Goal: Task Accomplishment & Management: Complete application form

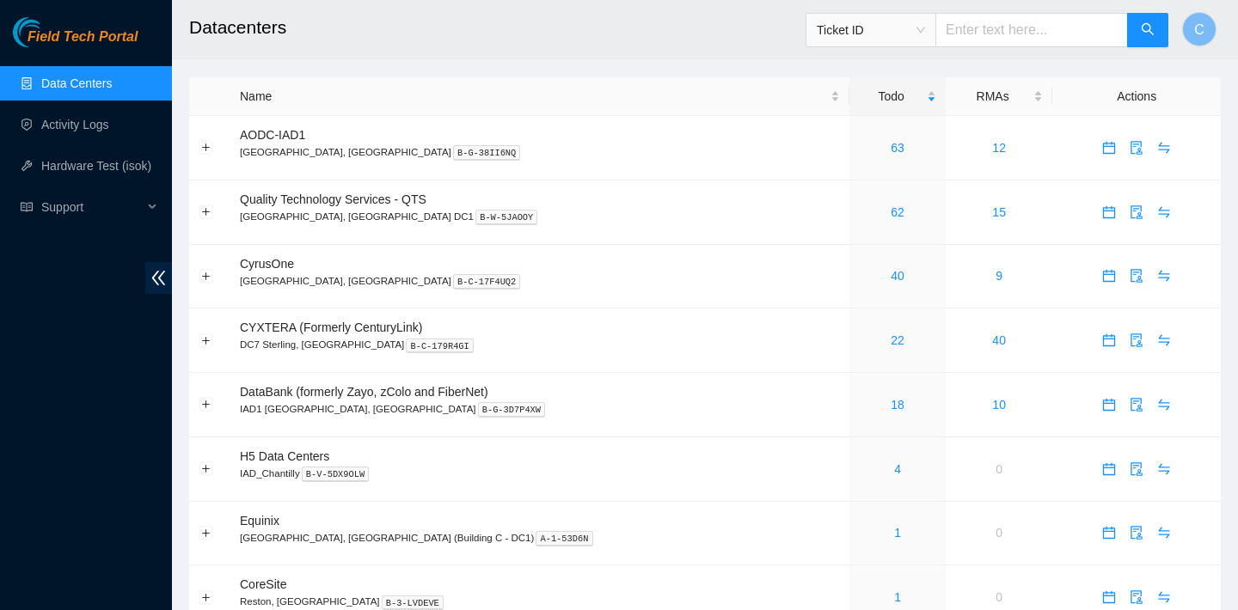
click at [1003, 25] on input "text" at bounding box center [1031, 30] width 193 height 34
paste input "B-V-5SNC9DP"
type input "B-V-5SNC9DP"
click at [1036, 29] on input "text" at bounding box center [1031, 30] width 193 height 34
paste input "B-V-5SNC9DP"
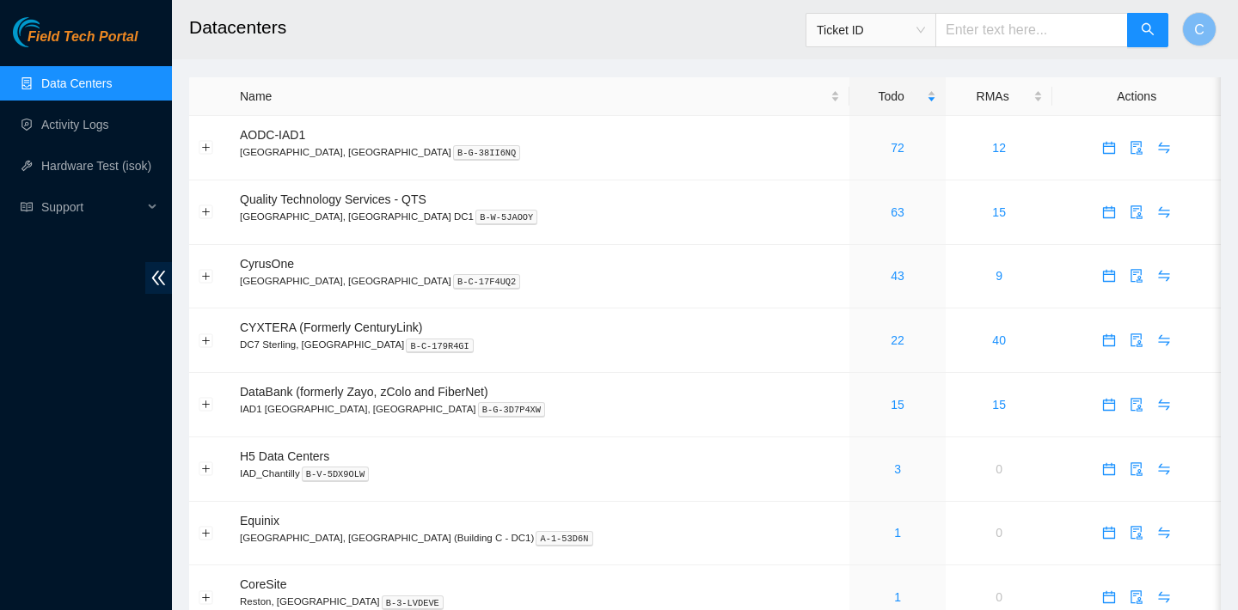
type input "B-V-5SNC9DP"
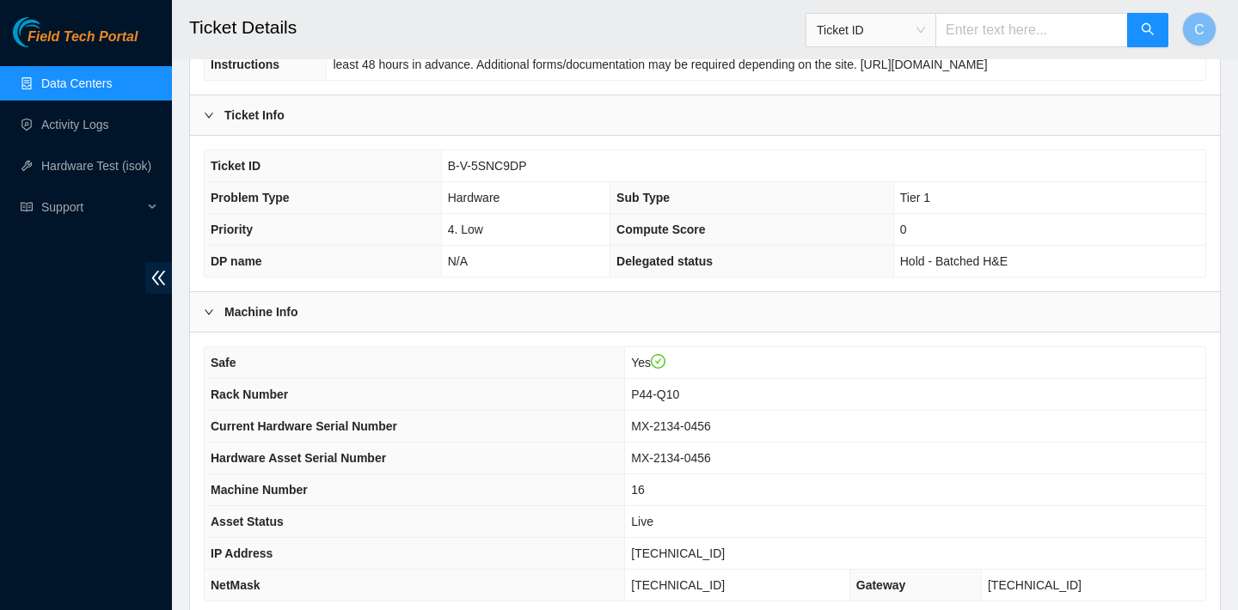
scroll to position [499, 0]
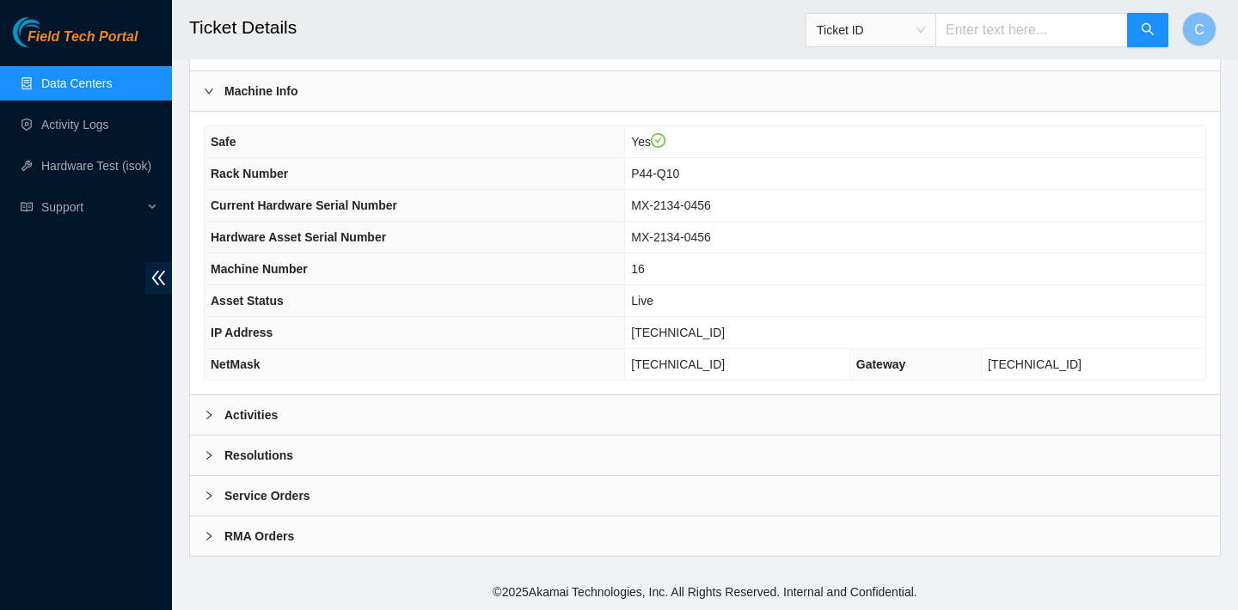
click at [376, 413] on div "Activities" at bounding box center [705, 415] width 1030 height 40
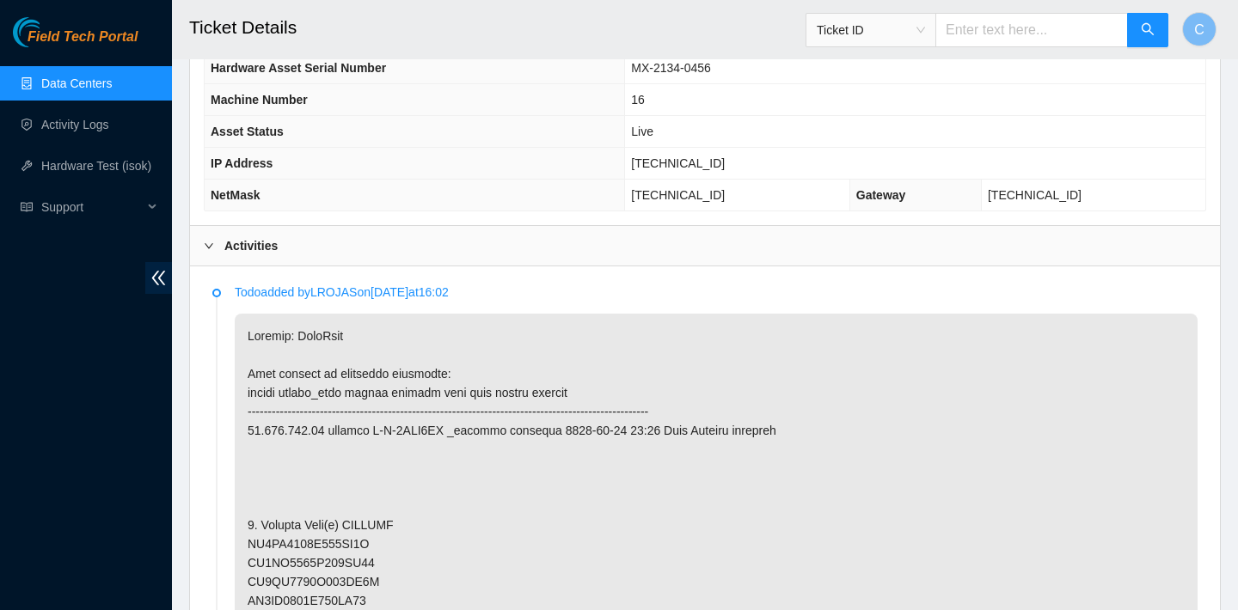
scroll to position [377, 0]
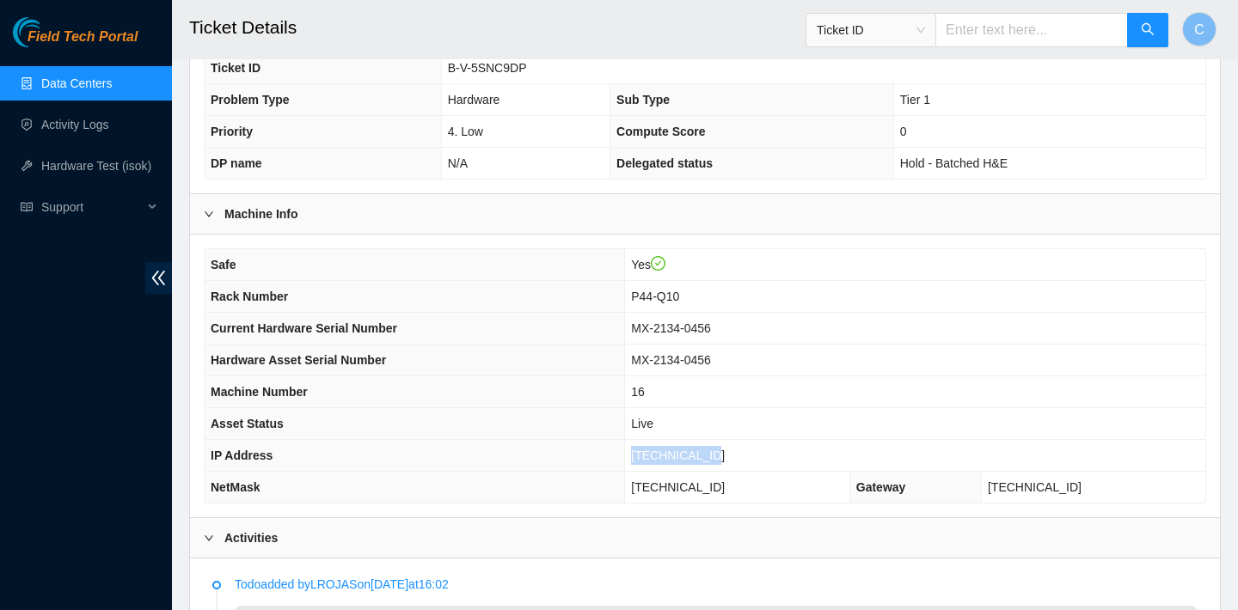
drag, startPoint x: 726, startPoint y: 456, endPoint x: 641, endPoint y: 450, distance: 85.3
click at [641, 450] on td "[TECHNICAL_ID]" at bounding box center [915, 456] width 580 height 32
copy span "[TECHNICAL_ID]"
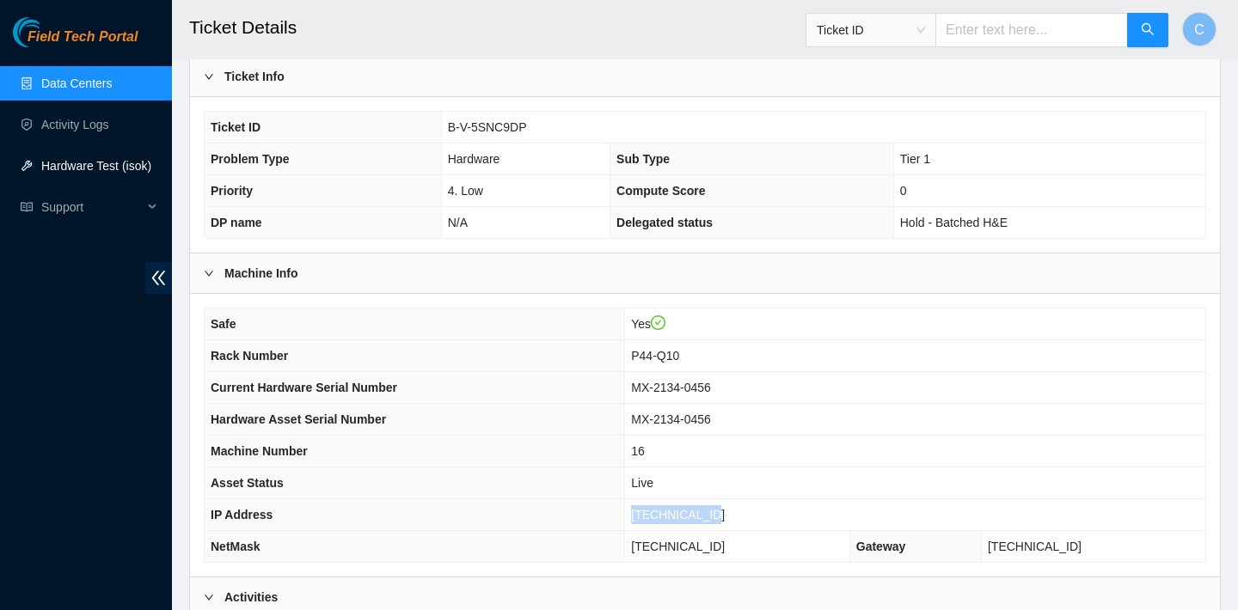
scroll to position [319, 0]
copy span "[TECHNICAL_ID]"
drag, startPoint x: 744, startPoint y: 542, endPoint x: 636, endPoint y: 541, distance: 107.5
click at [636, 541] on td "[TECHNICAL_ID]" at bounding box center [737, 546] width 225 height 32
copy span "[TECHNICAL_ID]"
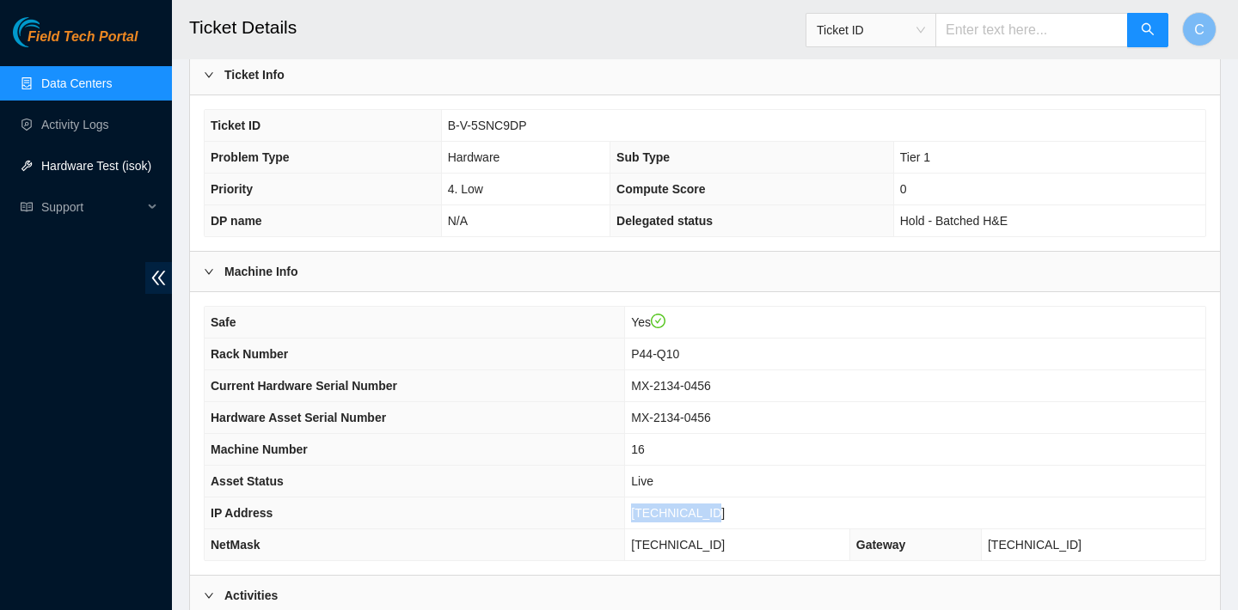
click at [694, 353] on td "P44-Q10" at bounding box center [915, 355] width 580 height 32
drag, startPoint x: 694, startPoint y: 353, endPoint x: 638, endPoint y: 351, distance: 55.9
click at [638, 351] on td "P44-Q10" at bounding box center [915, 355] width 580 height 32
copy span "P44-Q10"
drag, startPoint x: 731, startPoint y: 511, endPoint x: 640, endPoint y: 511, distance: 90.3
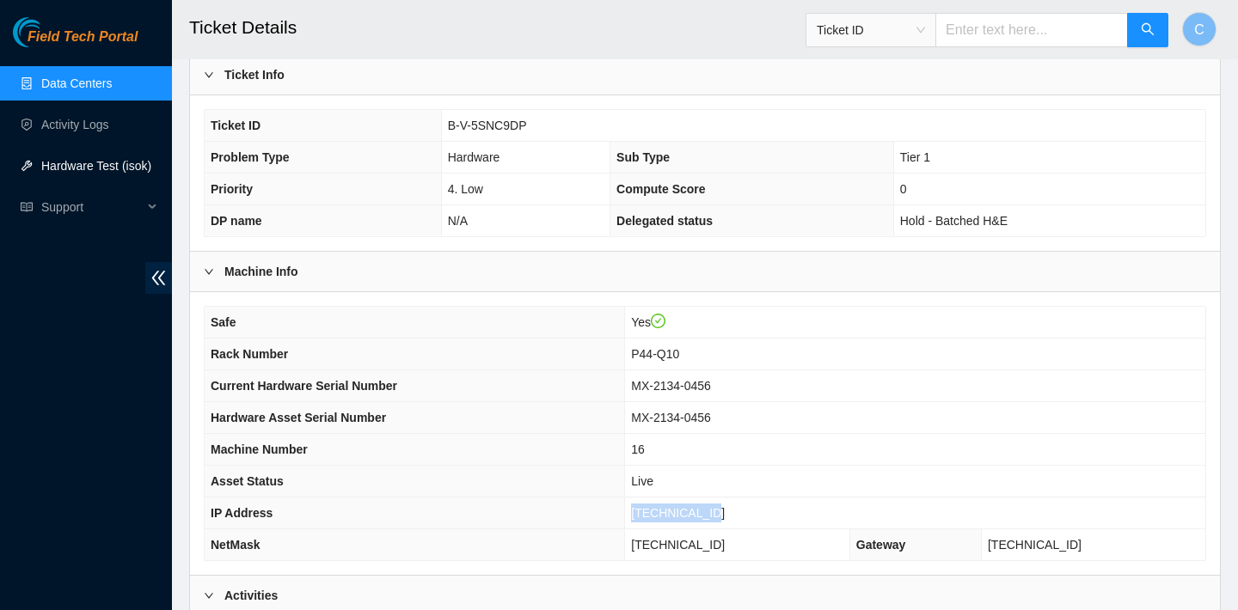
click at [640, 511] on td "[TECHNICAL_ID]" at bounding box center [915, 514] width 580 height 32
copy span "[TECHNICAL_ID]"
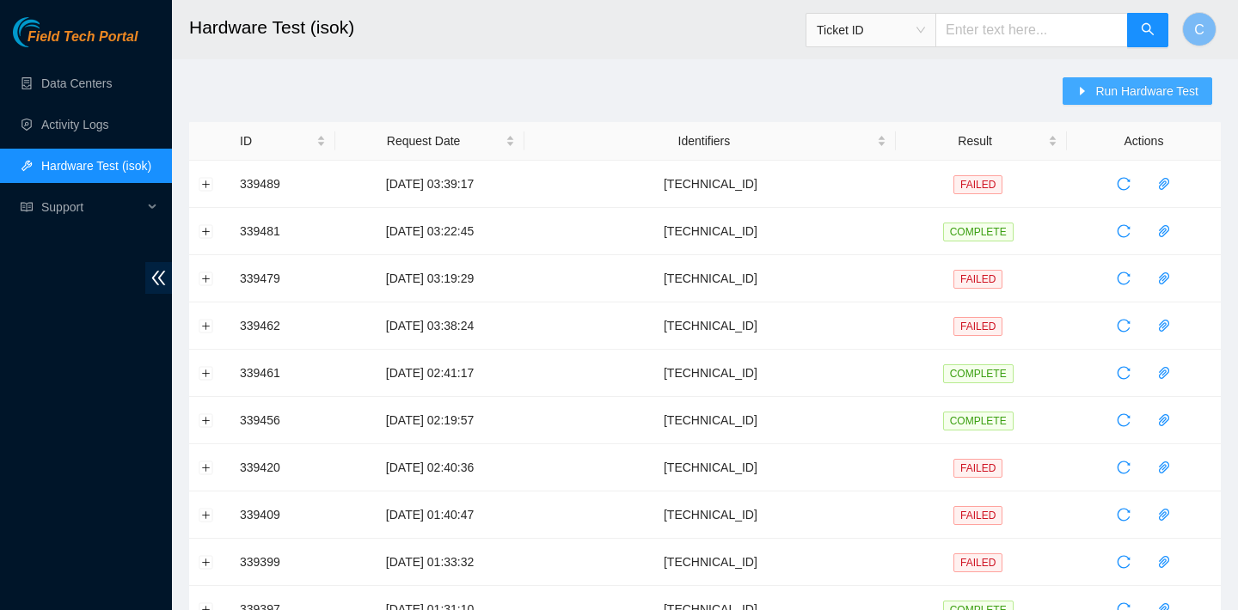
click at [1105, 93] on span "Run Hardware Test" at bounding box center [1146, 91] width 103 height 19
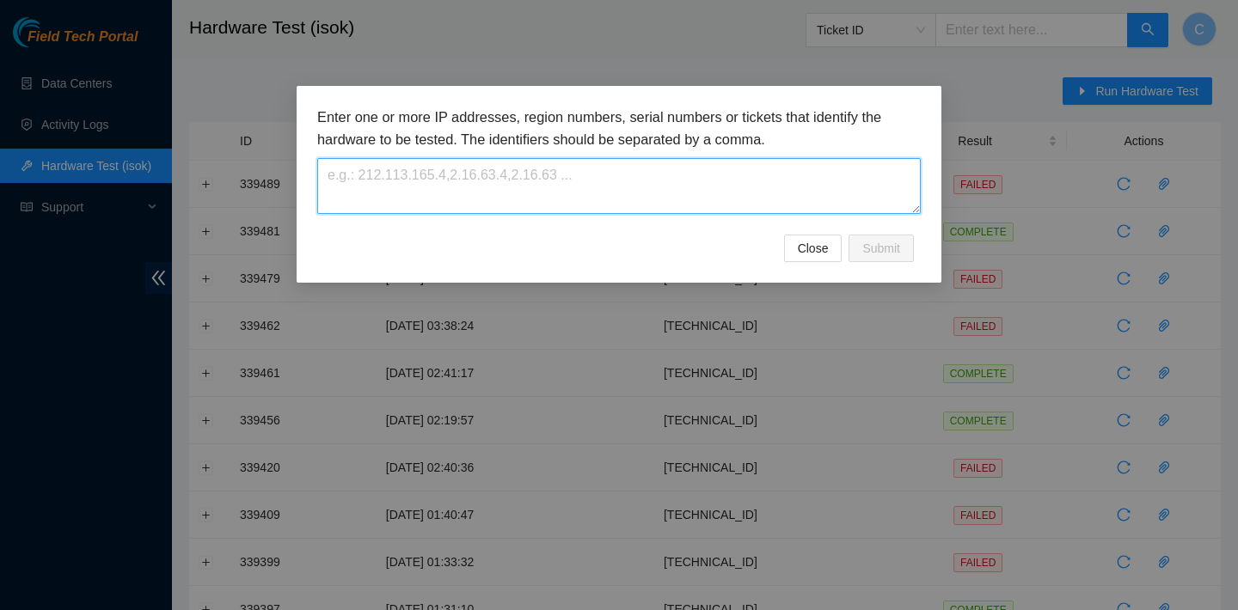
click at [598, 181] on textarea at bounding box center [618, 186] width 603 height 56
paste textarea "23.202.158.83"
type textarea "23.202.158.83"
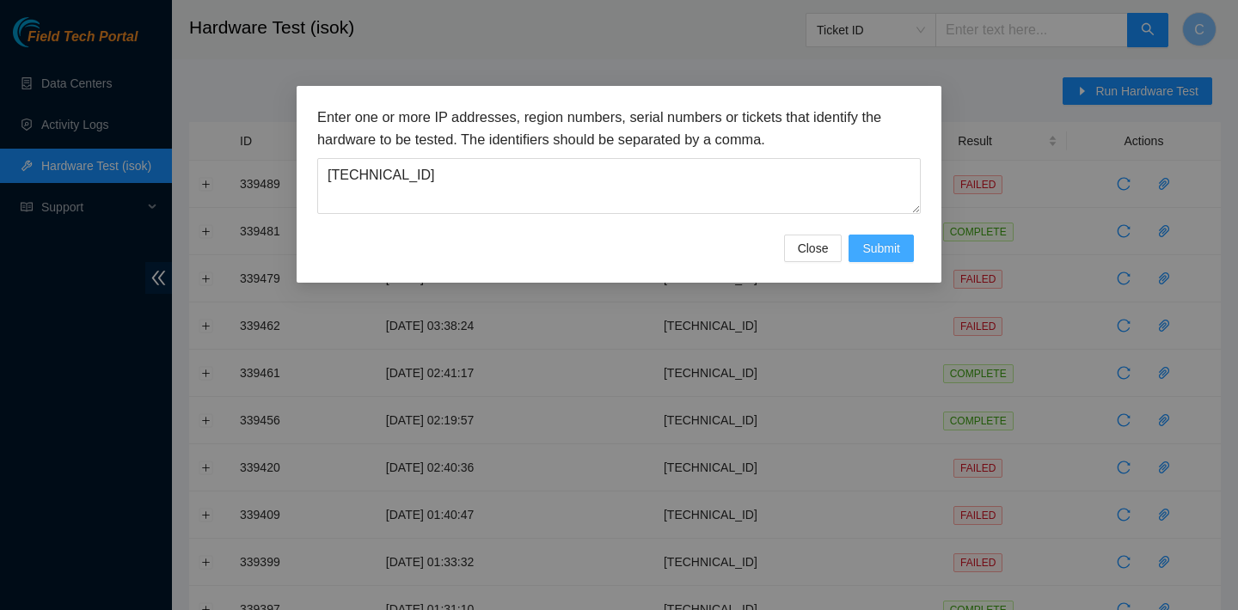
click at [884, 255] on span "Submit" at bounding box center [881, 248] width 38 height 19
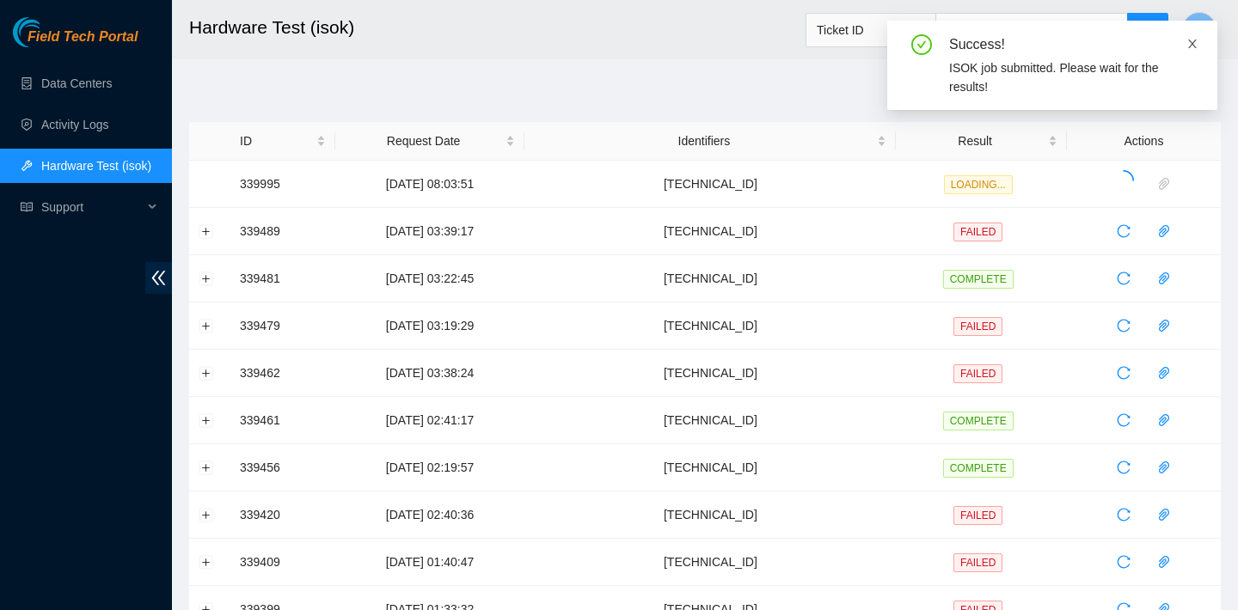
click at [1192, 46] on icon "close" at bounding box center [1192, 44] width 12 height 12
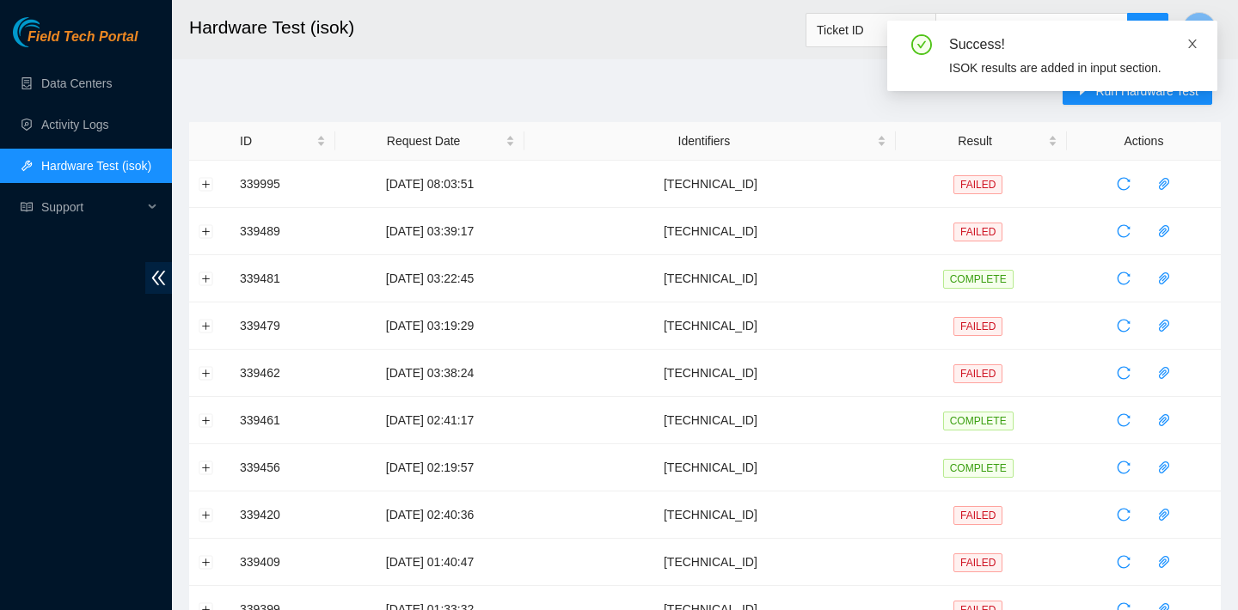
click at [1191, 35] on link at bounding box center [1192, 43] width 12 height 19
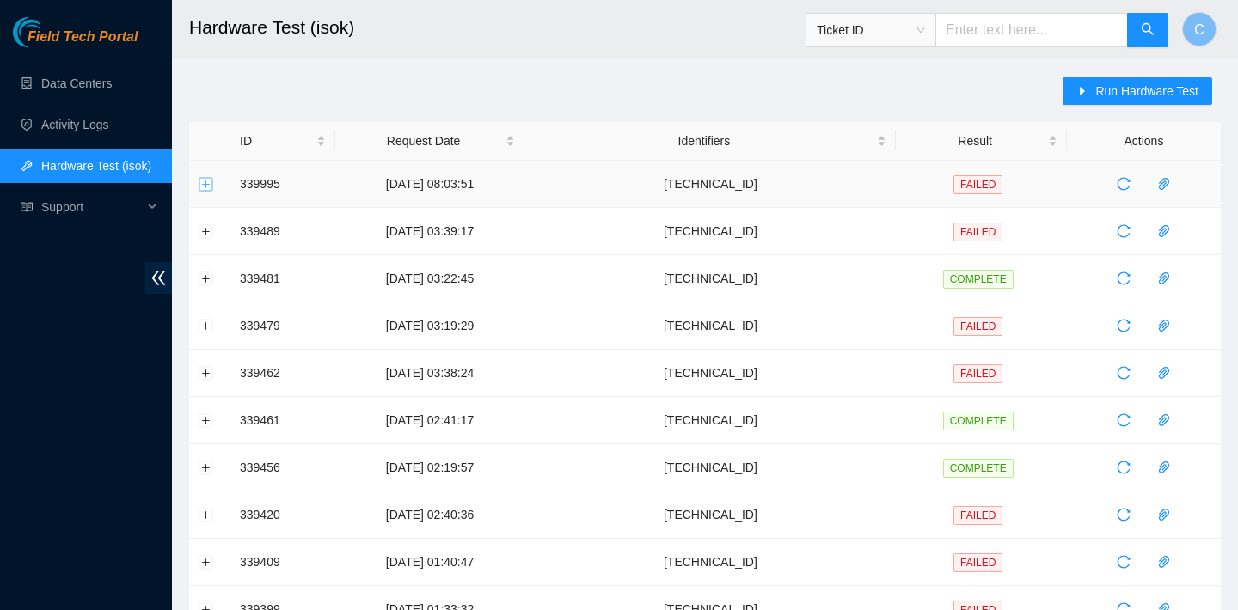
click at [199, 183] on button "Expand row" at bounding box center [206, 184] width 14 height 14
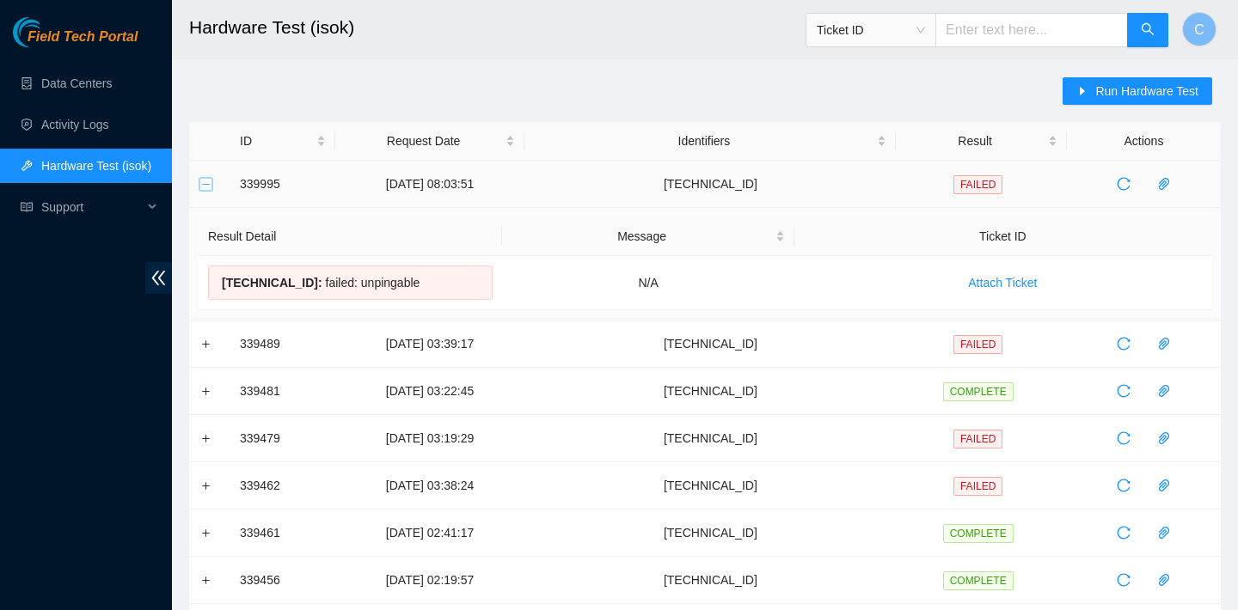
click at [200, 183] on button "Collapse row" at bounding box center [206, 184] width 14 height 14
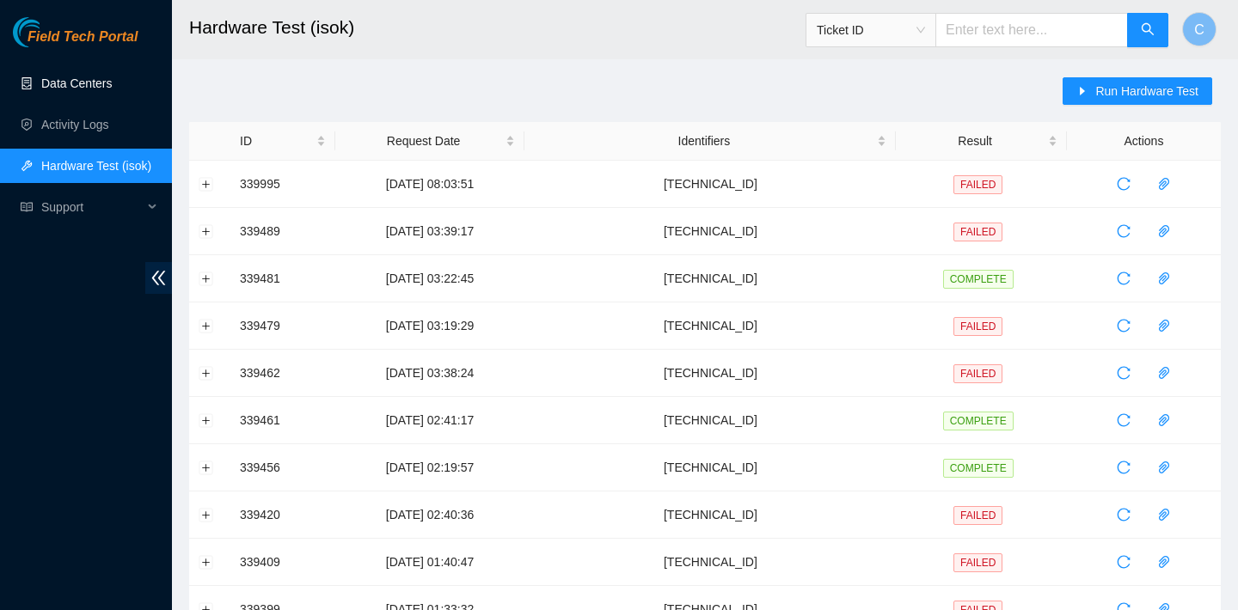
click at [112, 83] on link "Data Centers" at bounding box center [76, 84] width 70 height 14
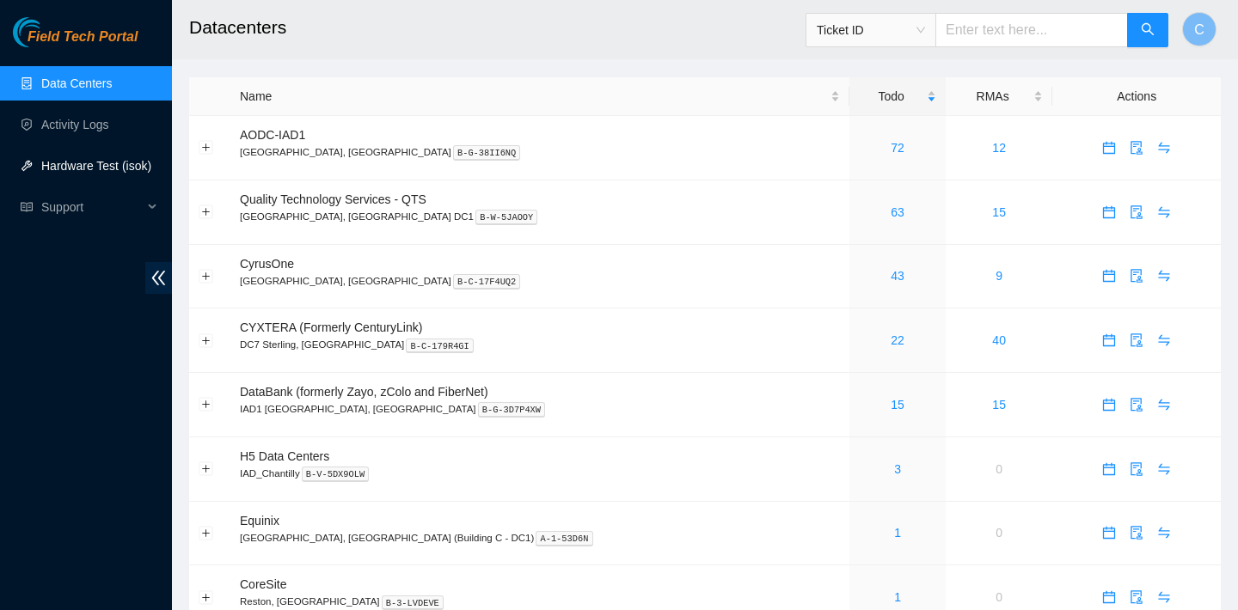
click at [87, 168] on link "Hardware Test (isok)" at bounding box center [96, 166] width 110 height 14
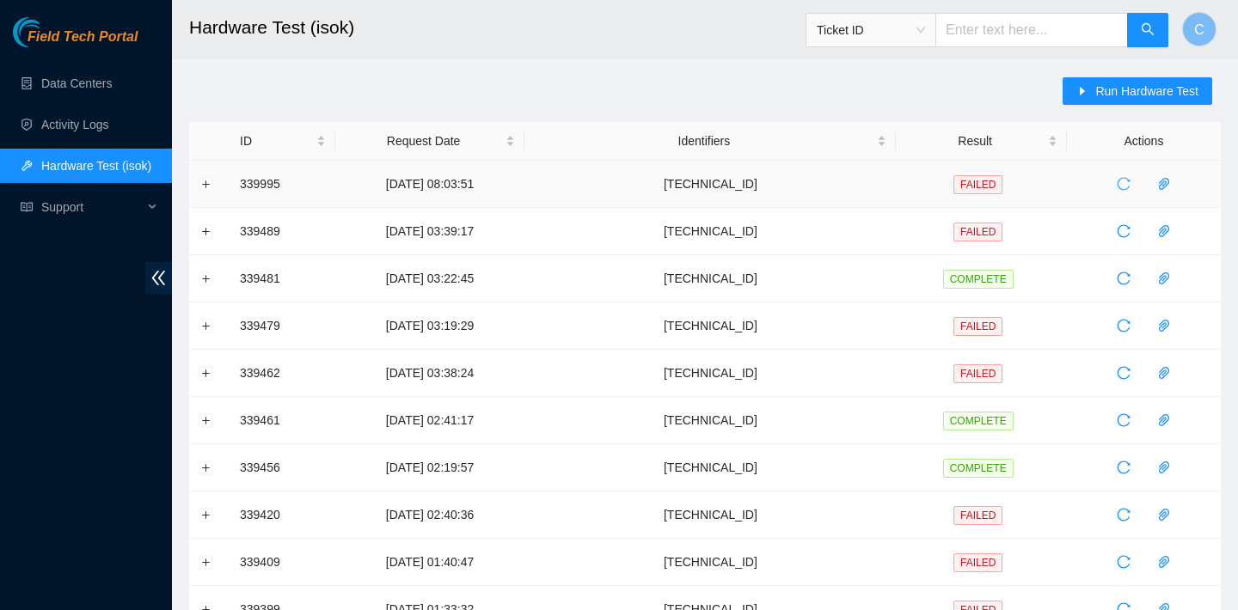
click at [1124, 178] on icon "reload" at bounding box center [1124, 184] width 13 height 13
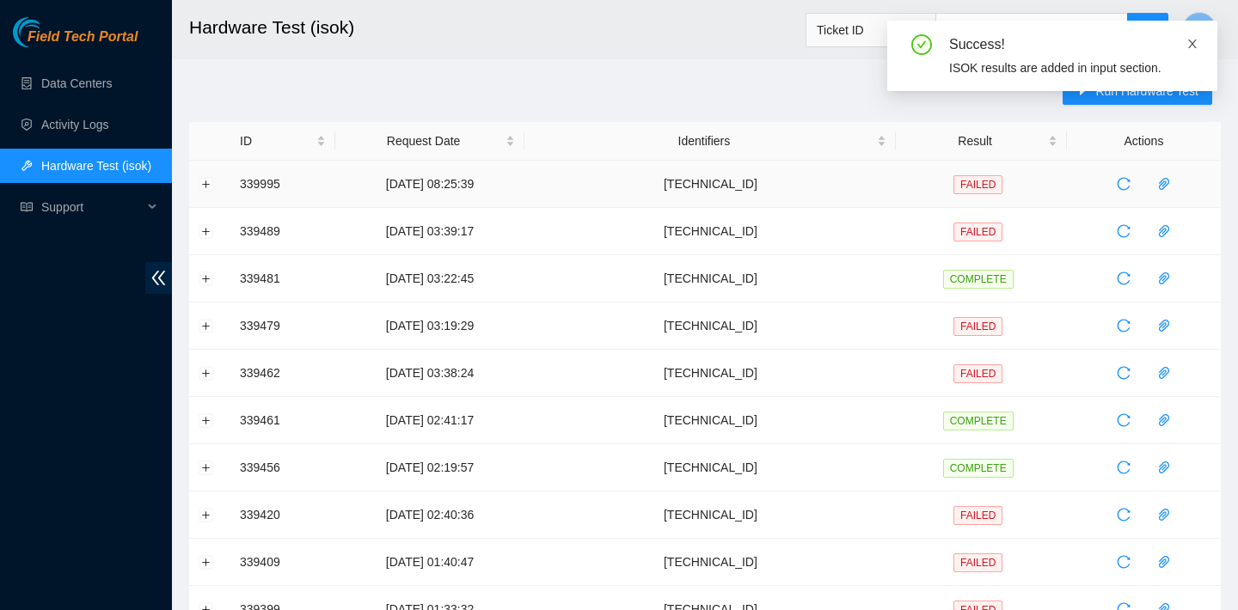
click at [1194, 38] on icon "close" at bounding box center [1192, 44] width 12 height 12
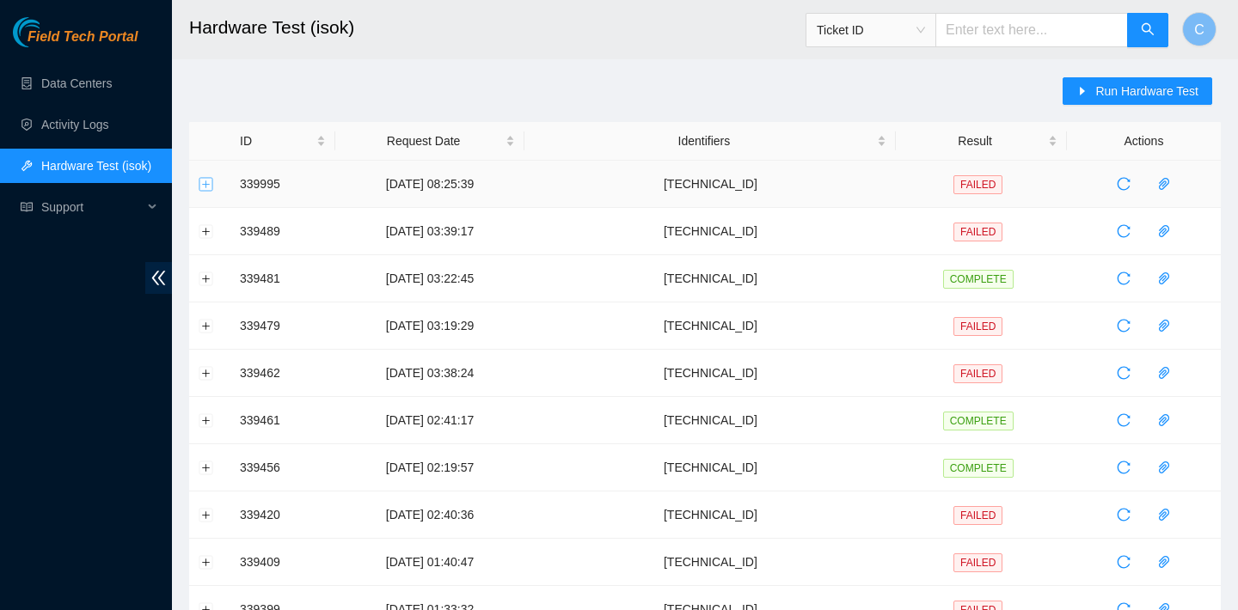
click at [211, 180] on button "Expand row" at bounding box center [206, 184] width 14 height 14
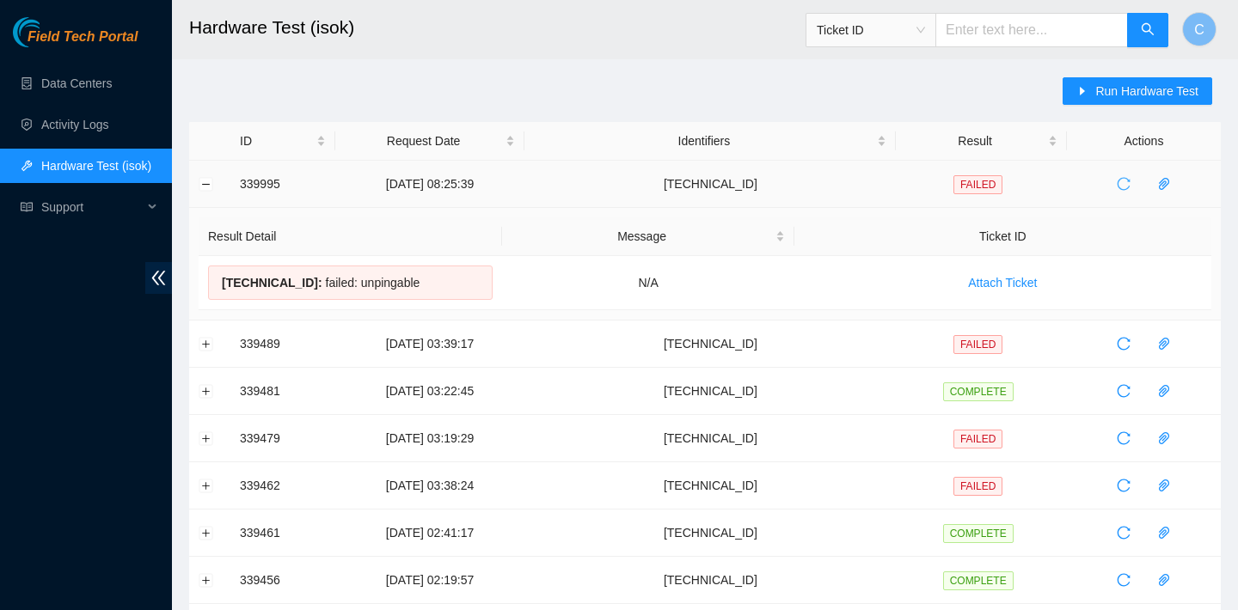
click at [1120, 186] on icon "reload" at bounding box center [1124, 184] width 14 height 14
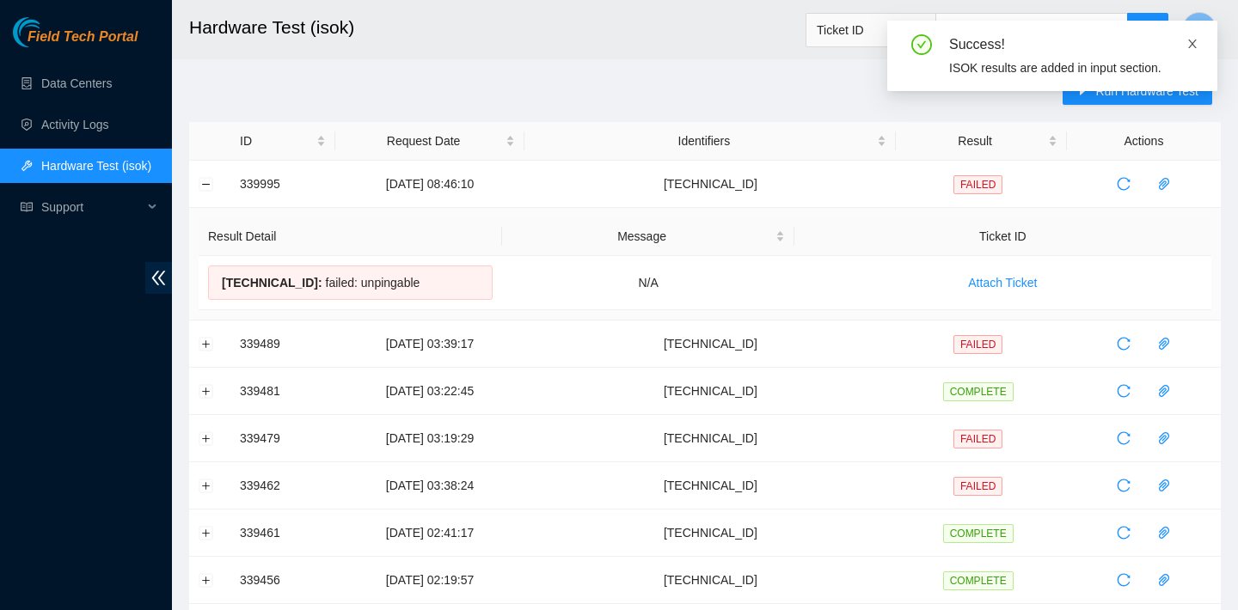
click at [1194, 40] on icon "close" at bounding box center [1192, 44] width 12 height 12
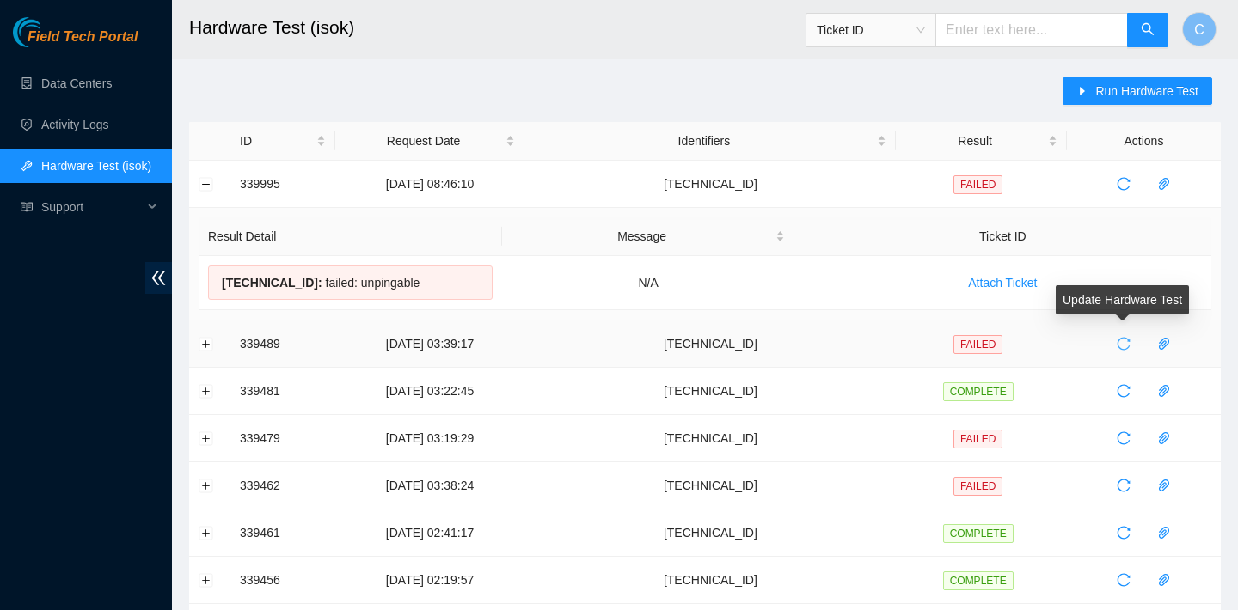
click at [1129, 346] on icon "reload" at bounding box center [1124, 344] width 14 height 14
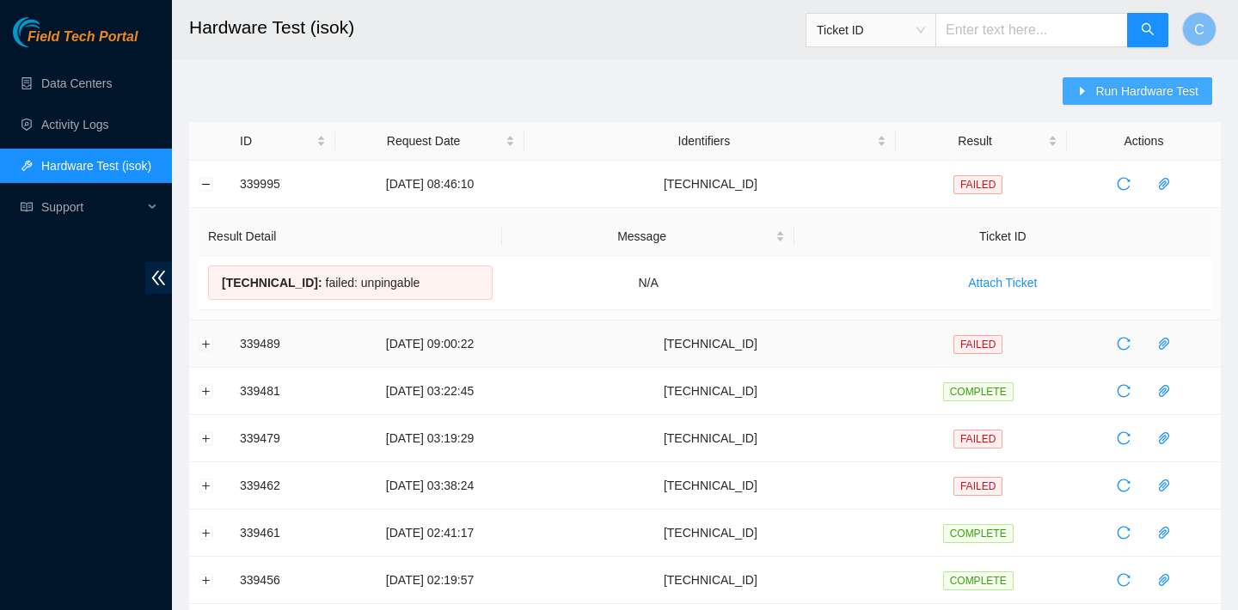
click at [1106, 98] on span "Run Hardware Test" at bounding box center [1146, 91] width 103 height 19
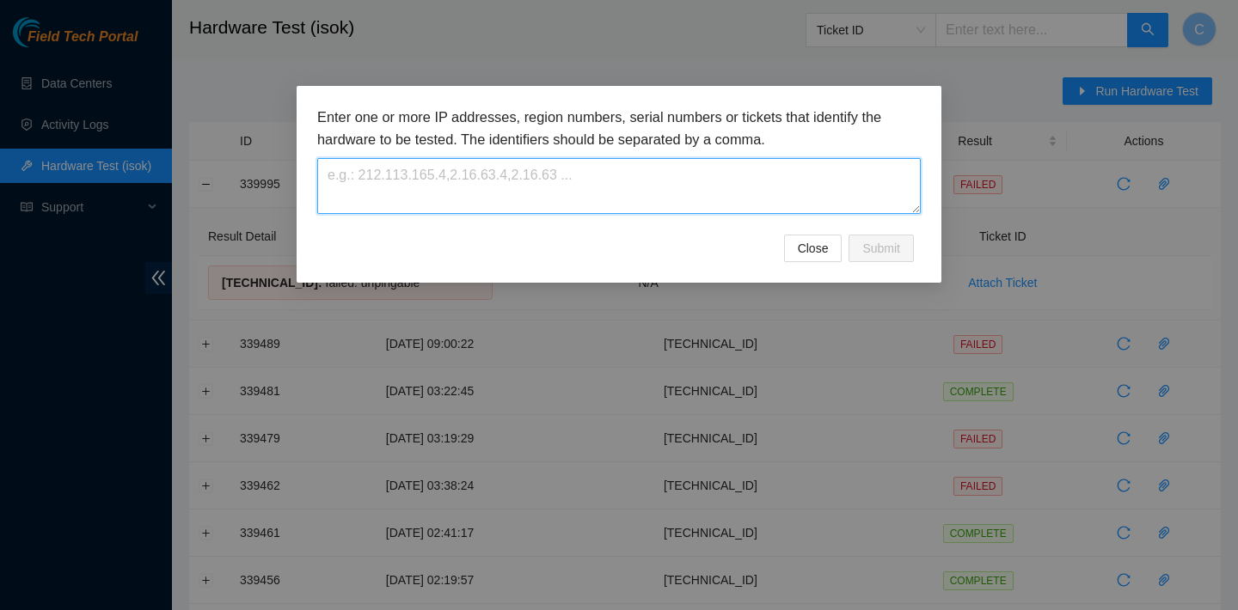
click at [705, 181] on textarea at bounding box center [618, 186] width 603 height 56
paste textarea "255.255.255.192"
type textarea "255.255.255.192"
drag, startPoint x: 794, startPoint y: 192, endPoint x: 266, endPoint y: 175, distance: 528.9
click at [266, 175] on div "Enter one or more IP addresses, region numbers, serial numbers or tickets that …" at bounding box center [619, 305] width 1238 height 610
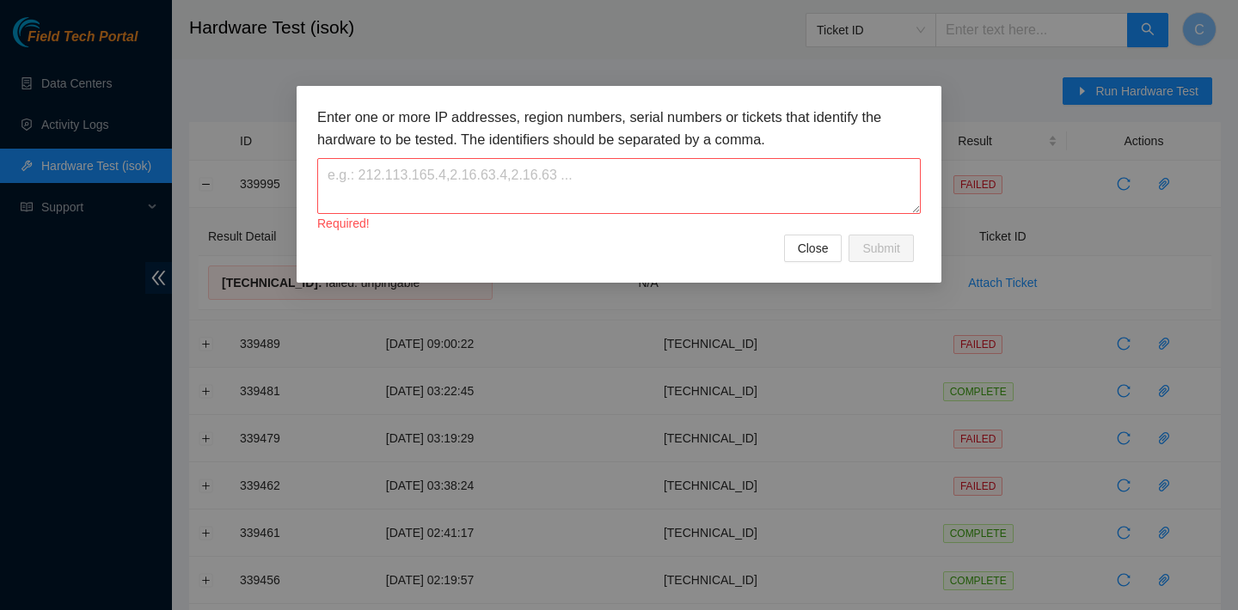
click at [441, 346] on div "Enter one or more IP addresses, region numbers, serial numbers or tickets that …" at bounding box center [619, 305] width 1238 height 610
click at [802, 241] on span "Close" at bounding box center [813, 248] width 31 height 19
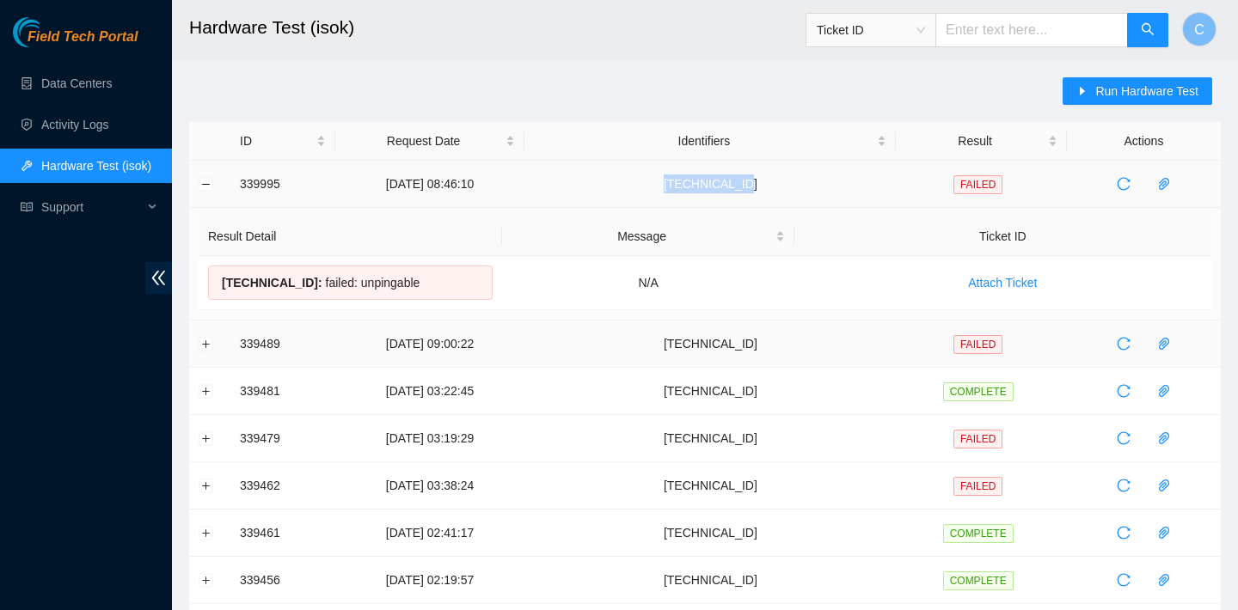
drag, startPoint x: 800, startPoint y: 186, endPoint x: 701, endPoint y: 186, distance: 99.7
click at [701, 186] on td "23.202.158.83" at bounding box center [709, 184] width 371 height 47
copy td "23.202.158.83"
click at [1120, 89] on span "Run Hardware Test" at bounding box center [1146, 91] width 103 height 19
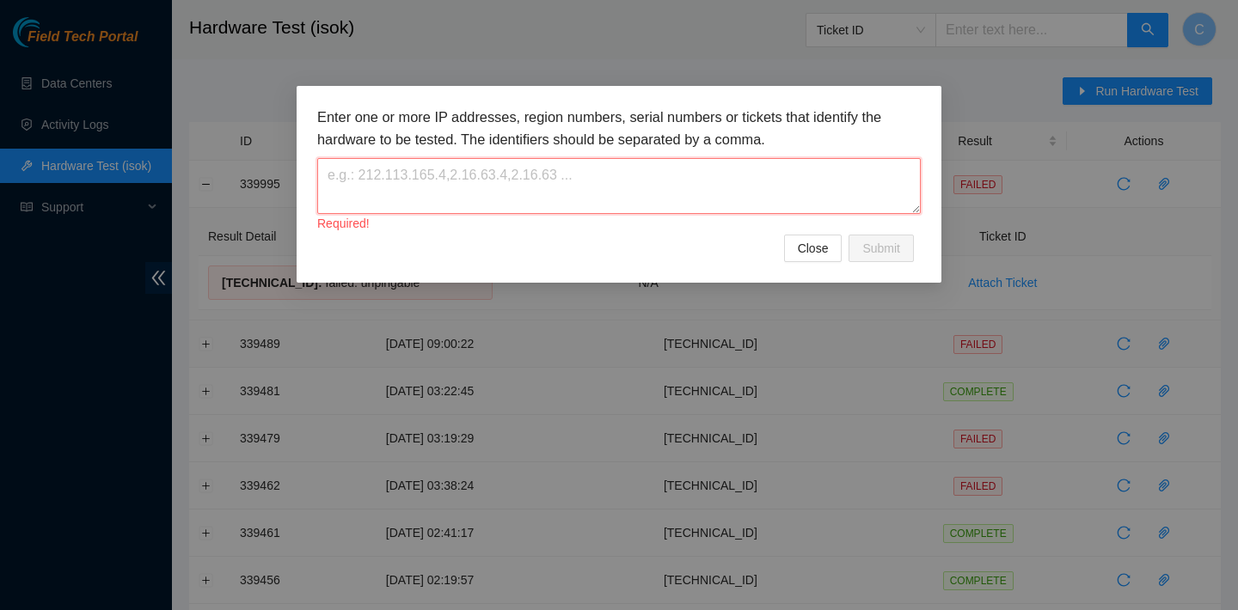
click at [612, 201] on textarea at bounding box center [618, 186] width 603 height 56
paste textarea "23.202.158.83"
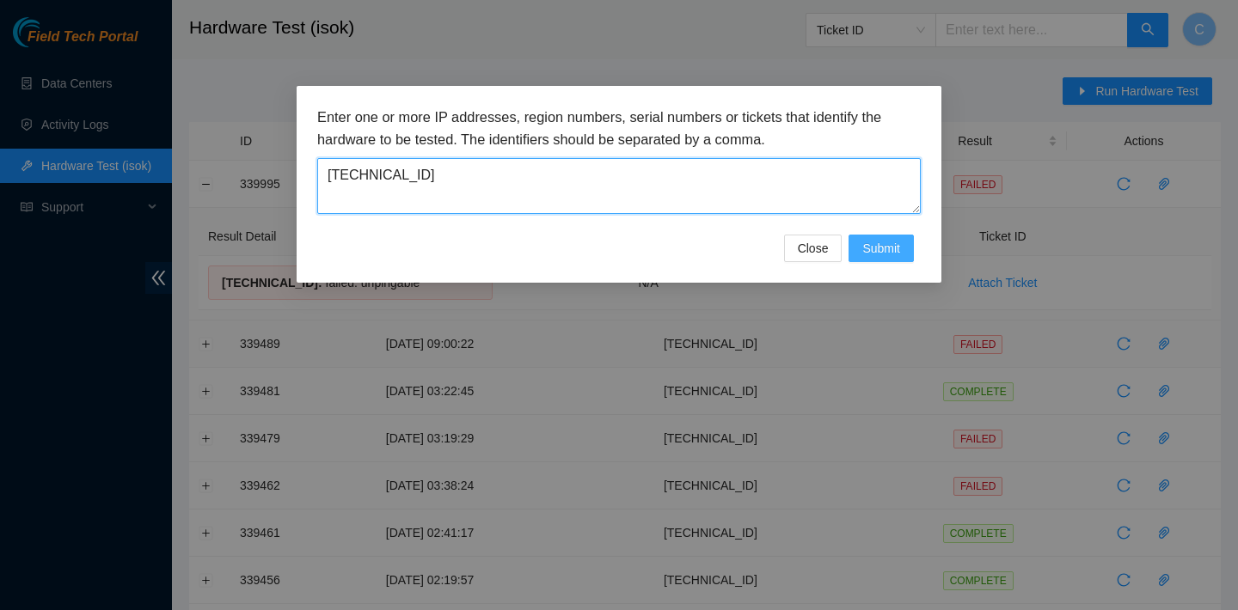
type textarea "23.202.158.83"
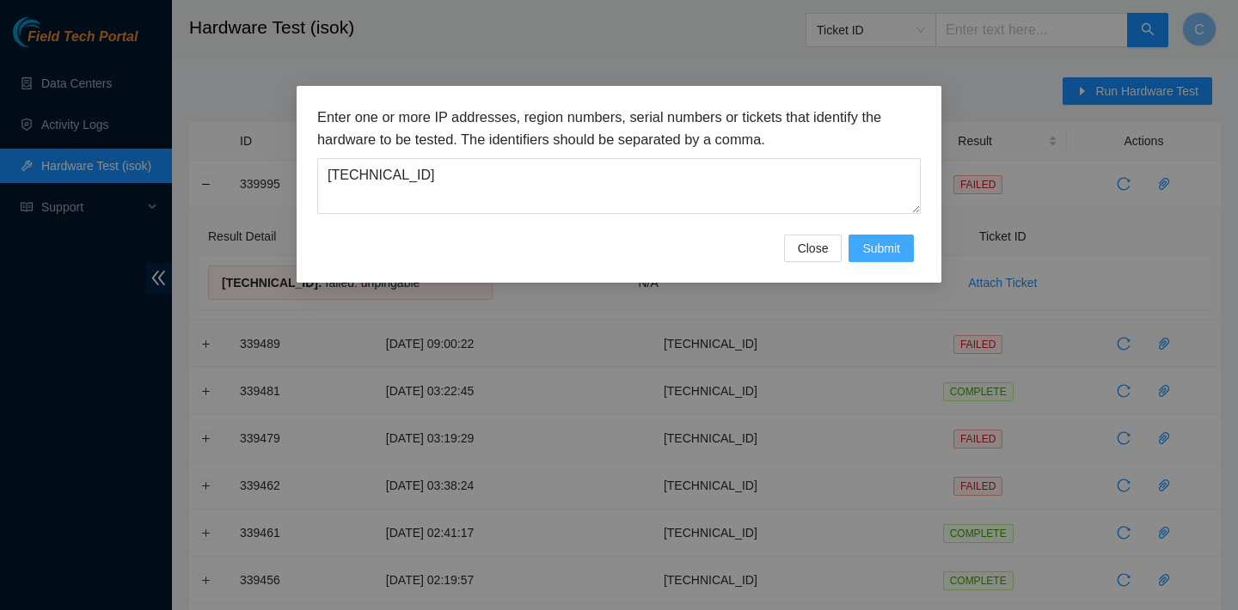
click at [873, 247] on span "Submit" at bounding box center [881, 248] width 38 height 19
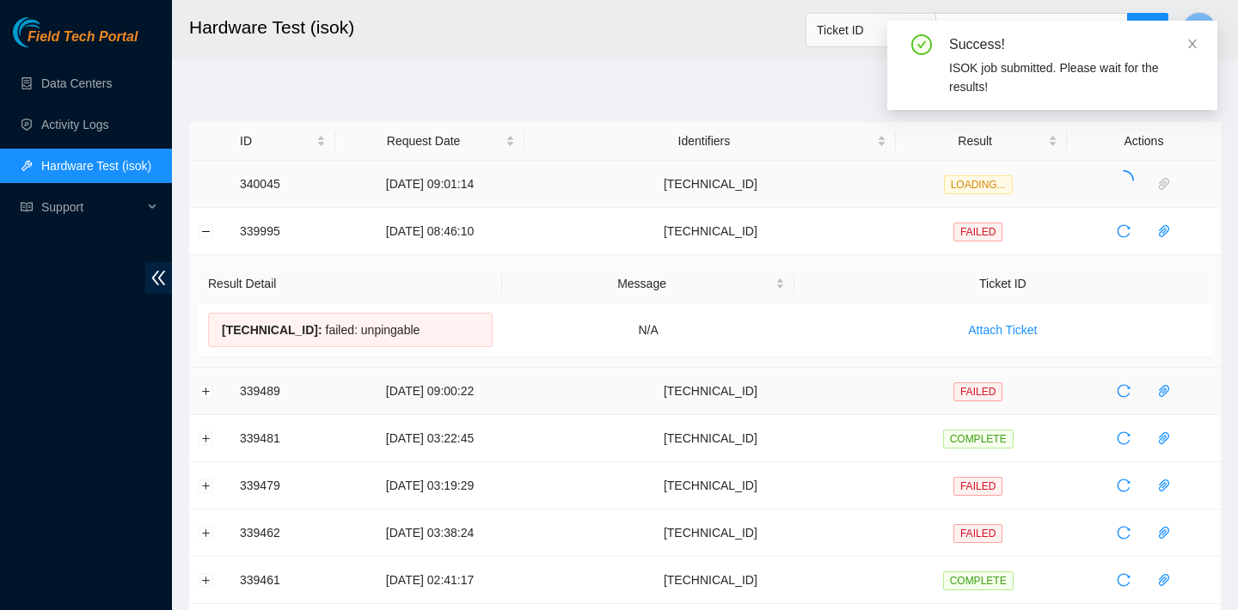
click at [205, 184] on td at bounding box center [209, 184] width 41 height 47
click at [200, 230] on button "Collapse row" at bounding box center [206, 231] width 14 height 14
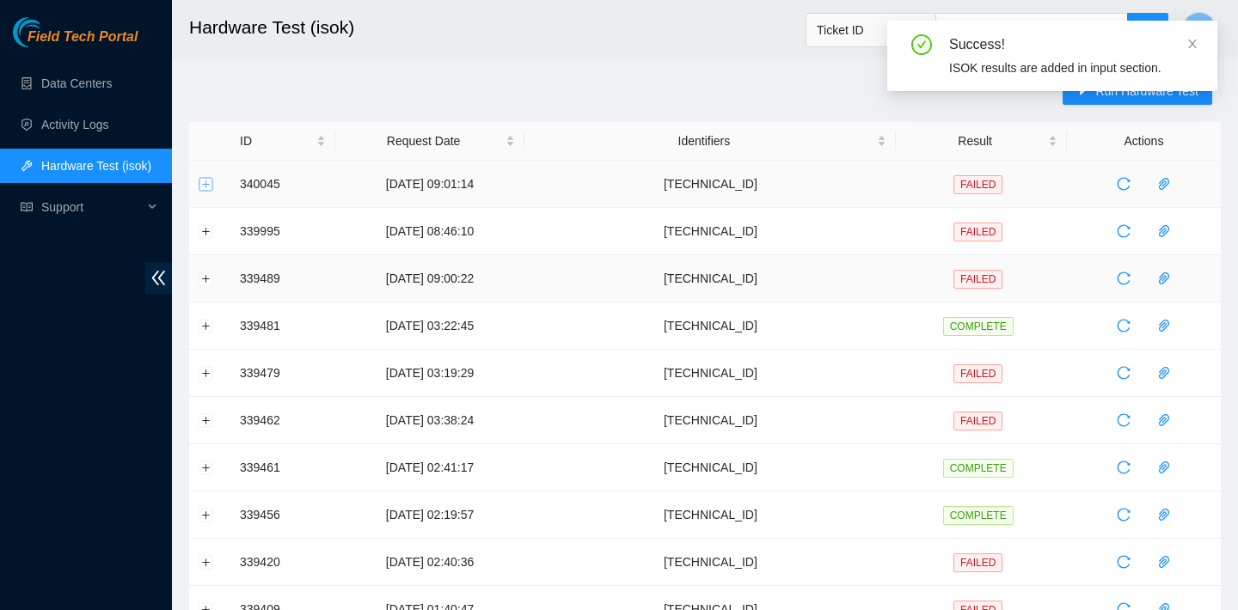
click at [204, 178] on button "Expand row" at bounding box center [206, 184] width 14 height 14
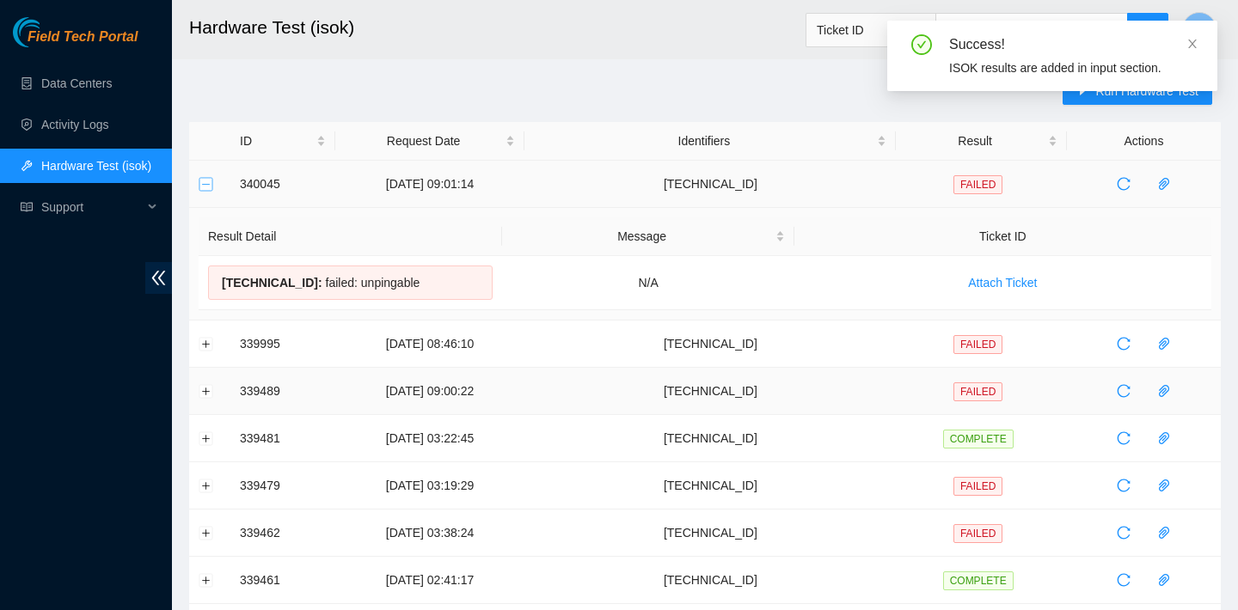
click at [204, 178] on button "Collapse row" at bounding box center [206, 184] width 14 height 14
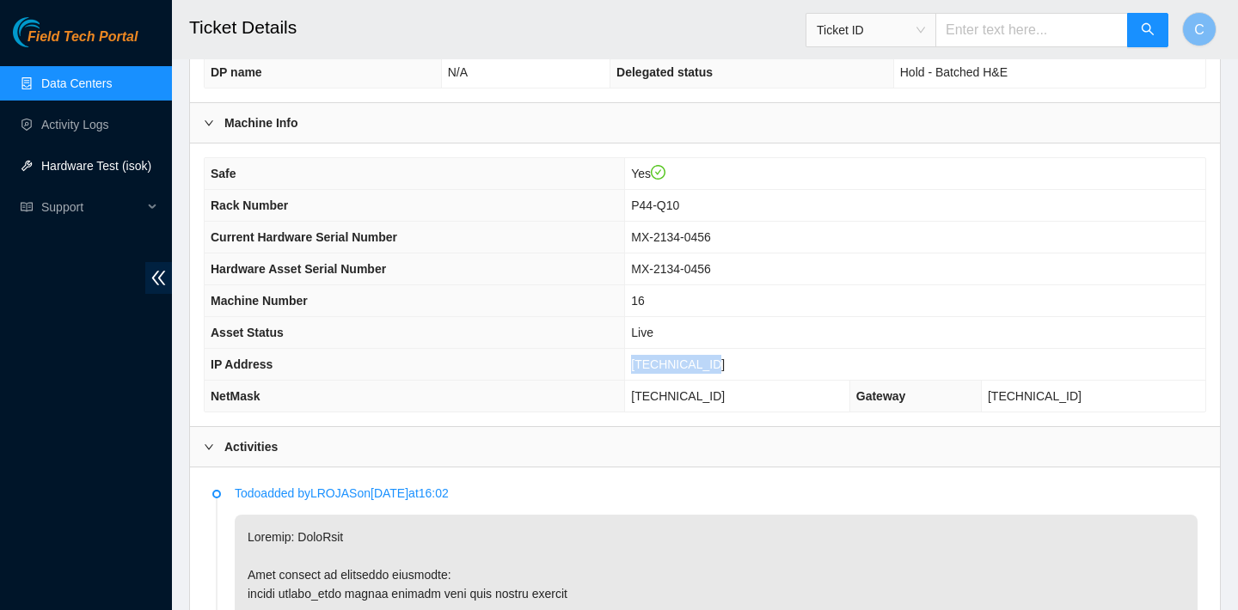
scroll to position [481, 0]
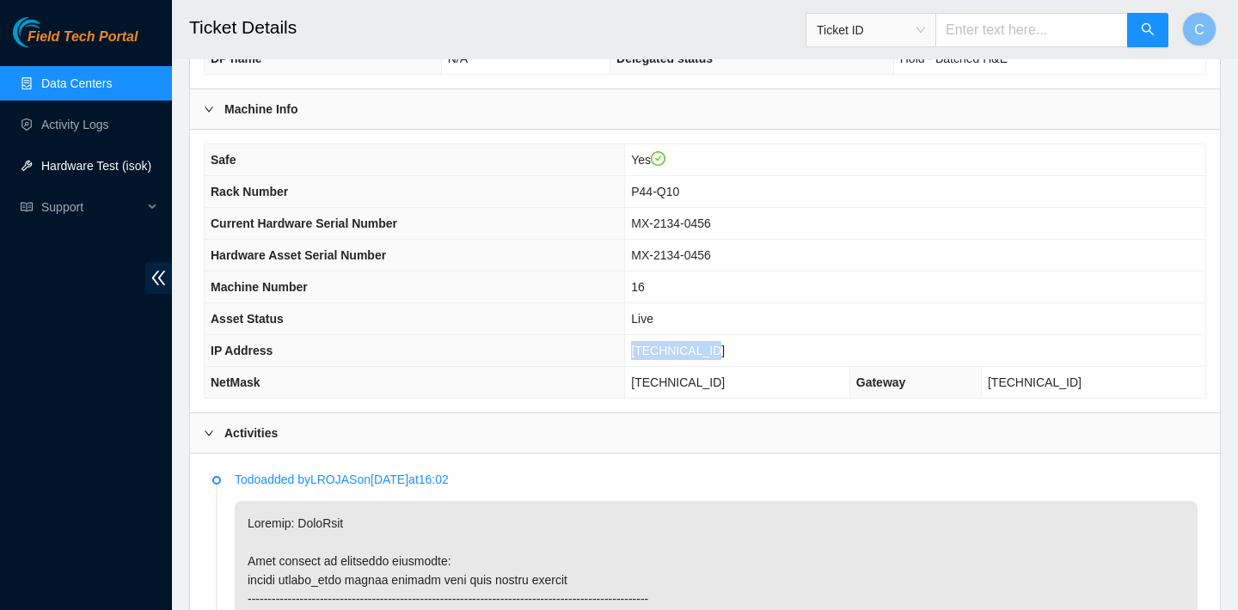
drag, startPoint x: 742, startPoint y: 380, endPoint x: 652, endPoint y: 367, distance: 91.2
click at [652, 367] on td "[TECHNICAL_ID]" at bounding box center [737, 383] width 225 height 32
copy span "[TECHNICAL_ID]"
drag, startPoint x: 705, startPoint y: 196, endPoint x: 640, endPoint y: 191, distance: 64.7
click at [640, 191] on td "P44-Q10" at bounding box center [915, 192] width 580 height 32
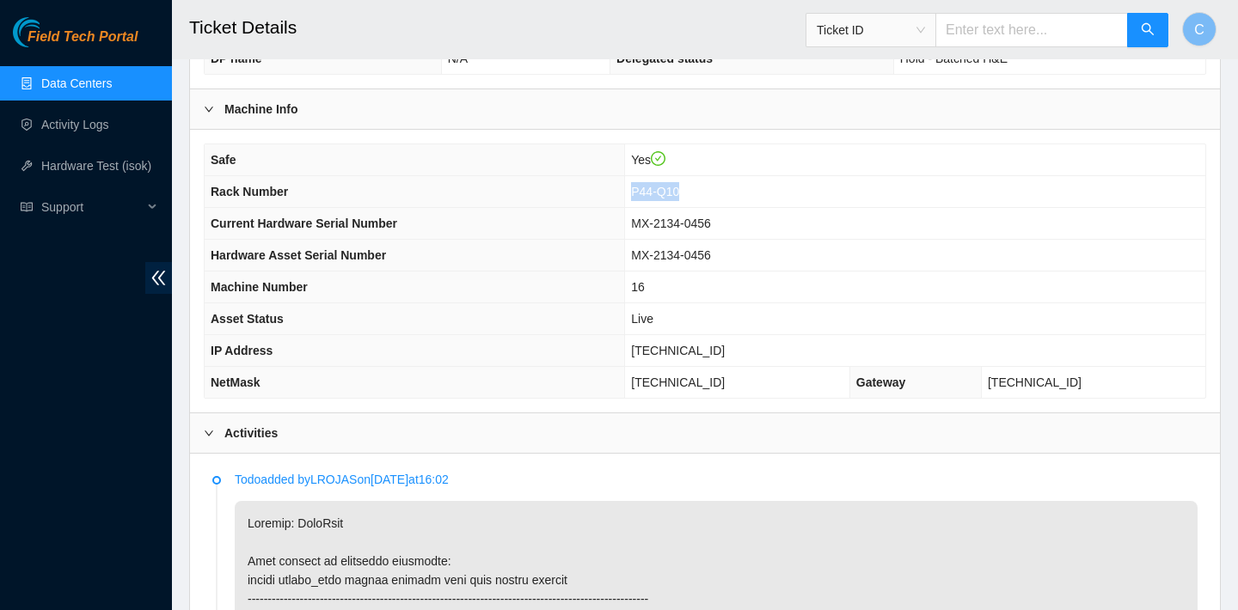
copy span "P44-Q10"
drag, startPoint x: 755, startPoint y: 376, endPoint x: 643, endPoint y: 372, distance: 111.8
click at [643, 372] on td "[TECHNICAL_ID]" at bounding box center [737, 383] width 225 height 32
copy span "[TECHNICAL_ID]"
drag, startPoint x: 697, startPoint y: 192, endPoint x: 641, endPoint y: 191, distance: 55.9
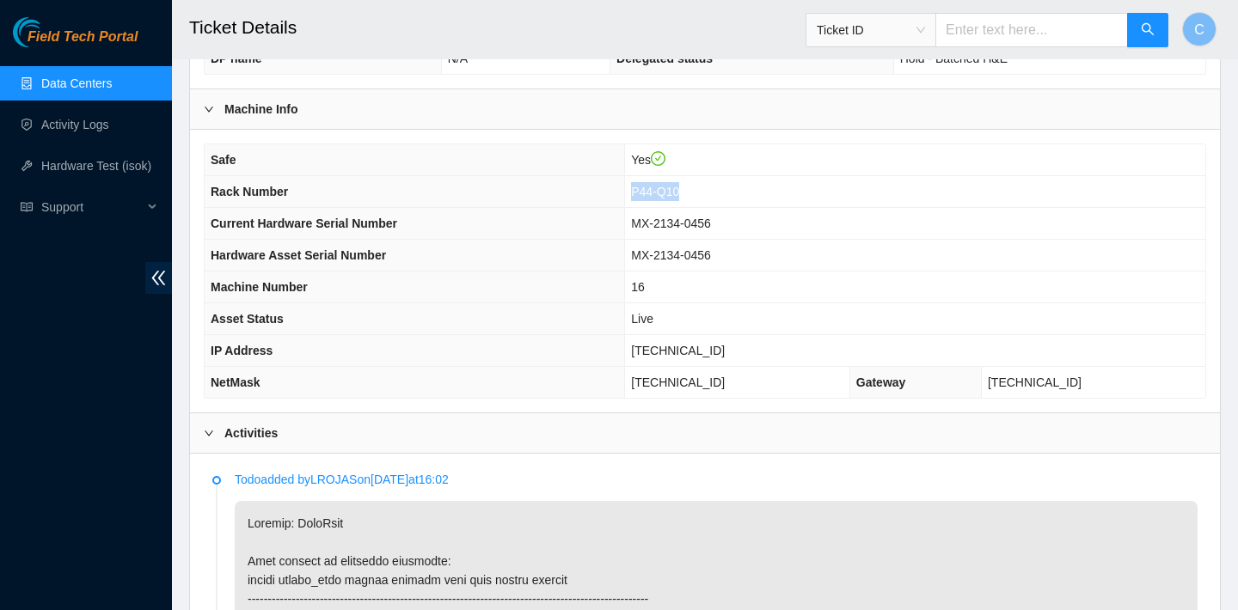
click at [641, 191] on td "P44-Q10" at bounding box center [915, 192] width 580 height 32
copy span "P44-Q10"
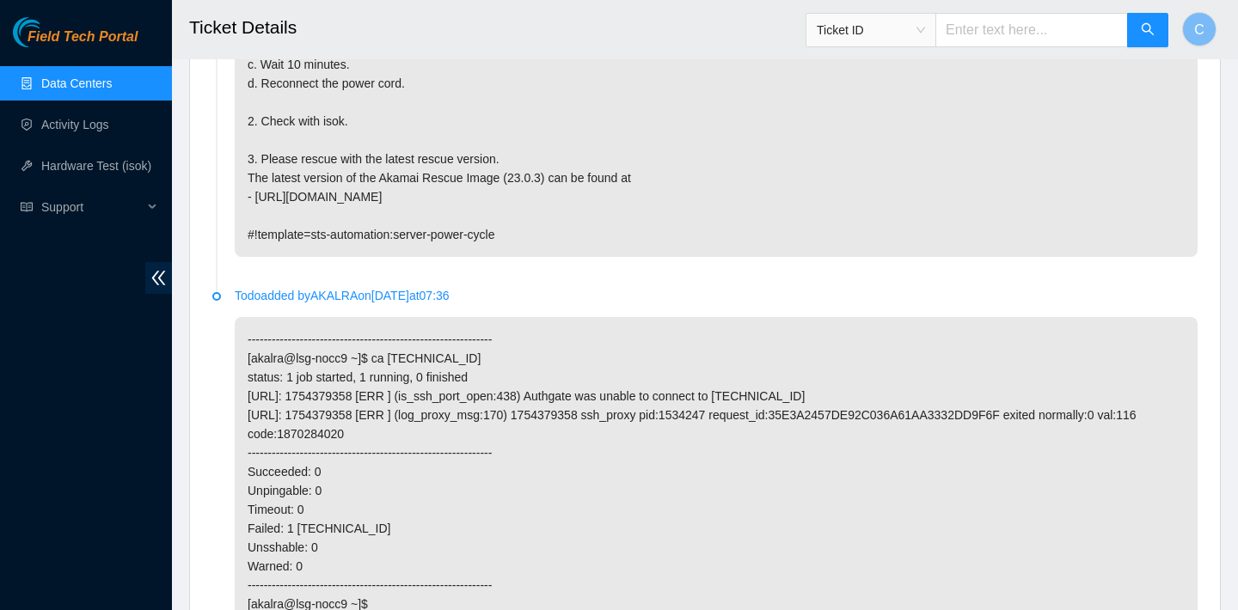
scroll to position [4324, 0]
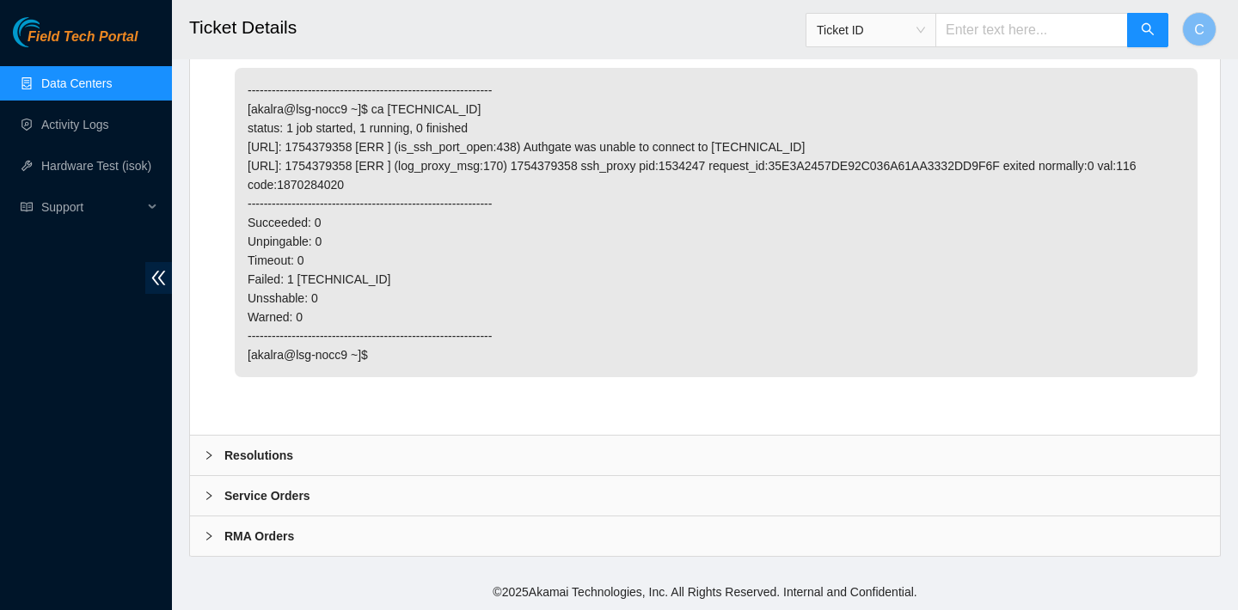
click at [364, 448] on div "Resolutions" at bounding box center [705, 456] width 1030 height 40
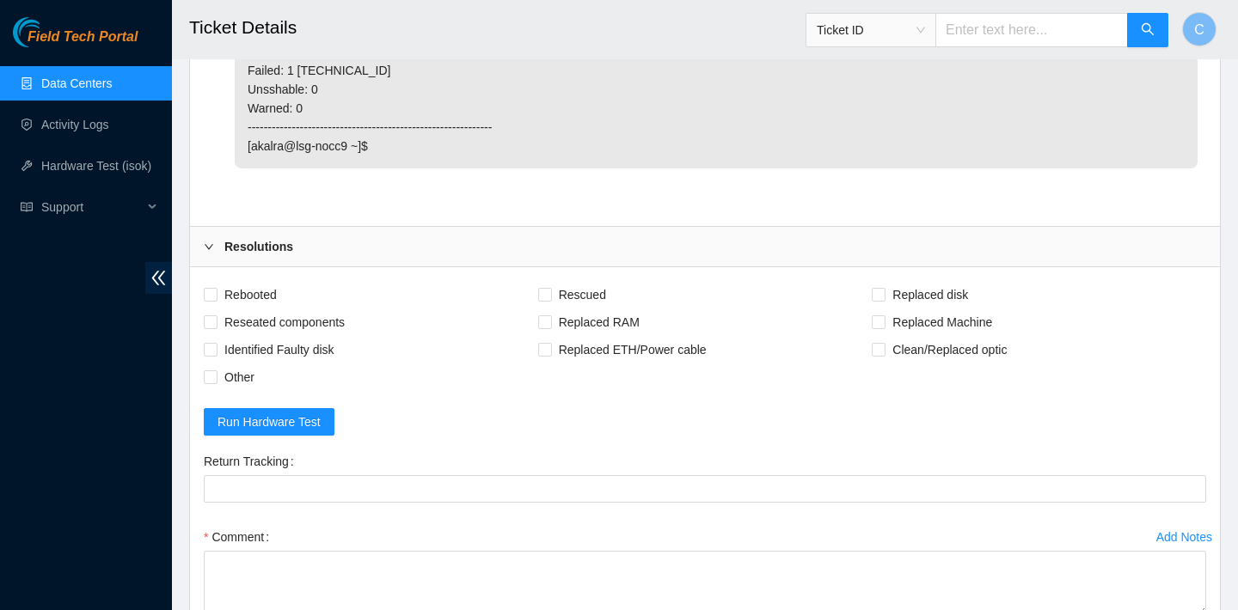
scroll to position [4688, 0]
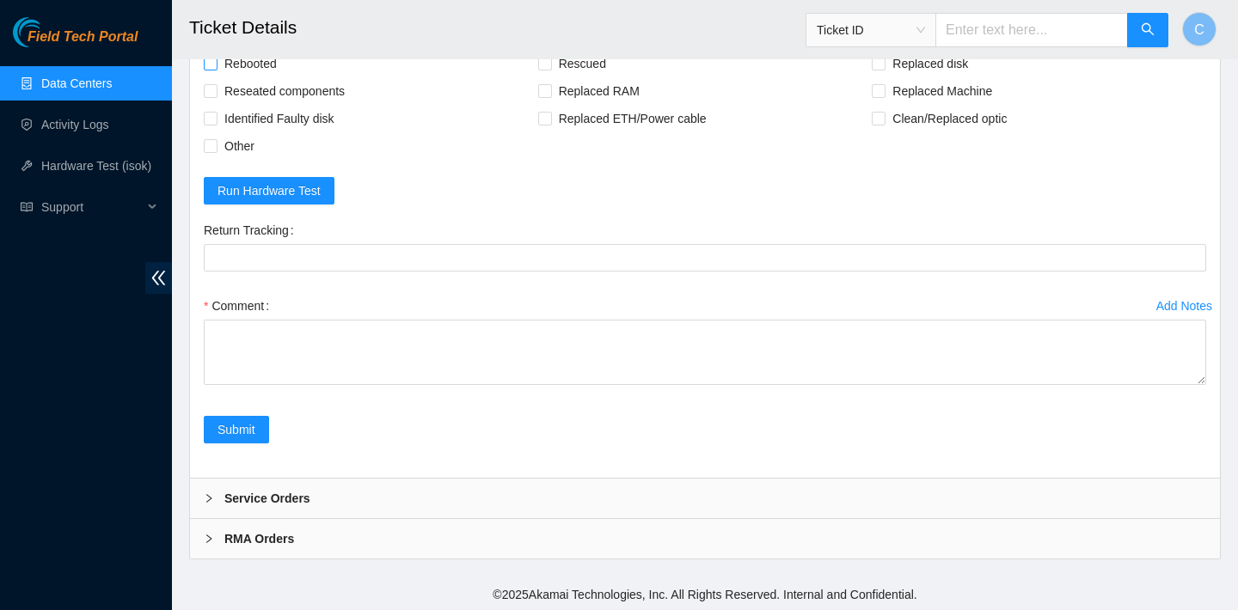
click at [249, 77] on span "Rebooted" at bounding box center [250, 64] width 66 height 28
click at [216, 69] on input "Rebooted" at bounding box center [210, 63] width 12 height 12
checkbox input "true"
click at [317, 105] on span "Reseated components" at bounding box center [284, 91] width 134 height 28
click at [216, 96] on input "Reseated components" at bounding box center [210, 90] width 12 height 12
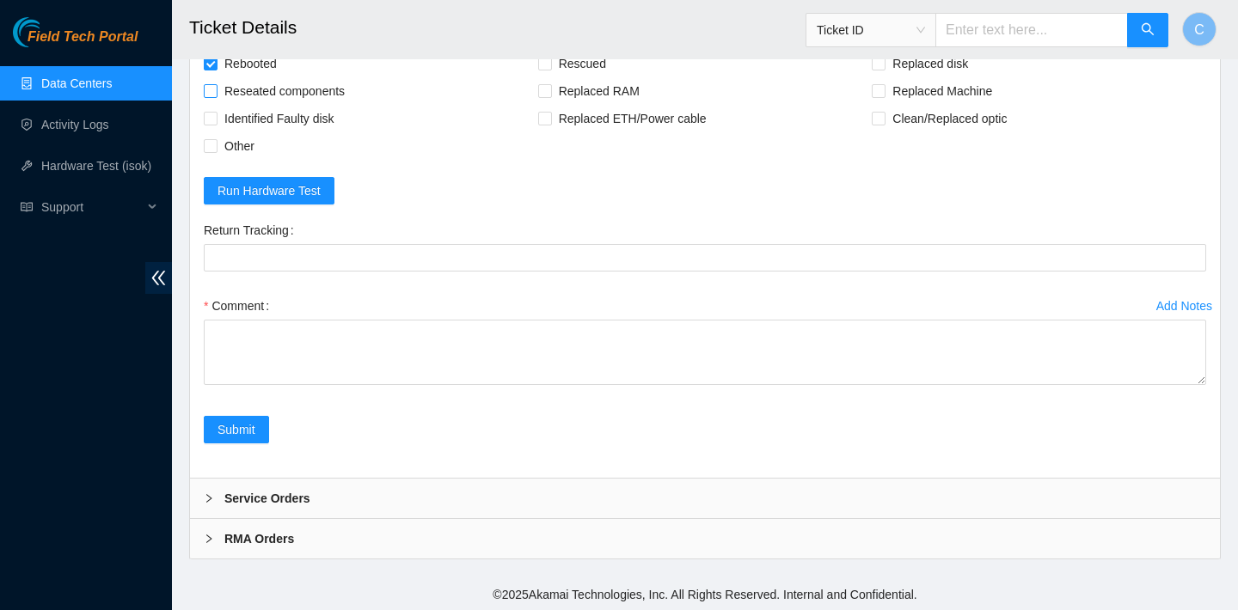
checkbox input "true"
click at [591, 77] on span "Rescued" at bounding box center [582, 64] width 61 height 28
click at [550, 69] on input "Rescued" at bounding box center [544, 63] width 12 height 12
checkbox input "true"
click at [928, 124] on div "Rebooted Rescued Replaced disk Reseated components Replaced RAM Replaced Machin…" at bounding box center [705, 257] width 1030 height 442
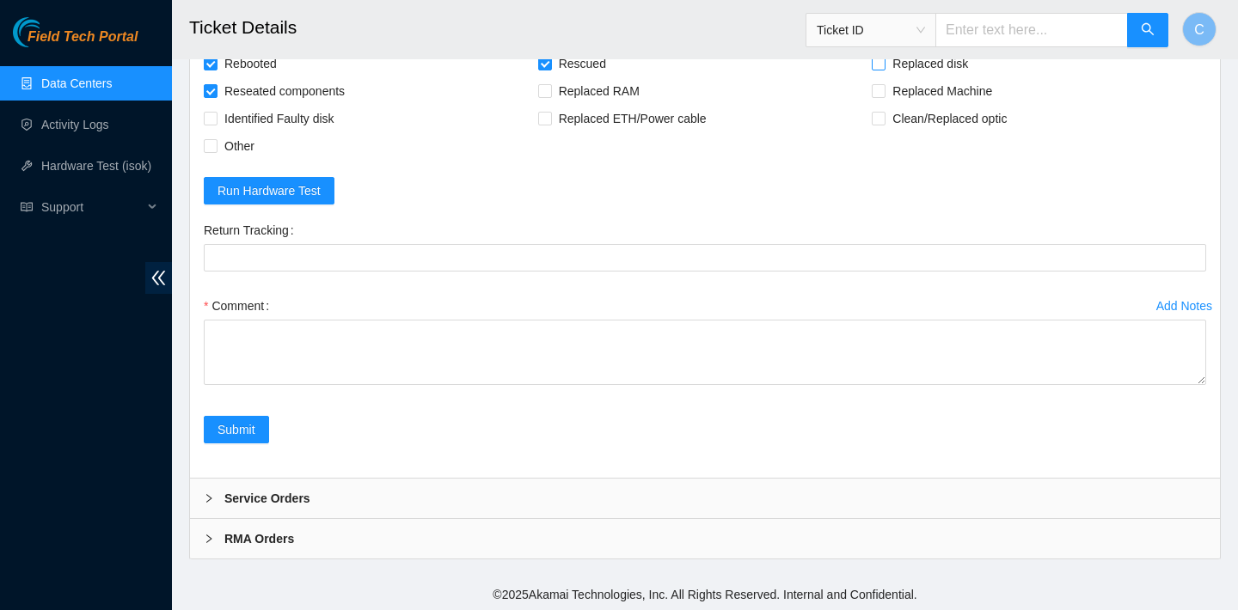
click at [921, 77] on span "Replaced disk" at bounding box center [929, 64] width 89 height 28
click at [884, 69] on input "Replaced disk" at bounding box center [878, 63] width 12 height 12
checkbox input "true"
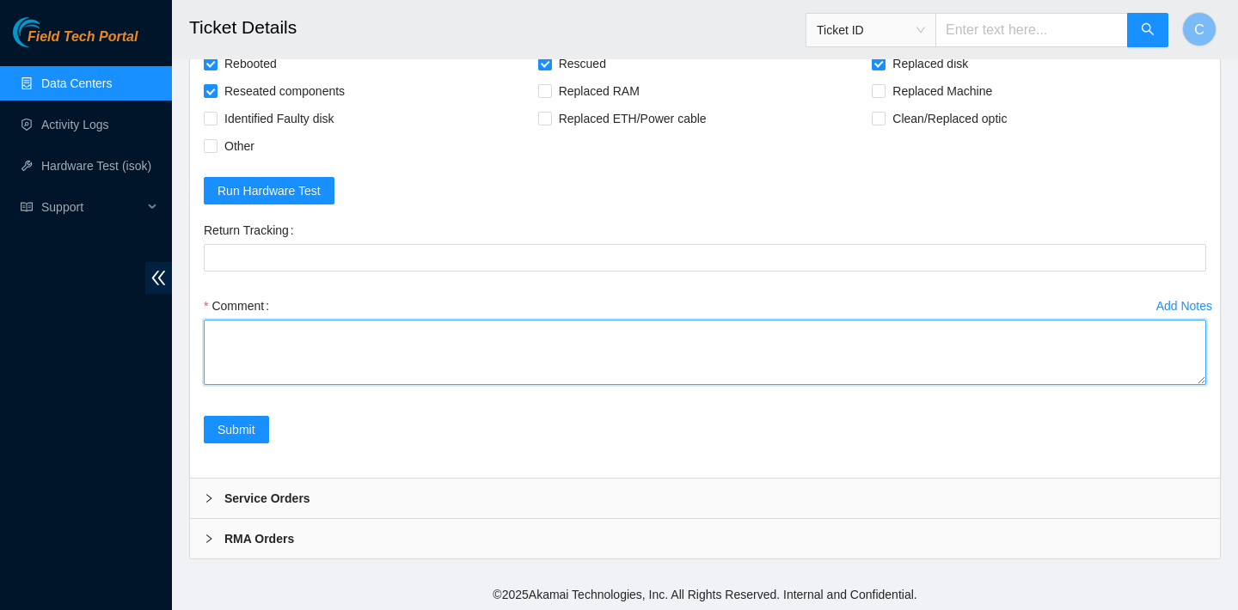
click at [374, 385] on textarea "Comment" at bounding box center [705, 352] width 1002 height 65
paste textarea "verified SN replaced old disk SN: EJ0CN9549I100CT26 with new disk SN: 215133B06…"
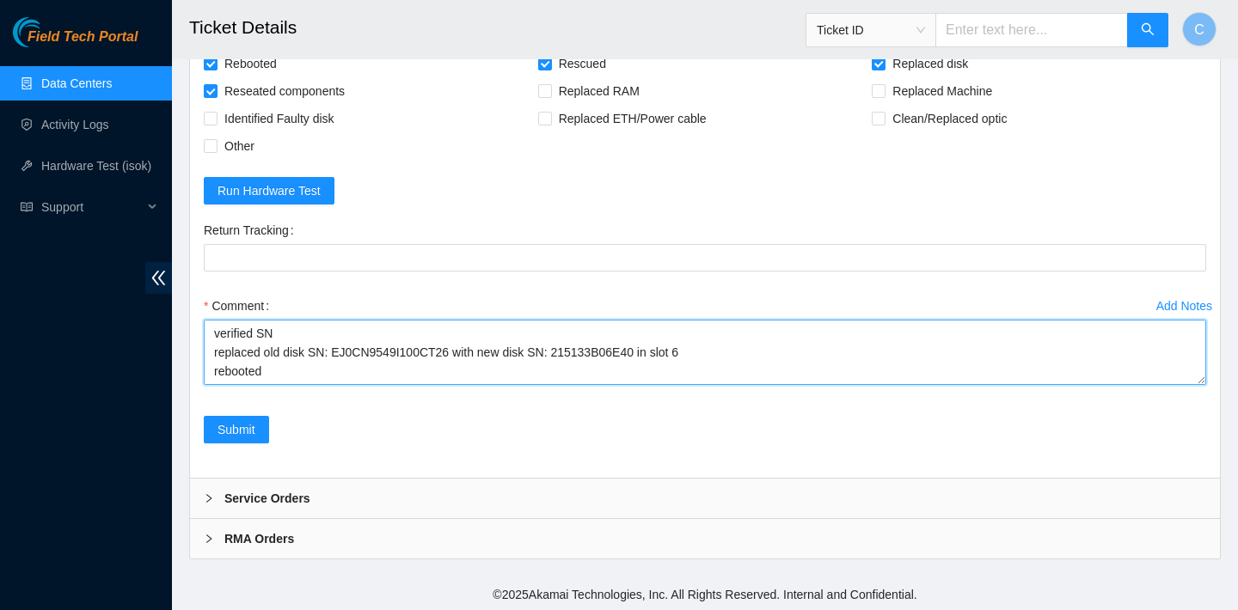
scroll to position [107, 0]
paste textarea "23.202.158.83 : failed: unpingable"
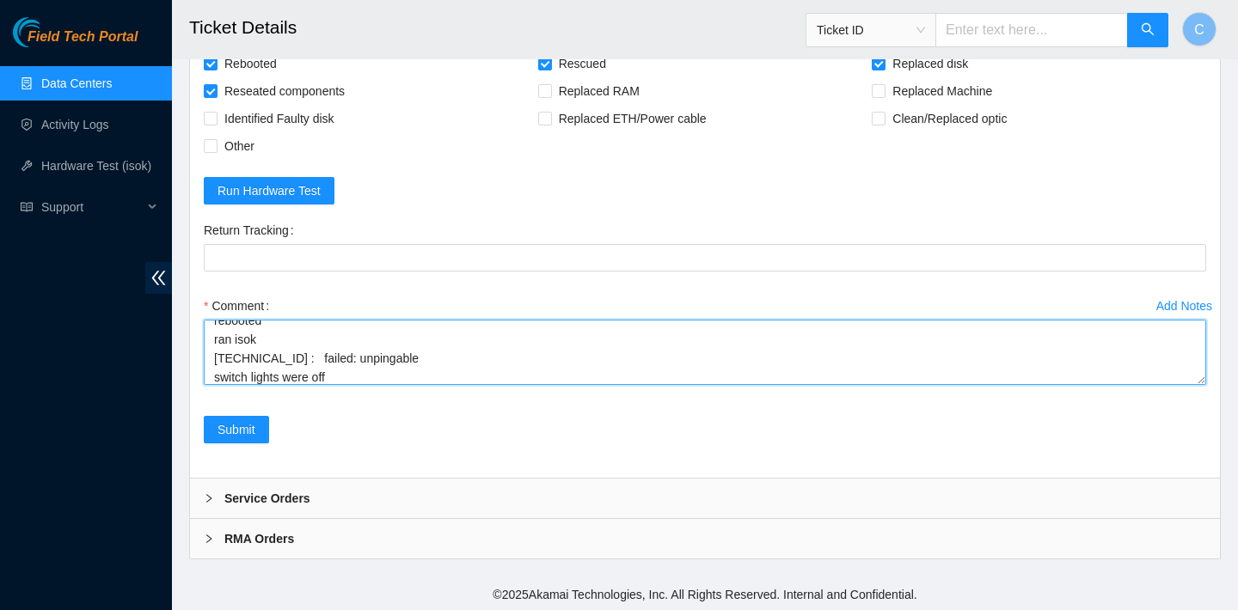
scroll to position [145, 0]
click at [337, 385] on textarea "verified SN replaced old disk SN: EJ0CN9549I100CT26 with new disk SN: 215133B06…" at bounding box center [705, 352] width 1002 height 65
click at [391, 385] on textarea "verified SN replaced old disk SN: EJ0CN9549I100CT26 with new disk SN: 215133B06…" at bounding box center [705, 352] width 1002 height 65
click at [385, 385] on textarea "verified SN replaced old disk SN: EJ0CN9549I100CT26 with new disk SN: 215133B06…" at bounding box center [705, 352] width 1002 height 65
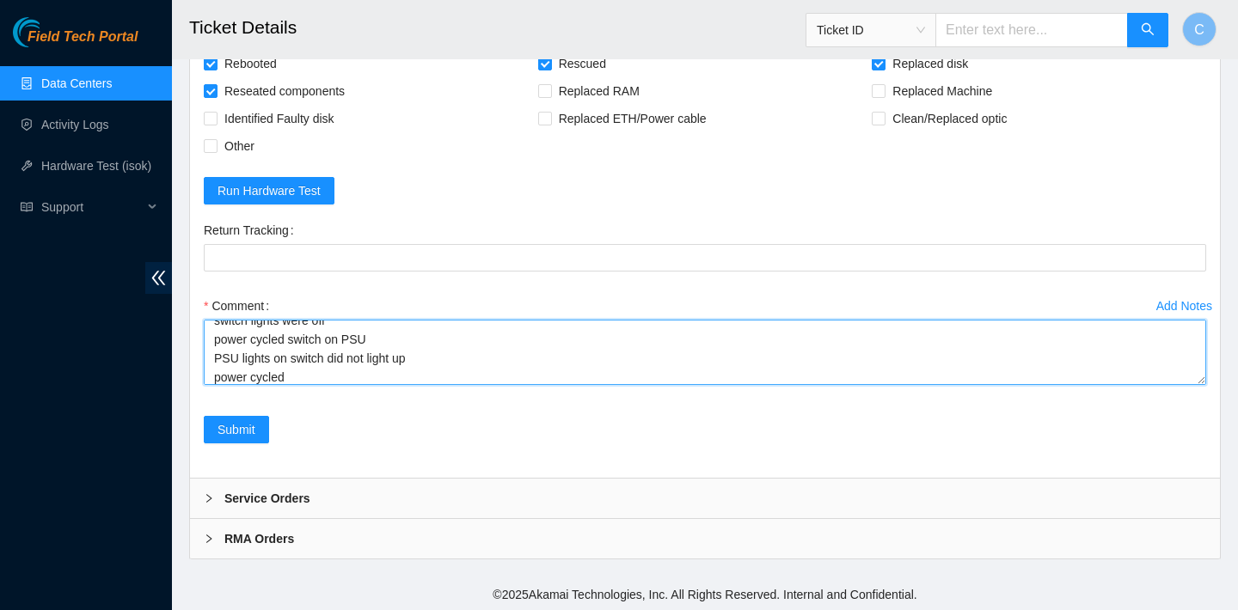
click at [289, 385] on textarea "verified SN replaced old disk SN: EJ0CN9549I100CT26 with new disk SN: 215133B06…" at bounding box center [705, 352] width 1002 height 65
click at [330, 385] on textarea "verified SN replaced old disk SN: EJ0CN9549I100CT26 with new disk SN: 215133B06…" at bounding box center [705, 352] width 1002 height 65
click at [215, 385] on textarea "verified SN replaced old disk SN: EJ0CN9549I100CT26 with new disk SN: 215133B06…" at bounding box center [705, 352] width 1002 height 65
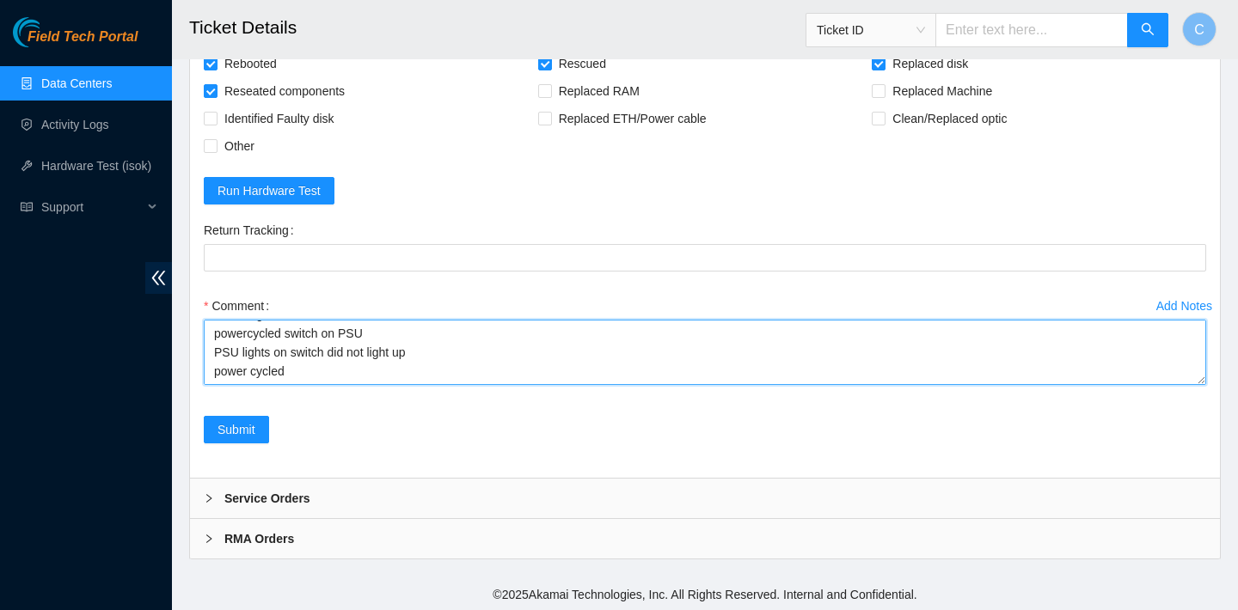
click at [248, 385] on textarea "verified SN replaced old disk SN: EJ0CN9549I100CT26 with new disk SN: 215133B06…" at bounding box center [705, 352] width 1002 height 65
click at [425, 385] on textarea "verified SN replaced old disk SN: EJ0CN9549I100CT26 with new disk SN: 215133B06…" at bounding box center [705, 352] width 1002 height 65
click at [315, 385] on textarea "verified SN replaced old disk SN: EJ0CN9549I100CT26 with new disk SN: 215133B06…" at bounding box center [705, 352] width 1002 height 65
click at [361, 385] on textarea "verified SN replaced old disk SN: EJ0CN9549I100CT26 with new disk SN: 215133B06…" at bounding box center [705, 352] width 1002 height 65
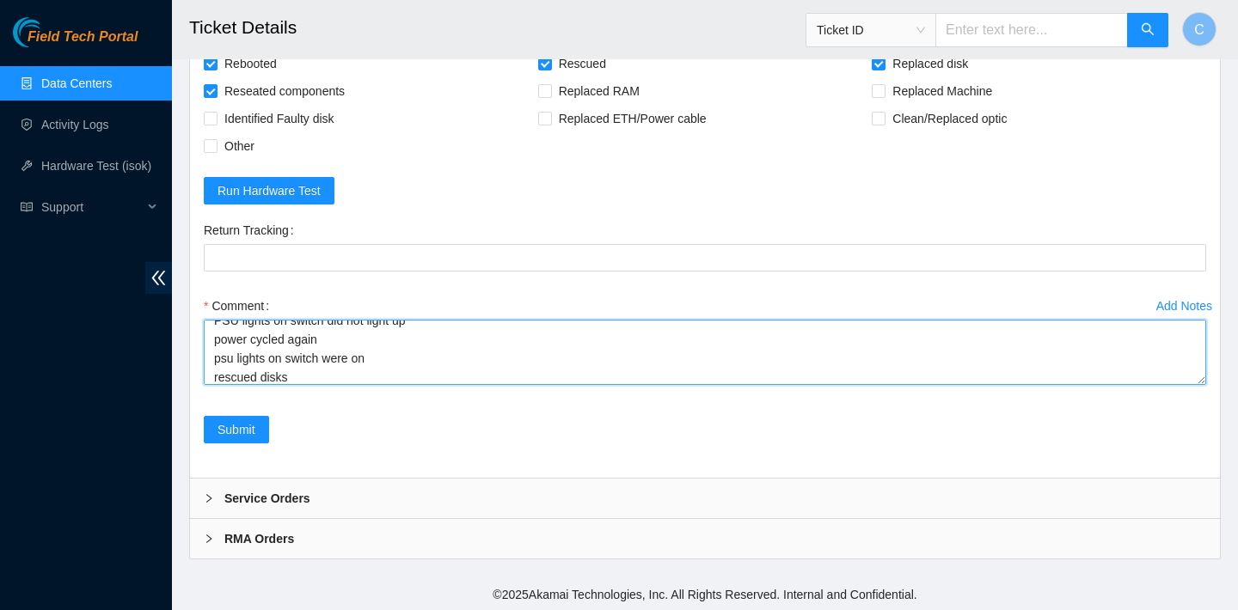
scroll to position [240, 0]
click at [303, 385] on textarea "verified SN replaced old disk SN: EJ0CN9549I100CT26 with new disk SN: 215133B06…" at bounding box center [705, 352] width 1002 height 65
click at [374, 385] on textarea "verified SN replaced old disk SN: EJ0CN9549I100CT26 with new disk SN: 215133B06…" at bounding box center [705, 352] width 1002 height 65
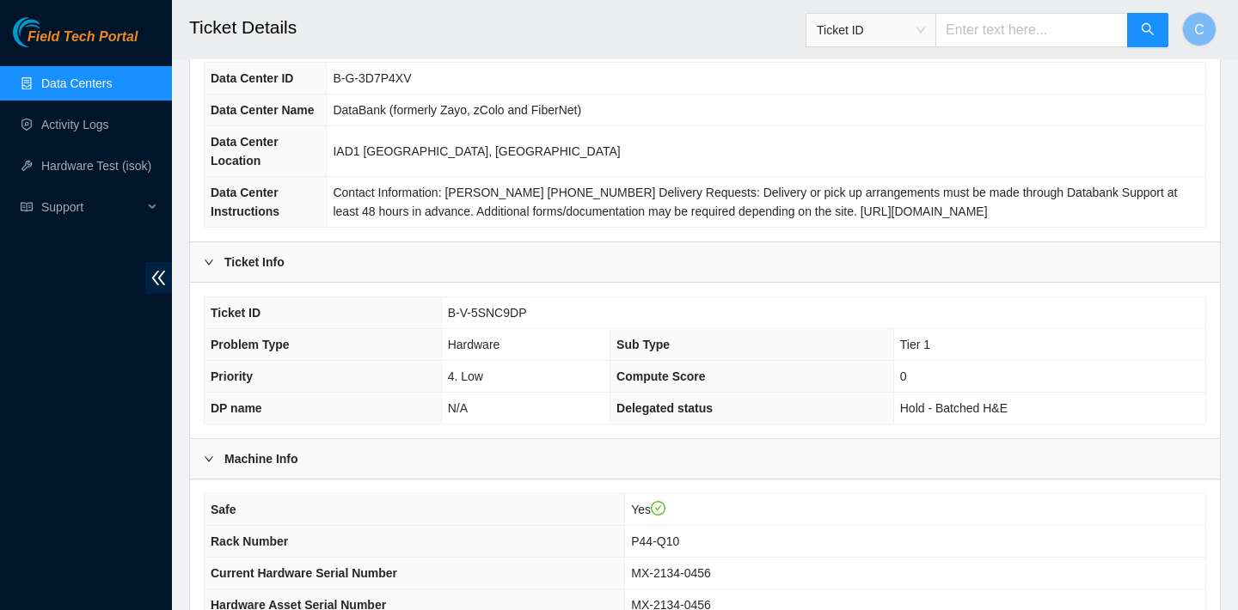
scroll to position [279, 0]
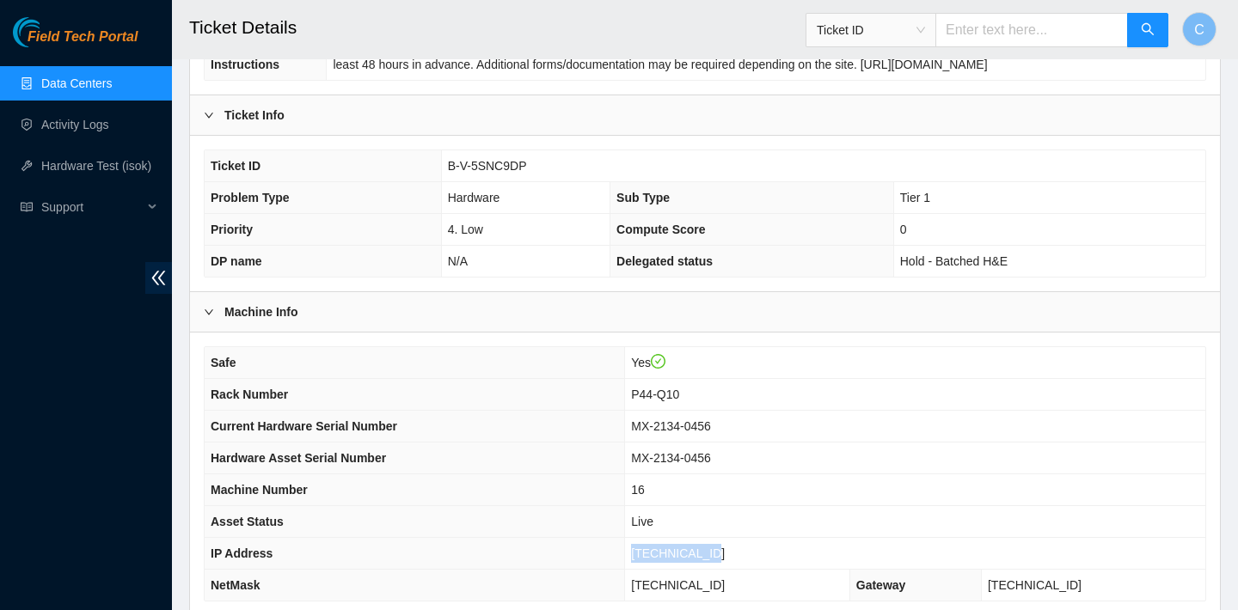
drag, startPoint x: 727, startPoint y: 551, endPoint x: 642, endPoint y: 548, distance: 85.2
click at [642, 548] on td "[TECHNICAL_ID]" at bounding box center [915, 554] width 580 height 32
copy span "[TECHNICAL_ID]"
drag, startPoint x: 749, startPoint y: 583, endPoint x: 639, endPoint y: 575, distance: 110.3
click at [639, 576] on td "[TECHNICAL_ID]" at bounding box center [737, 586] width 225 height 32
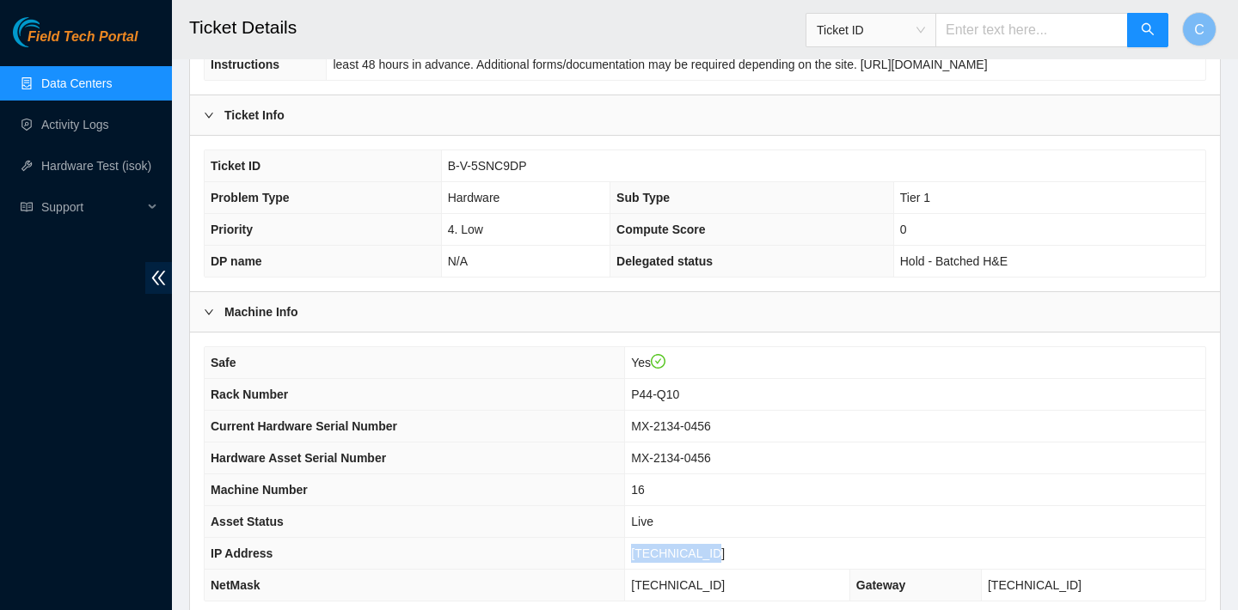
copy span "[TECHNICAL_ID]"
drag, startPoint x: 696, startPoint y: 390, endPoint x: 641, endPoint y: 388, distance: 55.1
click at [641, 388] on td "P44-Q10" at bounding box center [915, 395] width 580 height 32
copy span "P44-Q10"
drag, startPoint x: 734, startPoint y: 557, endPoint x: 639, endPoint y: 554, distance: 95.5
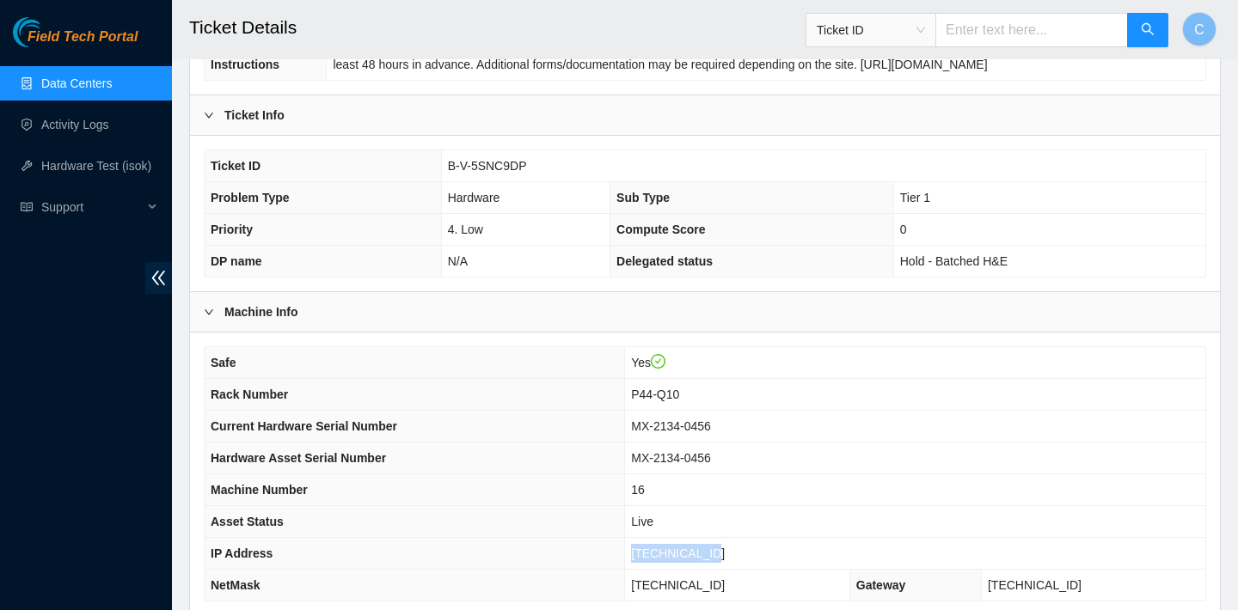
click at [639, 555] on td "[TECHNICAL_ID]" at bounding box center [915, 554] width 580 height 32
copy span "[TECHNICAL_ID]"
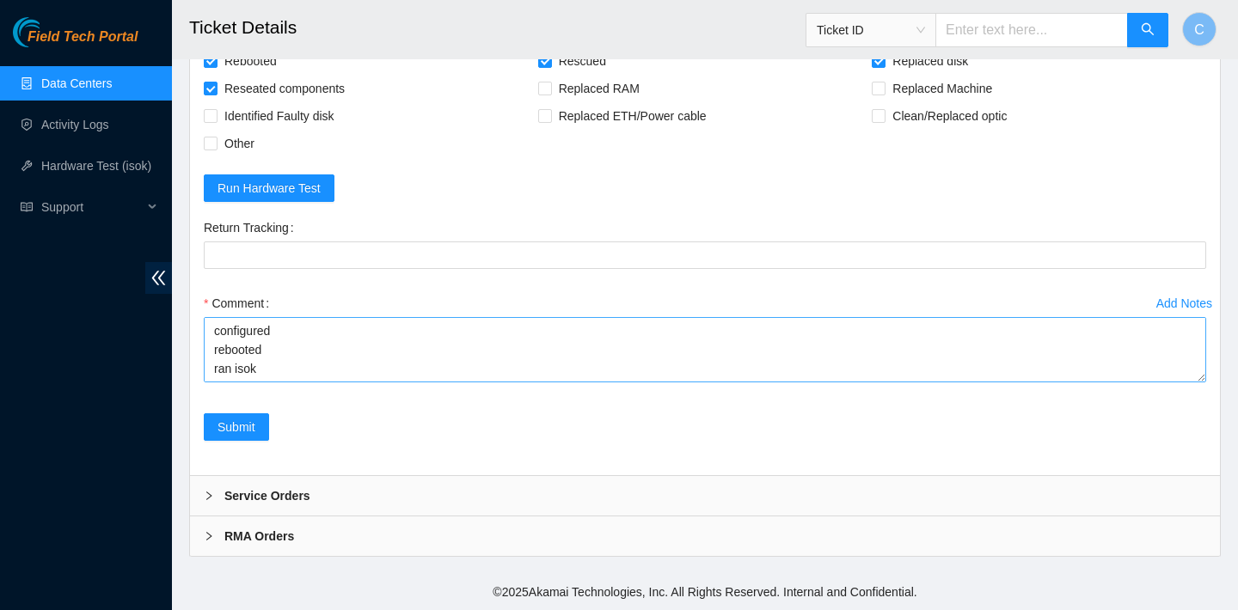
scroll to position [318, 0]
click at [263, 383] on textarea "verified SN replaced old disk SN: EJ0CN9549I100CT26 with new disk SN: 215133B06…" at bounding box center [705, 349] width 1002 height 65
paste textarea "23.202.158.83 : passed: ok"
type textarea "verified SN replaced old disk SN: EJ0CN9549I100CT26 with new disk SN: 215133B06…"
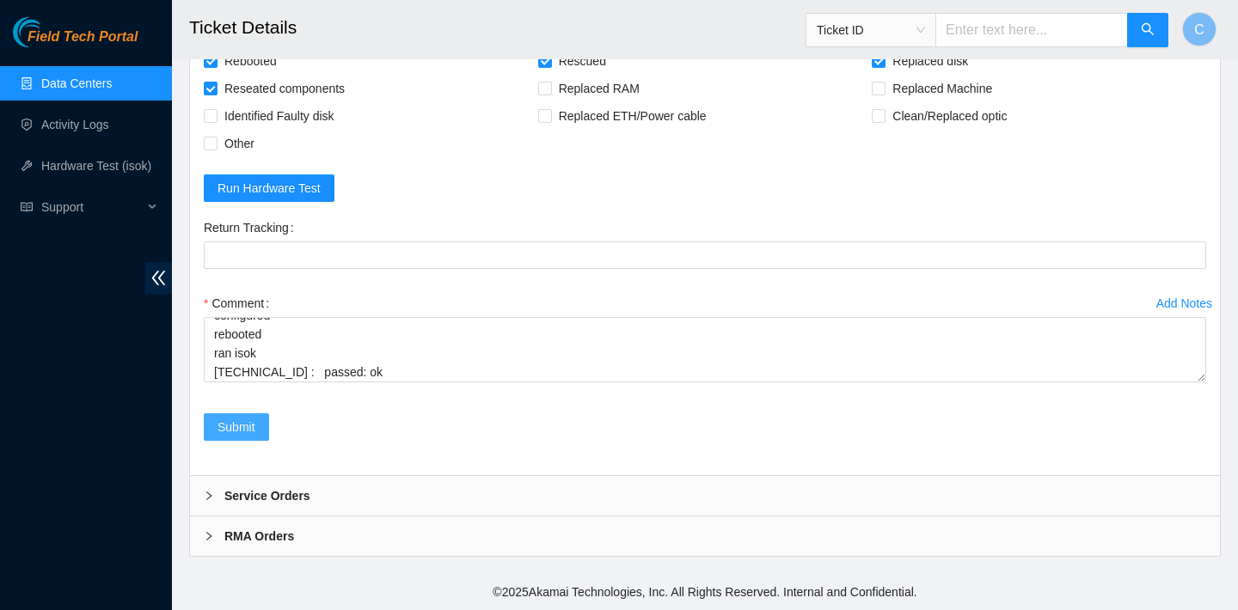
click at [237, 437] on span "Submit" at bounding box center [236, 427] width 38 height 19
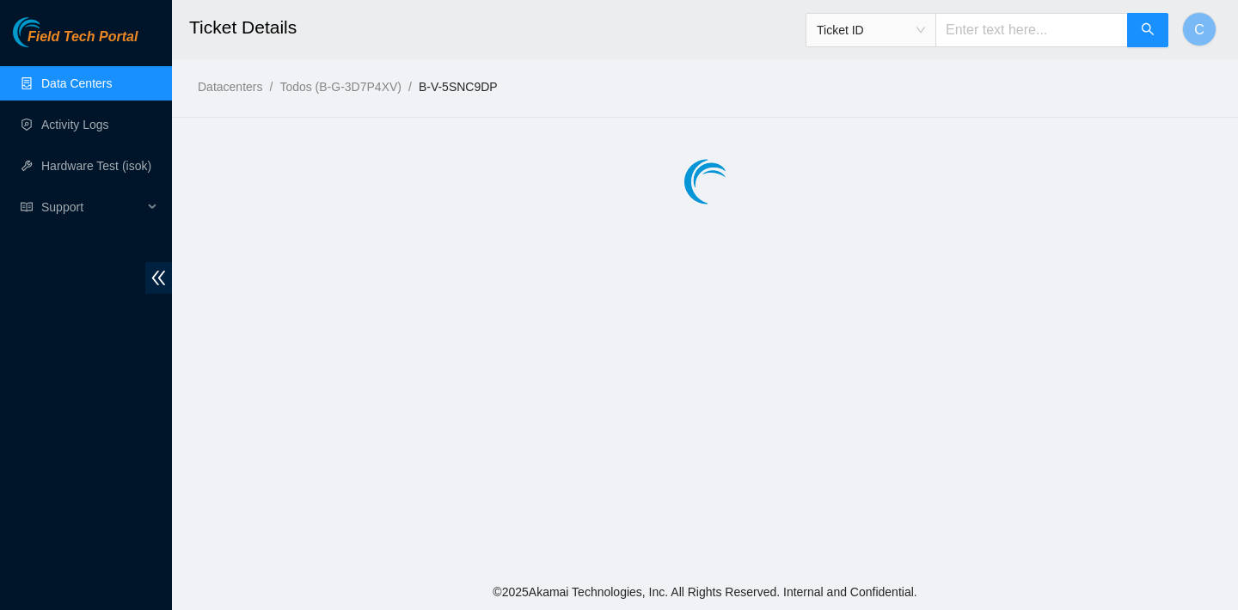
scroll to position [0, 0]
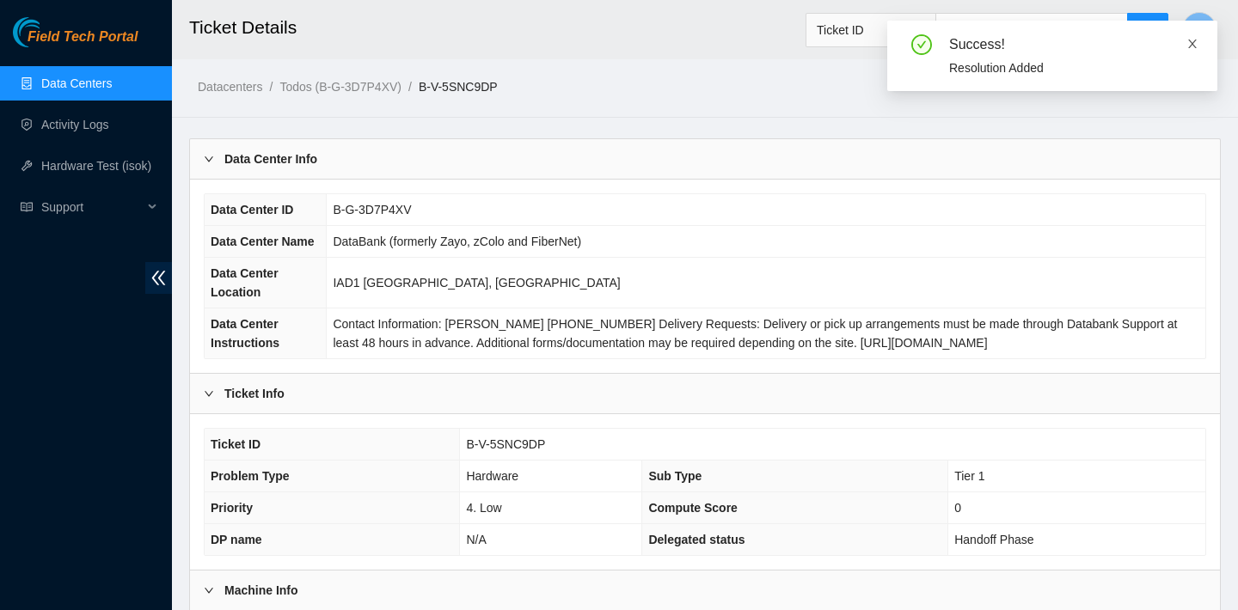
click at [1196, 40] on icon "close" at bounding box center [1192, 44] width 9 height 9
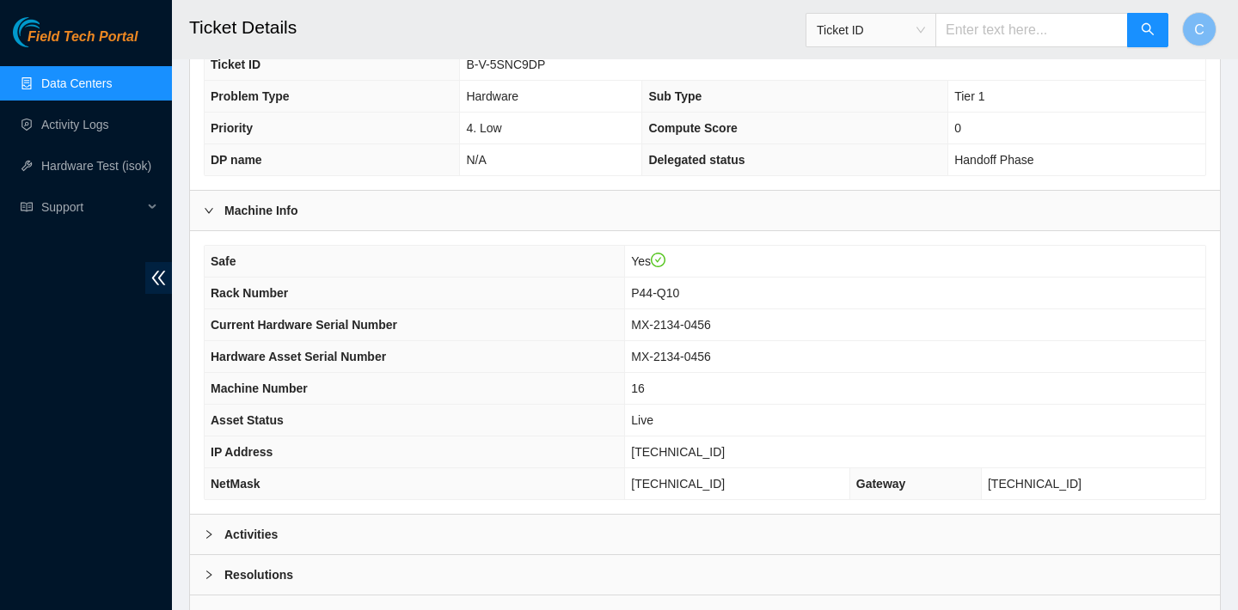
scroll to position [341, 0]
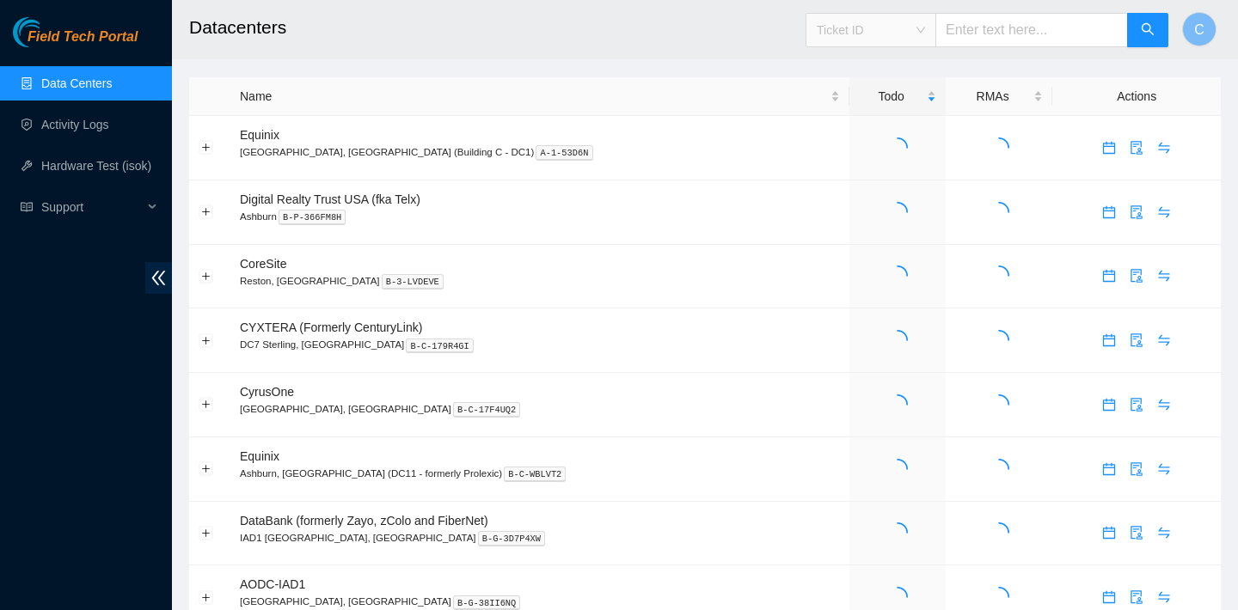
click at [925, 28] on span "Ticket ID" at bounding box center [871, 30] width 108 height 26
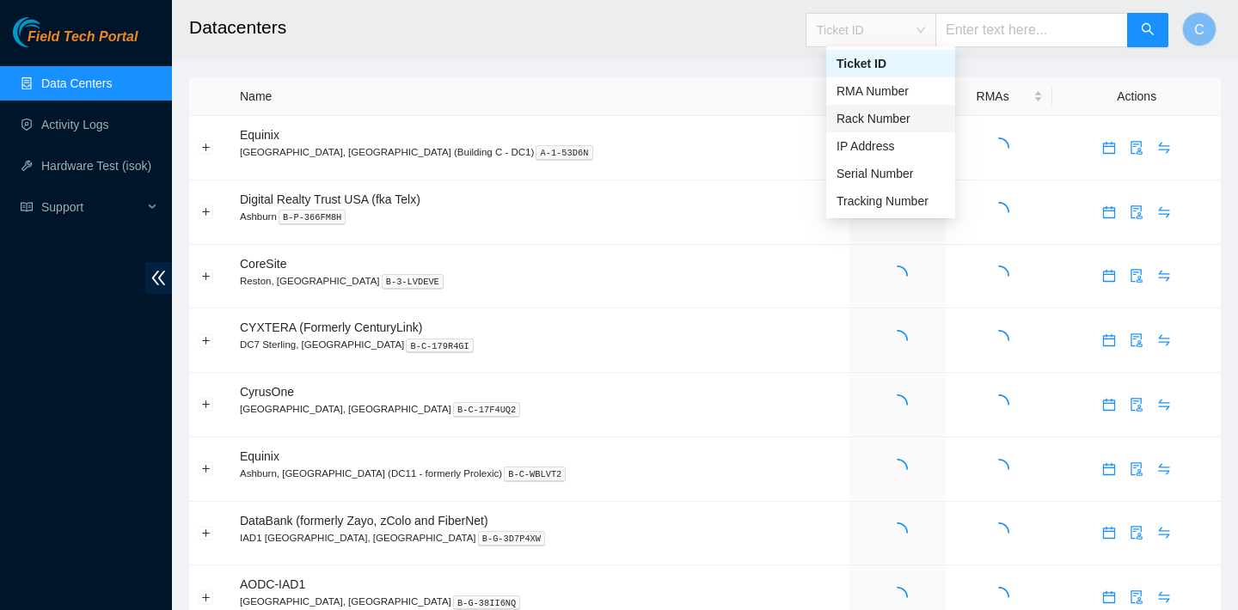
click at [892, 119] on div "Rack Number" at bounding box center [890, 118] width 108 height 19
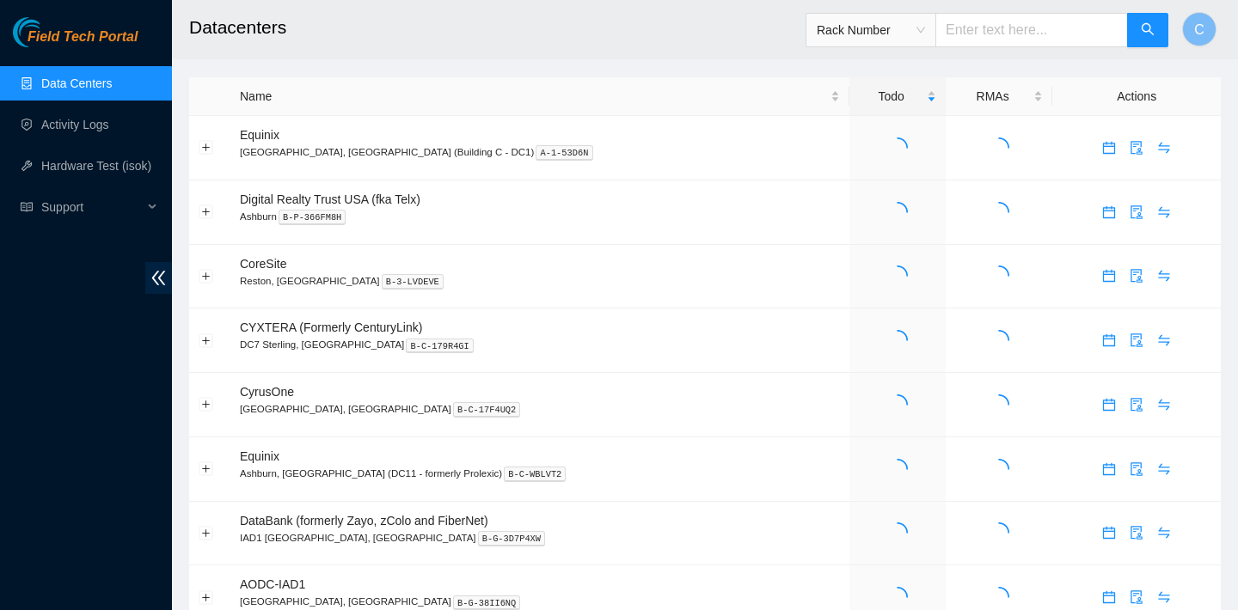
click at [990, 34] on input "text" at bounding box center [1031, 30] width 193 height 34
paste input "P44-Q10"
type input "P44-Q10"
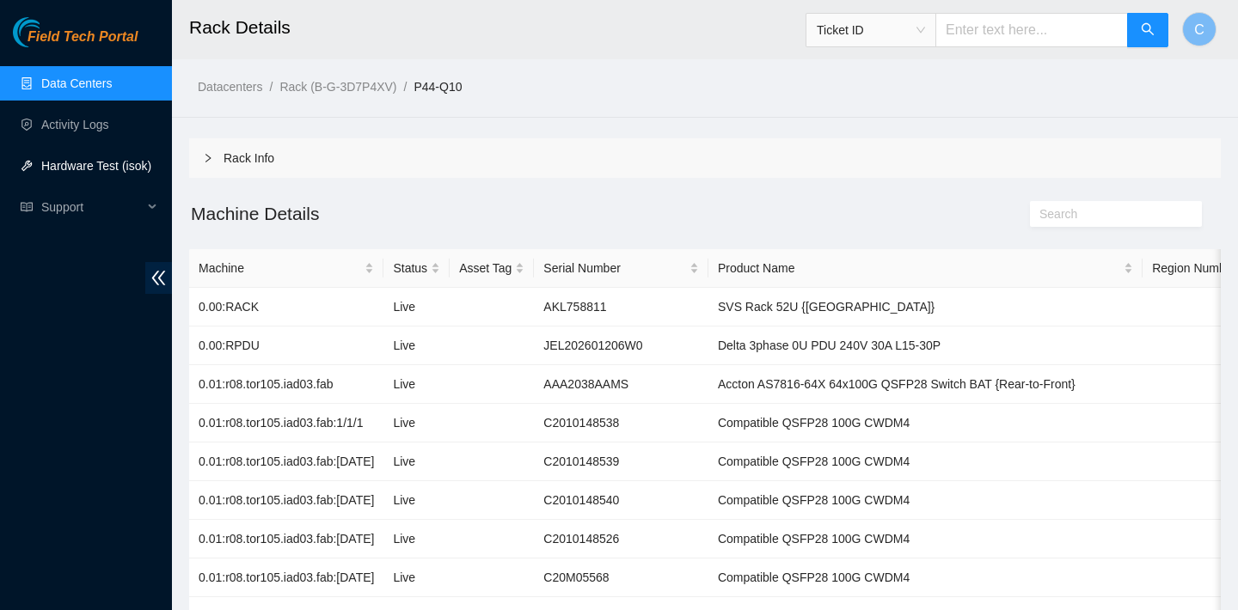
click at [83, 162] on link "Hardware Test (isok)" at bounding box center [96, 166] width 110 height 14
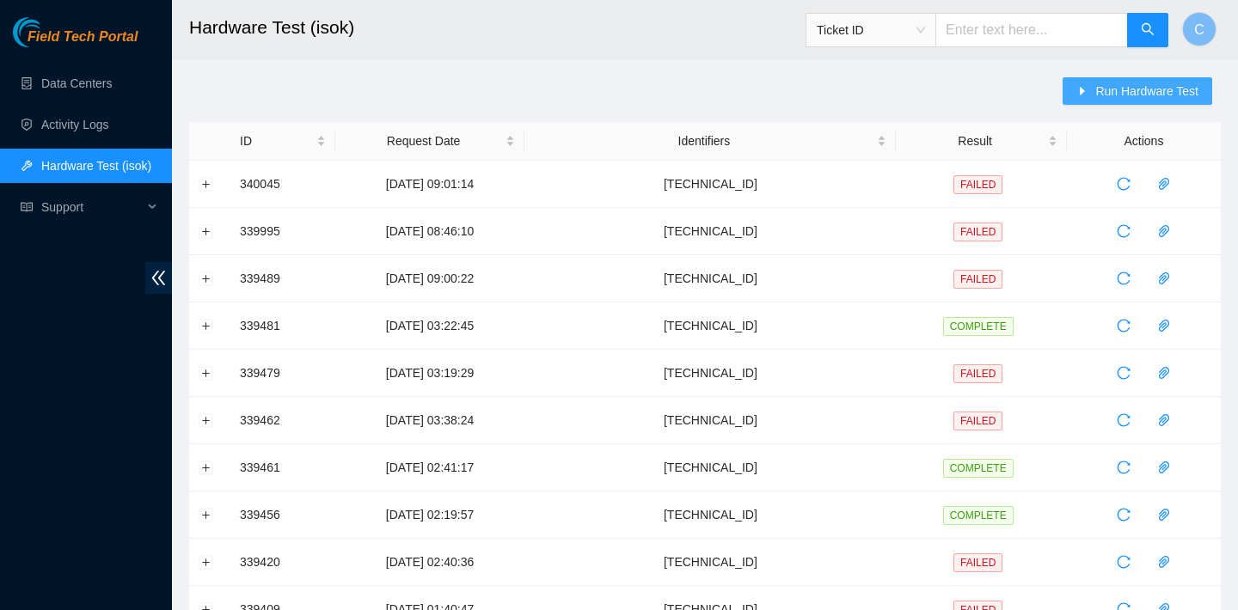
click at [1102, 82] on span "Run Hardware Test" at bounding box center [1146, 91] width 103 height 19
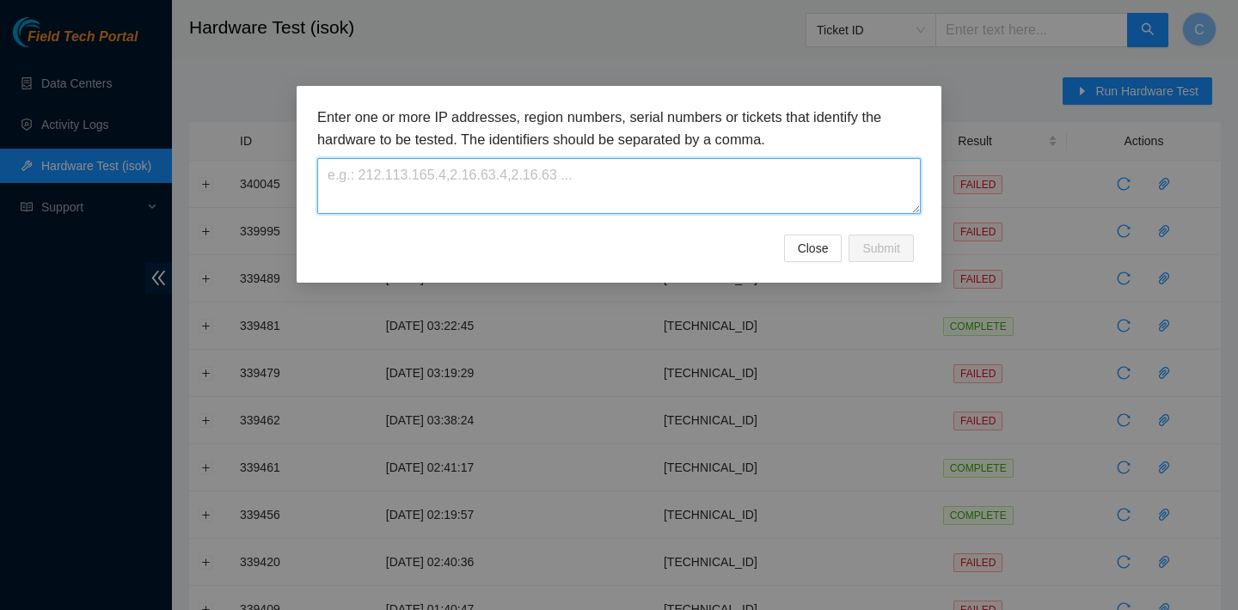
click at [536, 184] on textarea at bounding box center [618, 186] width 603 height 56
paste textarea "P44-Q10"
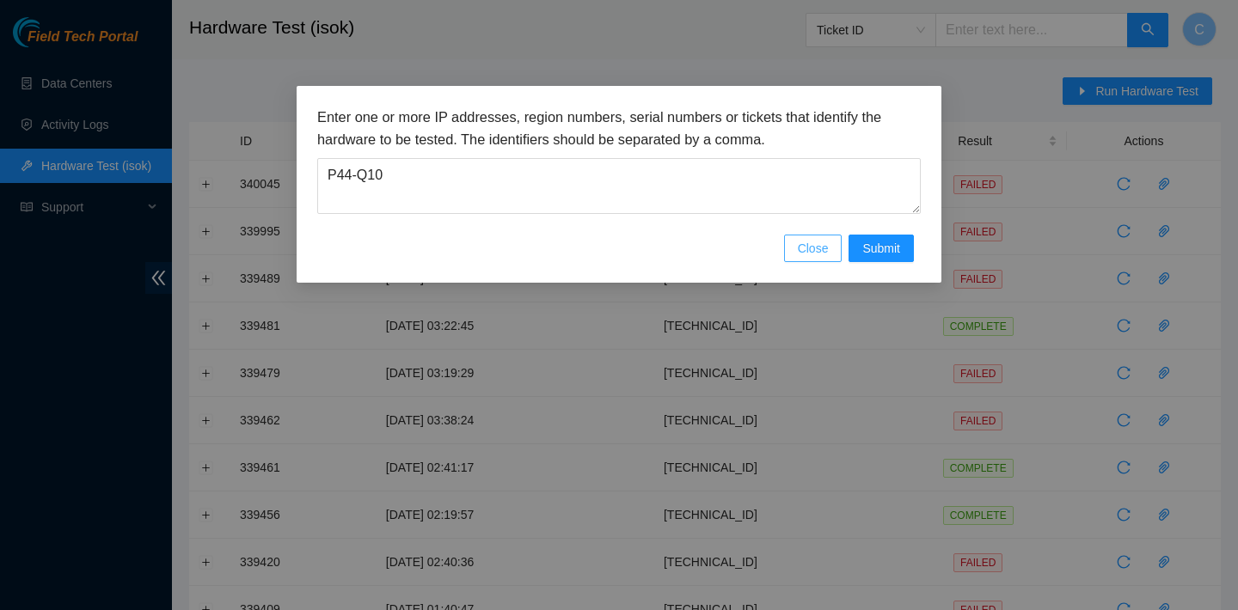
click at [799, 251] on span "Close" at bounding box center [813, 248] width 31 height 19
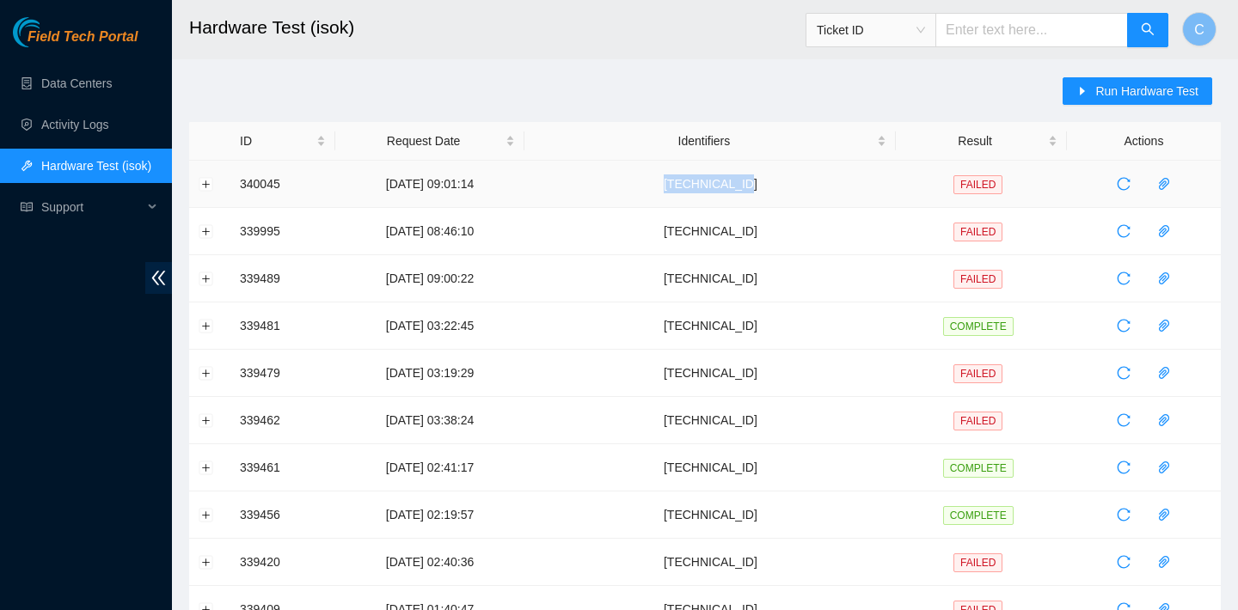
drag, startPoint x: 797, startPoint y: 185, endPoint x: 707, endPoint y: 182, distance: 90.3
click at [707, 182] on td "[TECHNICAL_ID]" at bounding box center [709, 184] width 371 height 47
copy td "[TECHNICAL_ID]"
click at [1121, 87] on span "Run Hardware Test" at bounding box center [1146, 91] width 103 height 19
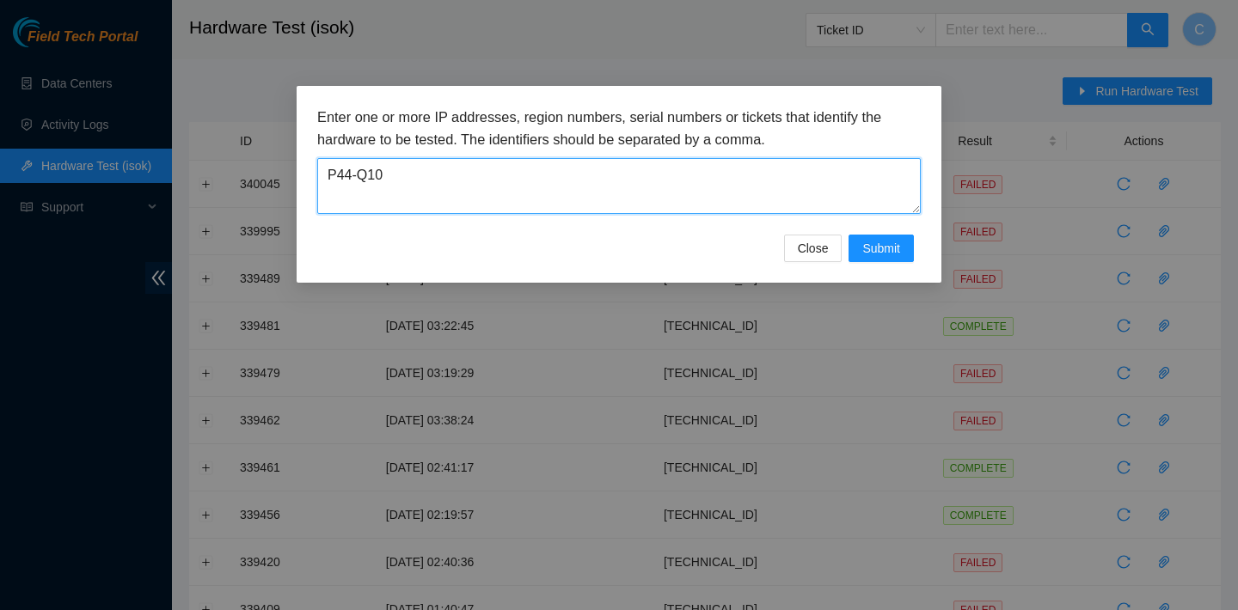
click at [548, 168] on textarea "P44-Q10" at bounding box center [618, 186] width 603 height 56
drag, startPoint x: 523, startPoint y: 174, endPoint x: 334, endPoint y: 173, distance: 188.3
click at [334, 173] on textarea "P44-Q10" at bounding box center [618, 186] width 603 height 56
type textarea "P"
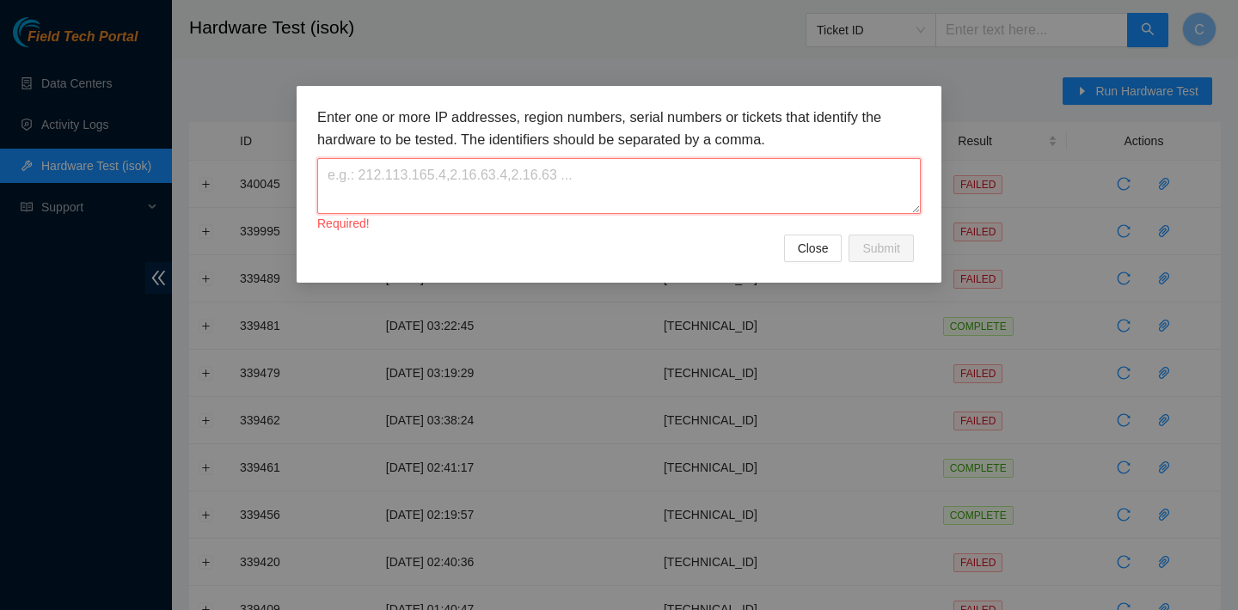
paste textarea "[TECHNICAL_ID]"
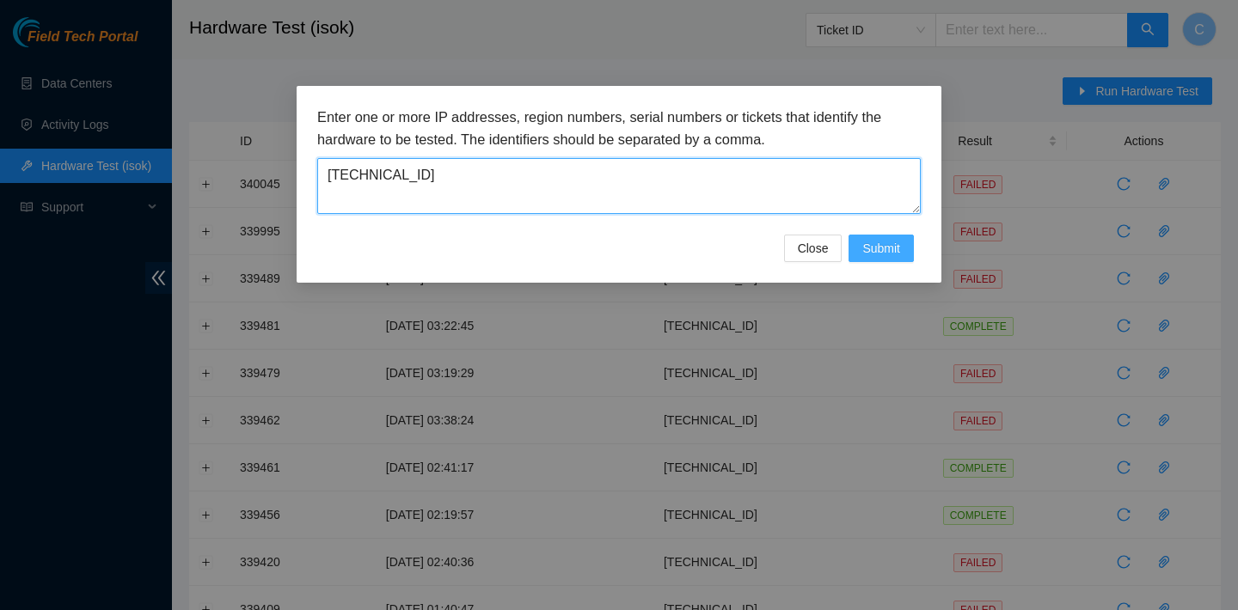
type textarea "[TECHNICAL_ID]"
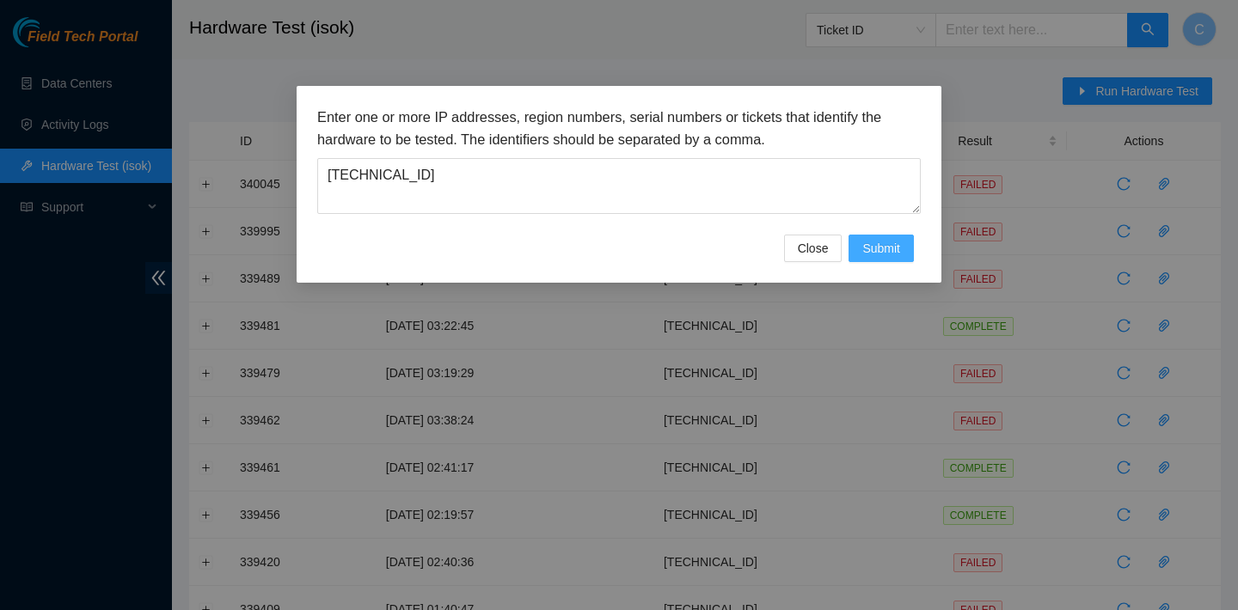
click at [874, 248] on span "Submit" at bounding box center [881, 248] width 38 height 19
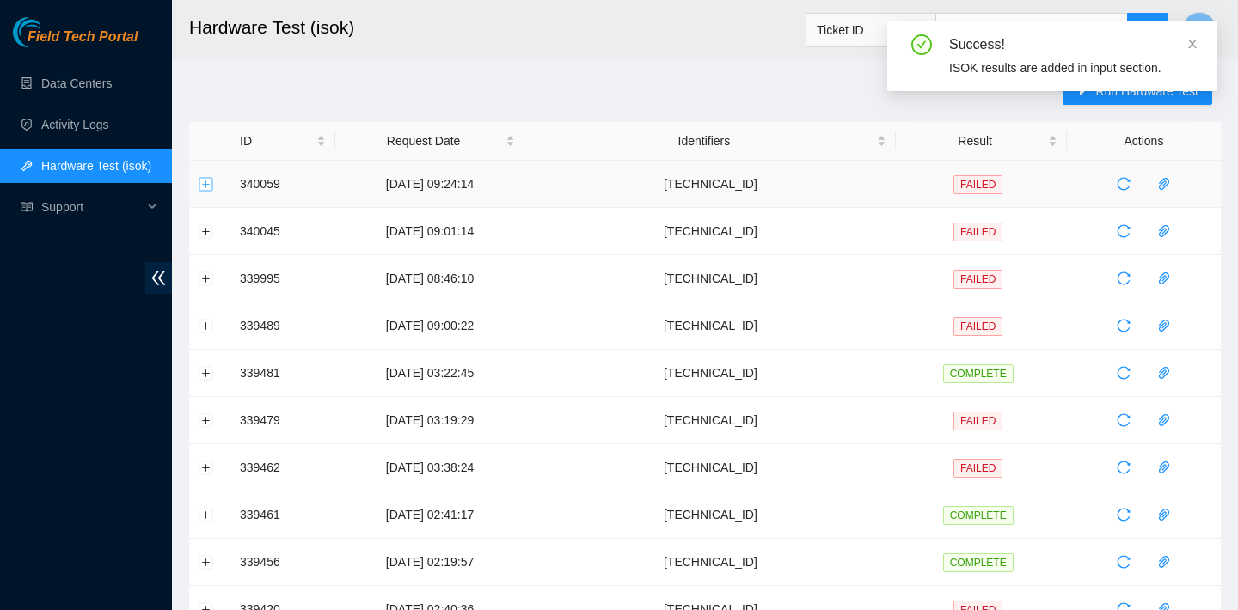
click at [206, 184] on button "Expand row" at bounding box center [206, 184] width 14 height 14
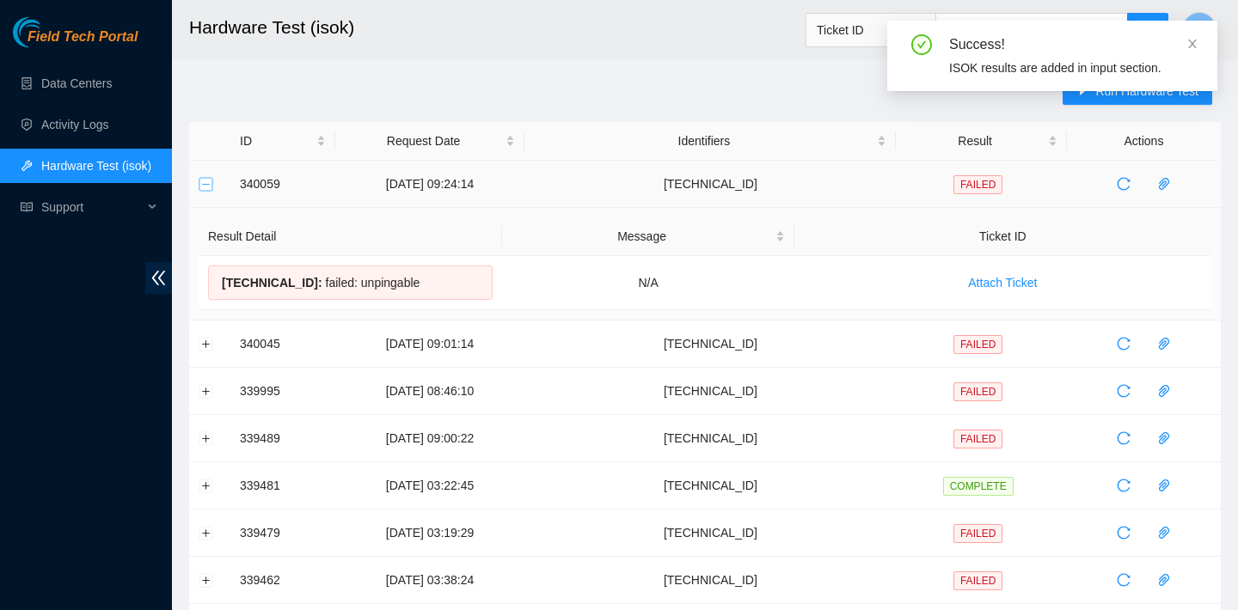
click at [206, 184] on button "Collapse row" at bounding box center [206, 184] width 14 height 14
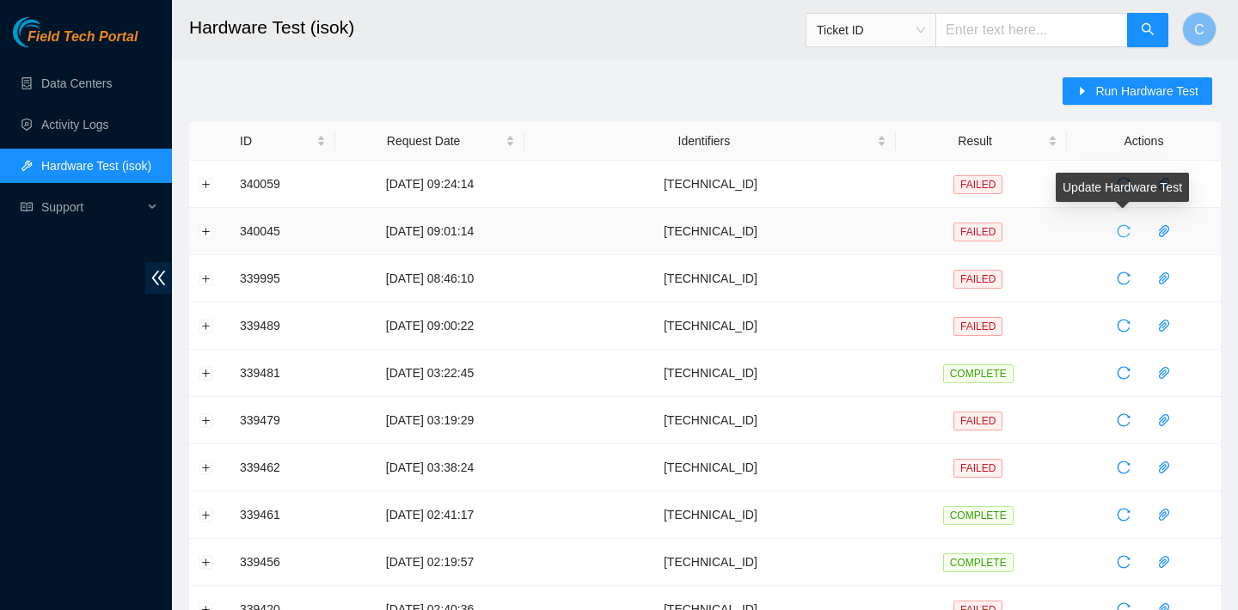
click at [1127, 226] on icon "reload" at bounding box center [1124, 231] width 13 height 13
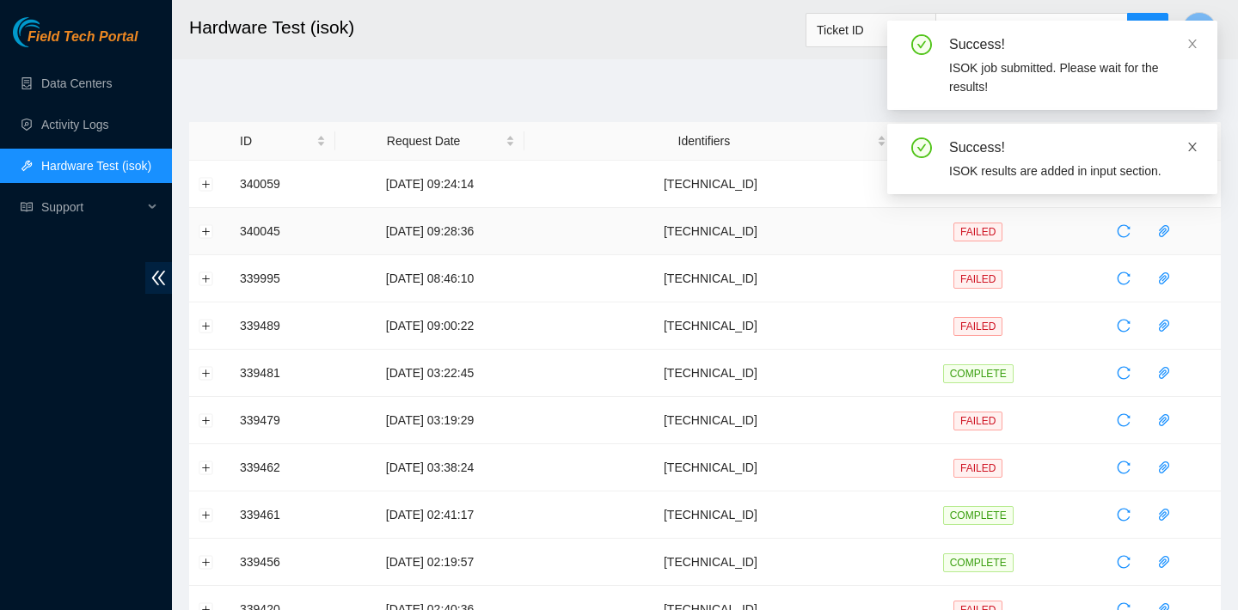
click at [1196, 151] on icon "close" at bounding box center [1192, 147] width 12 height 12
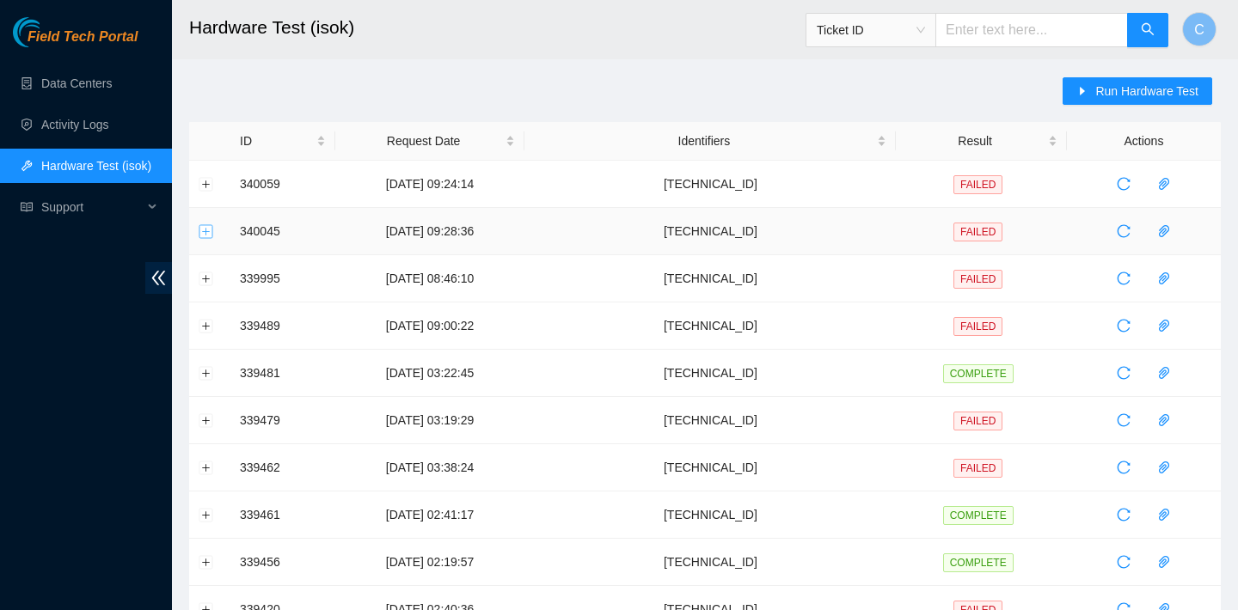
click at [208, 230] on button "Expand row" at bounding box center [206, 231] width 14 height 14
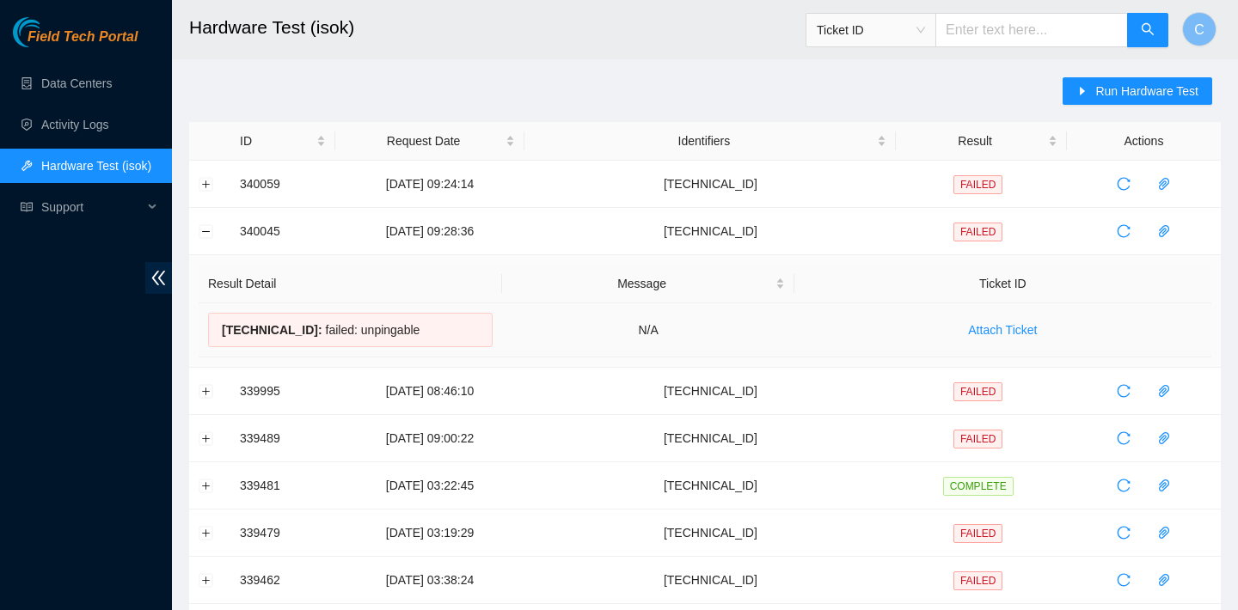
drag, startPoint x: 215, startPoint y: 328, endPoint x: 438, endPoint y: 322, distance: 222.7
click at [438, 322] on div "23.202.158.83 : failed: unpingable" at bounding box center [350, 330] width 285 height 34
copy div "23.202.158.83 : failed: unpingable"
click at [1073, 86] on button "Run Hardware Test" at bounding box center [1138, 91] width 150 height 28
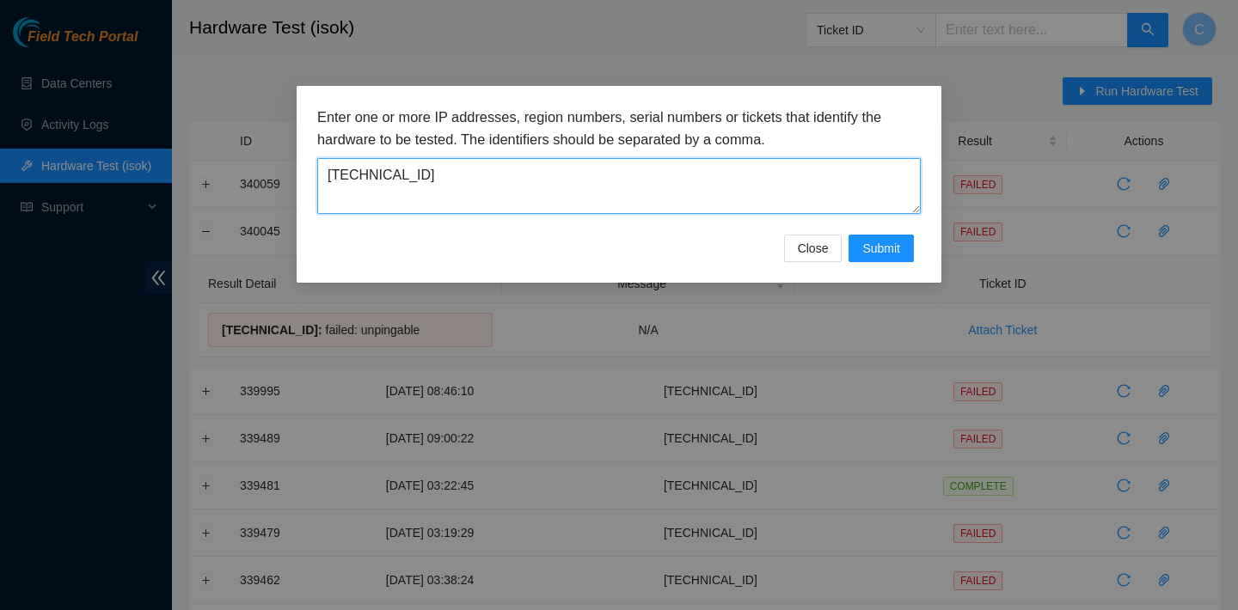
click at [598, 177] on textarea "23.202.158.84" at bounding box center [618, 186] width 603 height 56
drag, startPoint x: 598, startPoint y: 177, endPoint x: 254, endPoint y: 168, distance: 344.8
click at [254, 168] on div "Enter one or more IP addresses, region numbers, serial numbers or tickets that …" at bounding box center [619, 305] width 1238 height 610
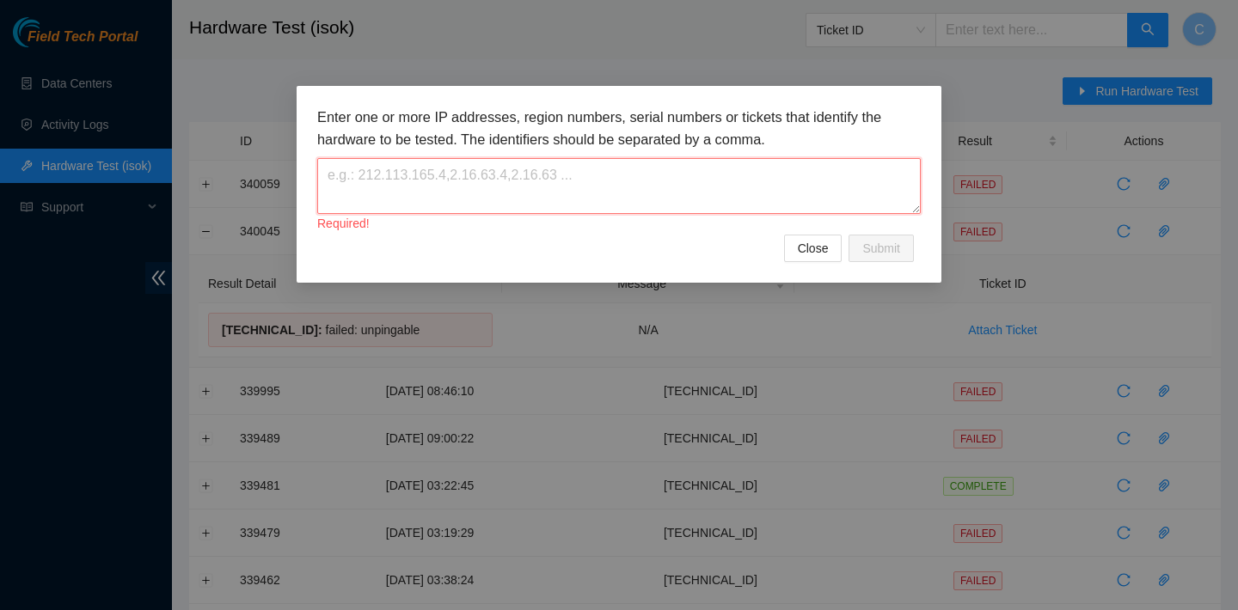
paste textarea "23.202.158.83"
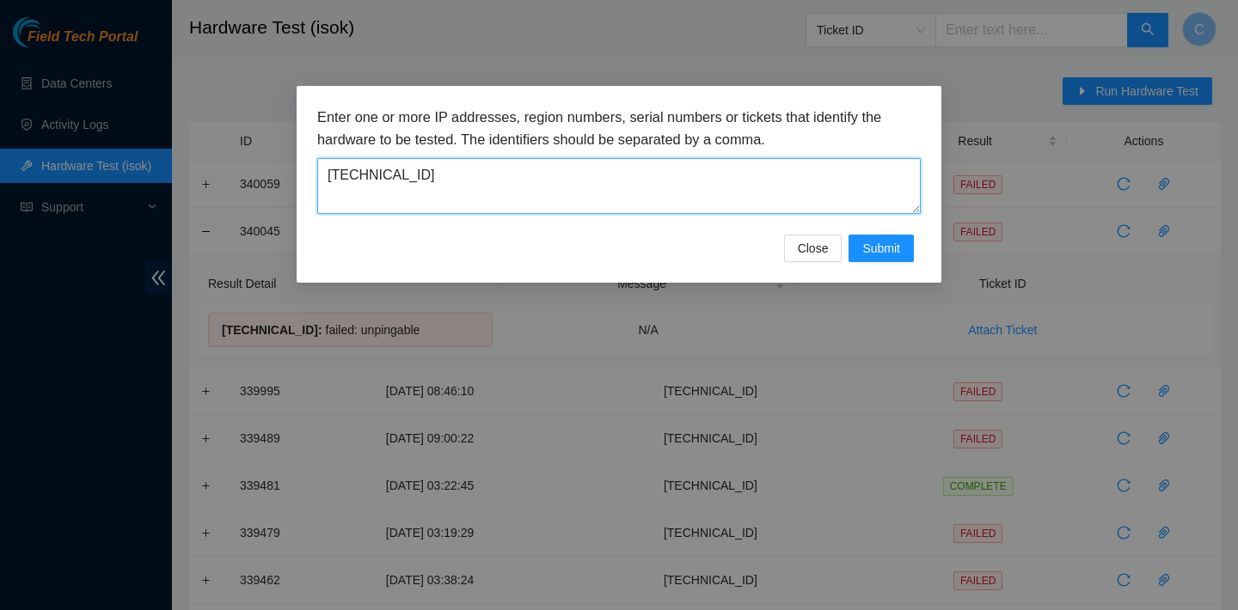
type textarea "23.202.158.83"
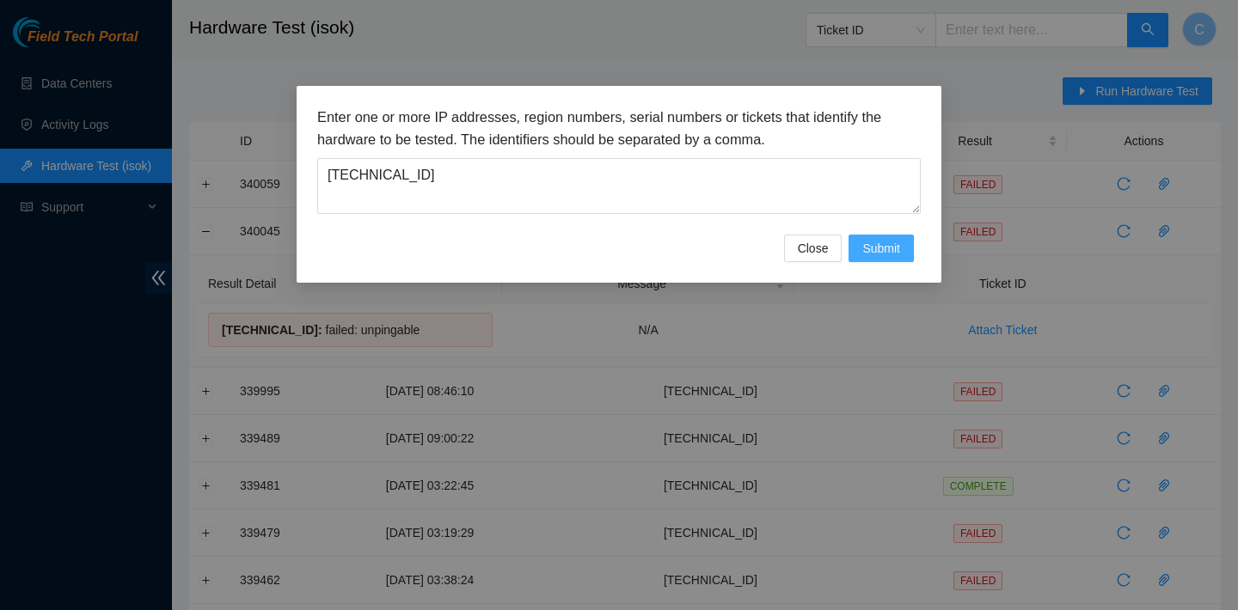
click at [897, 247] on span "Submit" at bounding box center [881, 248] width 38 height 19
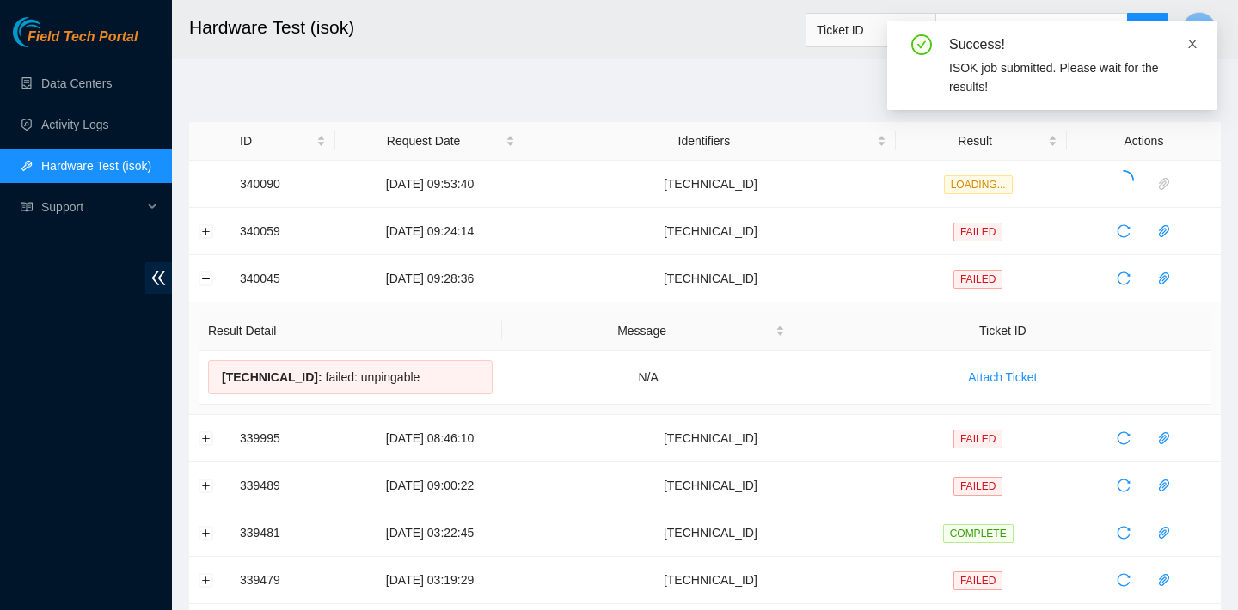
click at [1192, 38] on icon "close" at bounding box center [1192, 44] width 12 height 12
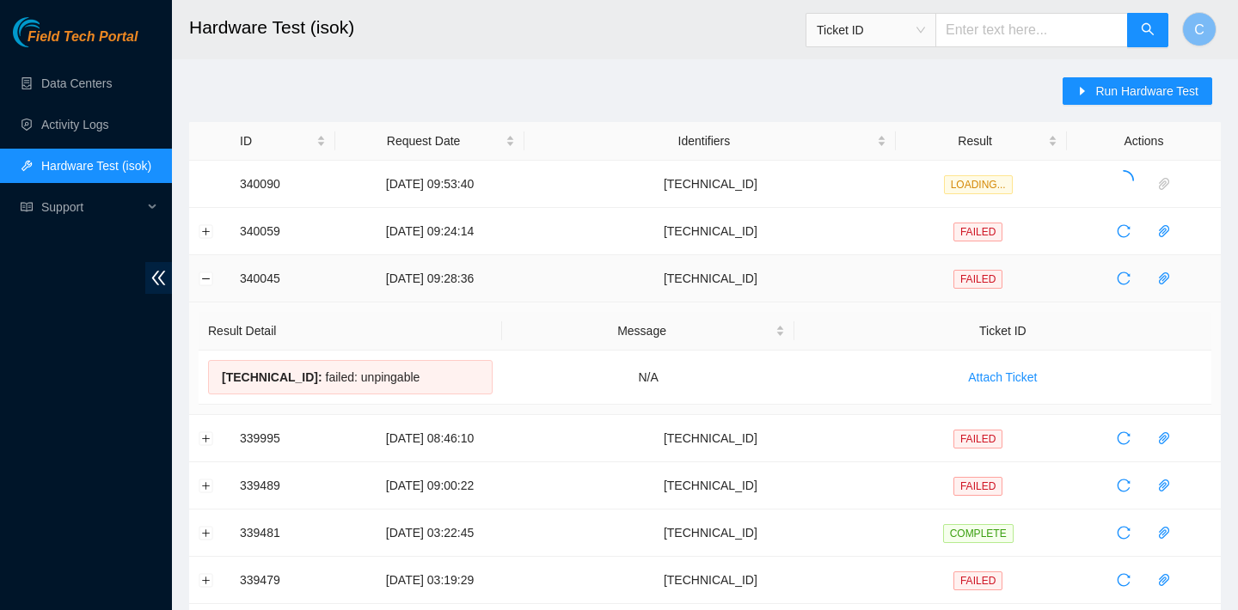
click at [202, 270] on td at bounding box center [209, 278] width 41 height 47
click at [202, 279] on button "Collapse row" at bounding box center [206, 279] width 14 height 14
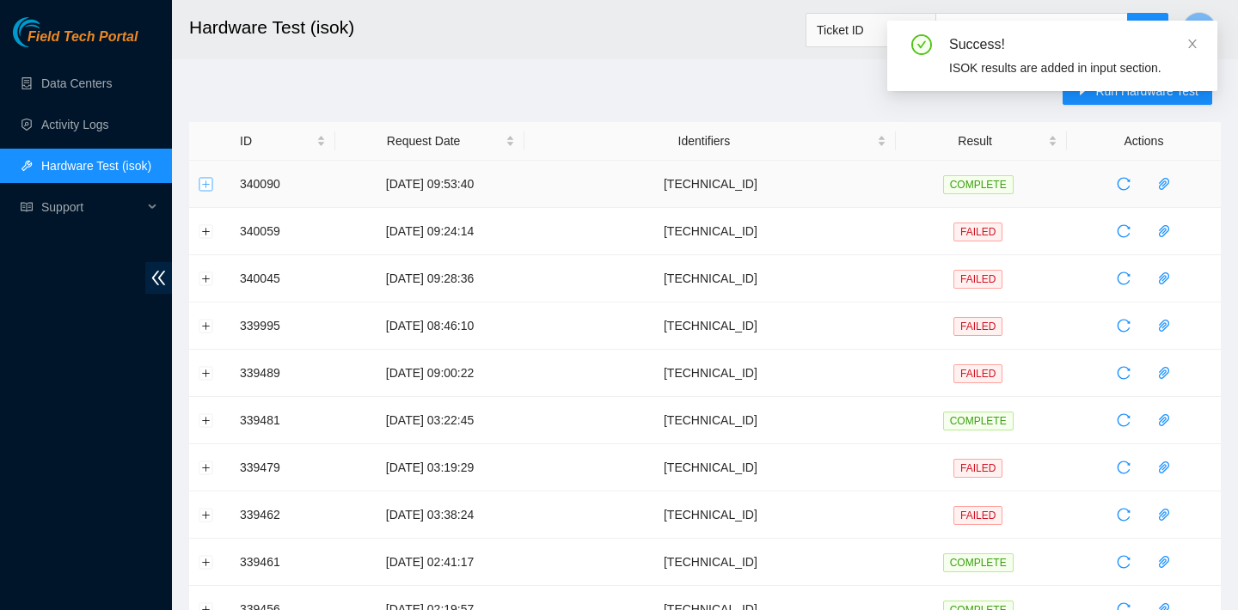
click at [203, 187] on button "Expand row" at bounding box center [206, 184] width 14 height 14
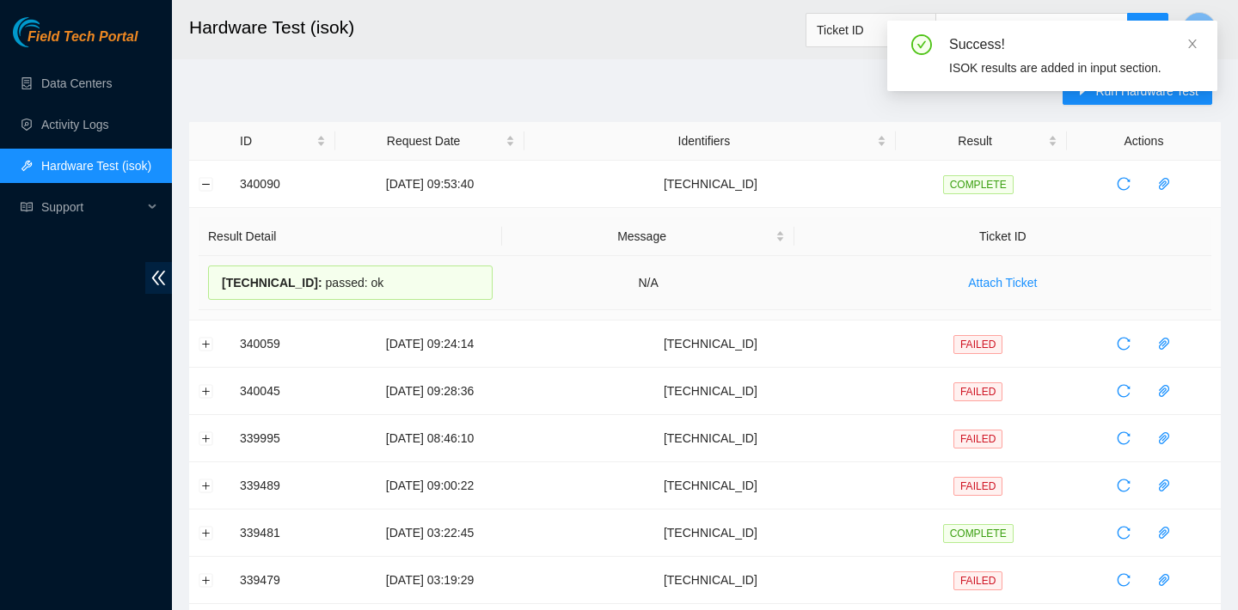
drag, startPoint x: 439, startPoint y: 278, endPoint x: 223, endPoint y: 271, distance: 216.7
click at [223, 271] on div "23.202.158.83 : passed: ok" at bounding box center [350, 283] width 285 height 34
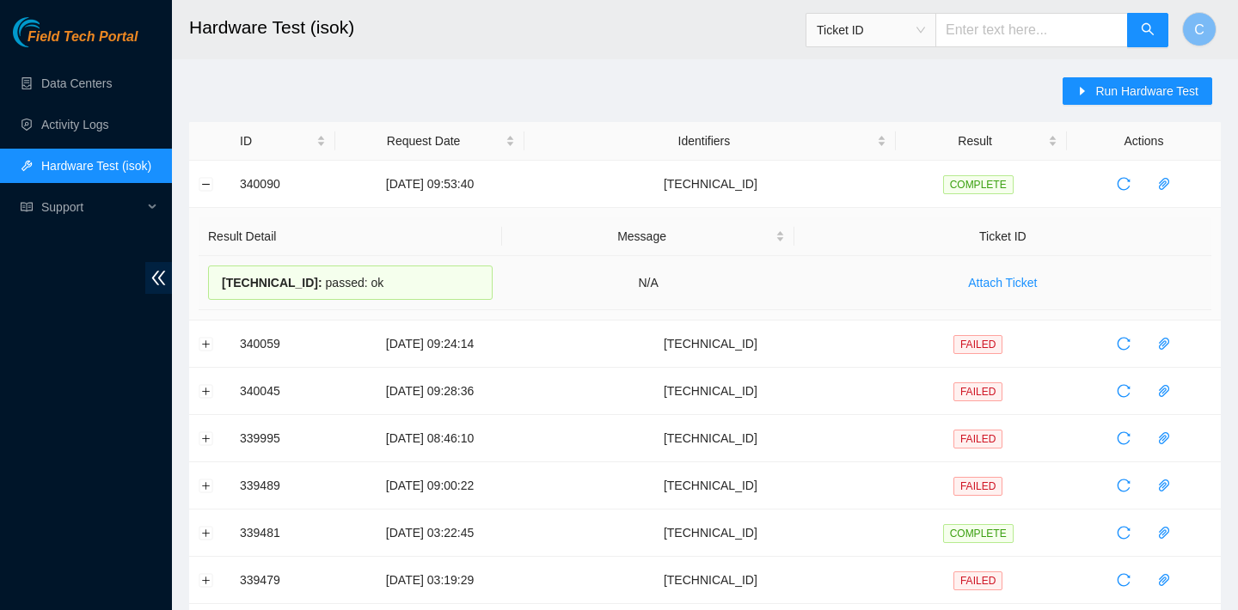
copy div "23.202.158.83 : passed: ok"
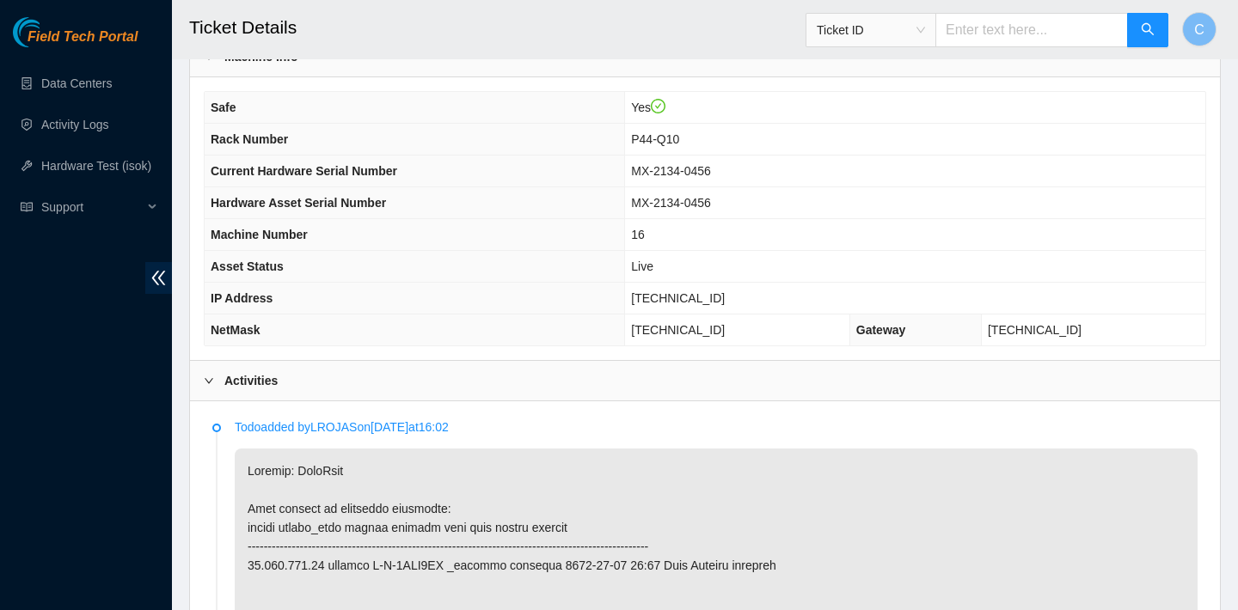
scroll to position [530, 0]
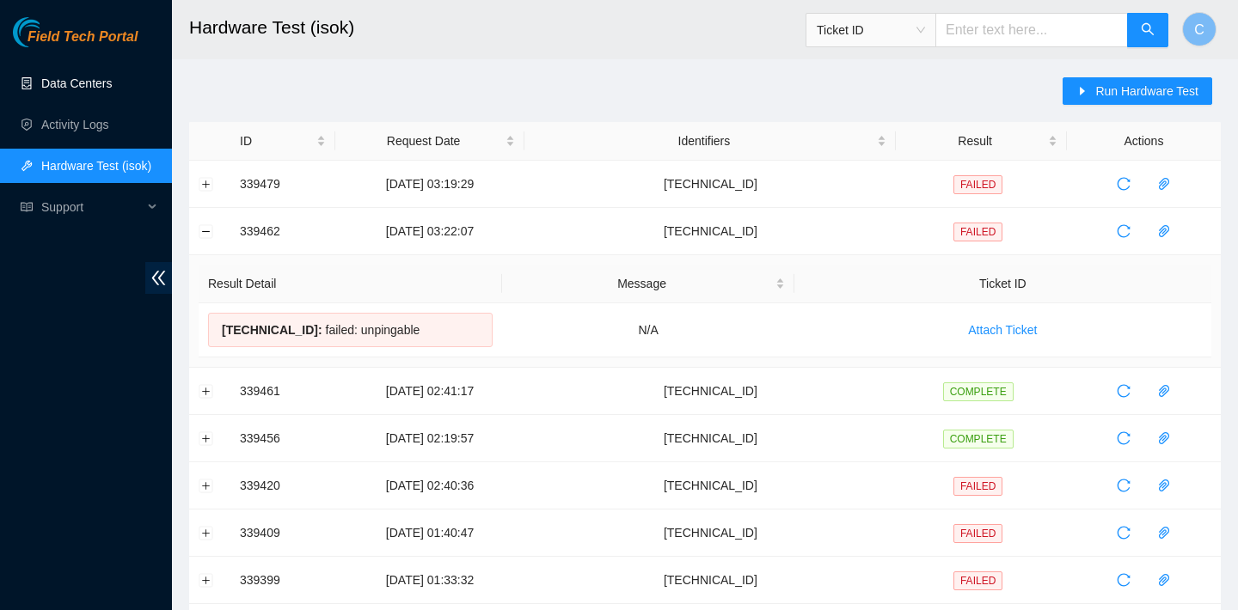
click at [90, 83] on link "Data Centers" at bounding box center [76, 84] width 70 height 14
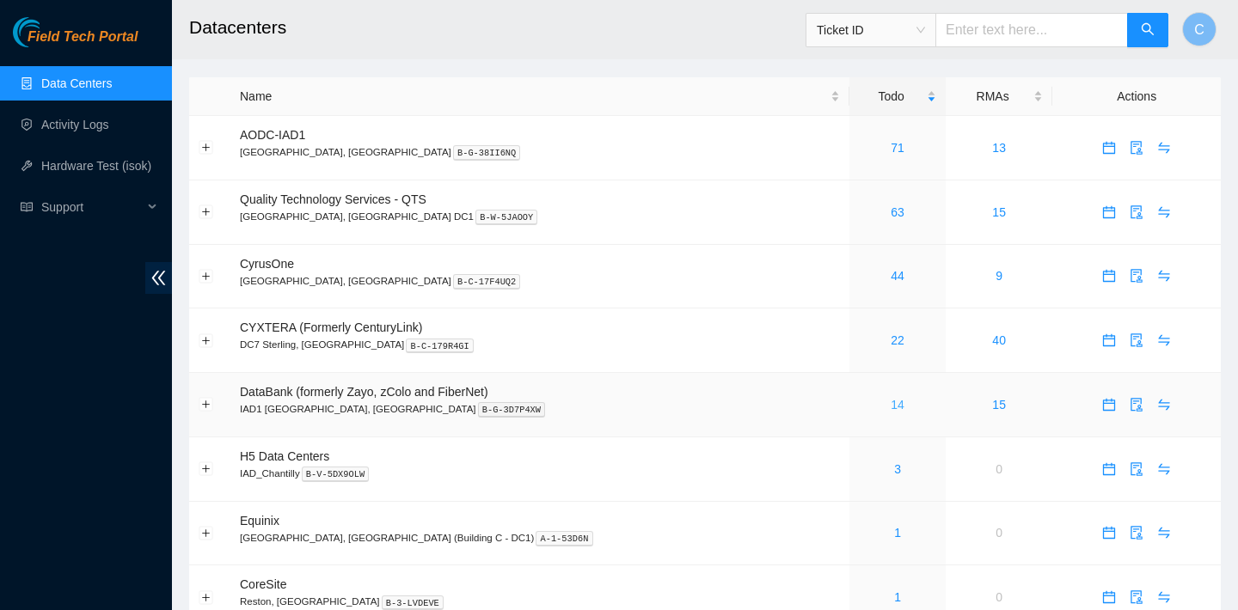
click at [891, 405] on link "14" at bounding box center [898, 405] width 14 height 14
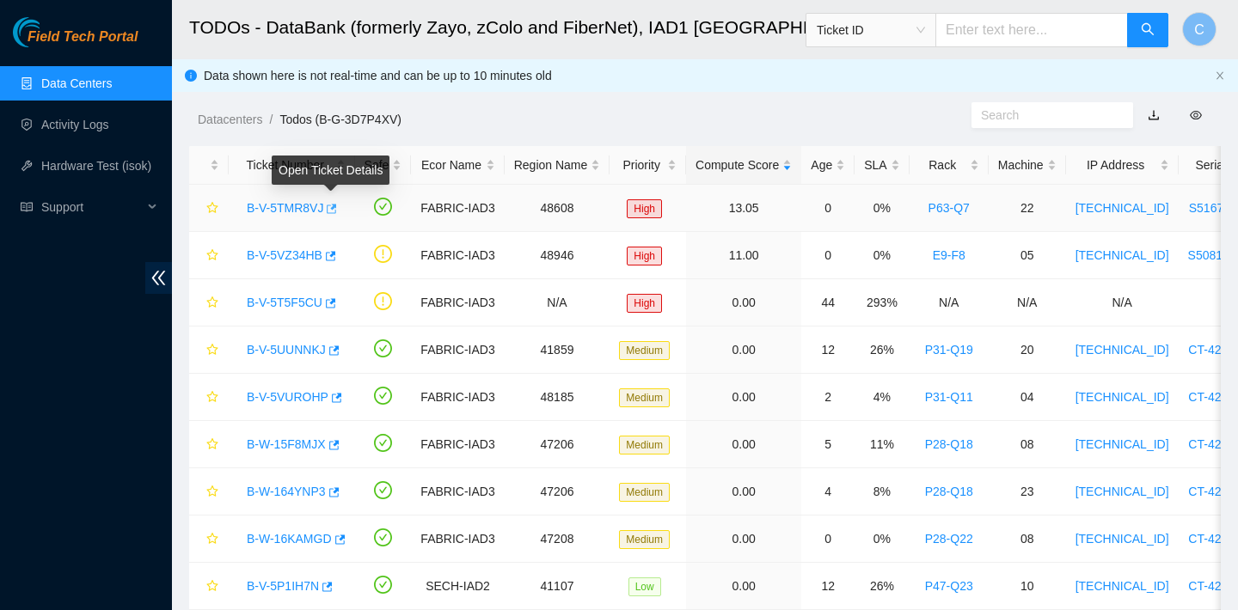
click at [336, 208] on icon "button" at bounding box center [330, 209] width 12 height 12
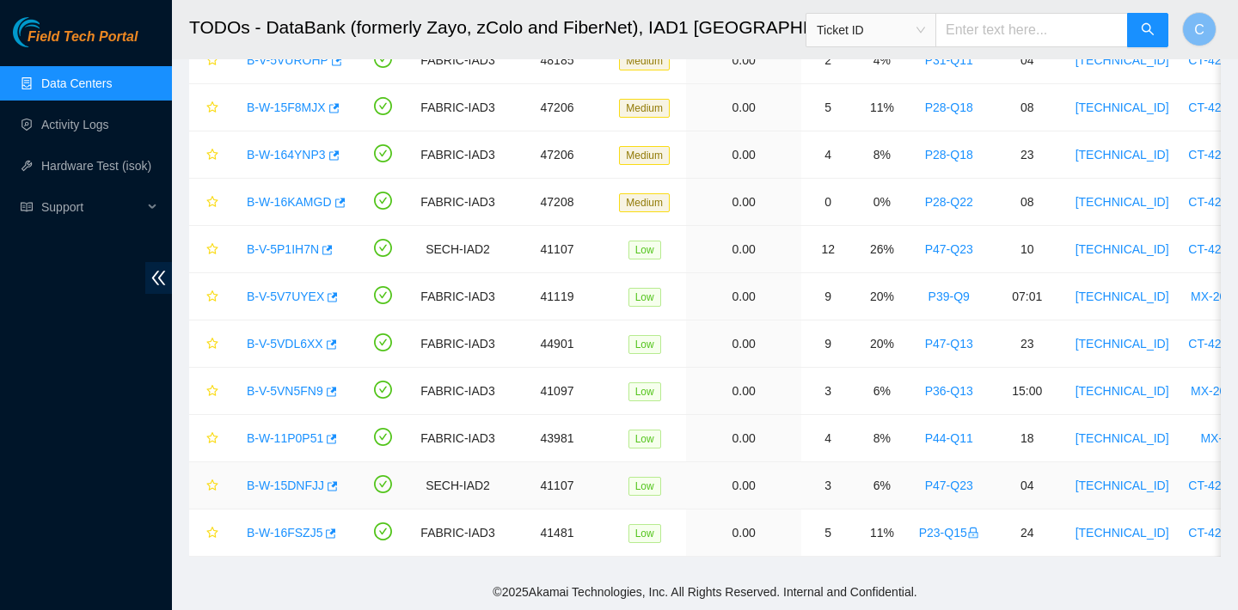
scroll to position [314, 0]
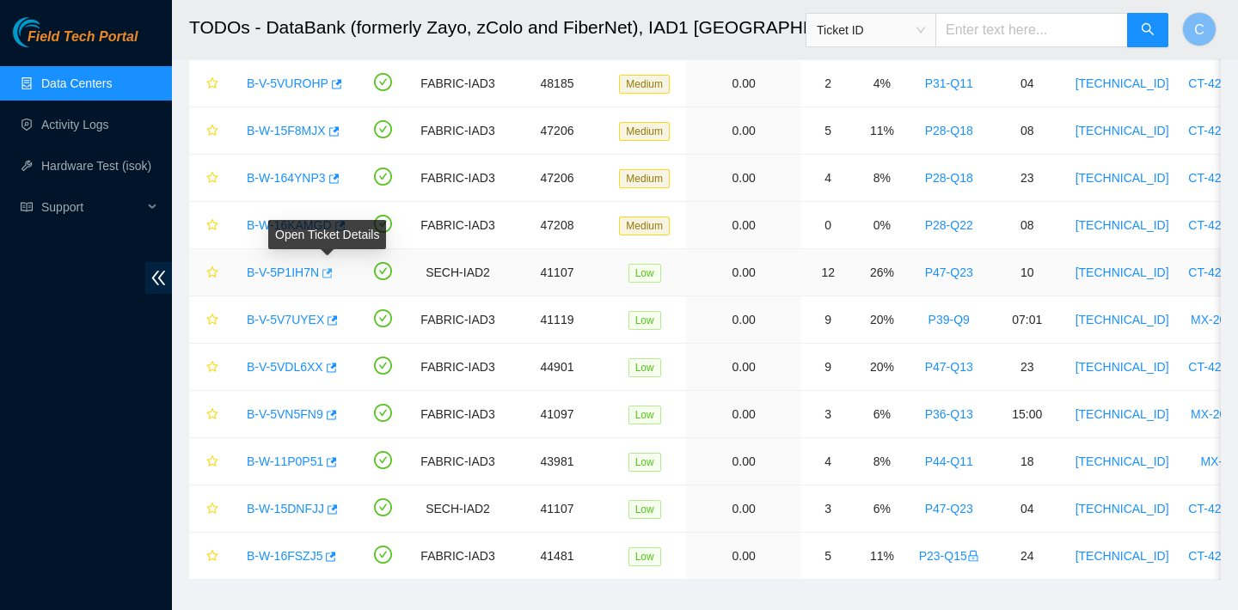
click at [333, 272] on icon "button" at bounding box center [327, 272] width 10 height 9
click at [326, 273] on icon "button" at bounding box center [326, 273] width 12 height 12
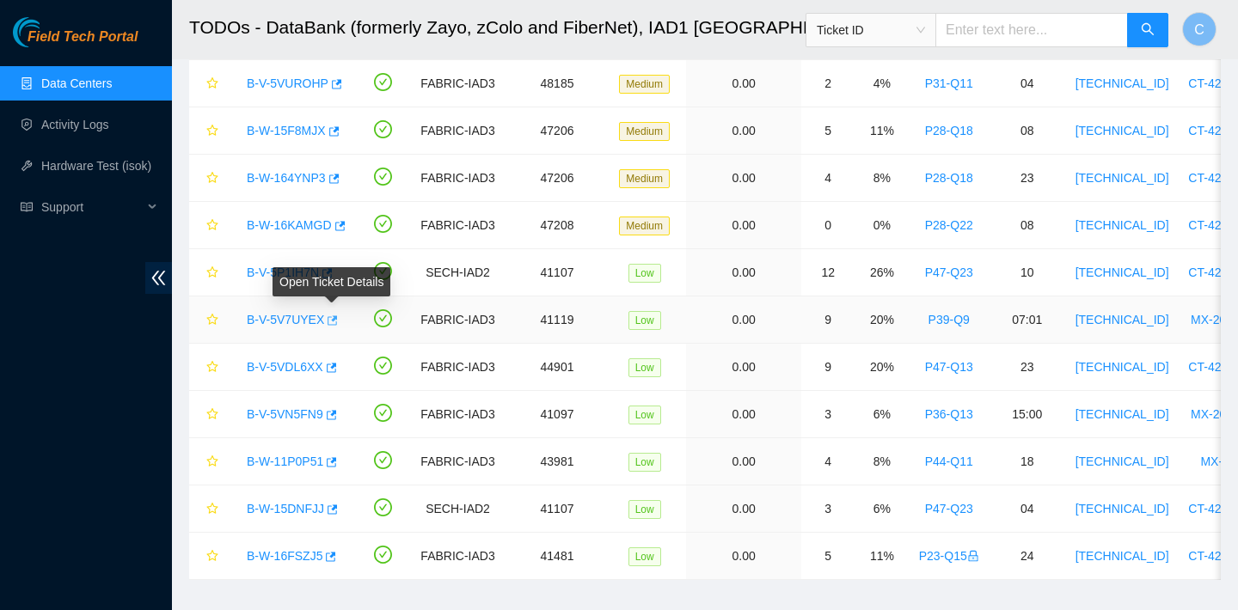
click at [334, 318] on icon "button" at bounding box center [331, 321] width 12 height 12
click at [337, 364] on button "button" at bounding box center [330, 368] width 14 height 28
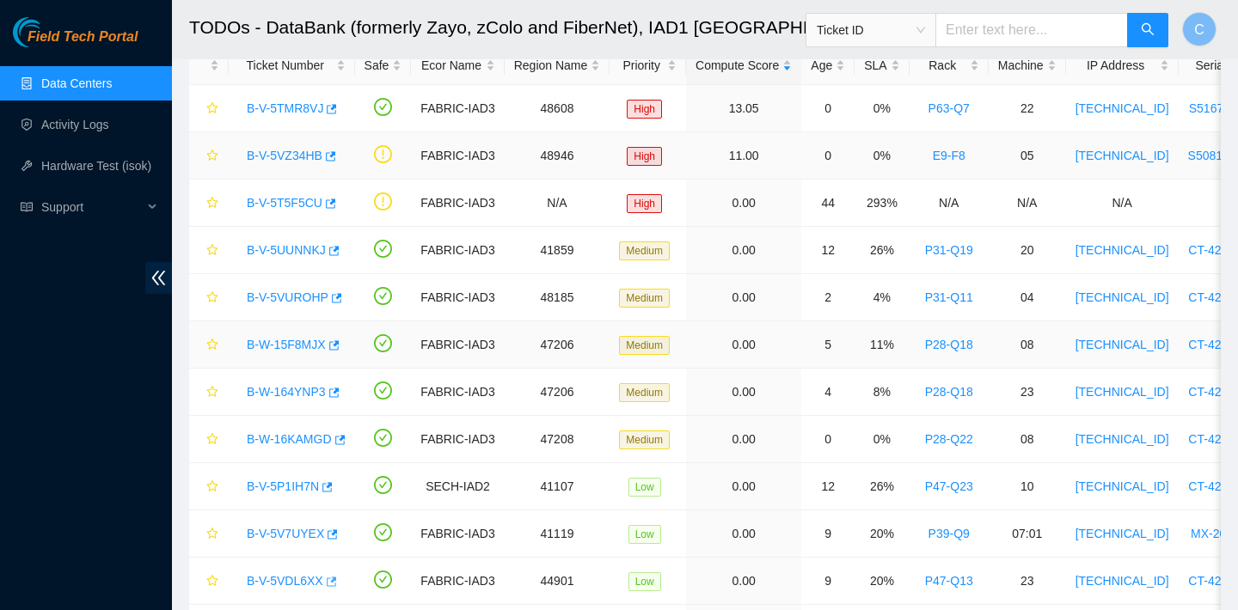
scroll to position [115, 0]
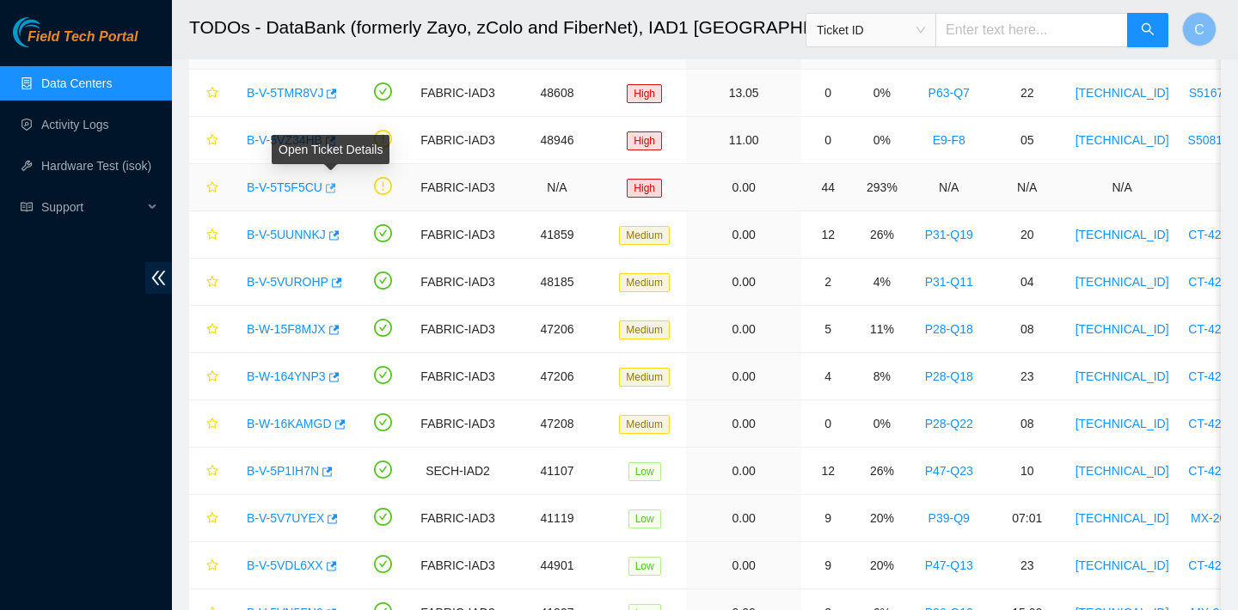
click at [336, 186] on icon "button" at bounding box center [331, 187] width 10 height 9
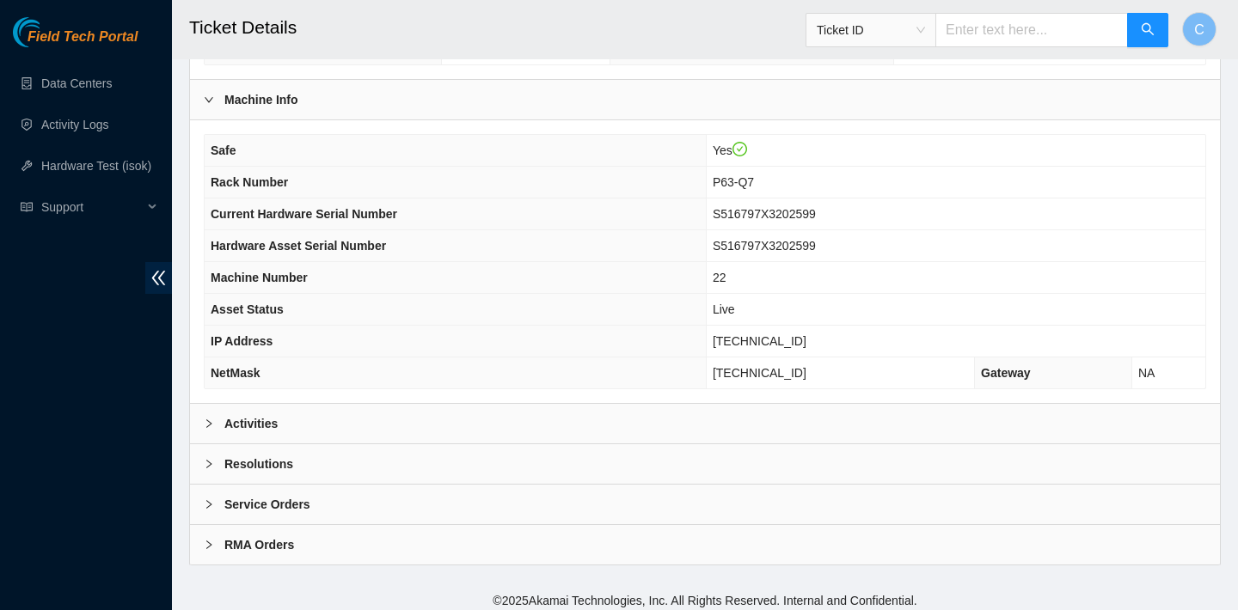
click at [536, 426] on div "Activities" at bounding box center [705, 424] width 1030 height 40
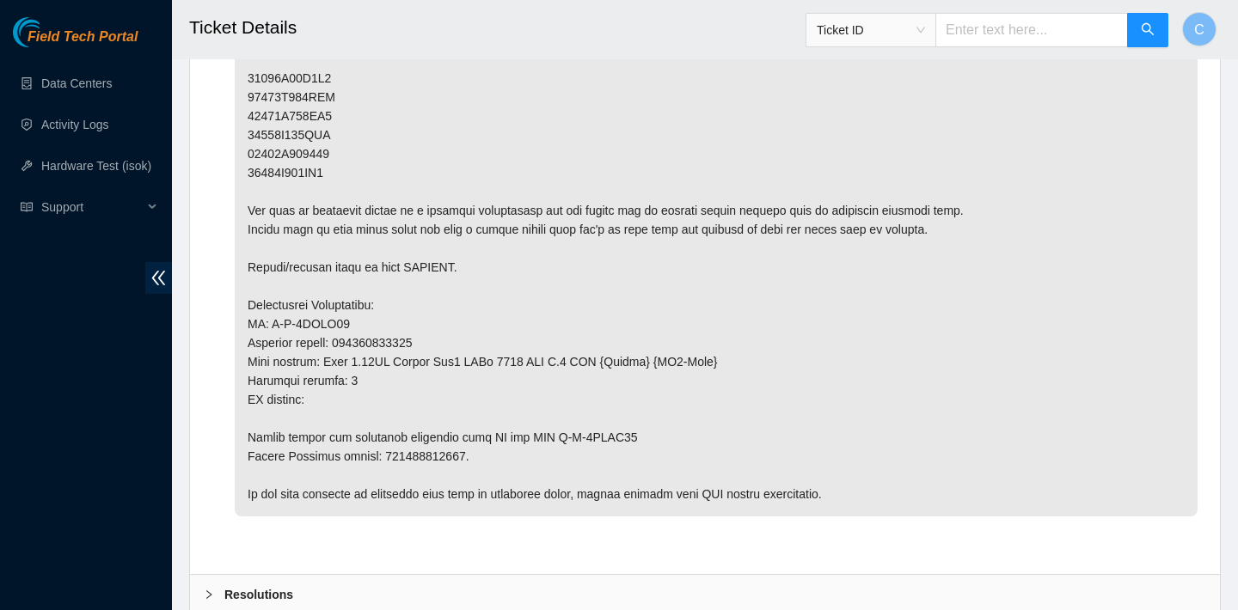
scroll to position [510, 0]
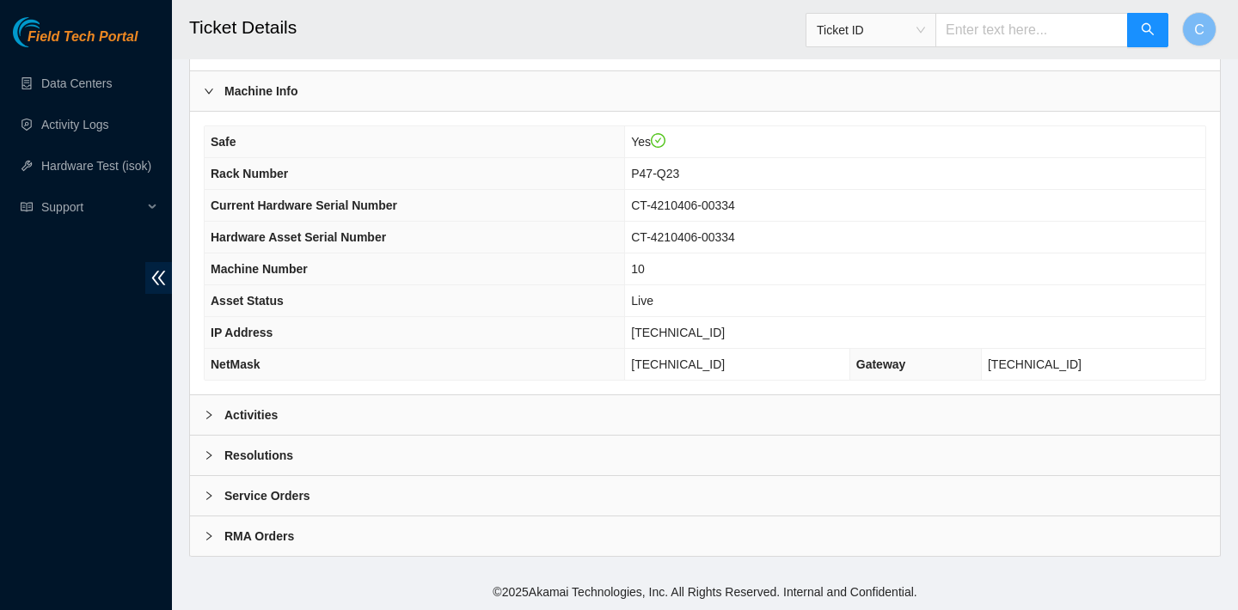
click at [603, 404] on div "Activities" at bounding box center [705, 415] width 1030 height 40
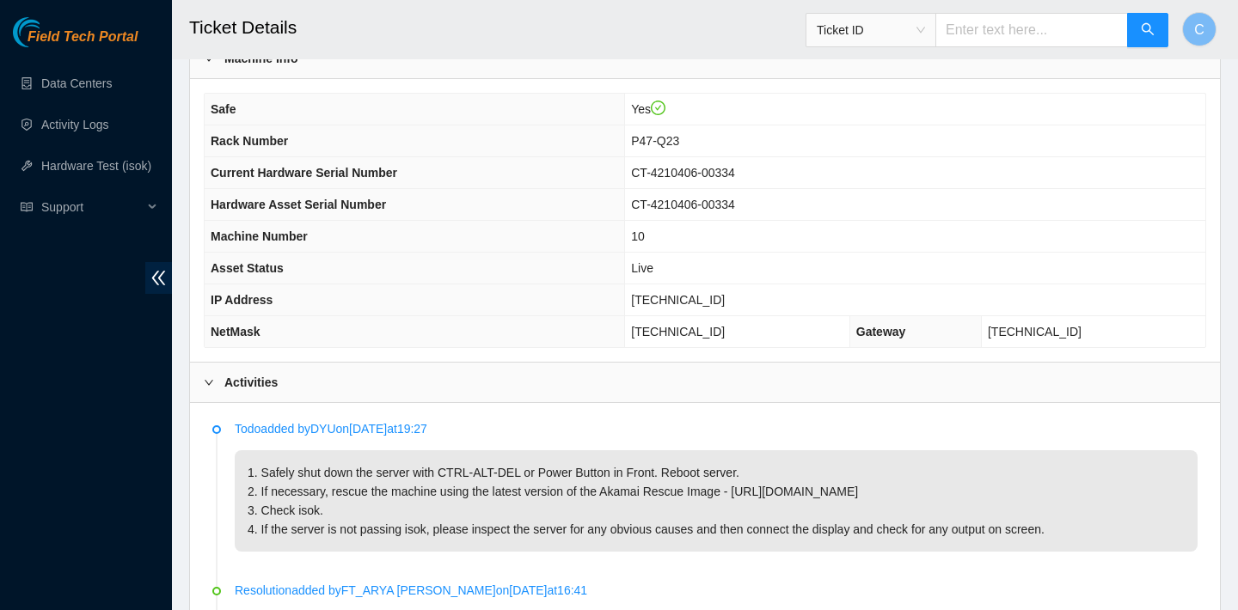
scroll to position [470, 0]
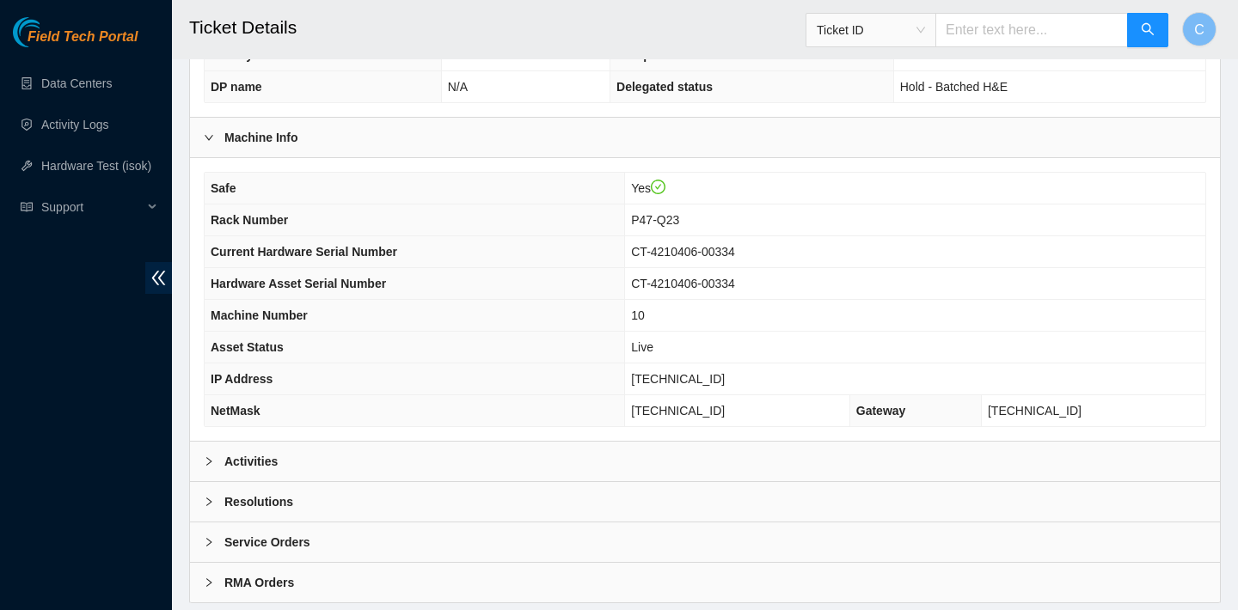
scroll to position [499, 0]
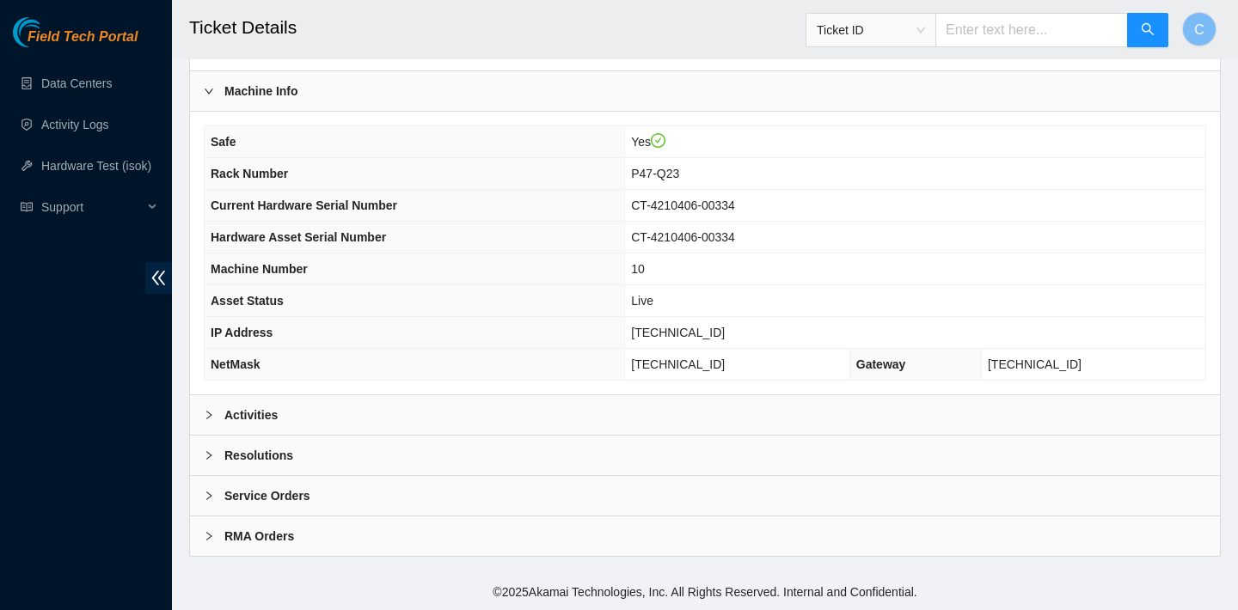
click at [518, 408] on div "Activities" at bounding box center [705, 415] width 1030 height 40
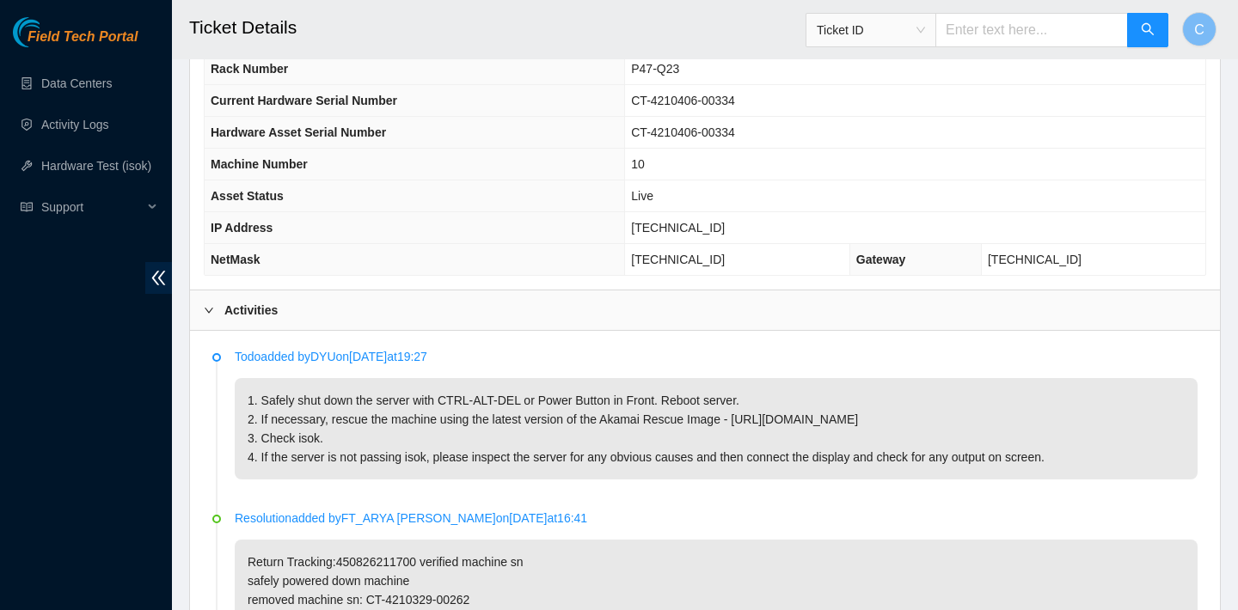
scroll to position [609, 0]
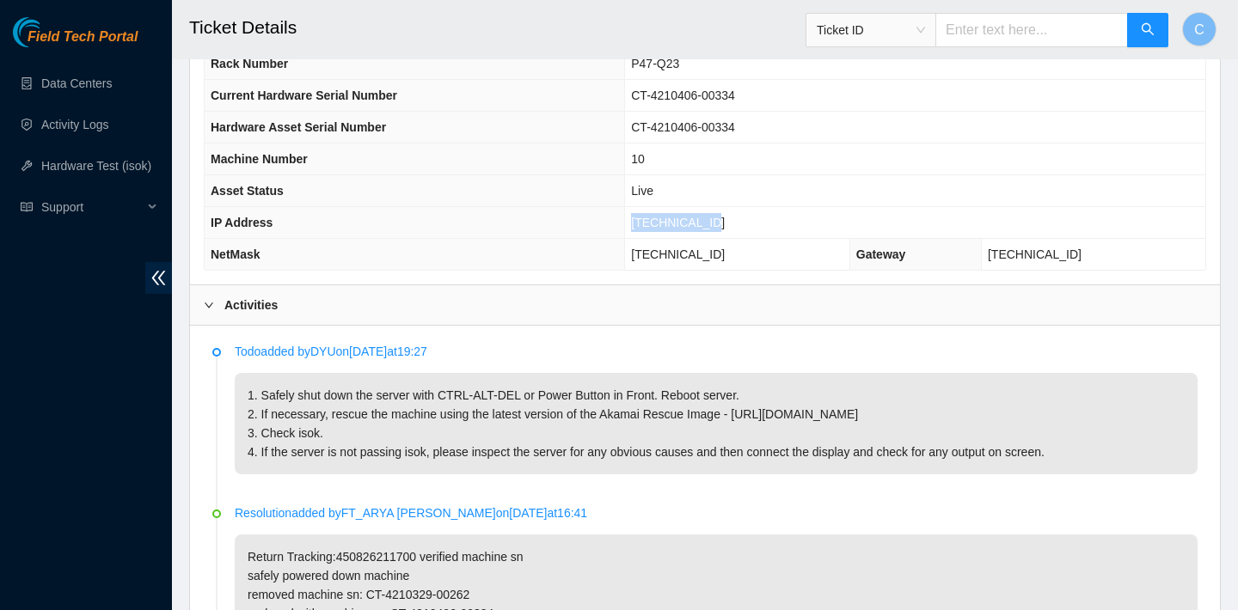
drag, startPoint x: 736, startPoint y: 224, endPoint x: 643, endPoint y: 217, distance: 93.2
click at [643, 217] on td "[TECHNICAL_ID]" at bounding box center [915, 223] width 580 height 32
copy span "[TECHNICAL_ID]"
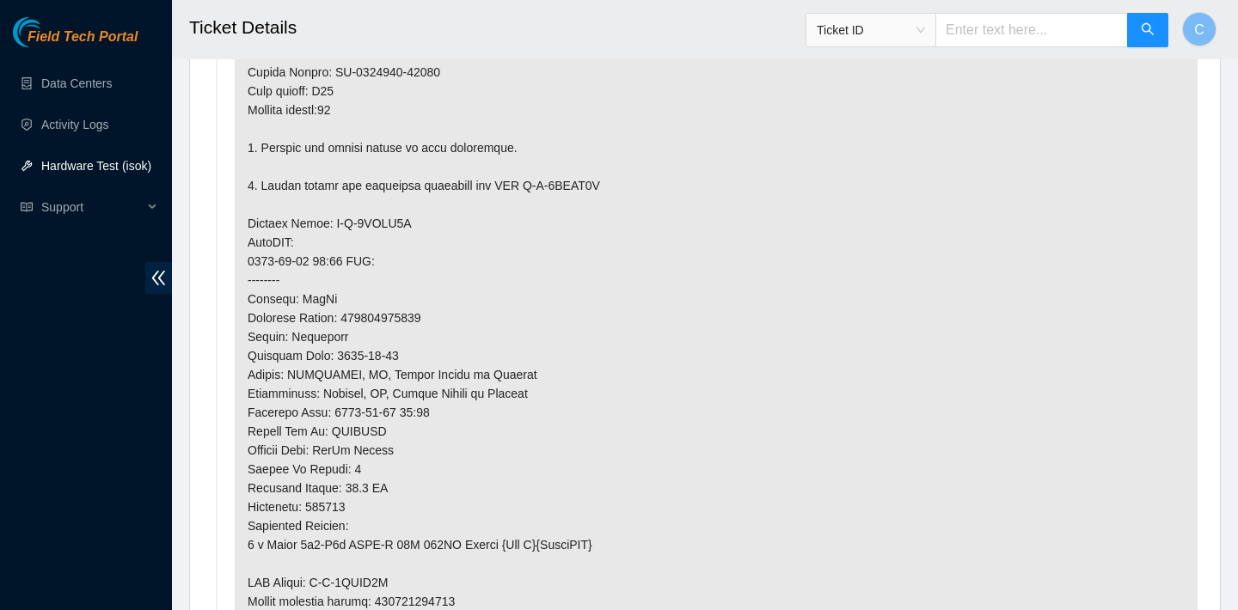
scroll to position [5225, 0]
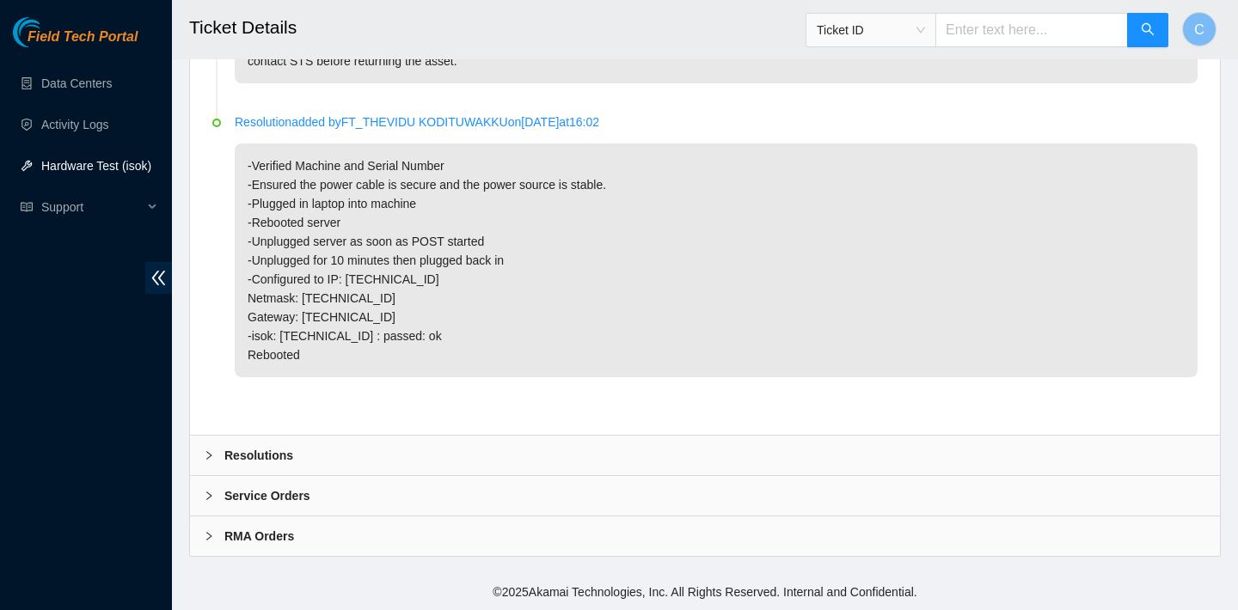
click at [466, 448] on div "Resolutions" at bounding box center [705, 456] width 1030 height 40
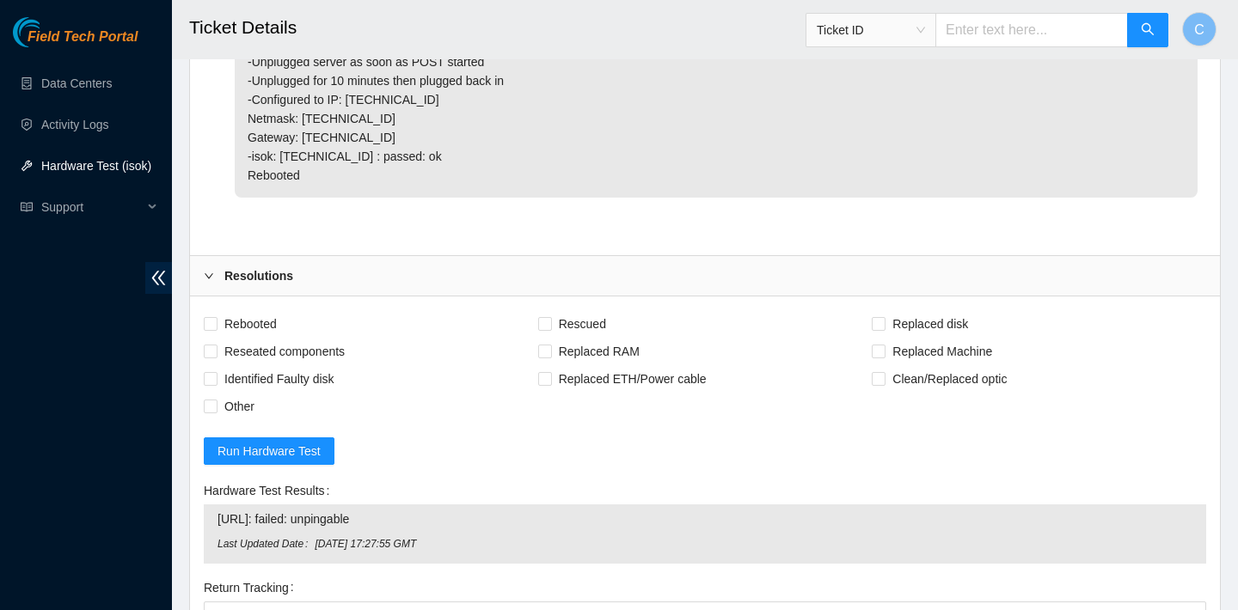
scroll to position [5562, 0]
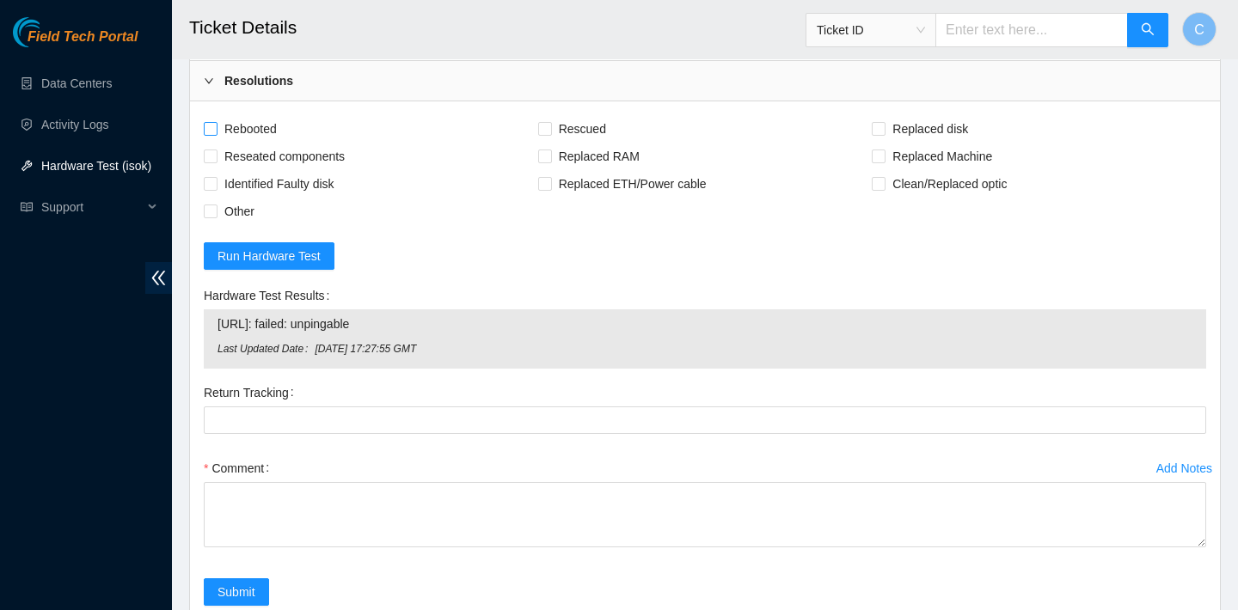
click at [271, 143] on span "Rebooted" at bounding box center [250, 129] width 66 height 28
click at [216, 134] on input "Rebooted" at bounding box center [210, 128] width 12 height 12
checkbox input "true"
click at [585, 143] on span "Rescued" at bounding box center [582, 129] width 61 height 28
click at [550, 134] on input "Rescued" at bounding box center [544, 128] width 12 height 12
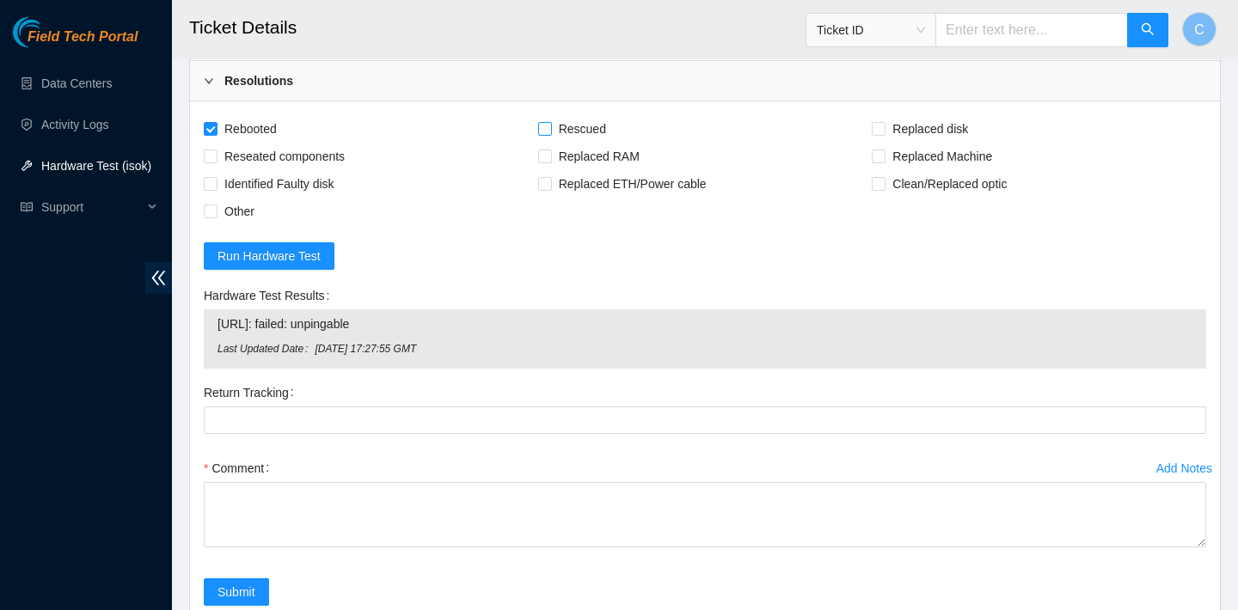
checkbox input "true"
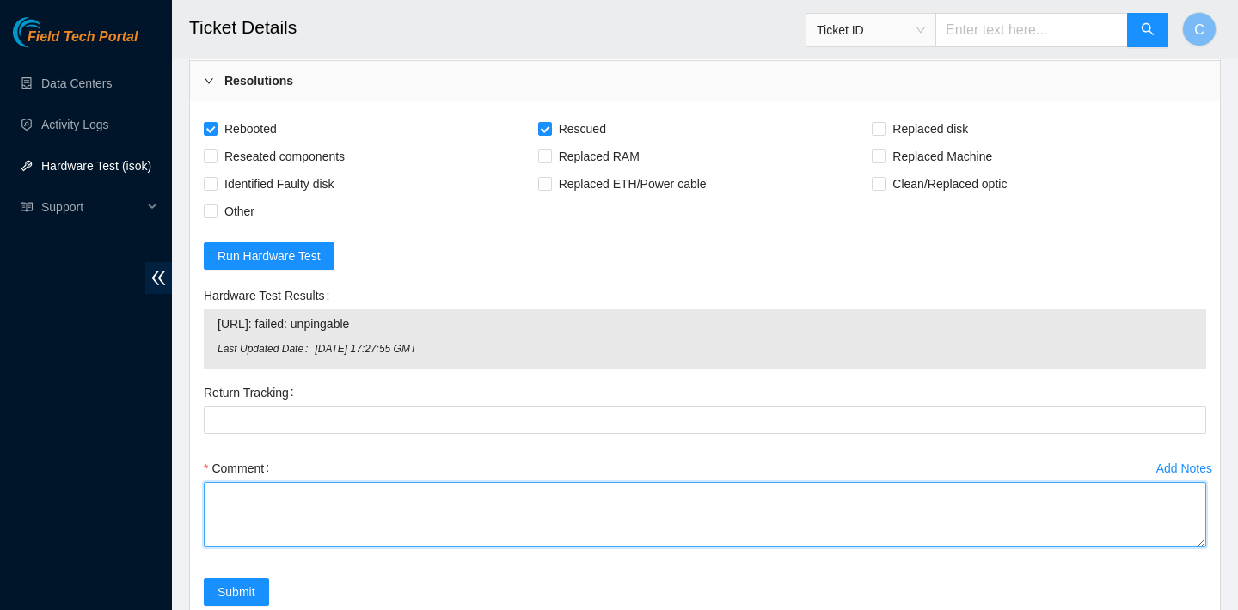
click at [394, 529] on textarea "Comment" at bounding box center [705, 514] width 1002 height 65
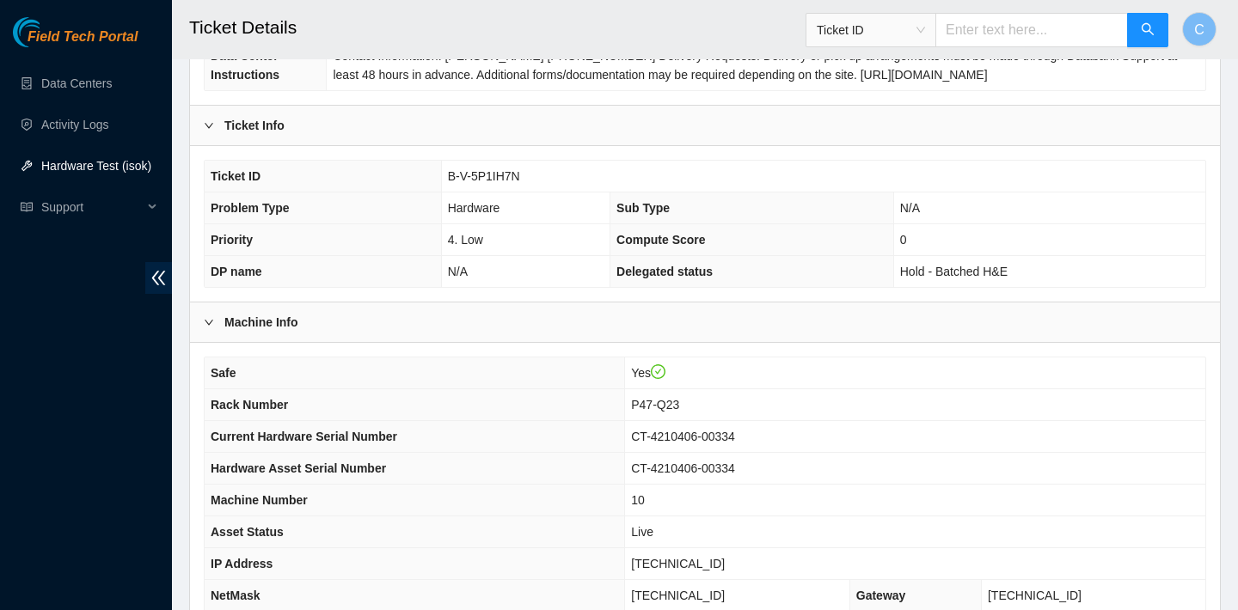
scroll to position [299, 0]
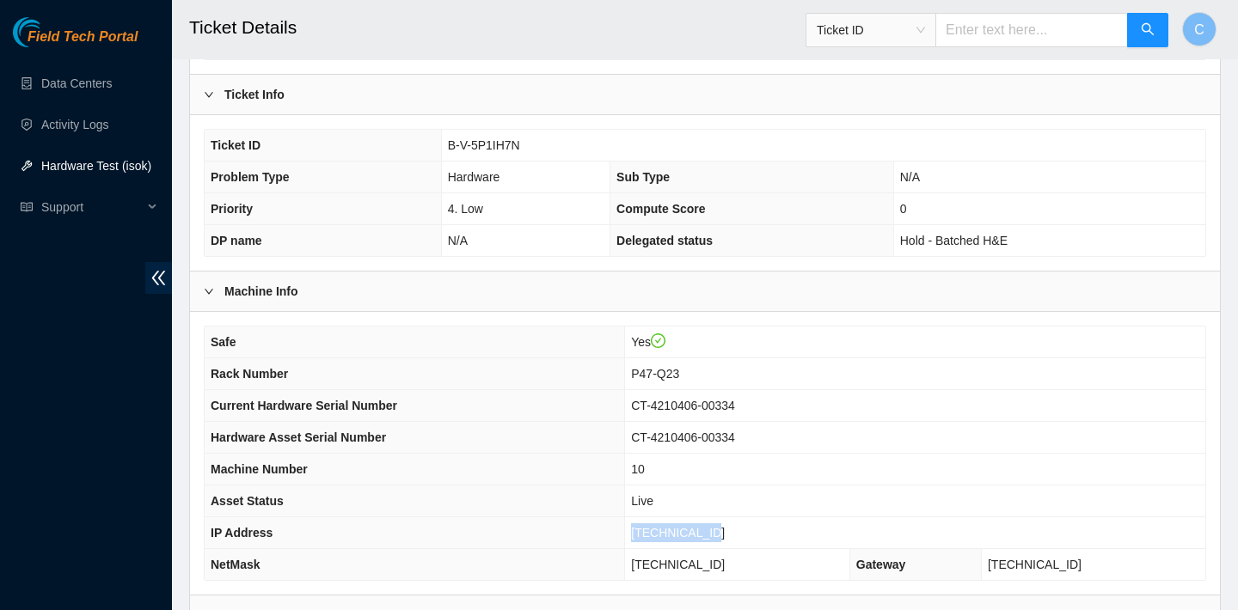
drag, startPoint x: 728, startPoint y: 527, endPoint x: 642, endPoint y: 526, distance: 86.0
click at [642, 526] on td "[TECHNICAL_ID]" at bounding box center [915, 534] width 580 height 32
copy span "104.86.70.149"
drag, startPoint x: 752, startPoint y: 562, endPoint x: 639, endPoint y: 562, distance: 113.5
click at [639, 562] on td "255.255.255.192" at bounding box center [737, 565] width 225 height 32
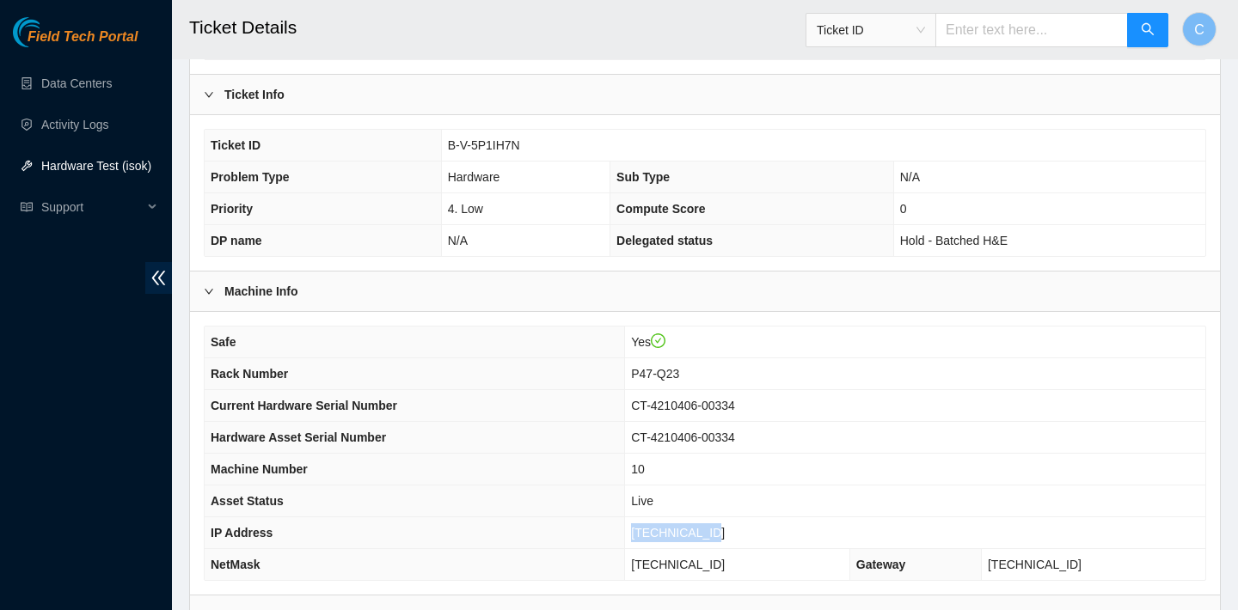
copy span "255.255.255.192"
drag, startPoint x: 701, startPoint y: 372, endPoint x: 634, endPoint y: 372, distance: 67.9
click at [634, 372] on td "P47-Q23" at bounding box center [915, 374] width 580 height 32
copy span "P47-Q23"
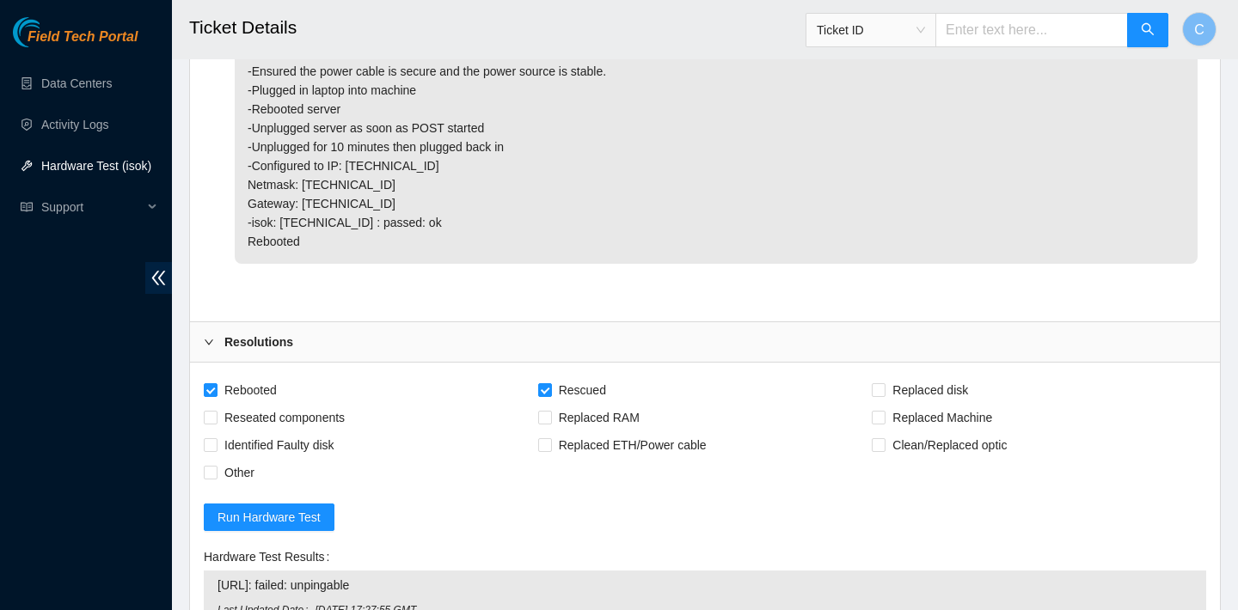
scroll to position [5765, 0]
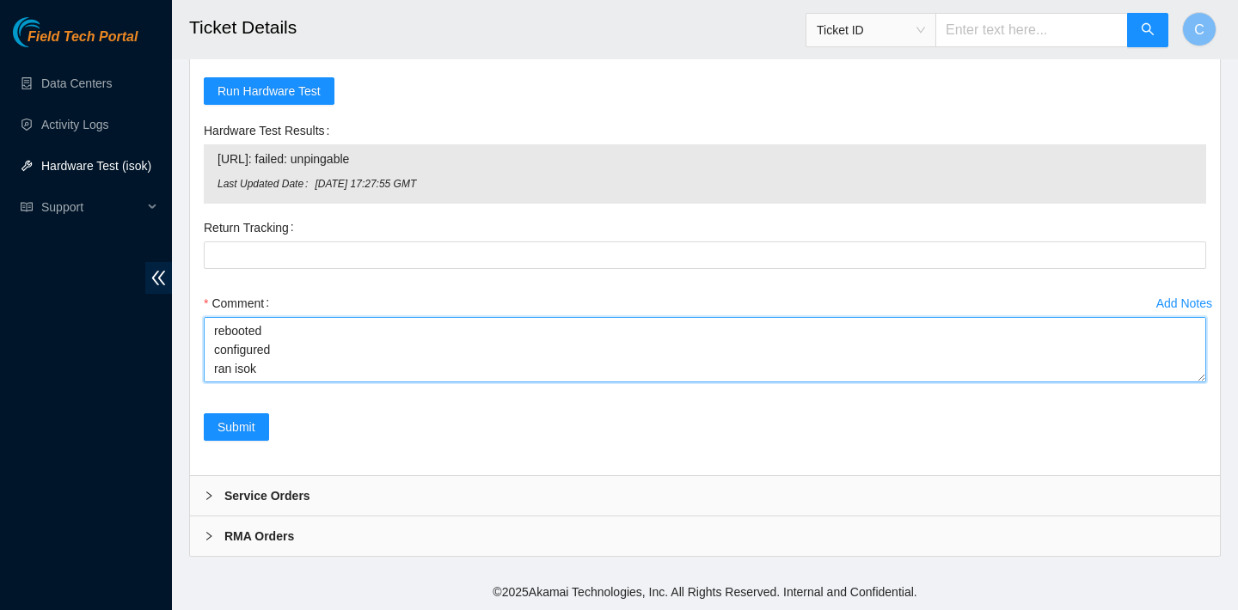
click at [262, 370] on textarea "verified SN rebooted rescued rebooted configured ran isok" at bounding box center [705, 349] width 1002 height 65
paste textarea "104.86.70.149 : passed: ok"
type textarea "verified SN rebooted rescued rebooted configured ran isok 104.86.70.149 : passe…"
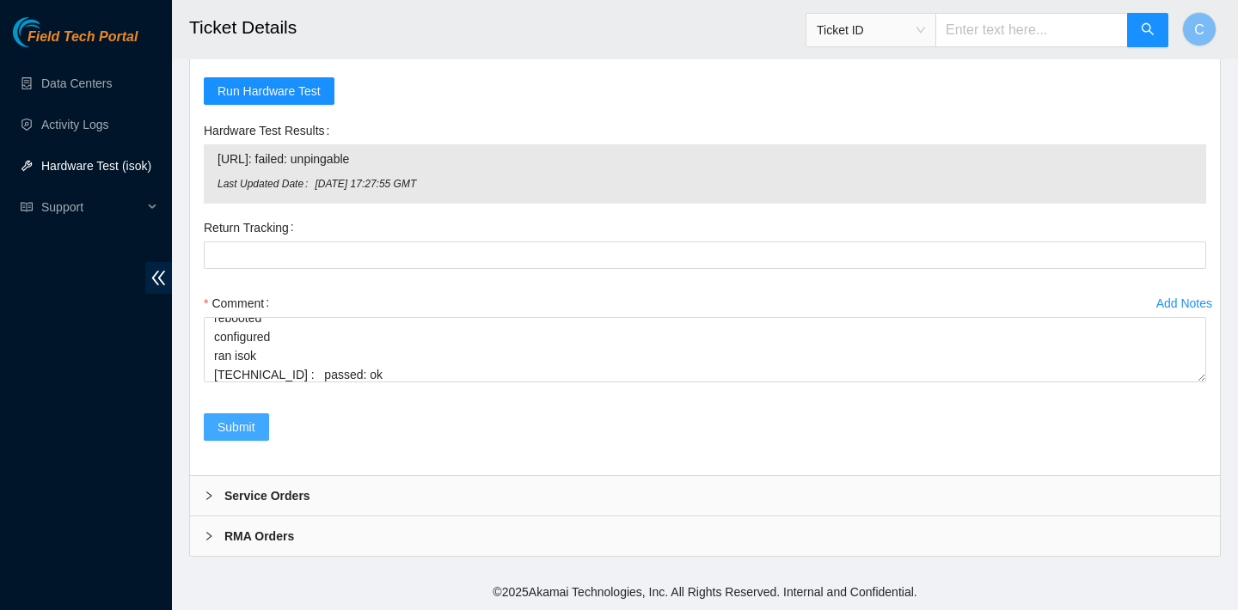
click at [247, 422] on span "Submit" at bounding box center [236, 427] width 38 height 19
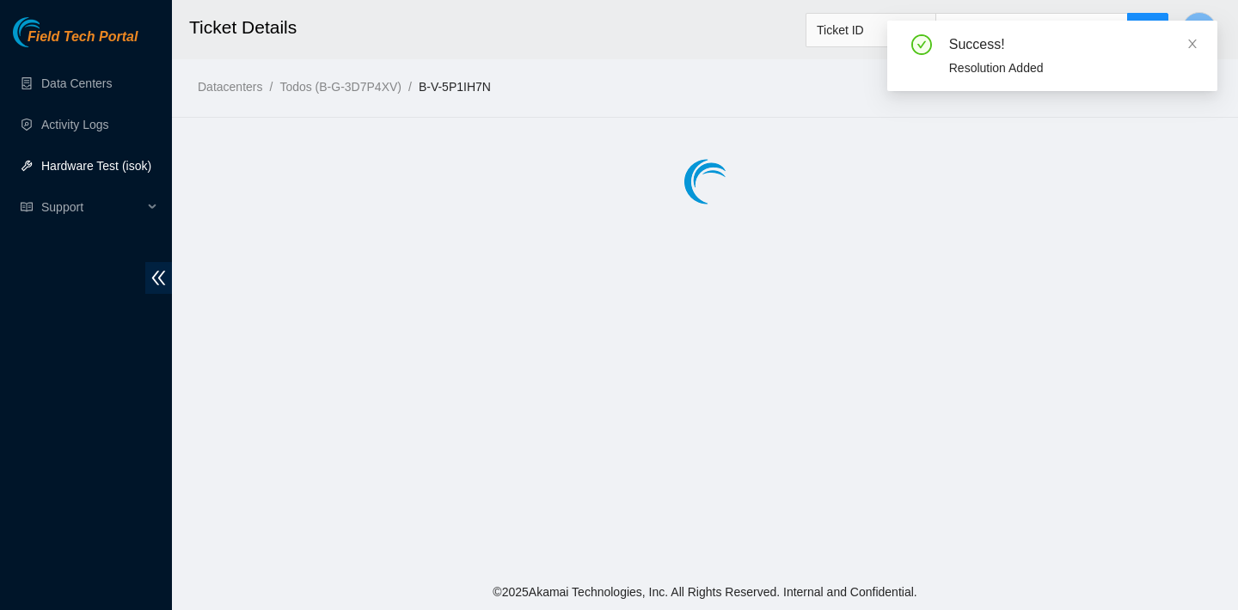
scroll to position [0, 0]
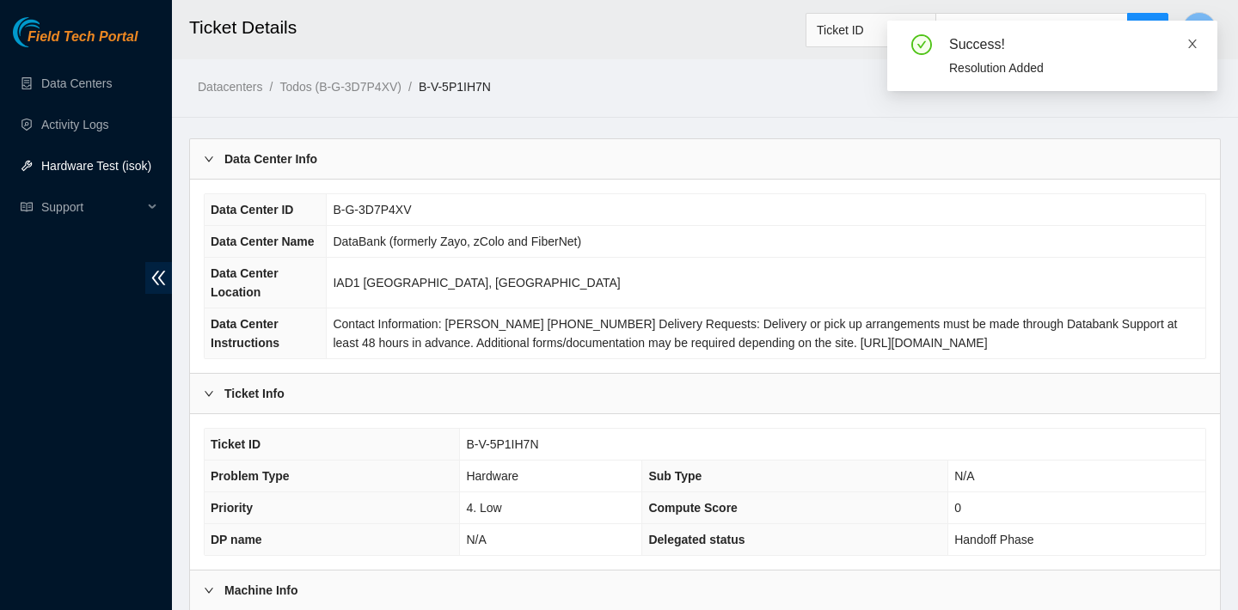
click at [1192, 42] on icon "close" at bounding box center [1192, 44] width 9 height 9
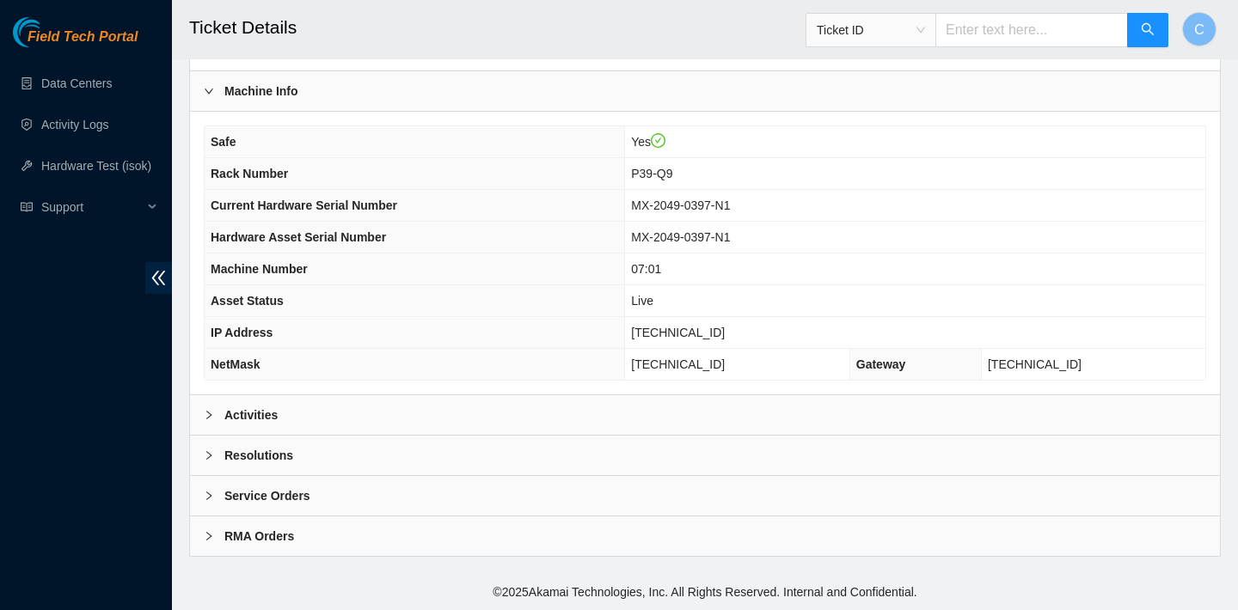
click at [479, 408] on div "Activities" at bounding box center [705, 415] width 1030 height 40
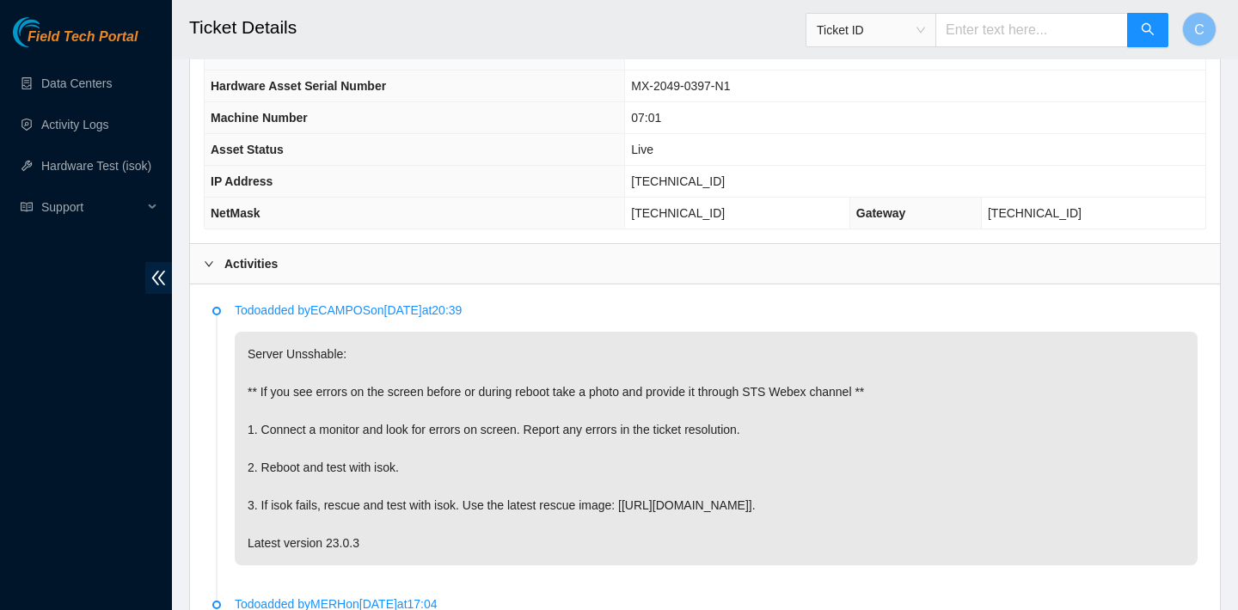
scroll to position [646, 0]
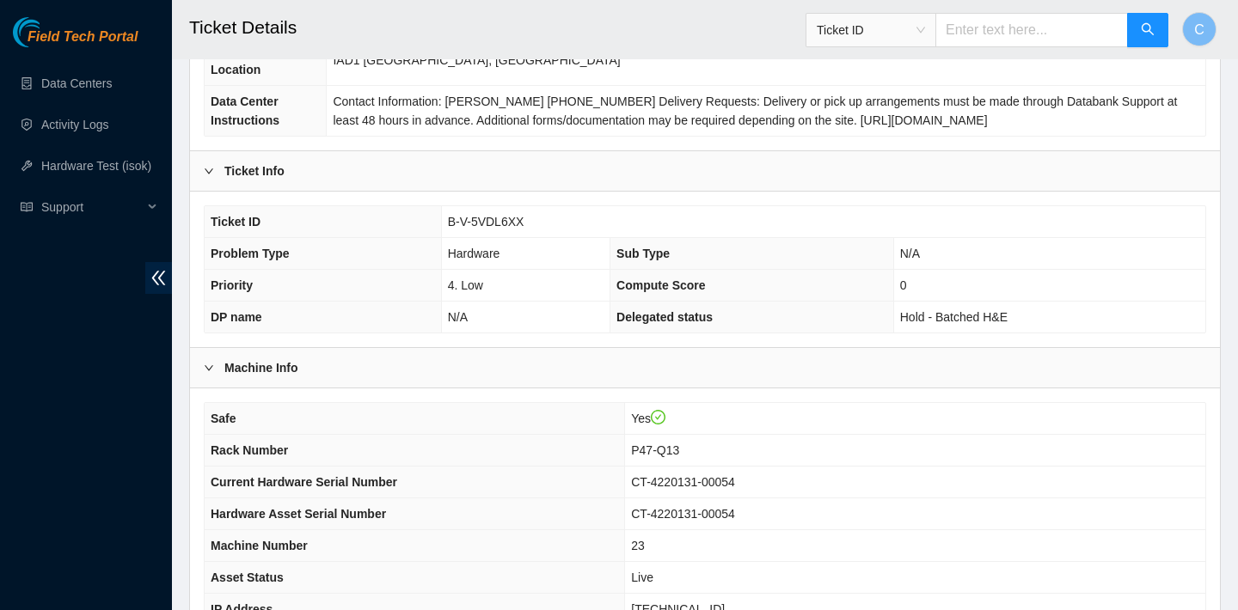
scroll to position [409, 0]
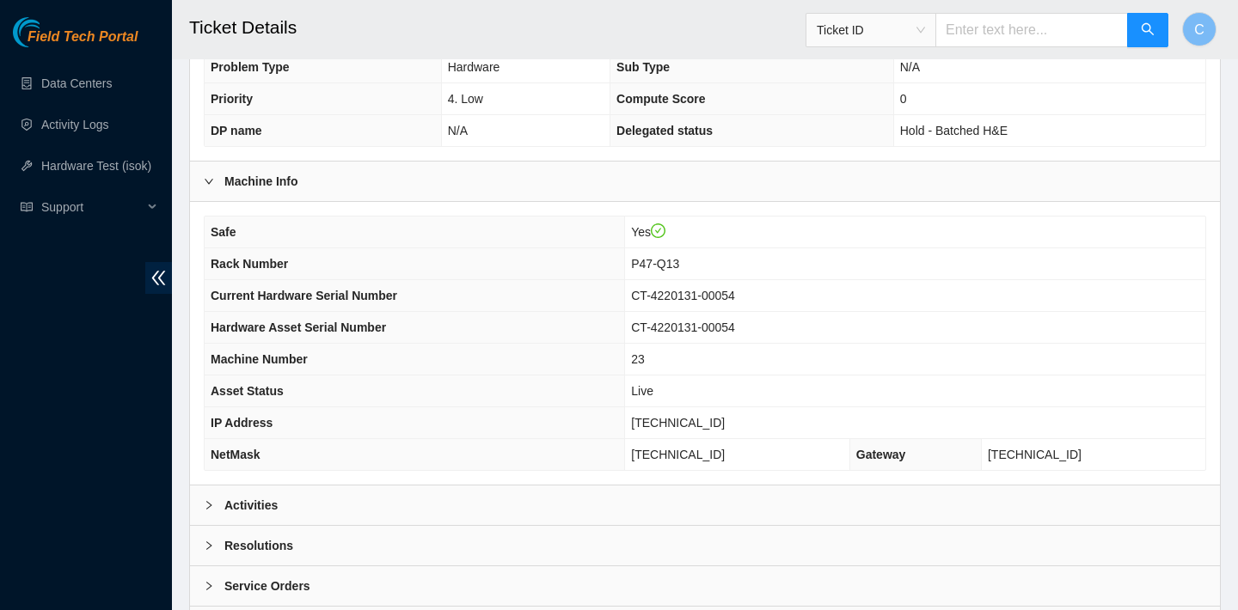
click at [476, 499] on div "Activities" at bounding box center [705, 506] width 1030 height 40
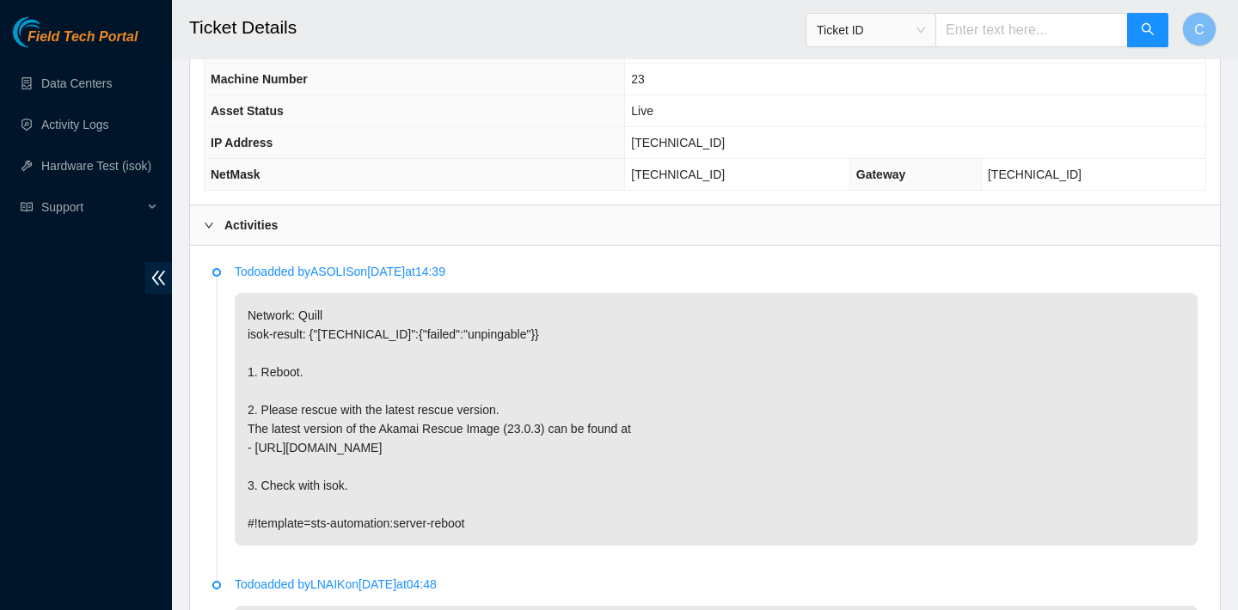
scroll to position [472, 0]
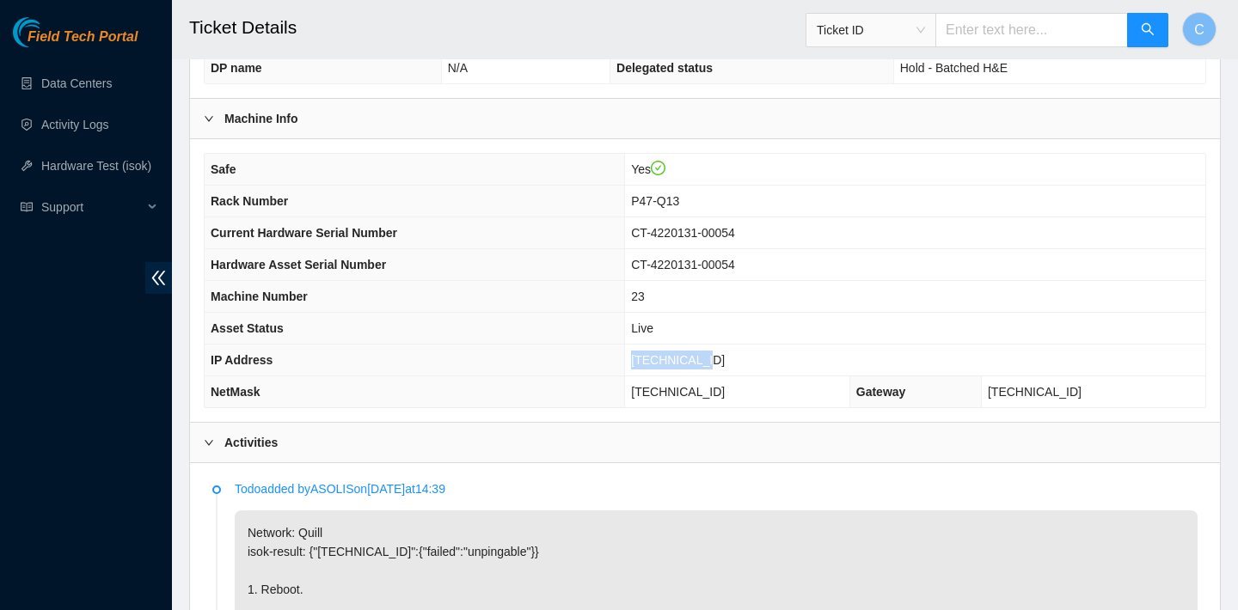
drag, startPoint x: 748, startPoint y: 360, endPoint x: 652, endPoint y: 358, distance: 95.4
click at [652, 358] on td "[TECHNICAL_ID]" at bounding box center [915, 361] width 580 height 32
copy span "[TECHNICAL_ID]"
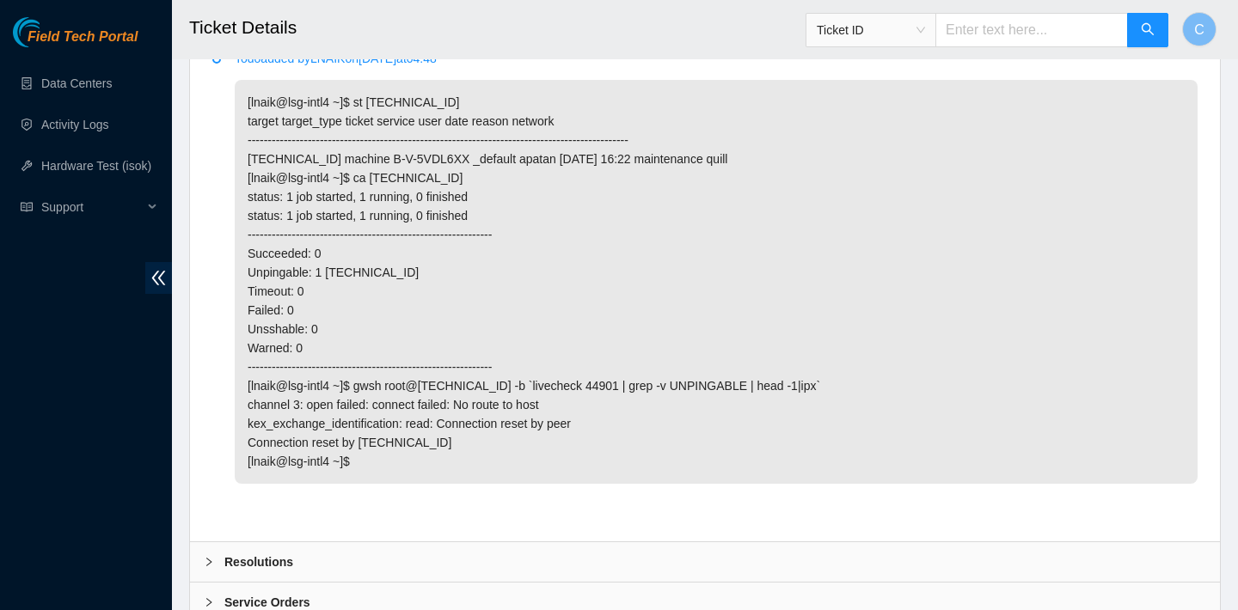
scroll to position [1237, 0]
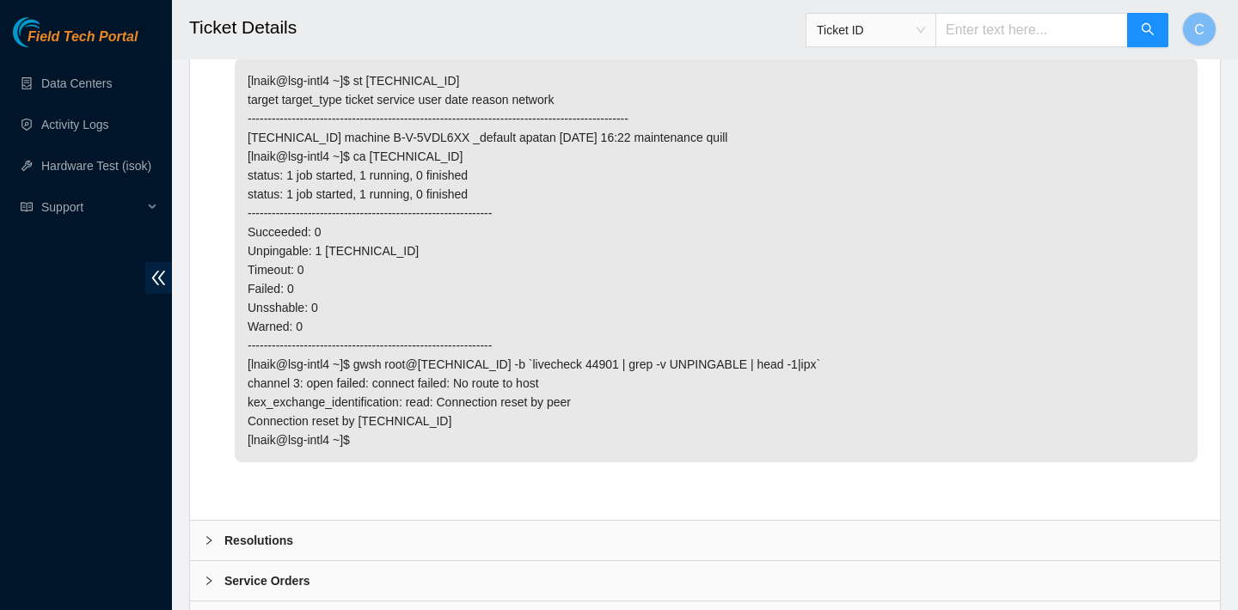
click at [549, 530] on div "Resolutions" at bounding box center [705, 541] width 1030 height 40
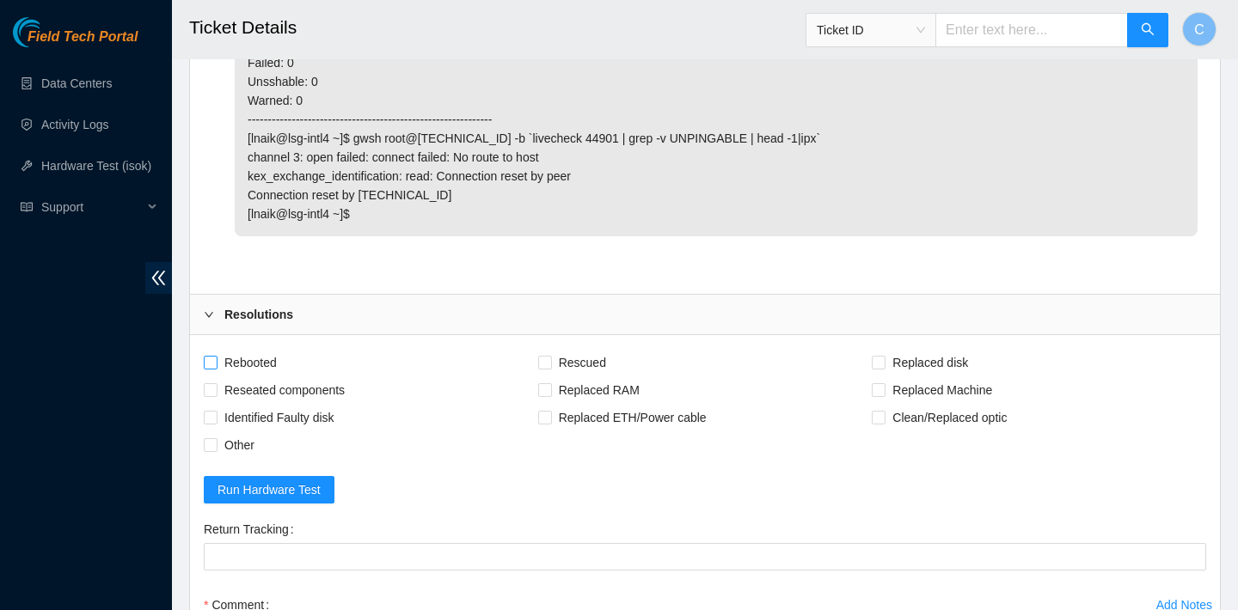
click at [260, 360] on span "Rebooted" at bounding box center [250, 363] width 66 height 28
click at [216, 360] on input "Rebooted" at bounding box center [210, 362] width 12 height 12
checkbox input "true"
click at [279, 397] on span "Reseated components" at bounding box center [284, 391] width 134 height 28
click at [216, 395] on input "Reseated components" at bounding box center [210, 389] width 12 height 12
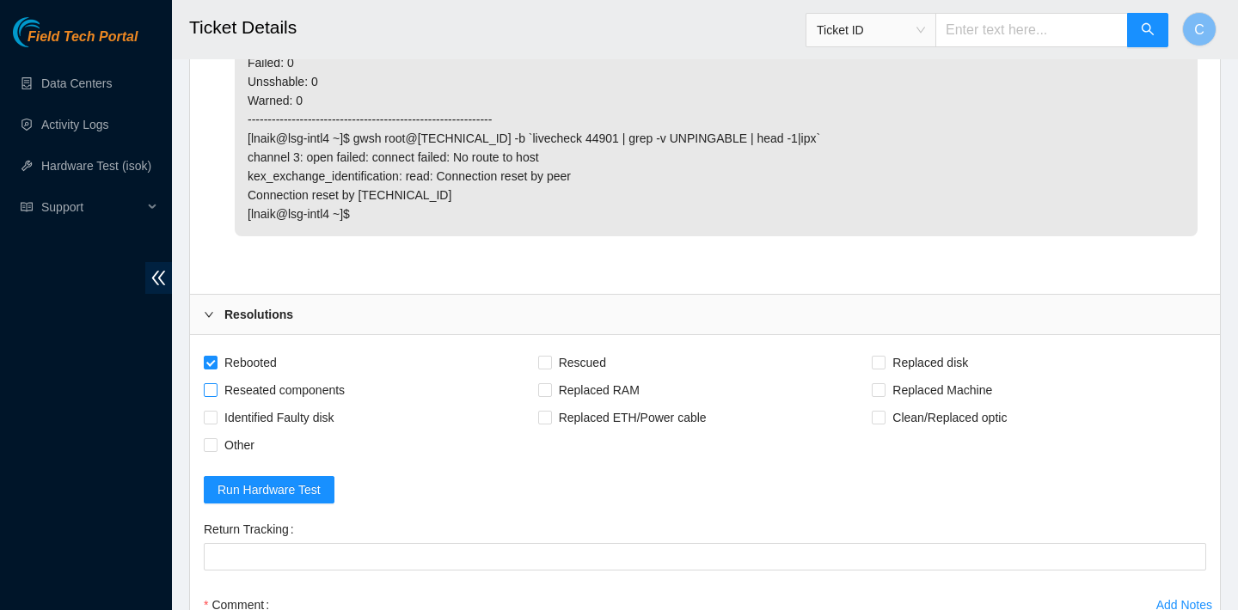
checkbox input "true"
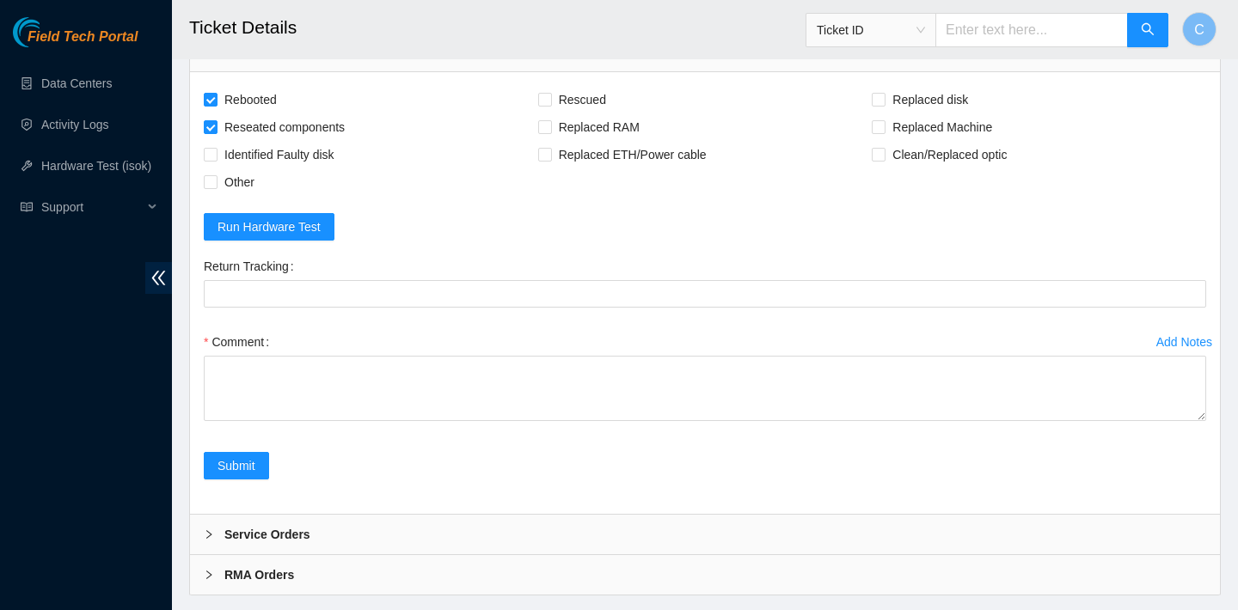
scroll to position [1707, 0]
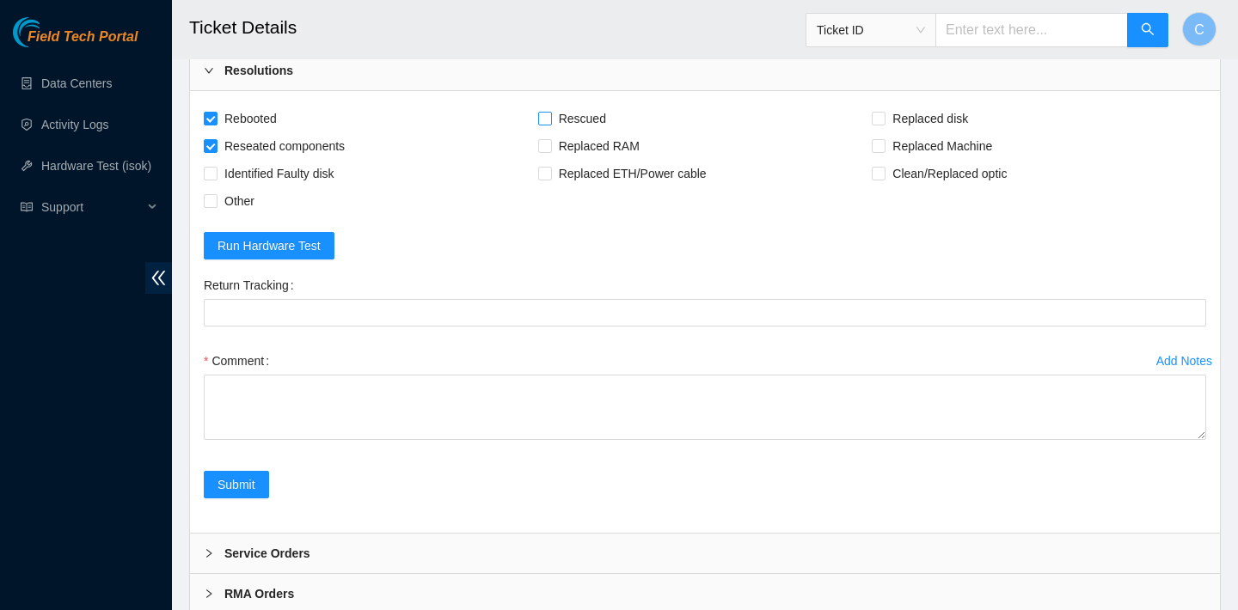
click at [556, 121] on span "Rescued" at bounding box center [582, 119] width 61 height 28
click at [550, 121] on input "Rescued" at bounding box center [544, 118] width 12 height 12
checkbox input "true"
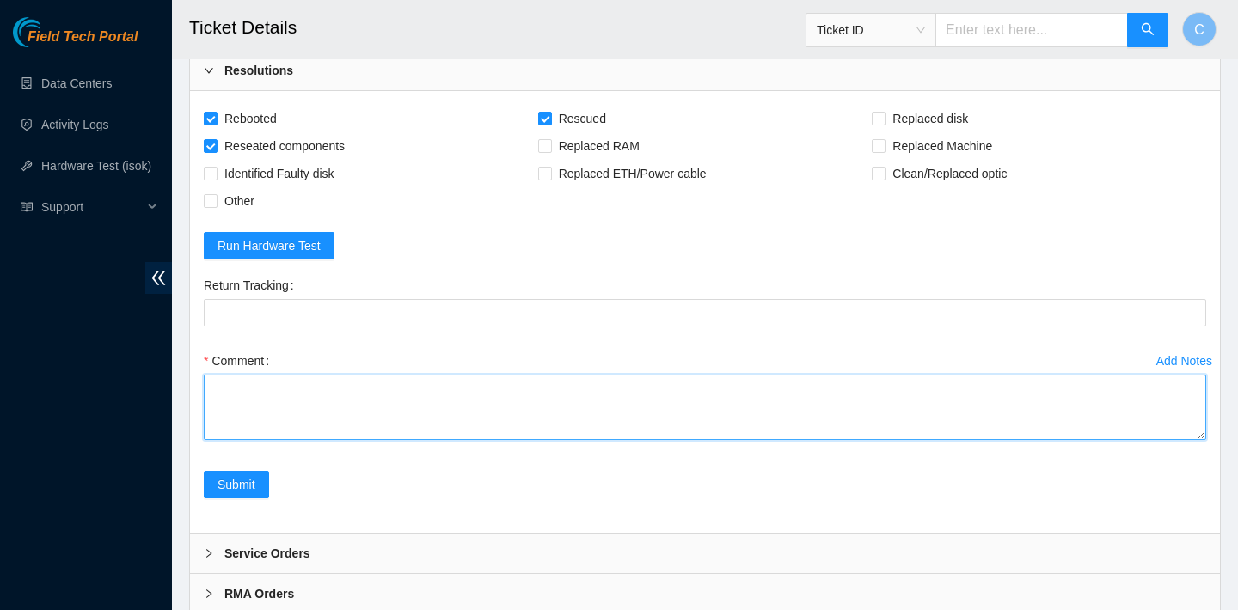
click at [426, 397] on textarea "Comment" at bounding box center [705, 407] width 1002 height 65
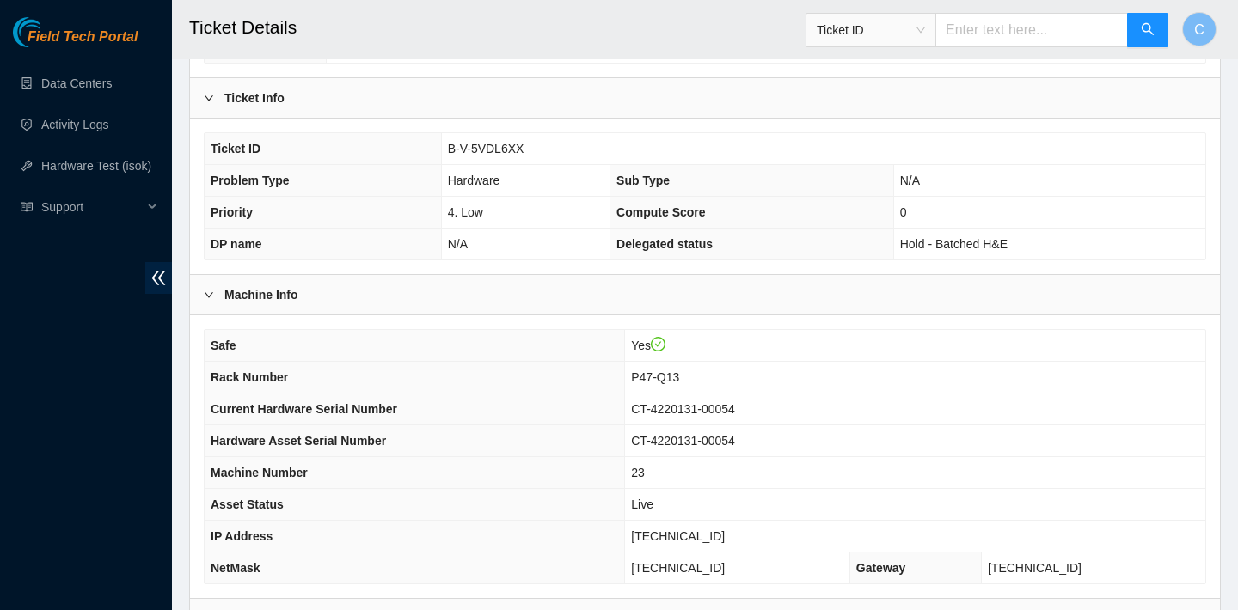
scroll to position [420, 0]
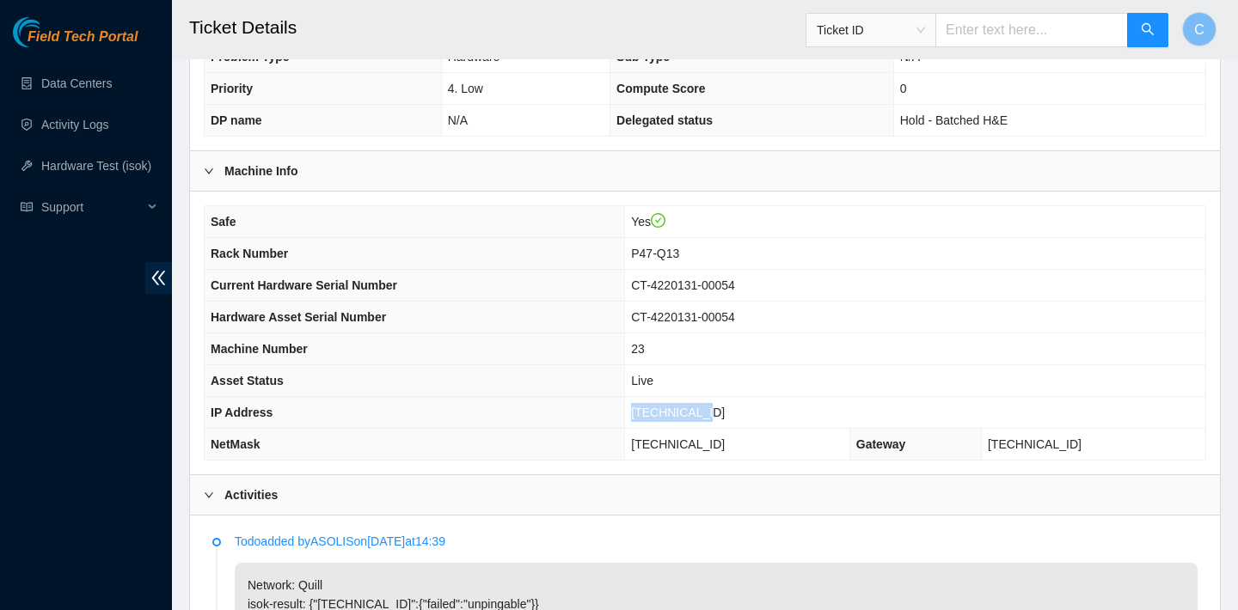
drag, startPoint x: 741, startPoint y: 413, endPoint x: 655, endPoint y: 411, distance: 86.0
click at [655, 411] on td "[TECHNICAL_ID]" at bounding box center [915, 413] width 580 height 32
copy span "[TECHNICAL_ID]"
drag, startPoint x: 756, startPoint y: 443, endPoint x: 655, endPoint y: 442, distance: 100.6
click at [655, 442] on td "255.255.255.192" at bounding box center [737, 445] width 225 height 32
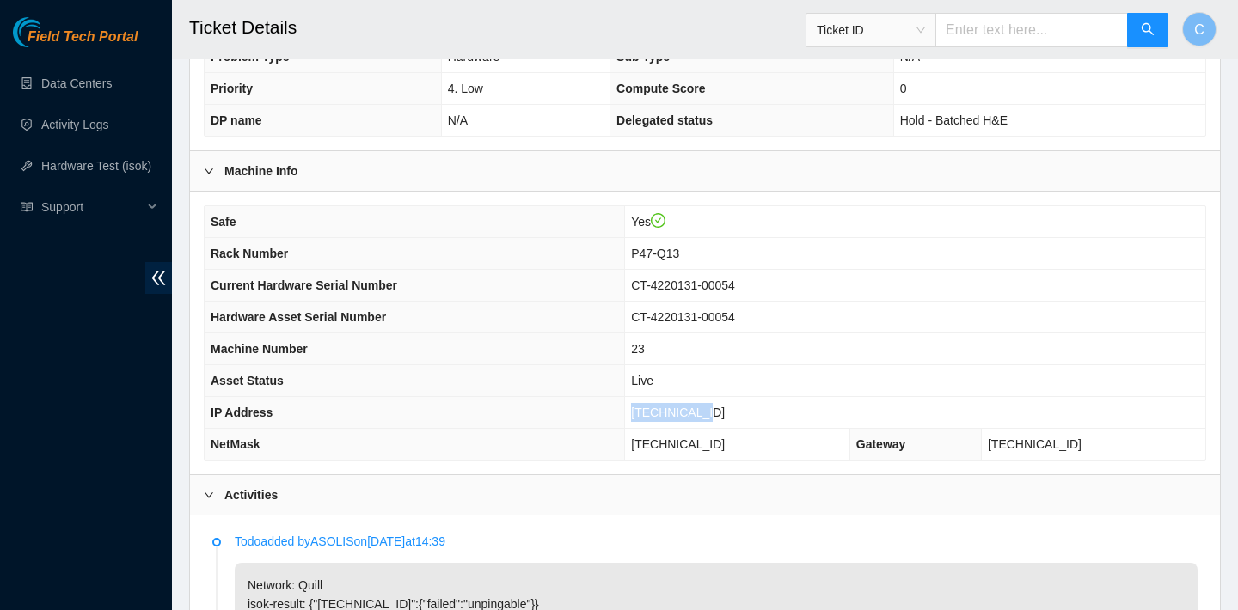
copy span "255.255.255.192"
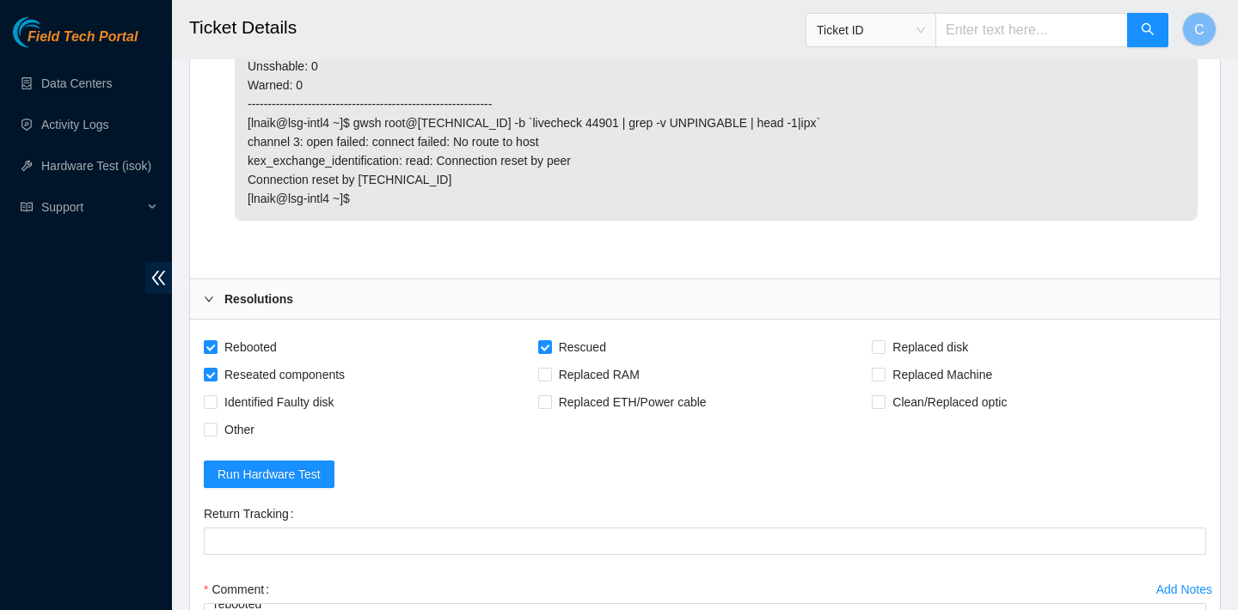
scroll to position [1765, 0]
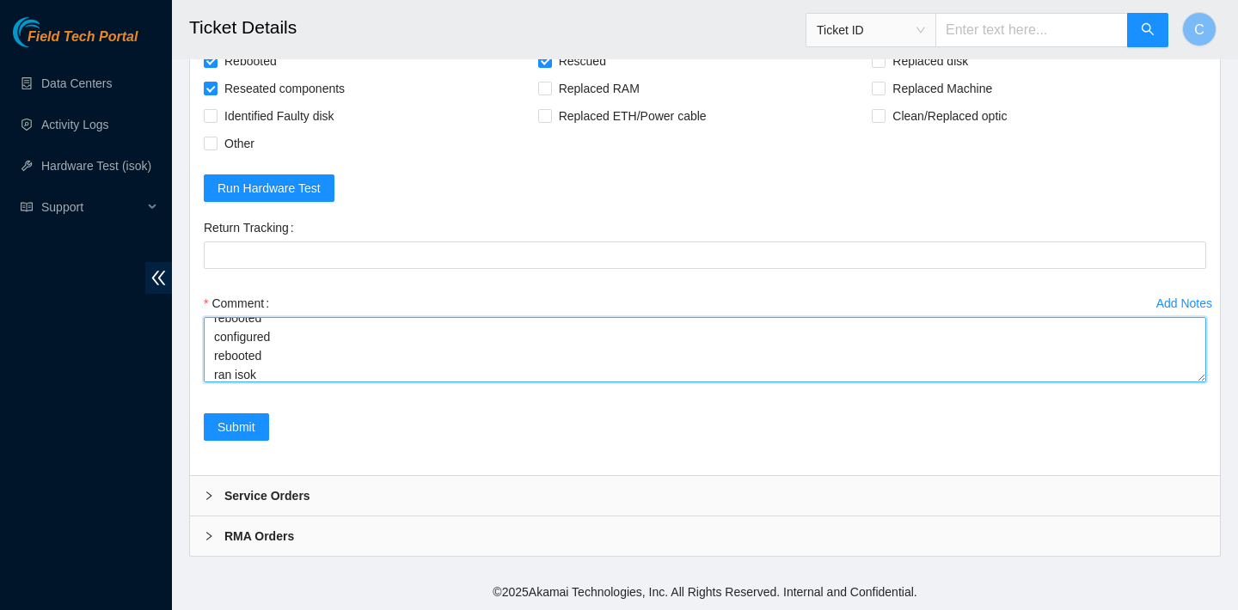
click at [341, 363] on textarea "verified SN powered down rebooted rescued rebooted configured rebooted ran isok" at bounding box center [705, 349] width 1002 height 65
click at [322, 364] on textarea "verified SN powered down rebooted rescued rebooted configured rebooted ran isok" at bounding box center [705, 349] width 1002 height 65
paste textarea "23.36.178.26 : passed: ok"
type textarea "verified SN powered down rebooted rescued rebooted configured rebooted ran isok…"
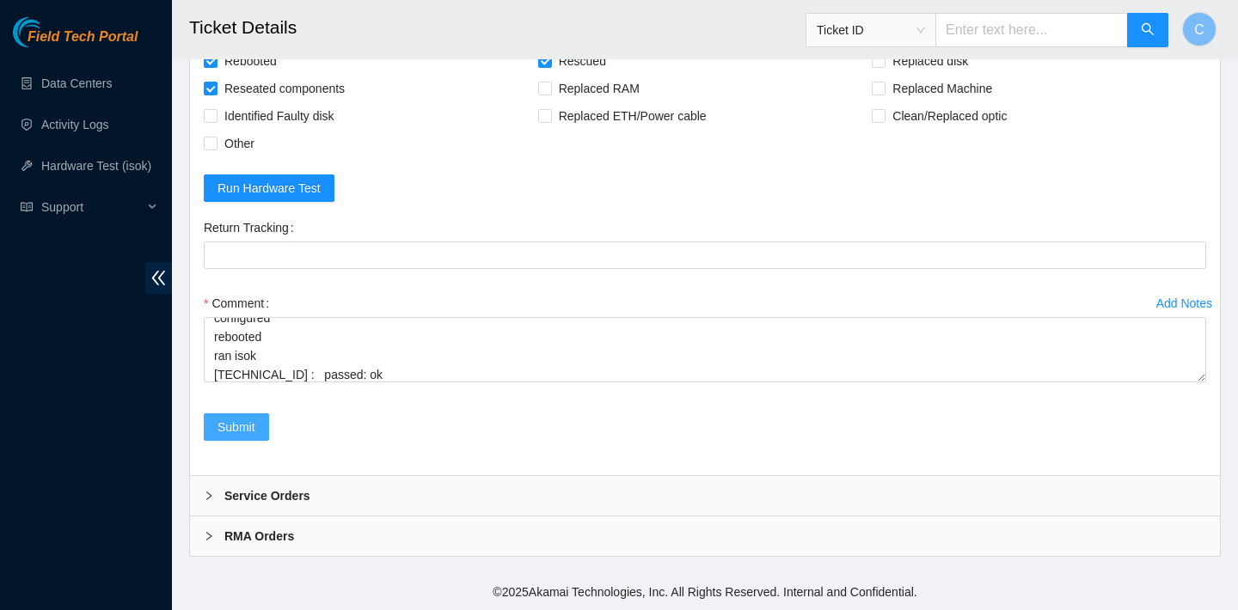
click at [248, 434] on span "Submit" at bounding box center [236, 427] width 38 height 19
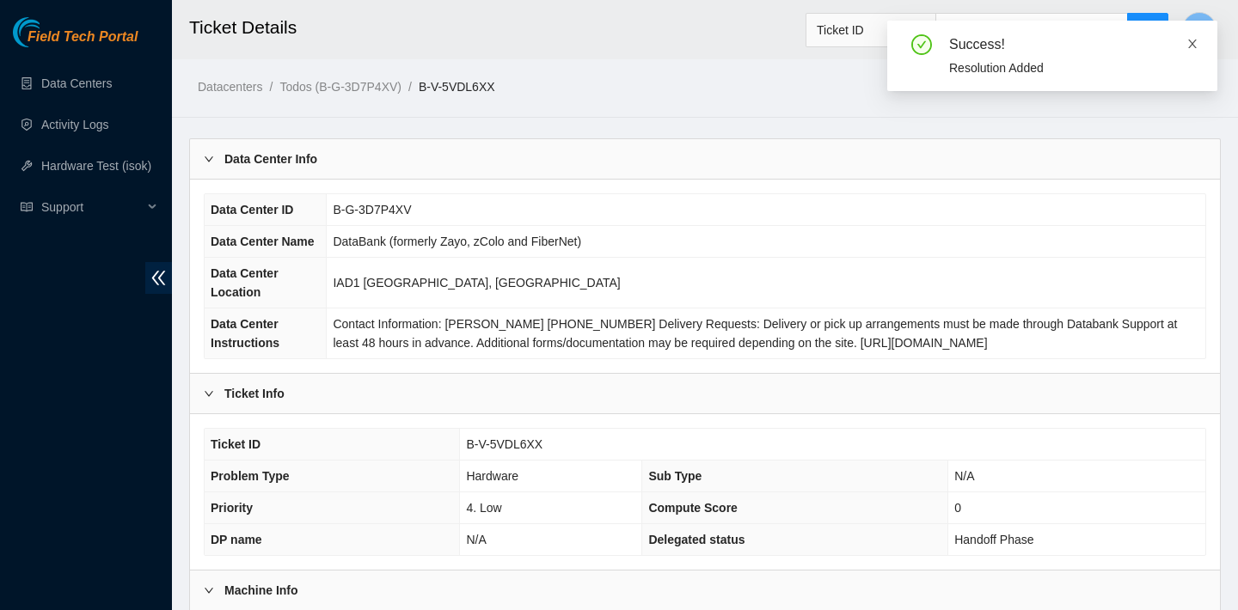
click at [1193, 41] on icon "close" at bounding box center [1192, 44] width 9 height 9
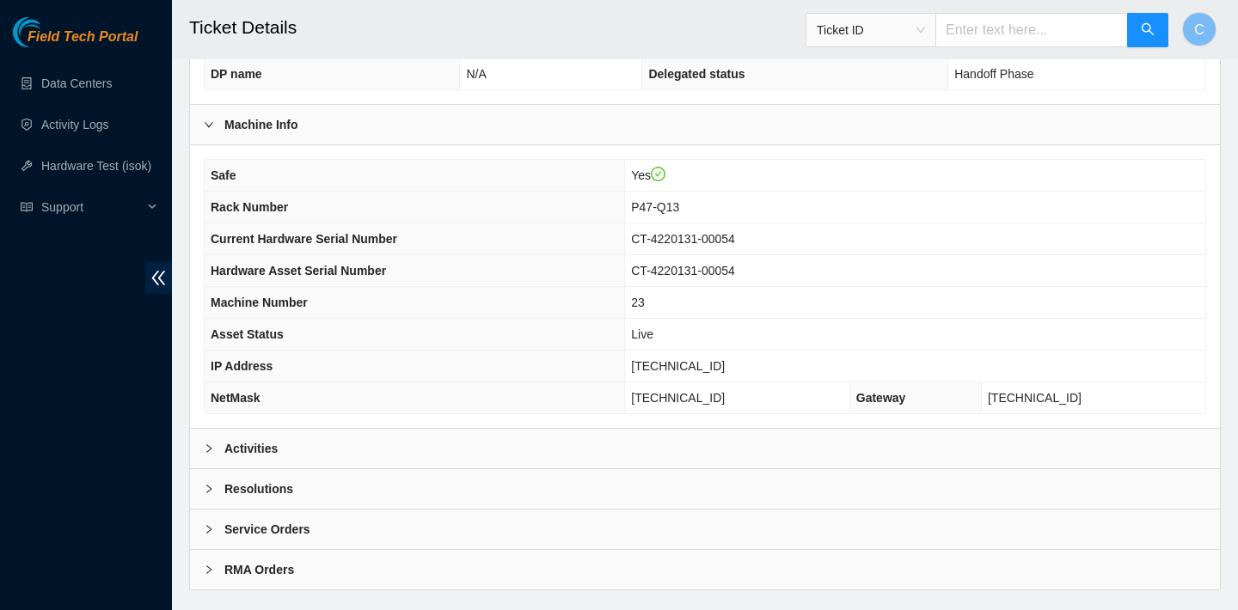
scroll to position [499, 0]
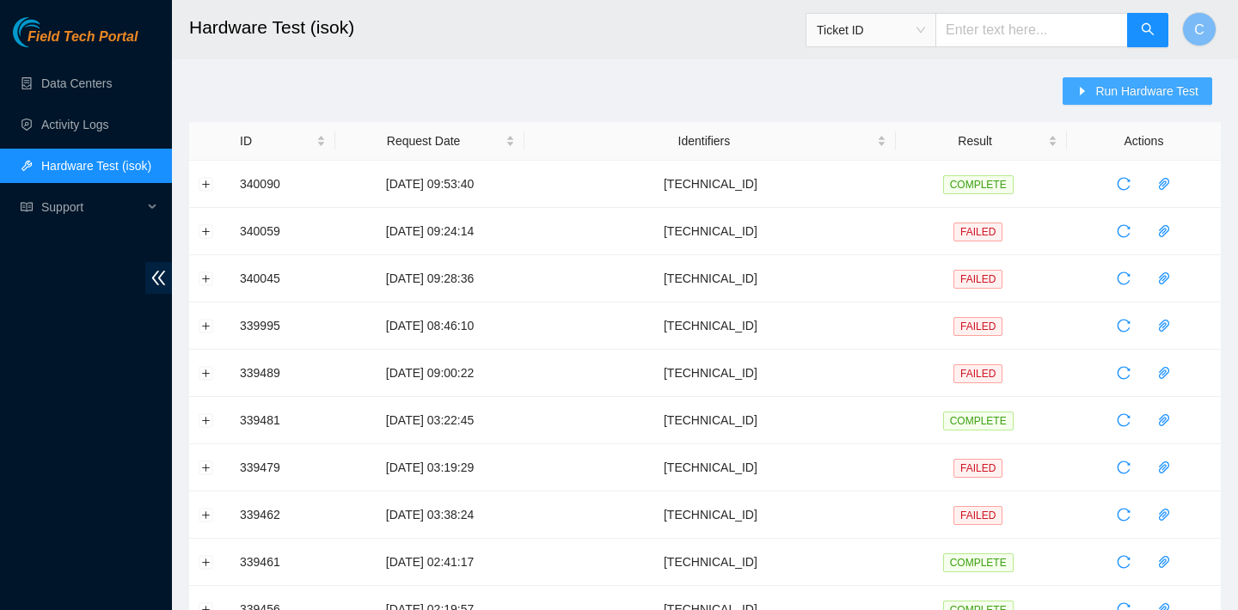
click at [1090, 88] on button "Run Hardware Test" at bounding box center [1138, 91] width 150 height 28
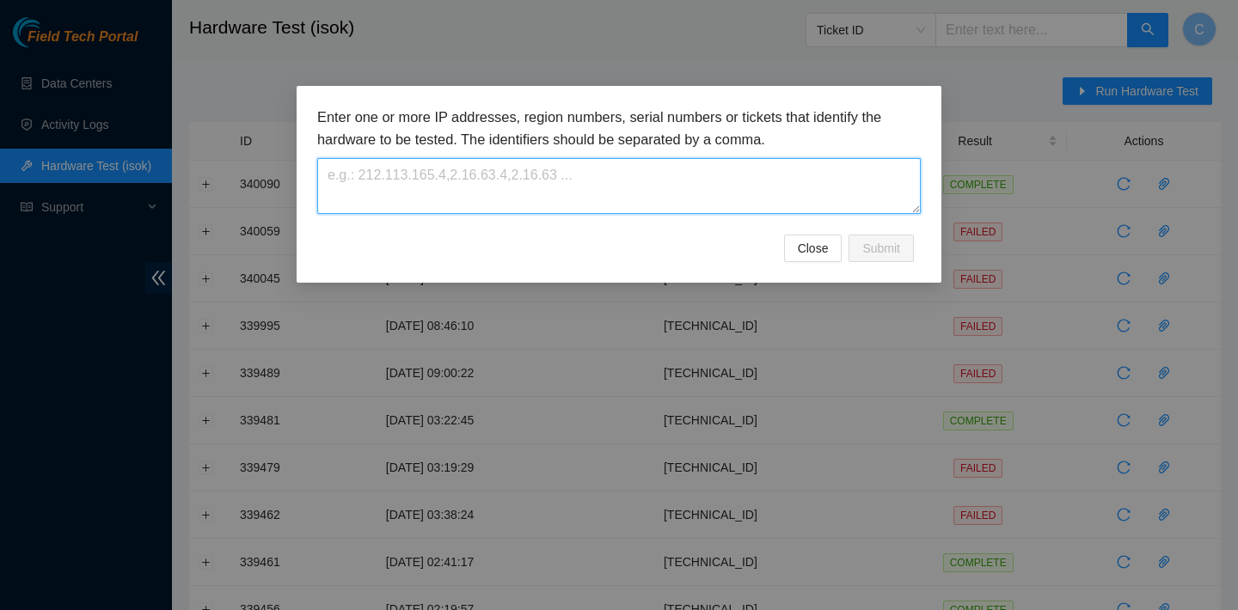
click at [612, 165] on textarea at bounding box center [618, 186] width 603 height 56
paste textarea "[TECHNICAL_ID]"
type textarea "[TECHNICAL_ID]"
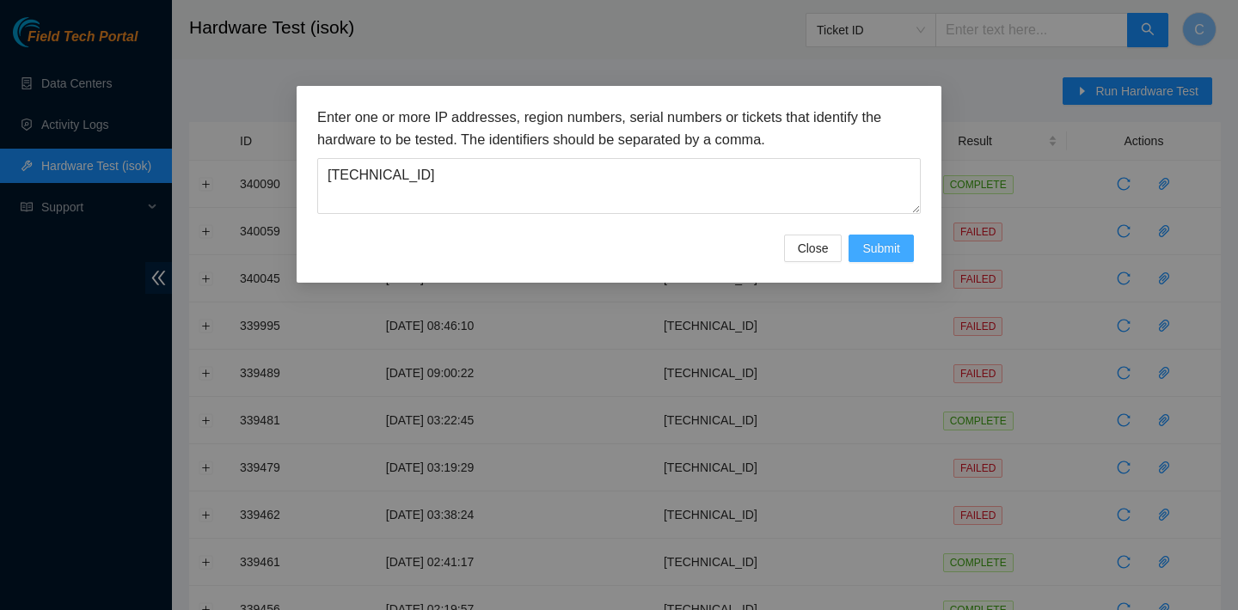
click at [878, 249] on span "Submit" at bounding box center [881, 248] width 38 height 19
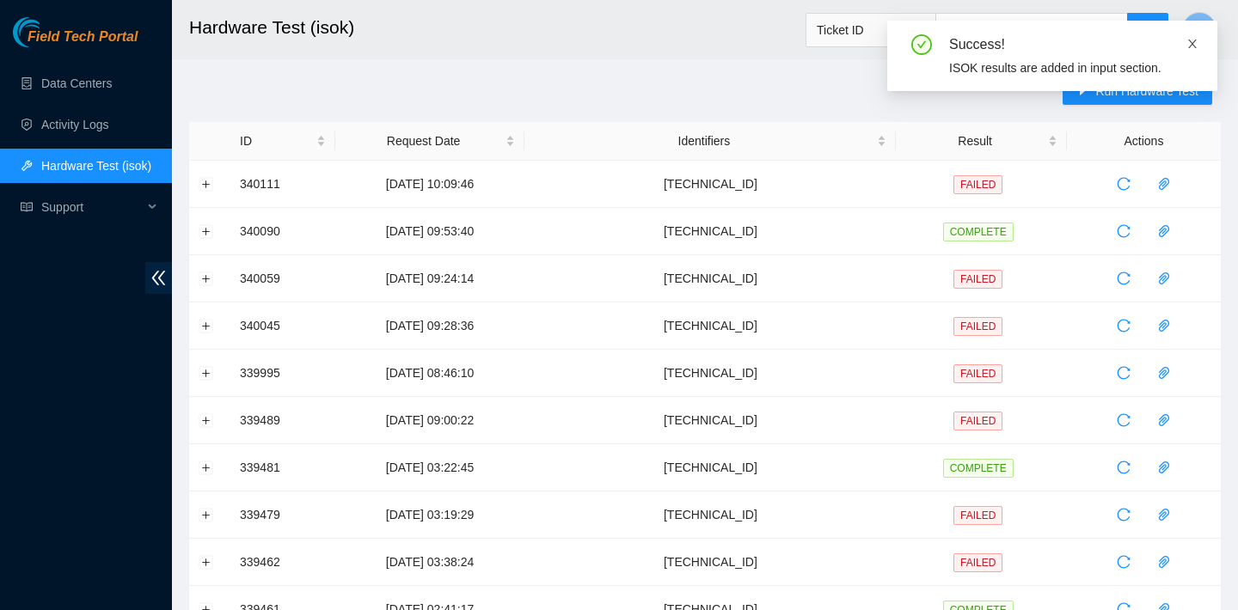
click at [1196, 44] on icon "close" at bounding box center [1192, 44] width 12 height 12
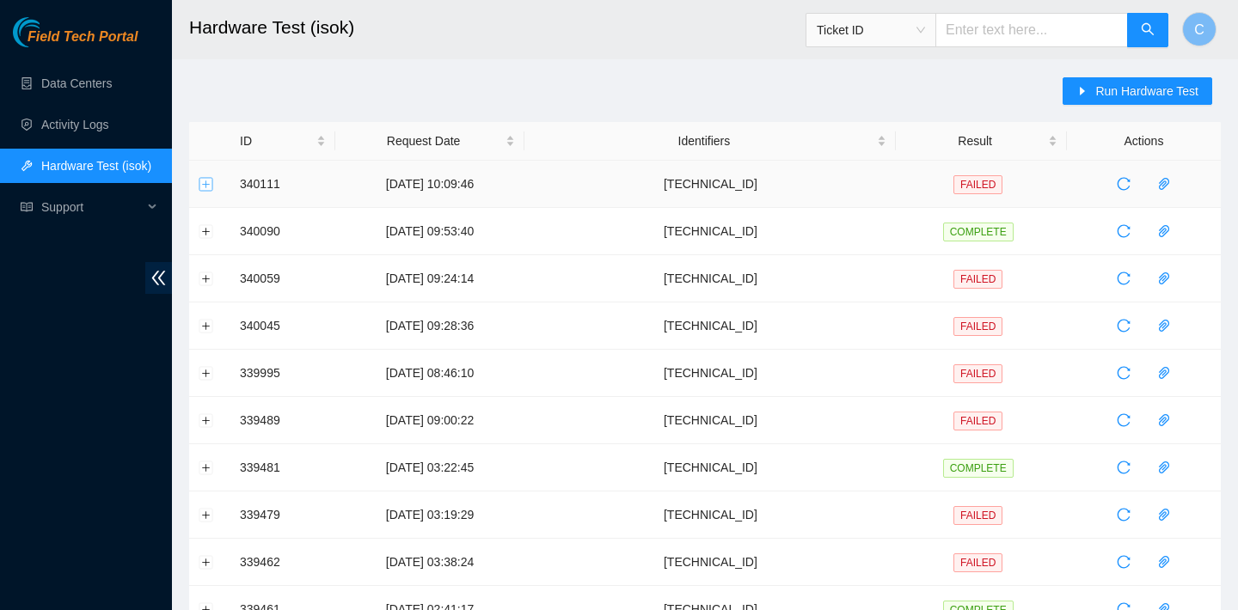
click at [211, 181] on button "Expand row" at bounding box center [206, 184] width 14 height 14
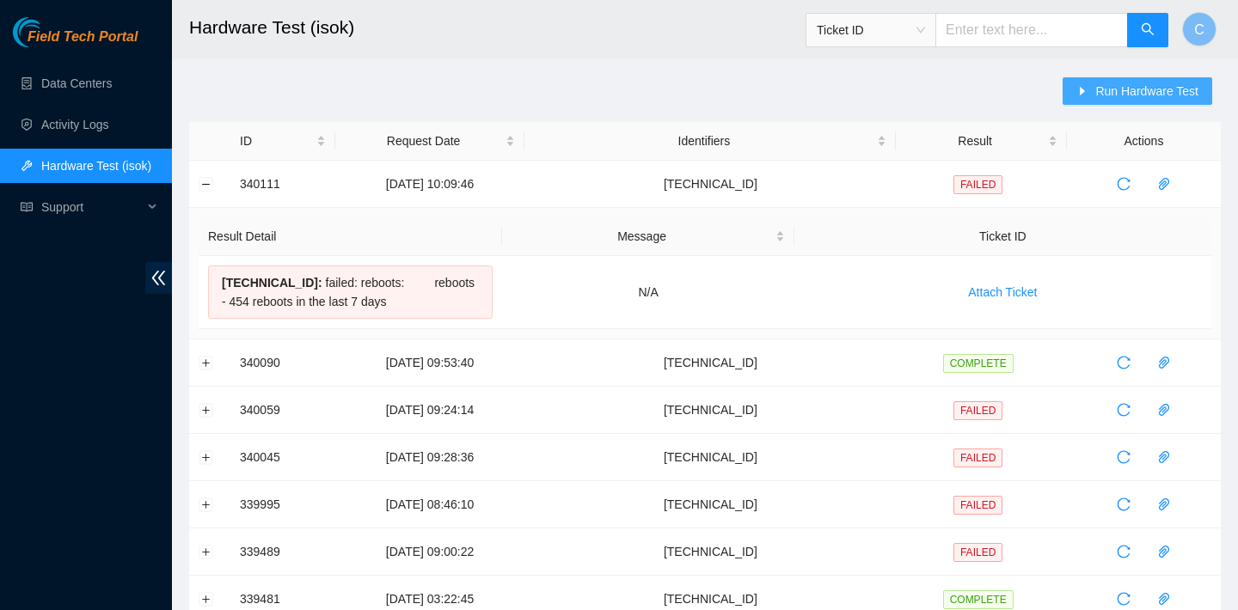
click at [1081, 85] on icon "caret-right" at bounding box center [1082, 91] width 12 height 12
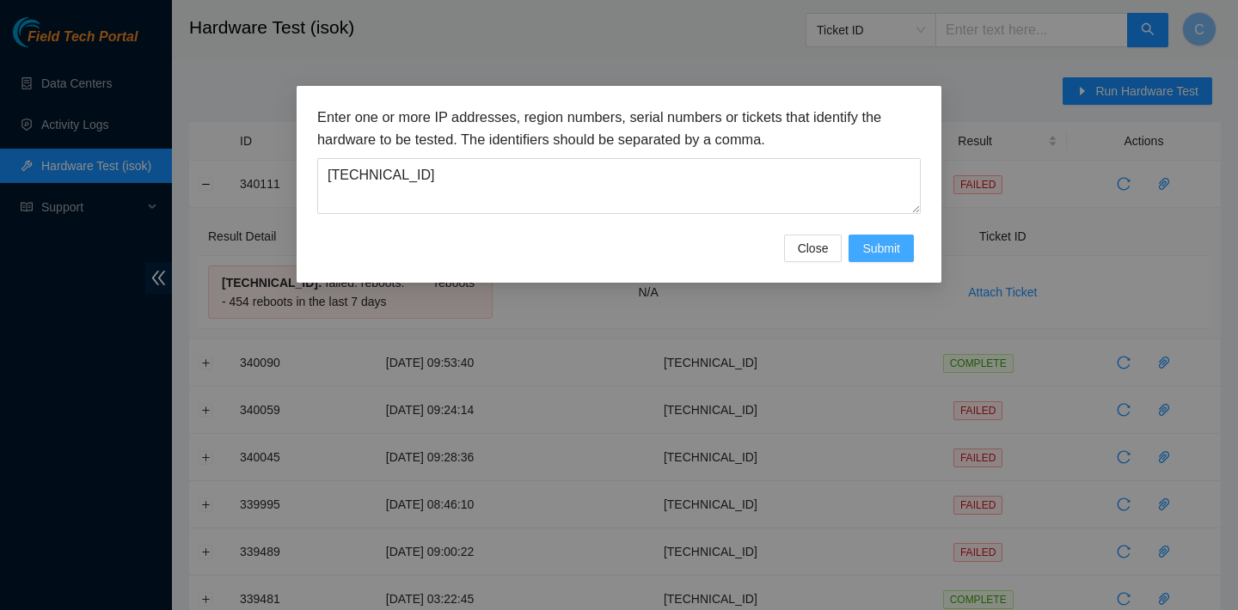
click at [886, 244] on span "Submit" at bounding box center [881, 248] width 38 height 19
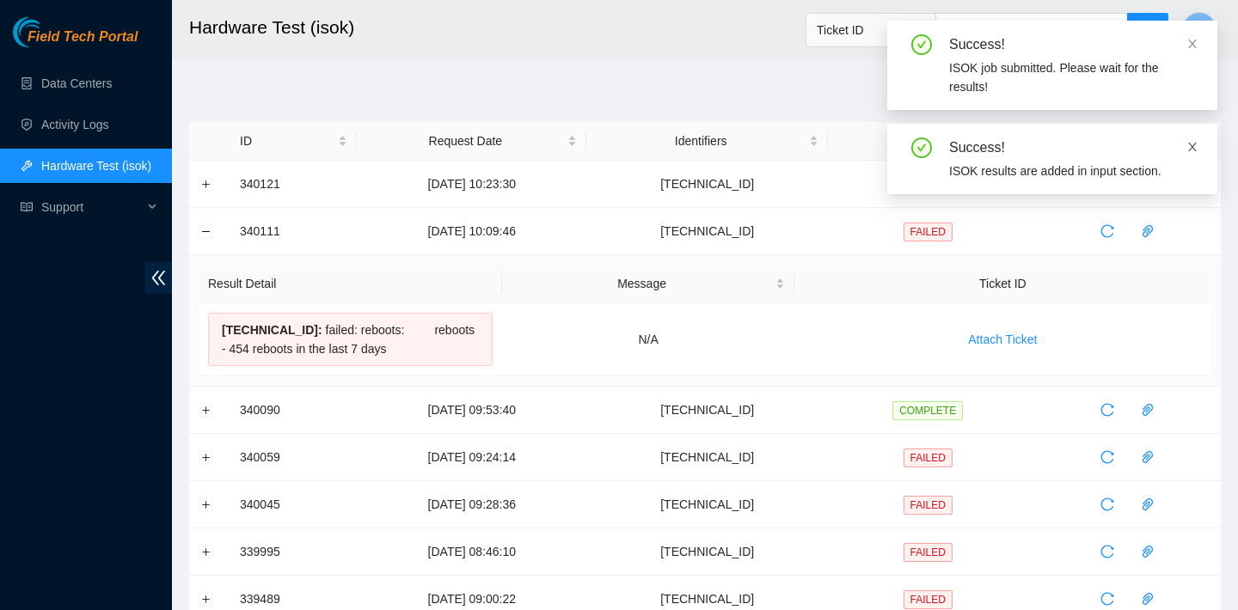
click at [1192, 144] on icon "close" at bounding box center [1192, 147] width 12 height 12
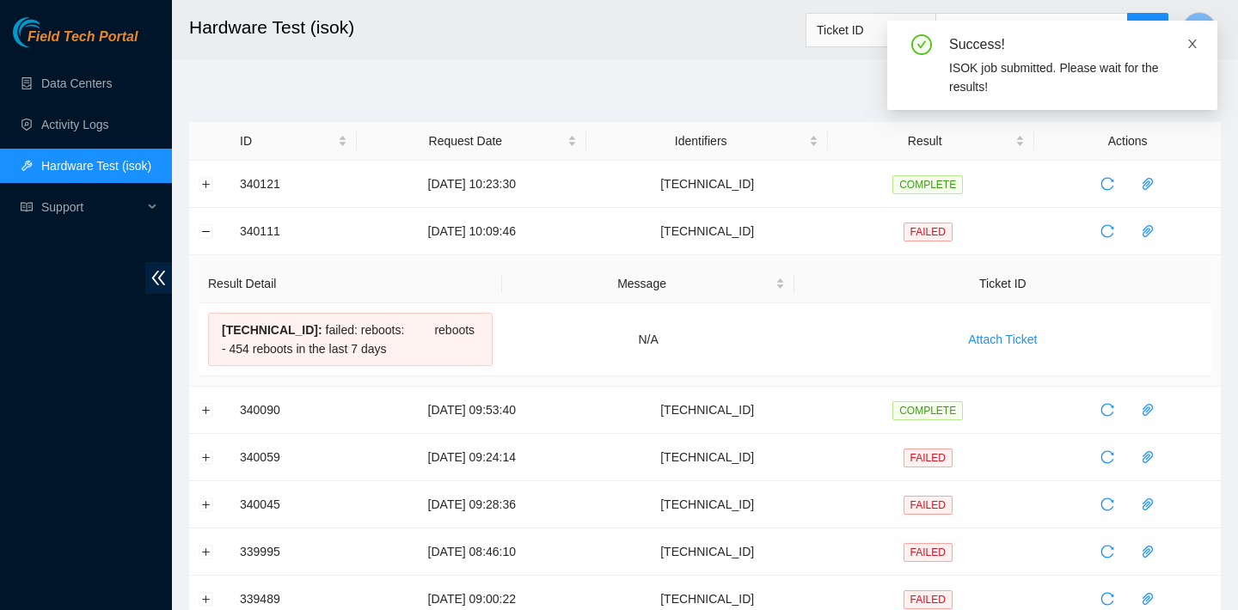
click at [1191, 47] on icon "close" at bounding box center [1192, 44] width 12 height 12
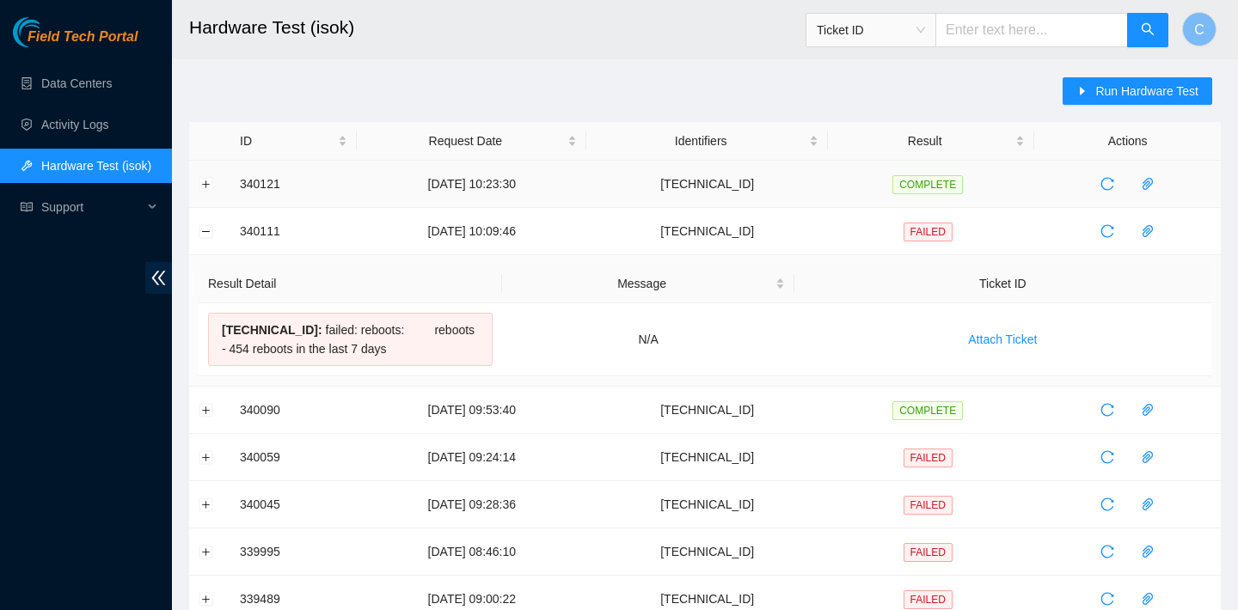
click at [205, 192] on td at bounding box center [209, 184] width 41 height 47
click at [205, 191] on td at bounding box center [209, 184] width 41 height 47
click at [206, 184] on button "Expand row" at bounding box center [206, 184] width 14 height 14
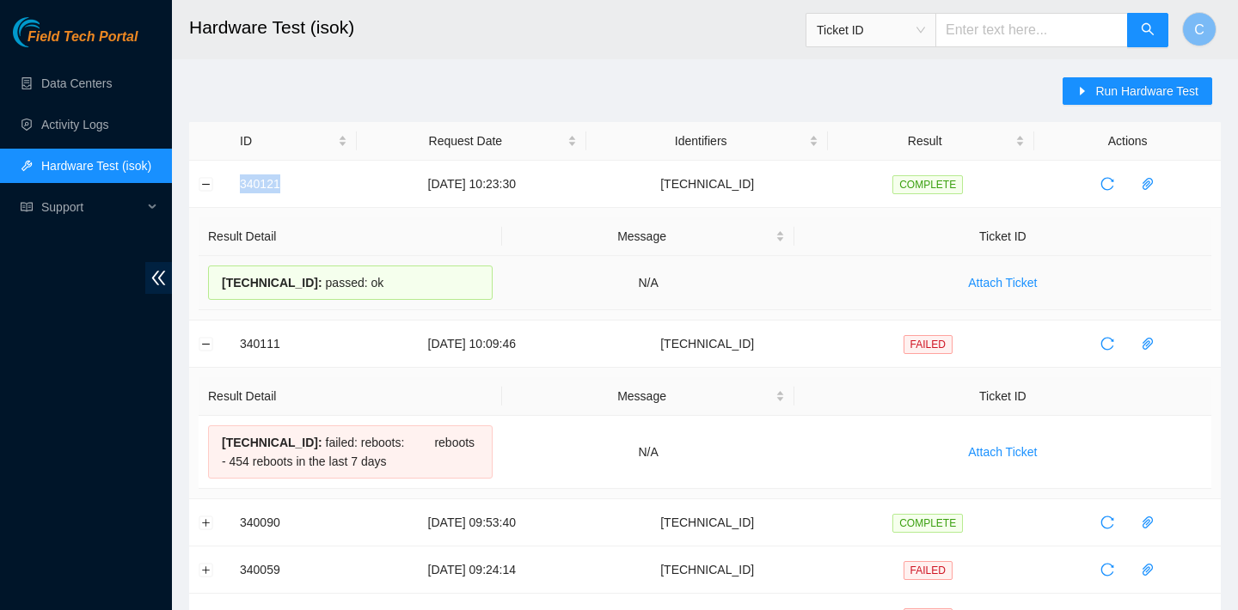
drag, startPoint x: 411, startPoint y: 275, endPoint x: 221, endPoint y: 273, distance: 190.0
click at [221, 273] on div "[TECHNICAL_ID] : passed: ok" at bounding box center [350, 283] width 285 height 34
copy div "[TECHNICAL_ID] : passed: ok"
click at [1090, 92] on button "Run Hardware Test" at bounding box center [1138, 91] width 150 height 28
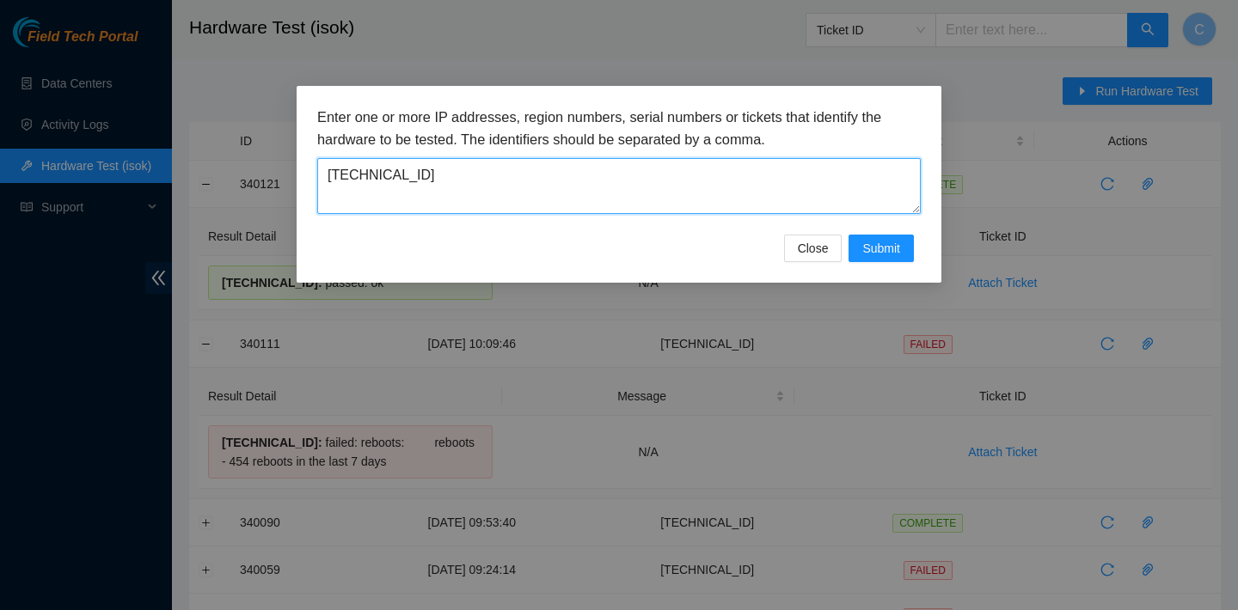
click at [624, 182] on textarea "[TECHNICAL_ID]" at bounding box center [618, 186] width 603 height 56
drag, startPoint x: 624, startPoint y: 182, endPoint x: 299, endPoint y: 181, distance: 324.9
click at [299, 181] on div "Enter one or more IP addresses, region numbers, serial numbers or tickets that …" at bounding box center [619, 184] width 645 height 197
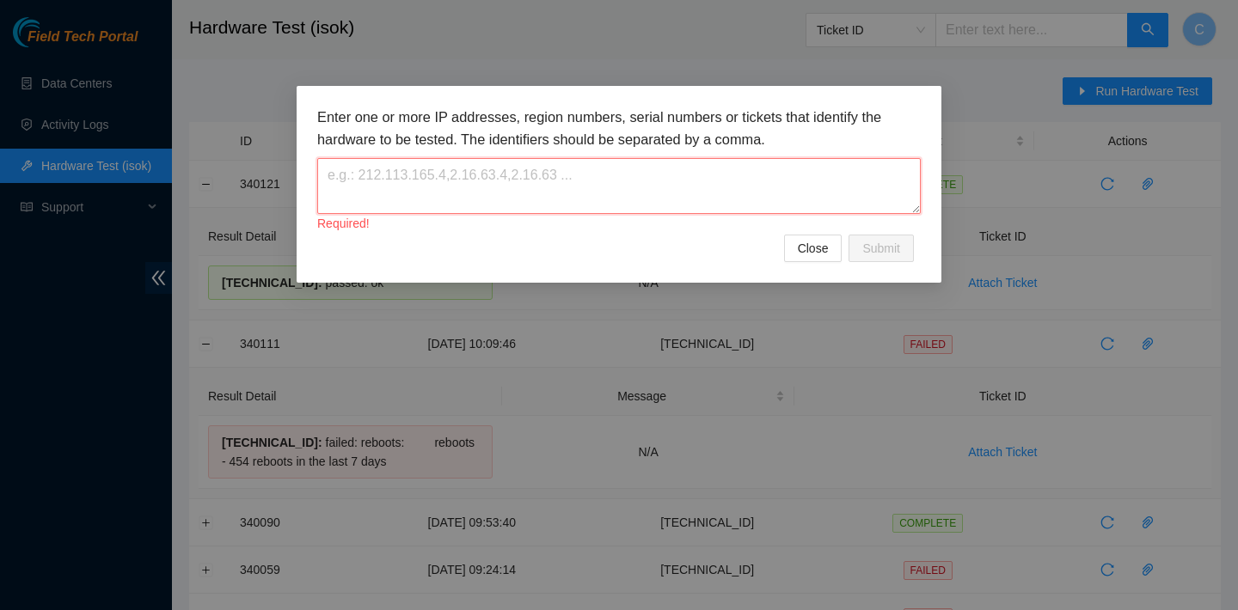
paste textarea "[TECHNICAL_ID]"
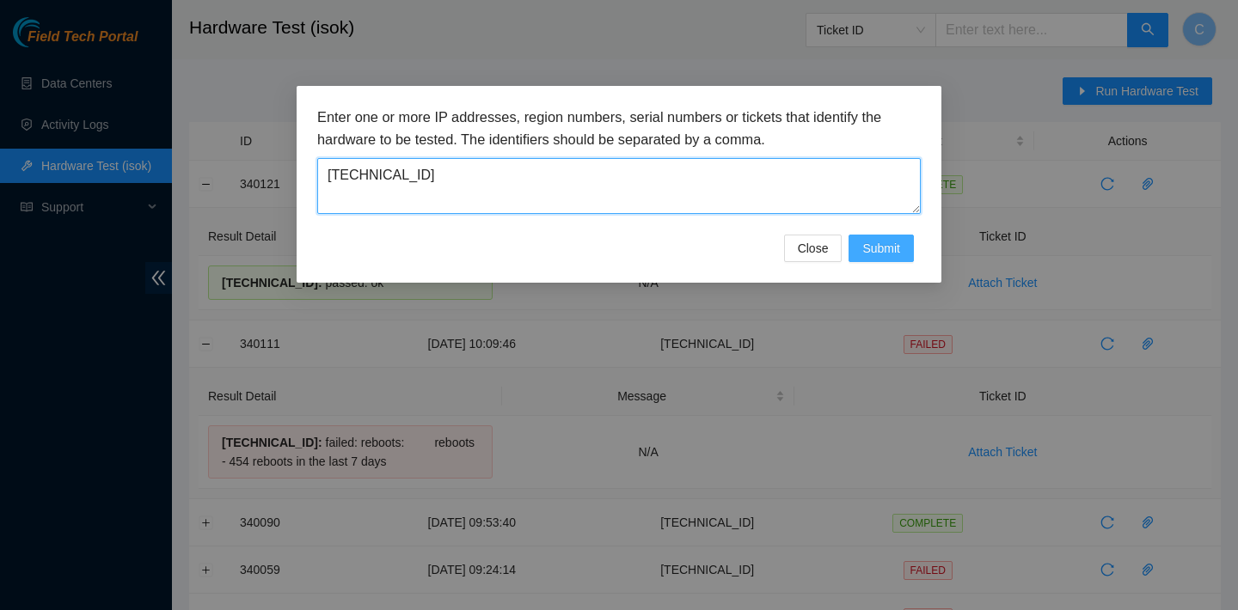
type textarea "23.36.178.26"
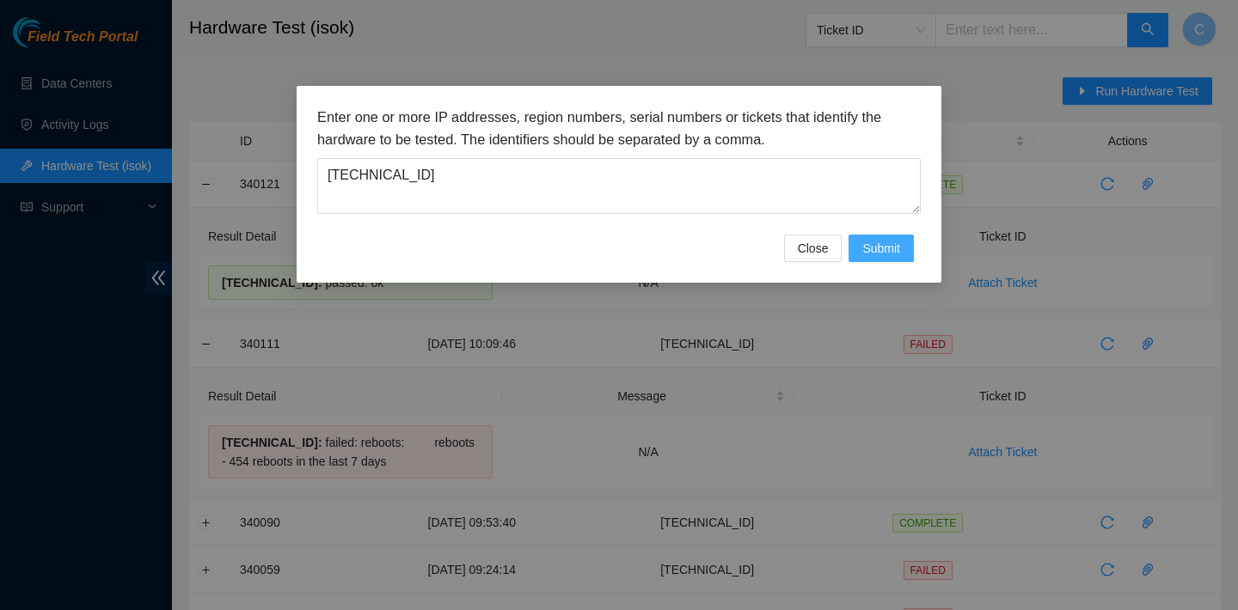
click at [867, 254] on span "Submit" at bounding box center [881, 248] width 38 height 19
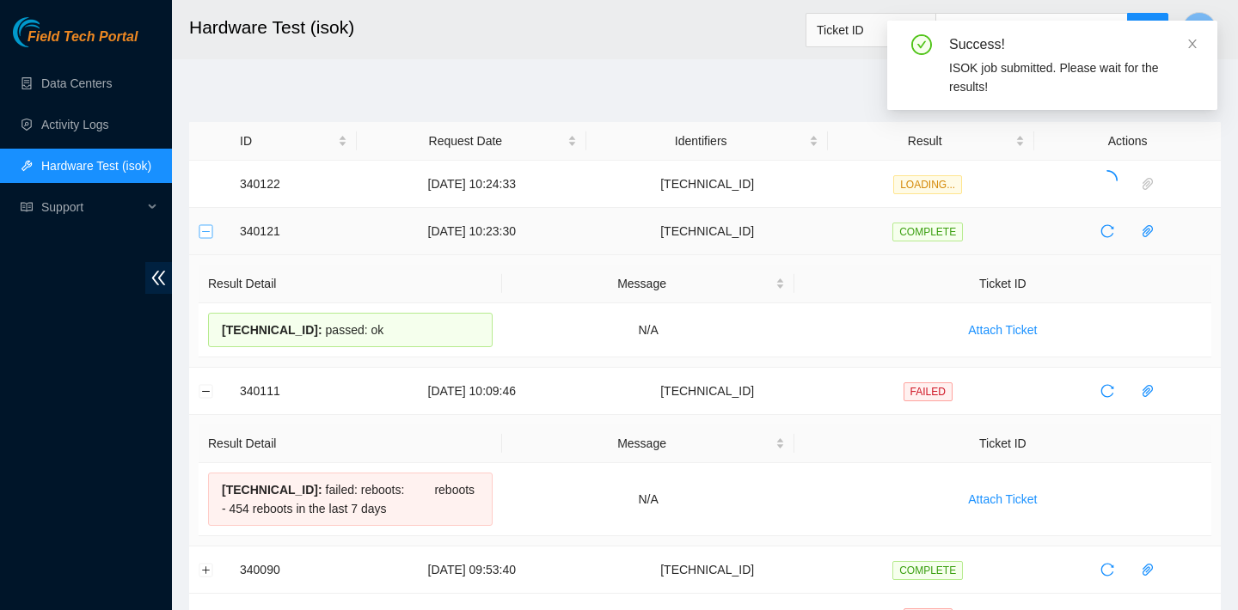
click at [210, 227] on button "Collapse row" at bounding box center [206, 231] width 14 height 14
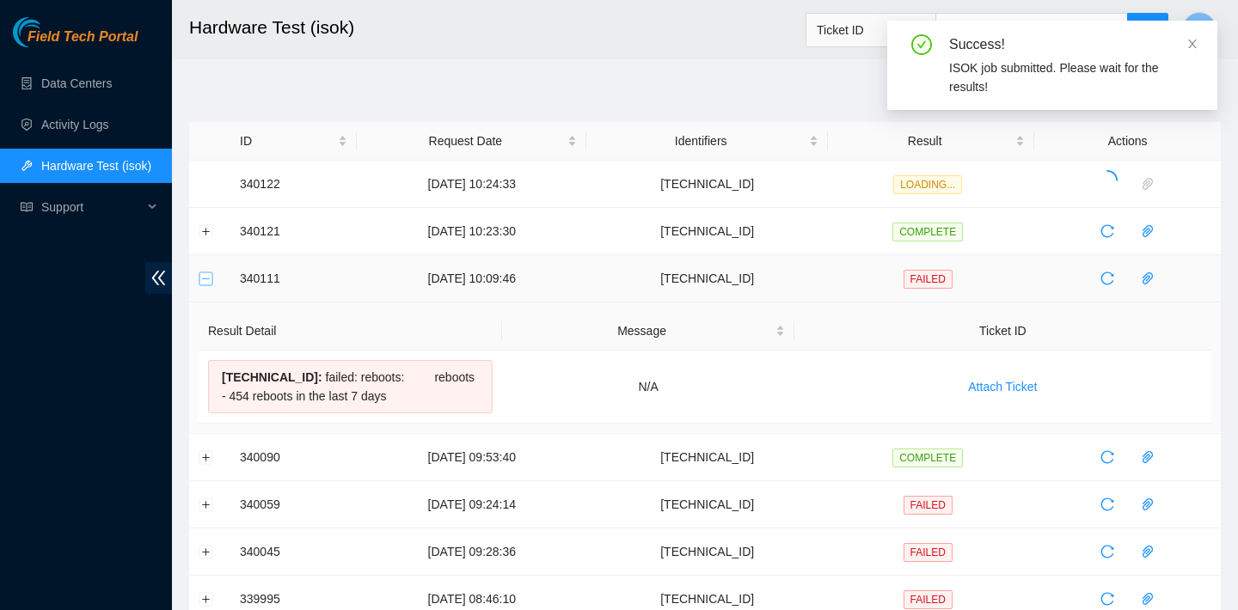
click at [201, 275] on button "Collapse row" at bounding box center [206, 279] width 14 height 14
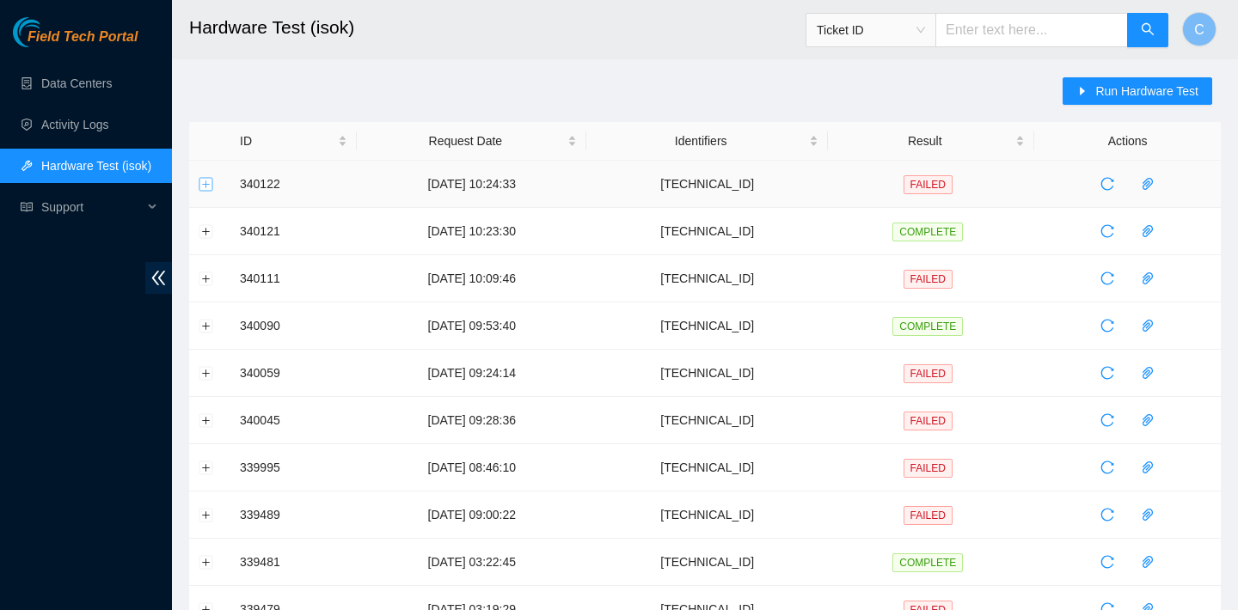
click at [210, 177] on button "Expand row" at bounding box center [206, 184] width 14 height 14
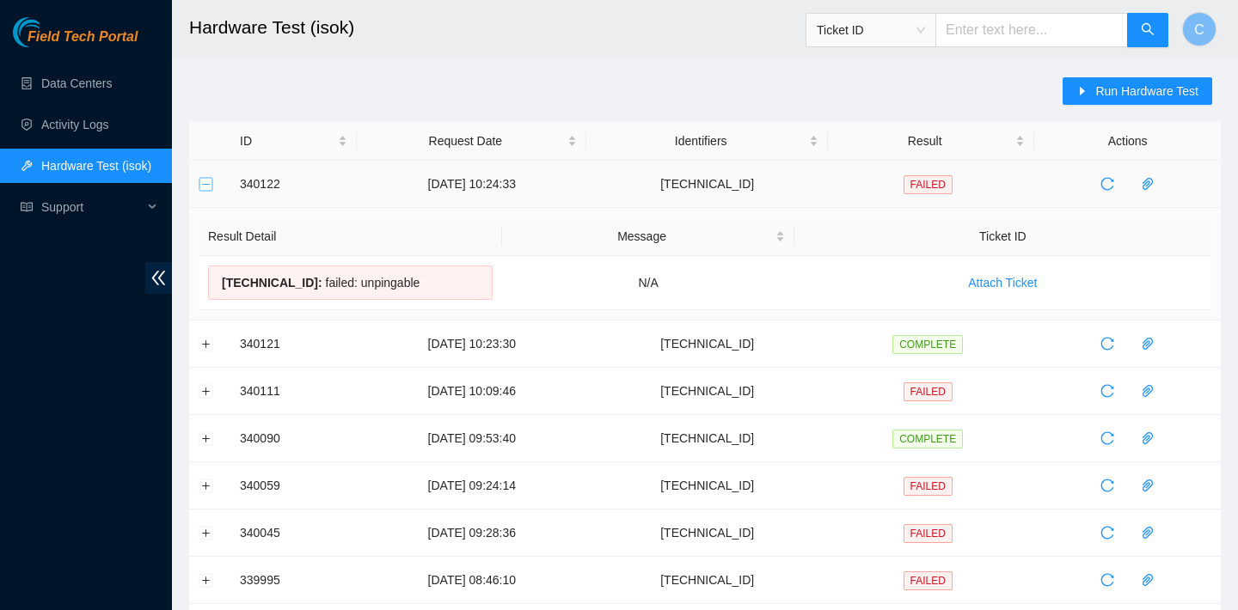
click at [210, 177] on button "Collapse row" at bounding box center [206, 184] width 14 height 14
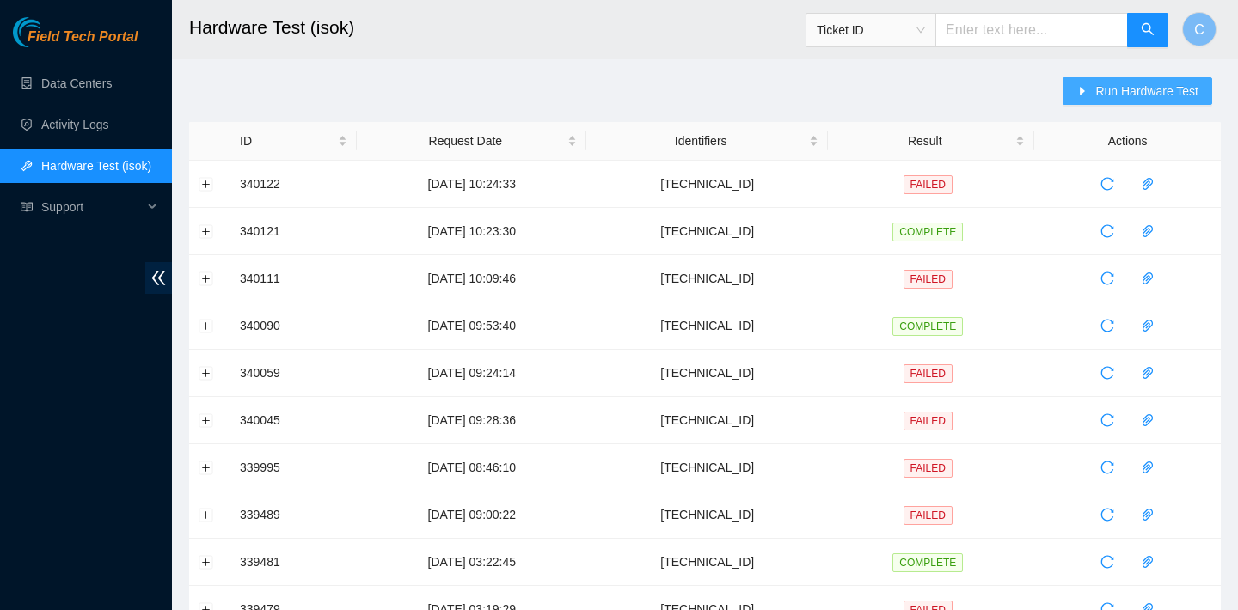
click at [1115, 94] on span "Run Hardware Test" at bounding box center [1146, 91] width 103 height 19
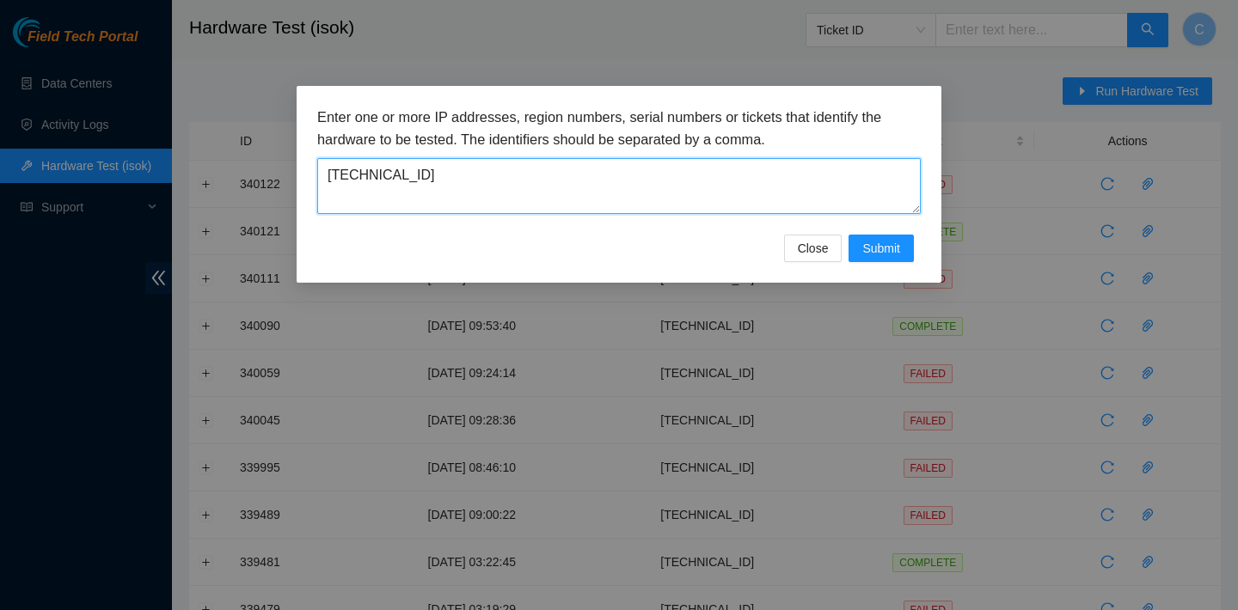
drag, startPoint x: 644, startPoint y: 189, endPoint x: 320, endPoint y: 178, distance: 324.3
click at [320, 178] on textarea "[TECHNICAL_ID]" at bounding box center [618, 186] width 603 height 56
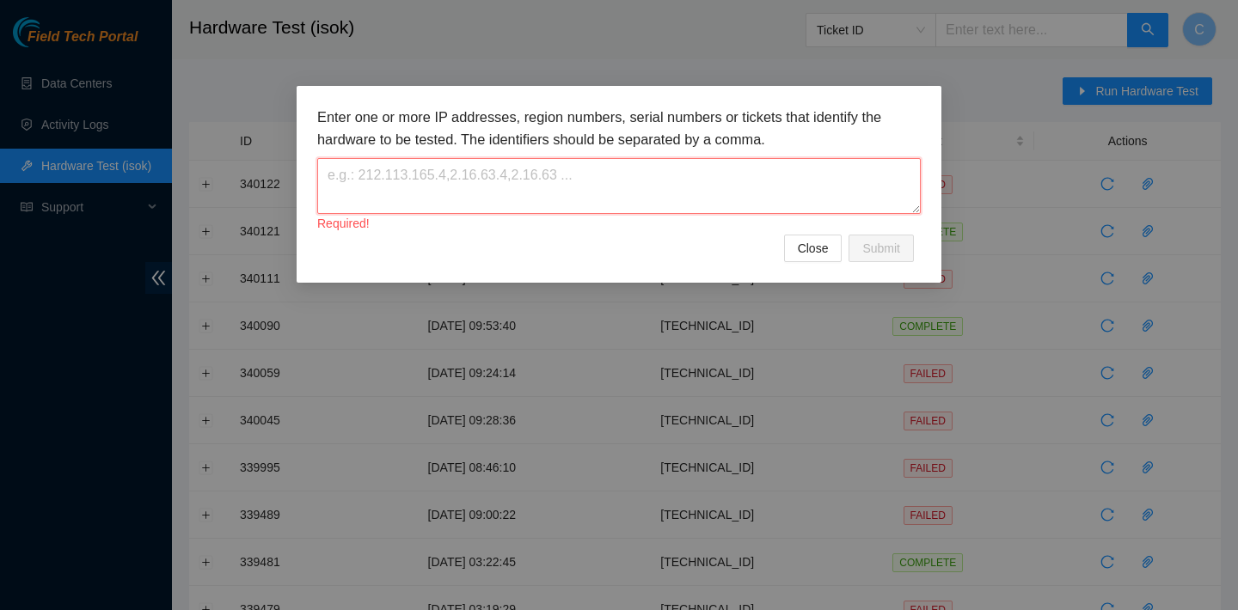
paste textarea "[TECHNICAL_ID]"
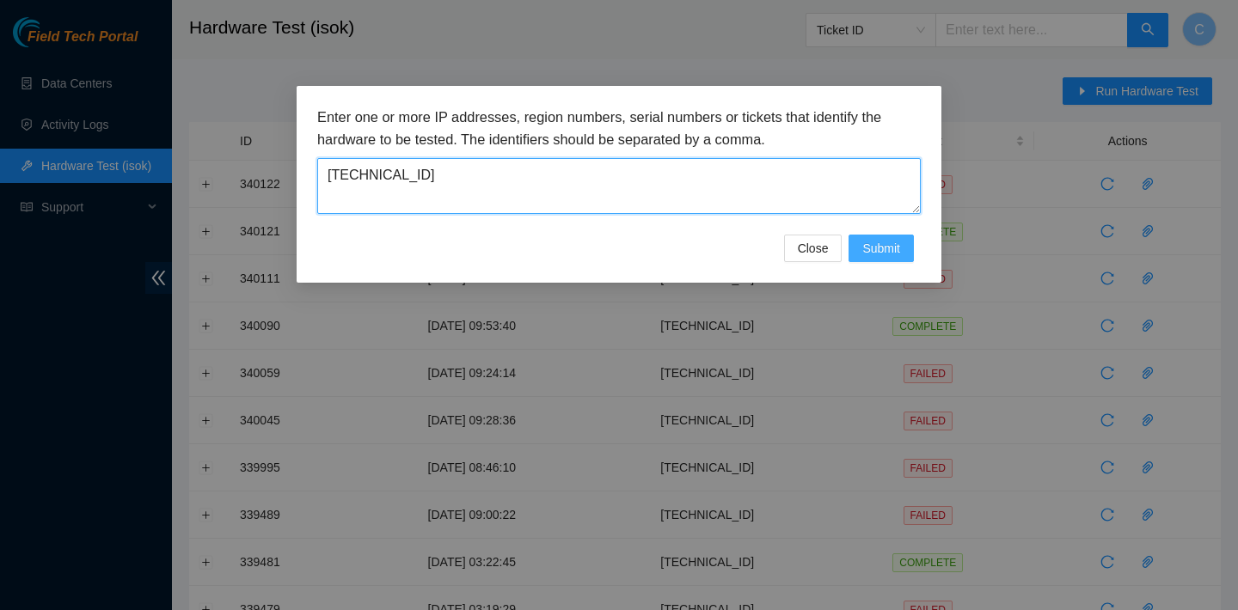
type textarea "[TECHNICAL_ID]"
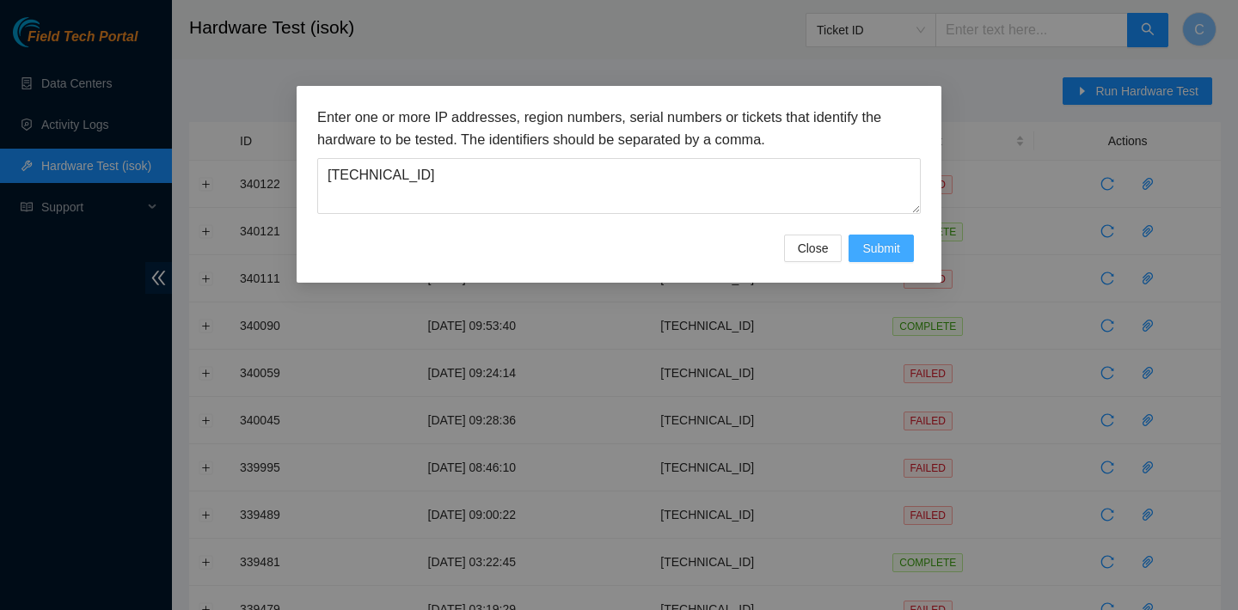
click at [869, 247] on span "Submit" at bounding box center [881, 248] width 38 height 19
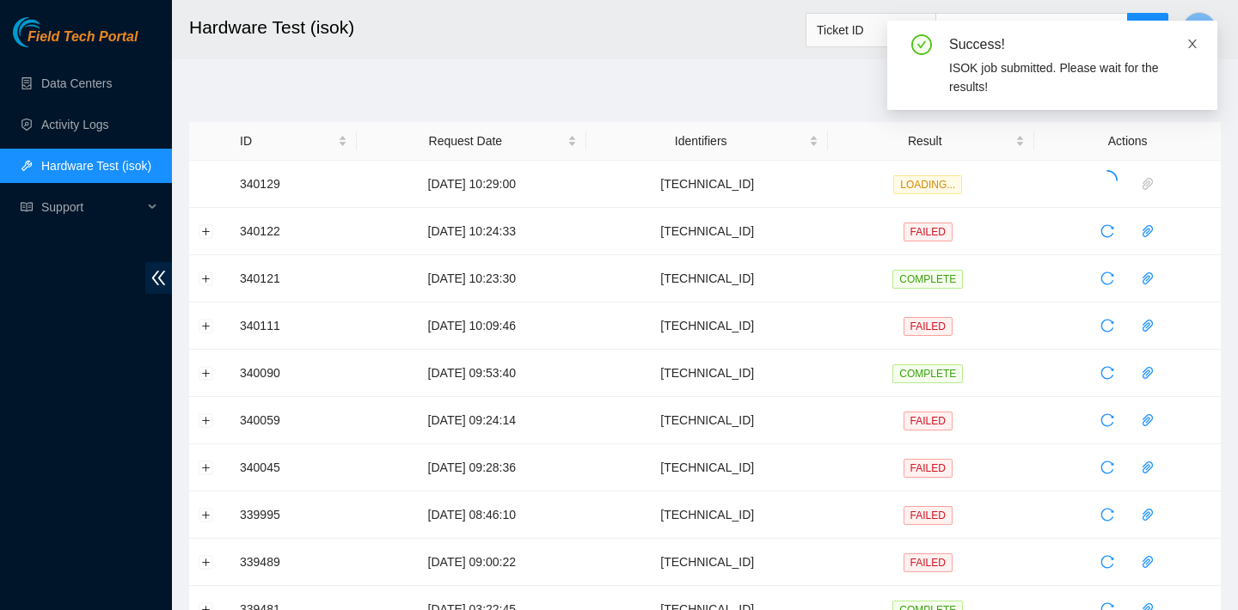
click at [1191, 46] on icon "close" at bounding box center [1192, 44] width 12 height 12
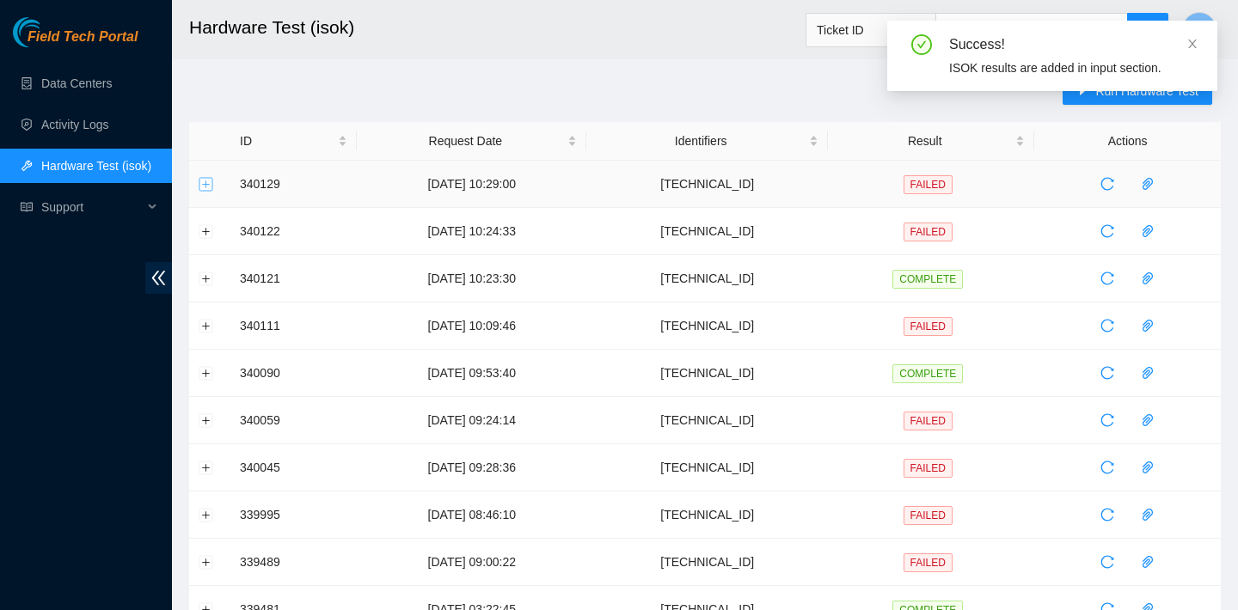
click at [210, 185] on button "Expand row" at bounding box center [206, 184] width 14 height 14
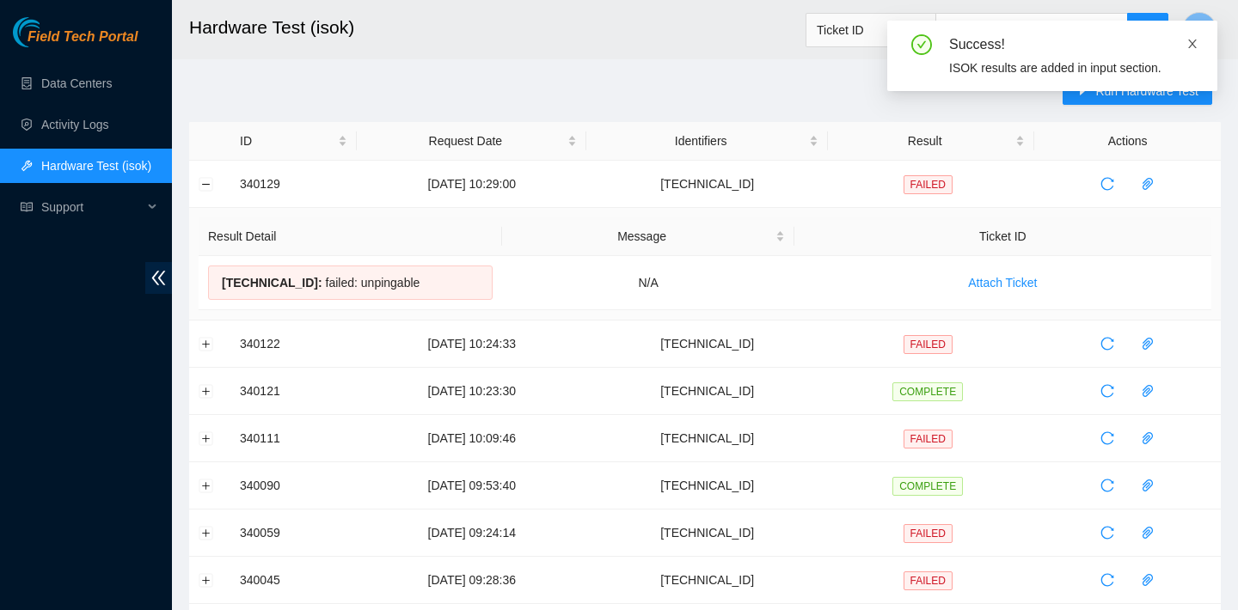
click at [1195, 35] on link at bounding box center [1192, 43] width 12 height 19
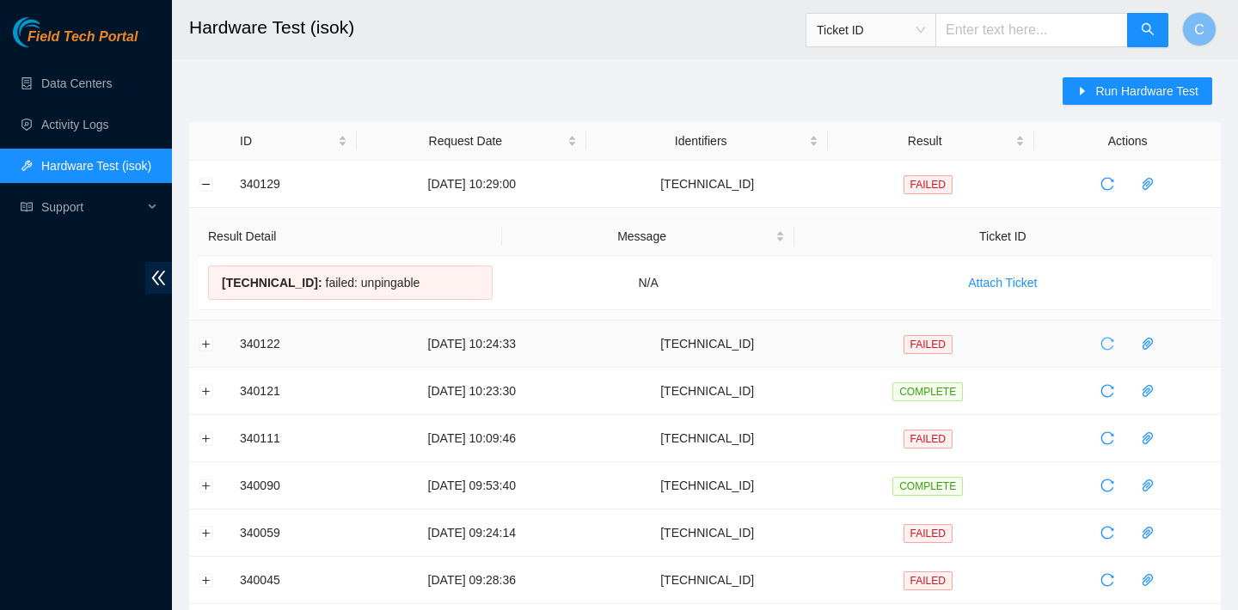
click at [1114, 350] on icon "reload" at bounding box center [1107, 344] width 14 height 14
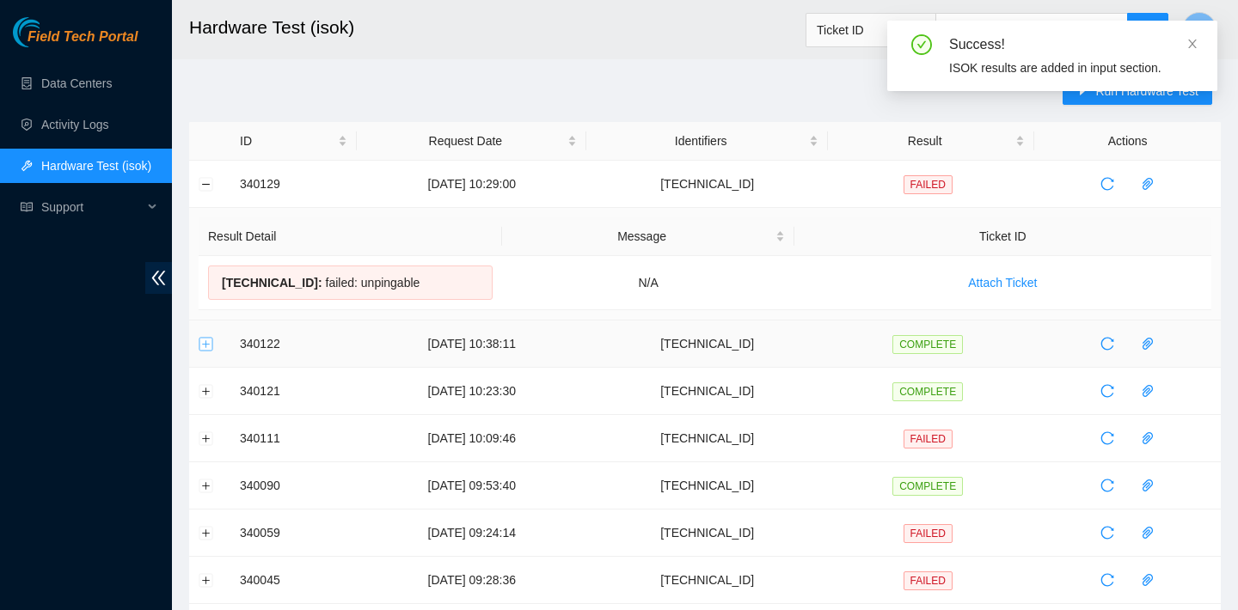
click at [205, 342] on button "Expand row" at bounding box center [206, 344] width 14 height 14
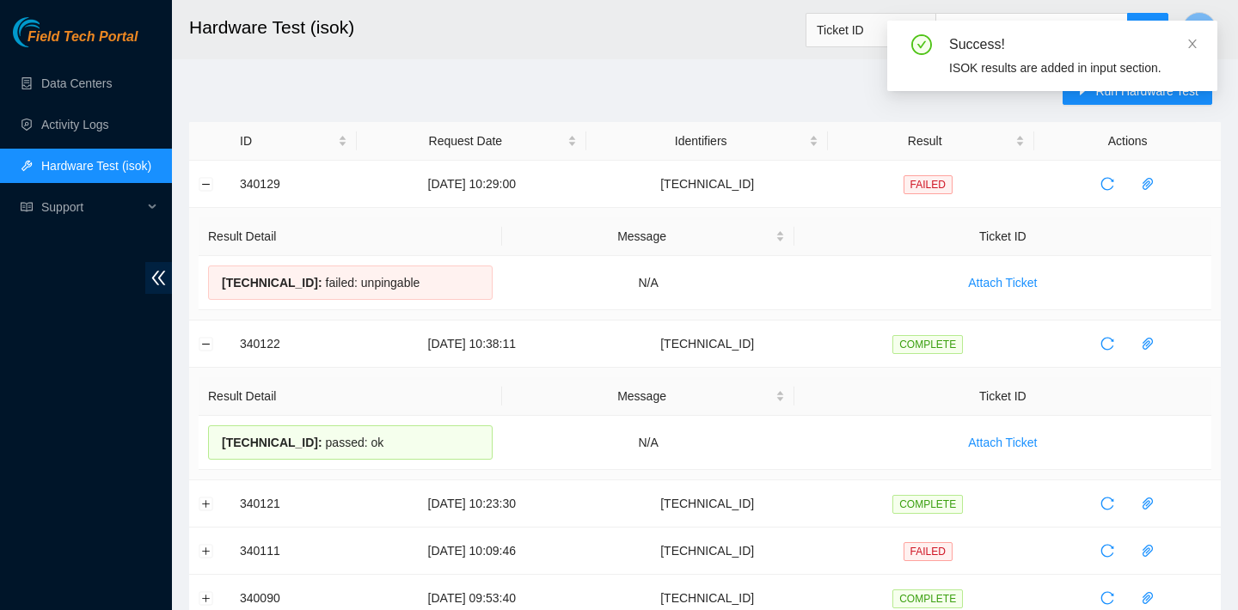
drag, startPoint x: 399, startPoint y: 450, endPoint x: 195, endPoint y: 425, distance: 205.3
click at [195, 425] on td "Result Detail Message Ticket ID 23.36.178.26 : passed: ok N/A Attach Ticket" at bounding box center [705, 424] width 1032 height 113
click at [373, 443] on div "23.36.178.26 : passed: ok" at bounding box center [350, 443] width 285 height 34
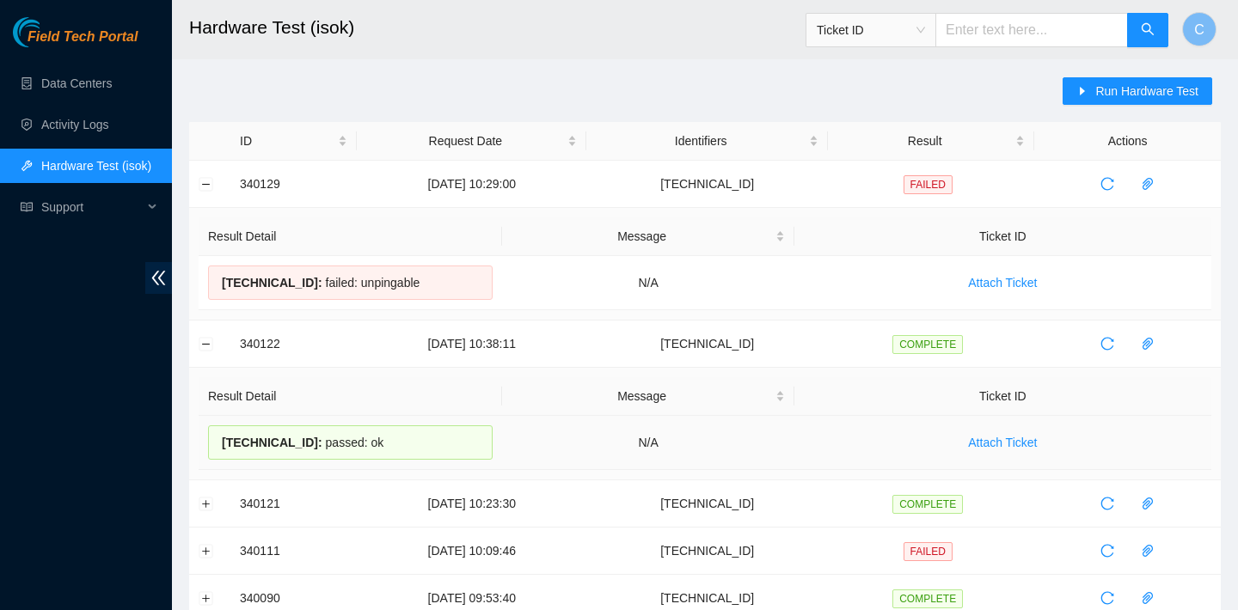
drag, startPoint x: 393, startPoint y: 443, endPoint x: 222, endPoint y: 439, distance: 171.1
click at [222, 439] on div "23.36.178.26 : passed: ok" at bounding box center [350, 443] width 285 height 34
copy div "23.36.178.26 : passed: ok"
drag, startPoint x: 444, startPoint y: 280, endPoint x: 221, endPoint y: 275, distance: 222.7
click at [221, 275] on div "104.86.70.135 : failed: unpingable" at bounding box center [350, 283] width 285 height 34
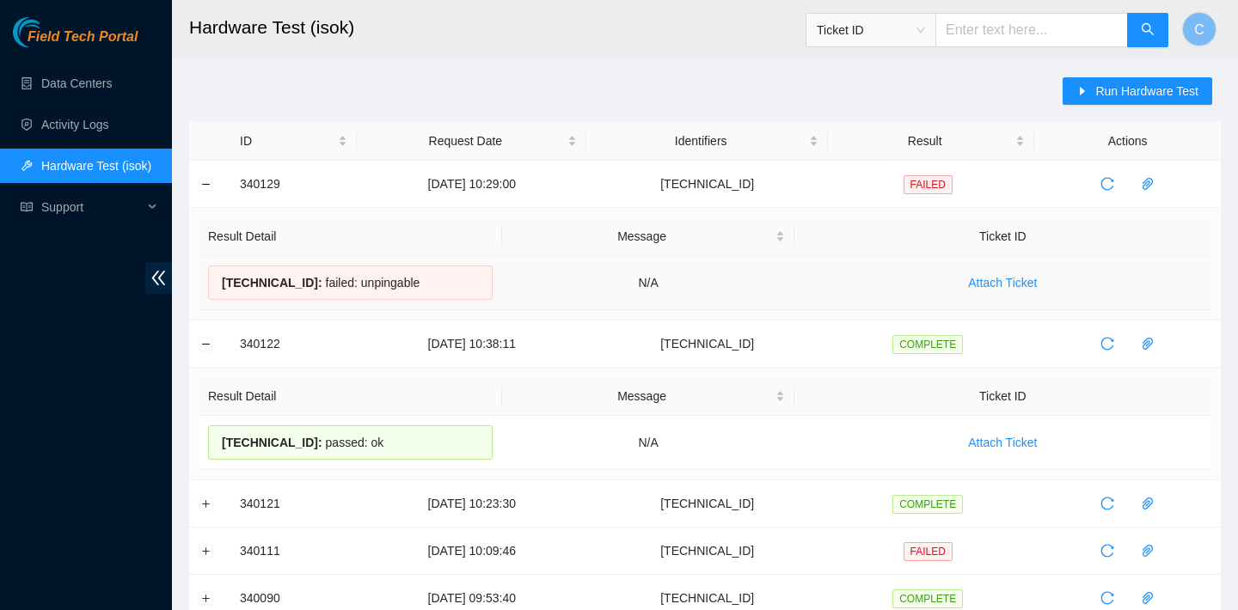
copy div "104.86.70.135 : failed: unpingable"
click at [1110, 190] on icon "reload" at bounding box center [1107, 184] width 14 height 14
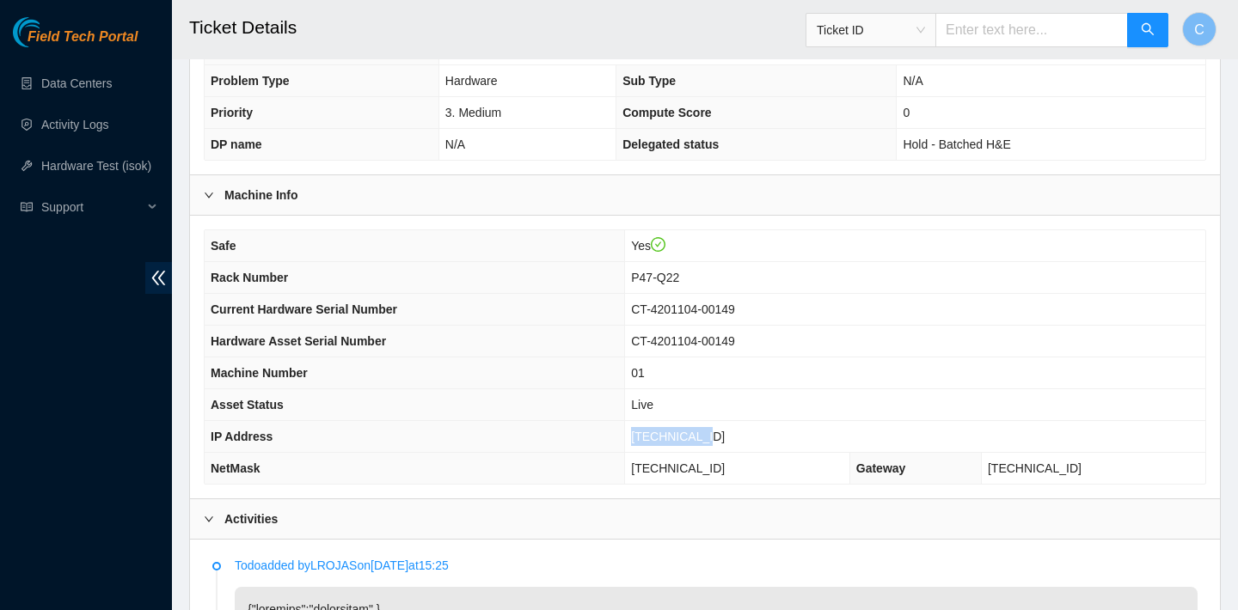
scroll to position [350, 0]
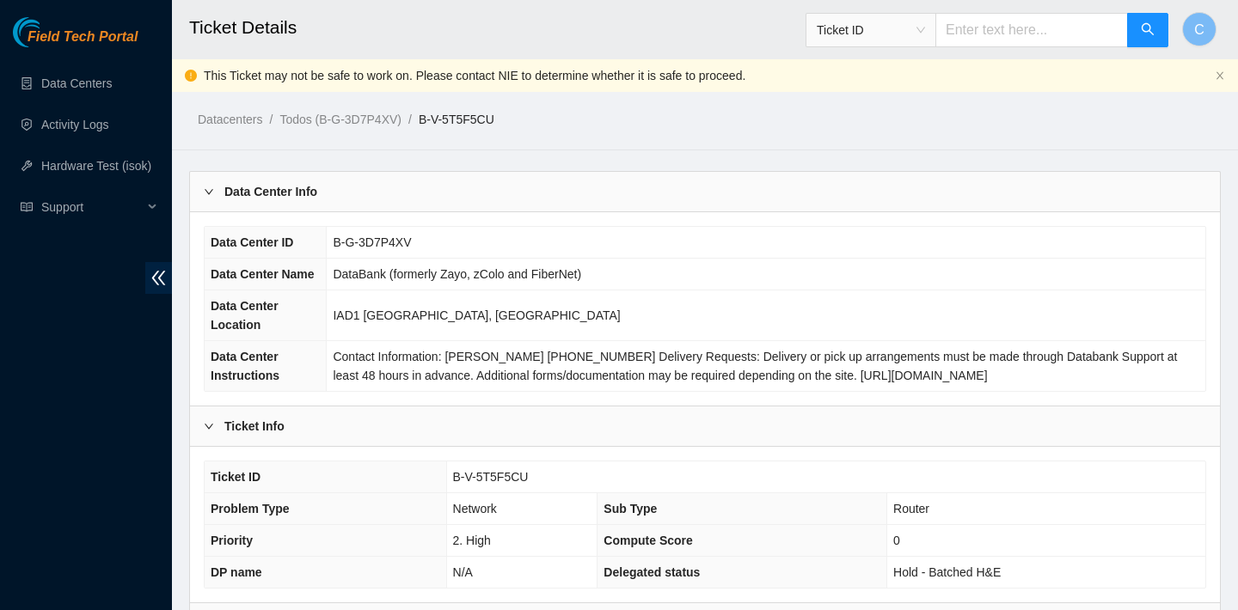
scroll to position [532, 0]
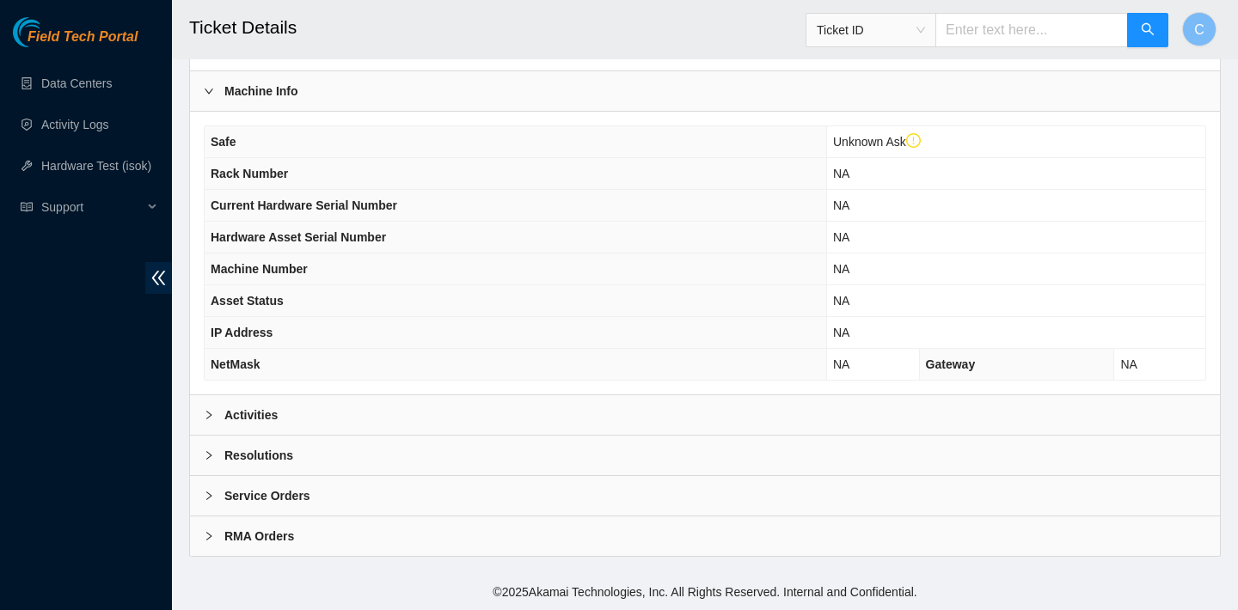
click at [469, 405] on div "Activities" at bounding box center [705, 415] width 1030 height 40
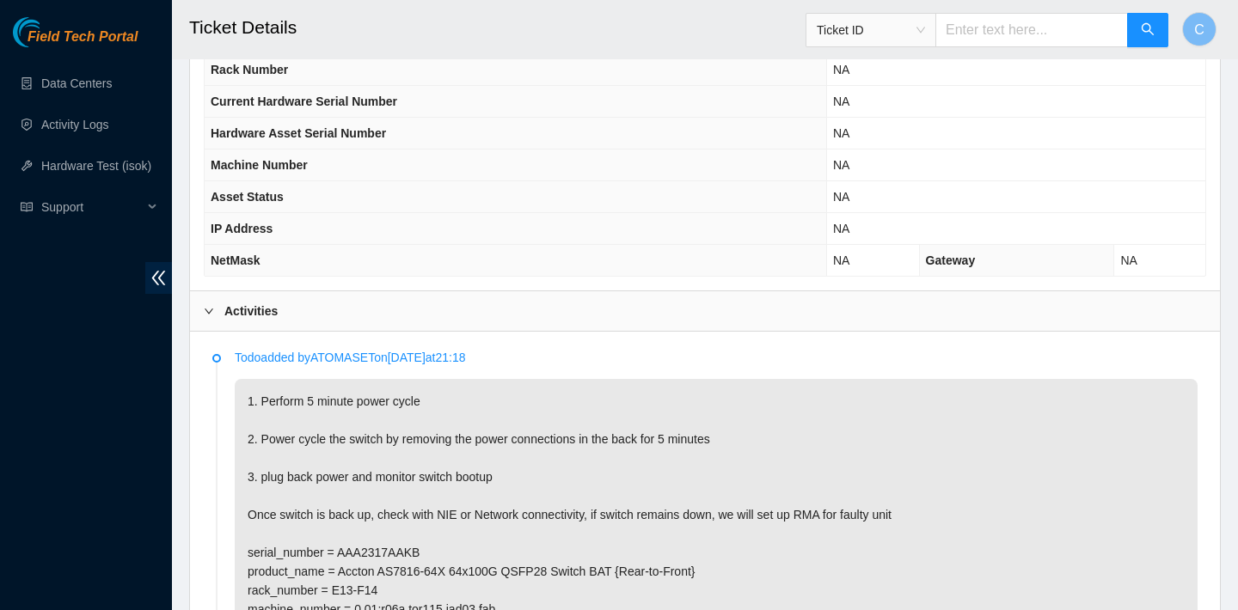
scroll to position [793, 0]
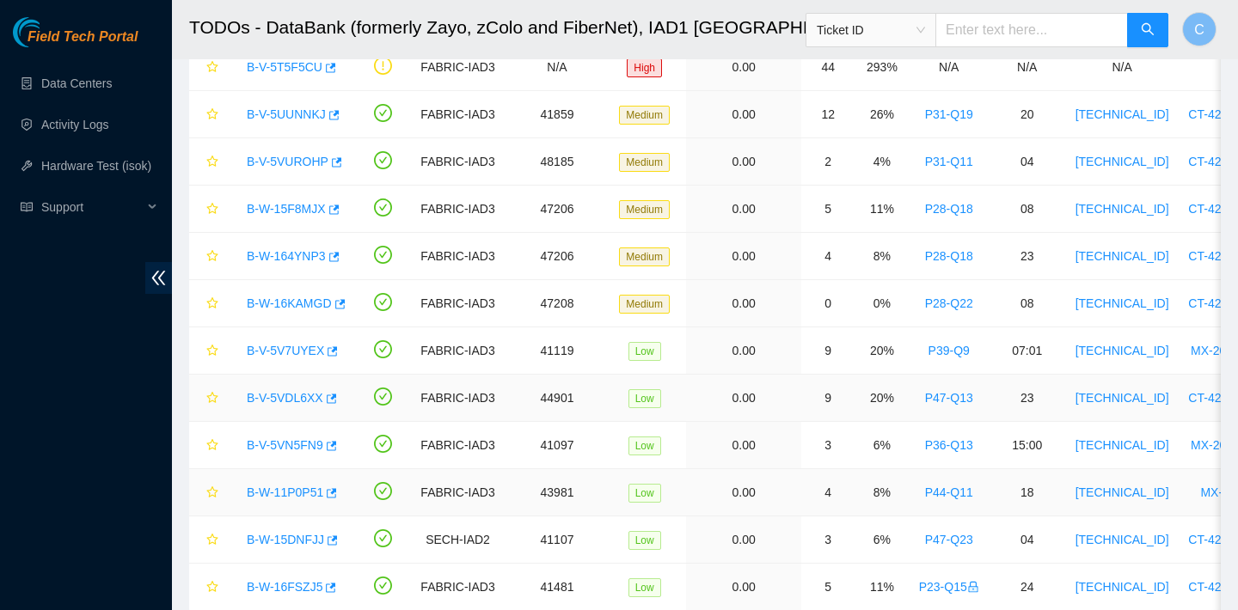
scroll to position [290, 0]
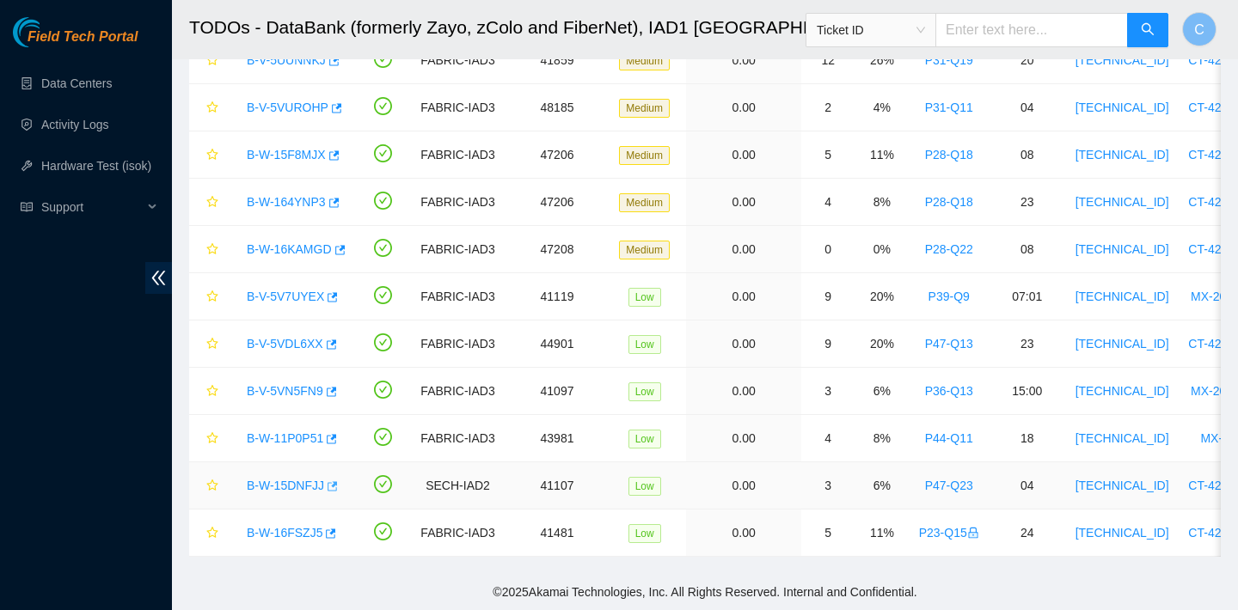
click at [334, 486] on icon "button" at bounding box center [331, 487] width 12 height 12
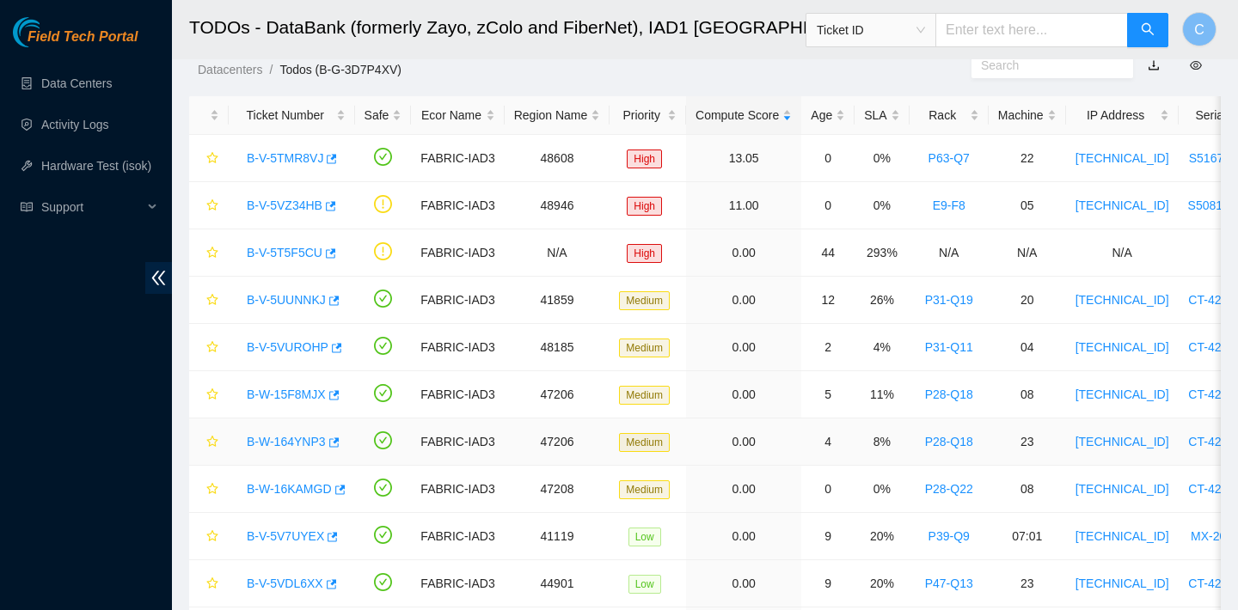
scroll to position [49, 0]
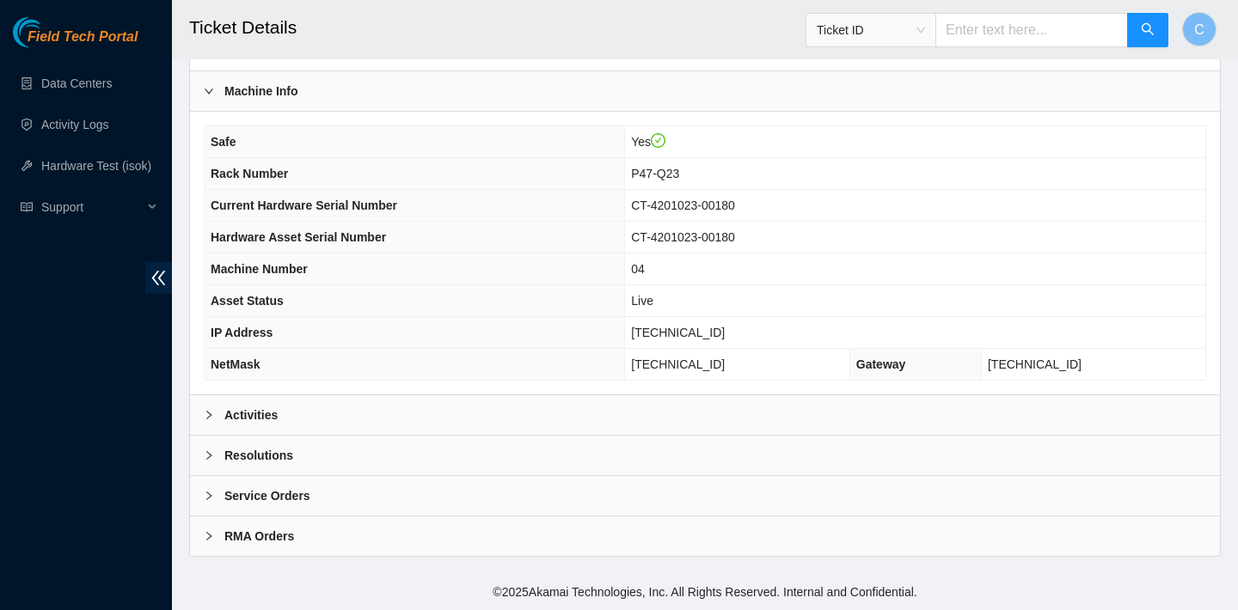
click at [545, 402] on div "Activities" at bounding box center [705, 415] width 1030 height 40
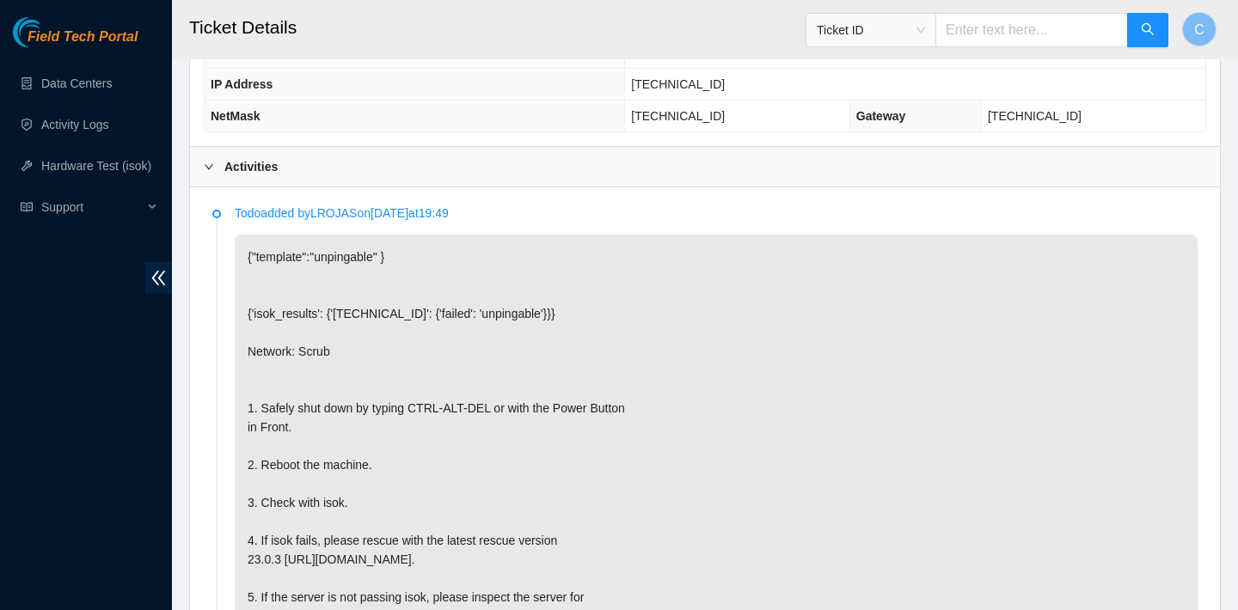
scroll to position [688, 0]
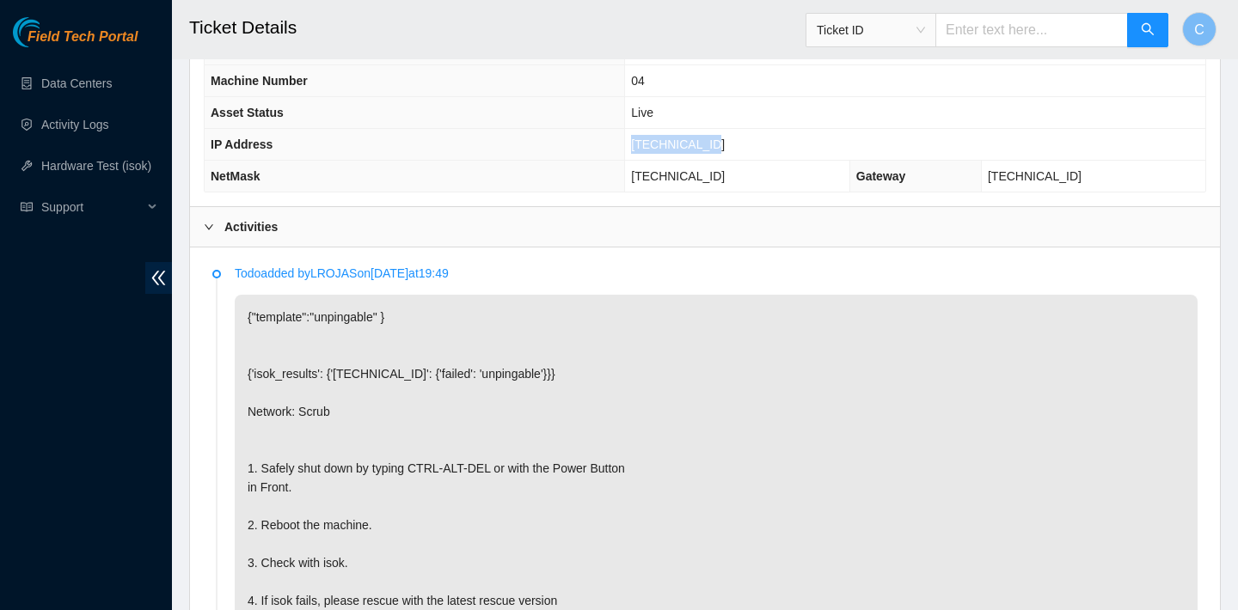
drag, startPoint x: 732, startPoint y: 147, endPoint x: 644, endPoint y: 145, distance: 87.7
click at [644, 145] on td "104.86.70.135" at bounding box center [915, 145] width 580 height 32
copy span "104.86.70.135"
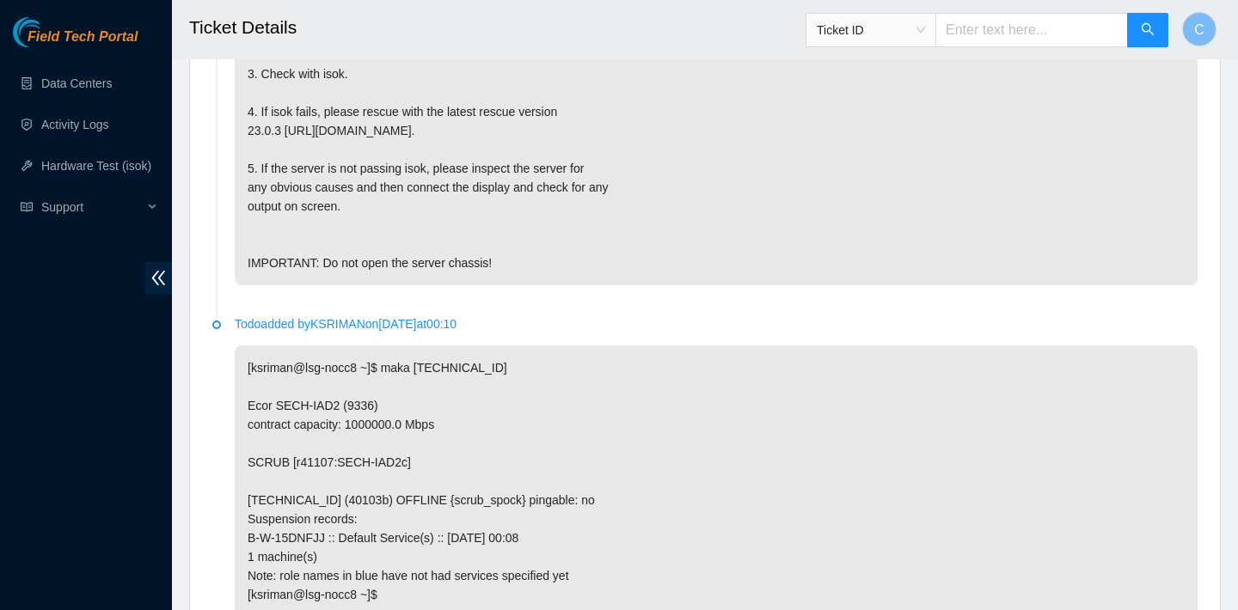
scroll to position [1473, 0]
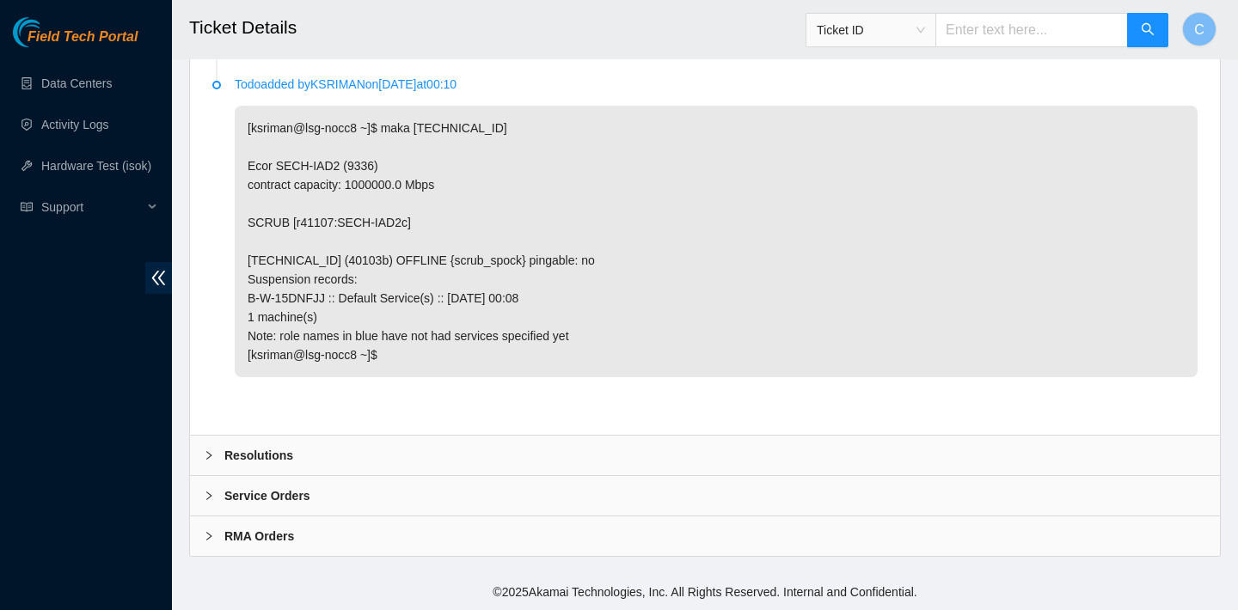
click at [281, 460] on b "Resolutions" at bounding box center [258, 455] width 69 height 19
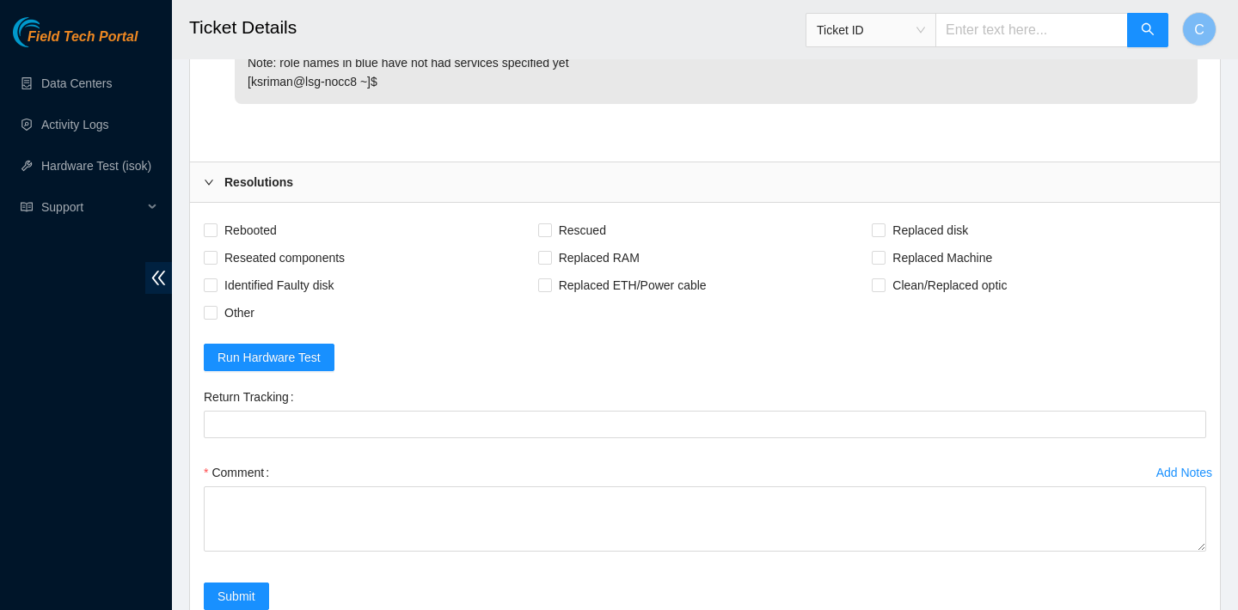
scroll to position [1879, 0]
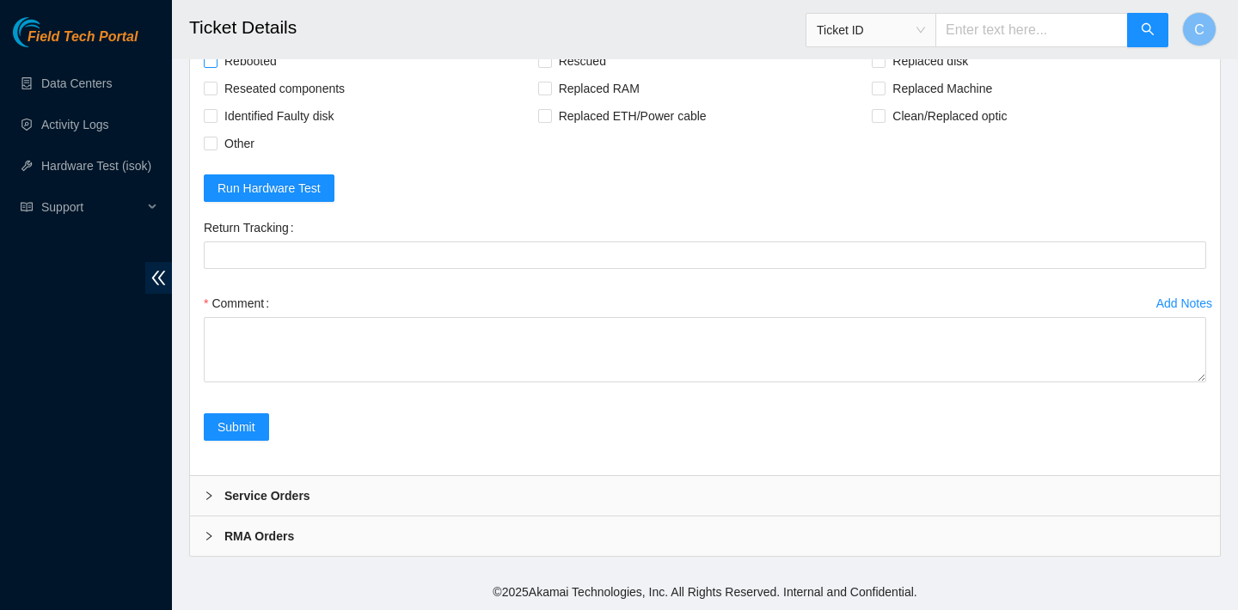
click at [282, 75] on span "Rebooted" at bounding box center [250, 61] width 66 height 28
click at [216, 66] on input "Rebooted" at bounding box center [210, 60] width 12 height 12
checkbox input "true"
click at [583, 75] on span "Rescued" at bounding box center [582, 61] width 61 height 28
click at [550, 66] on input "Rescued" at bounding box center [544, 60] width 12 height 12
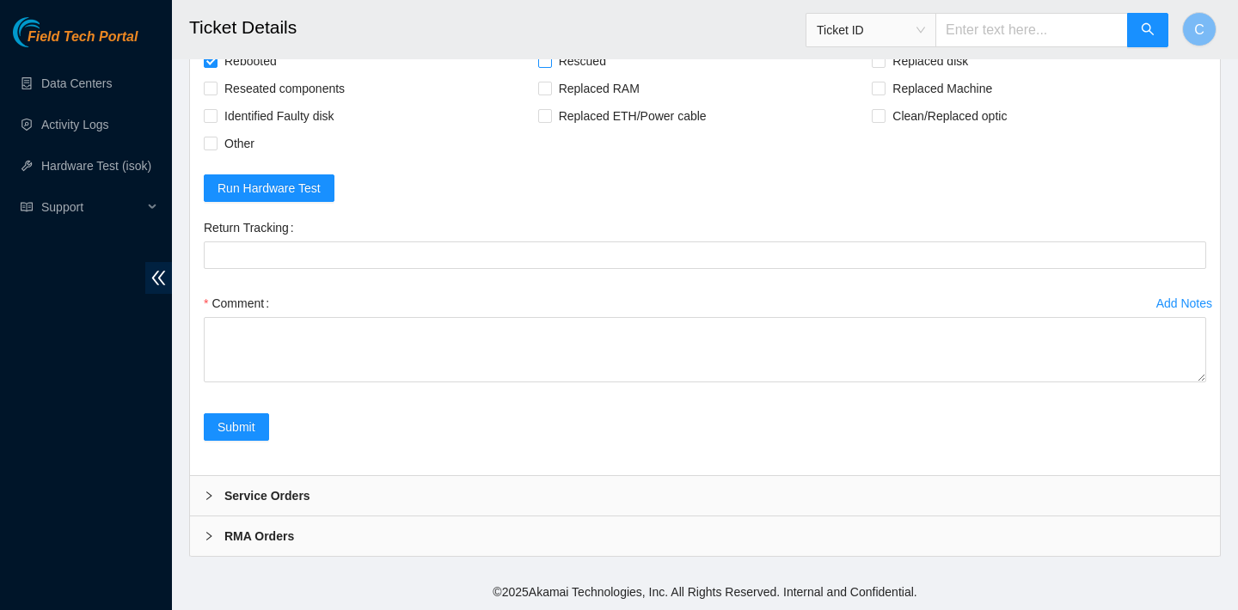
checkbox input "true"
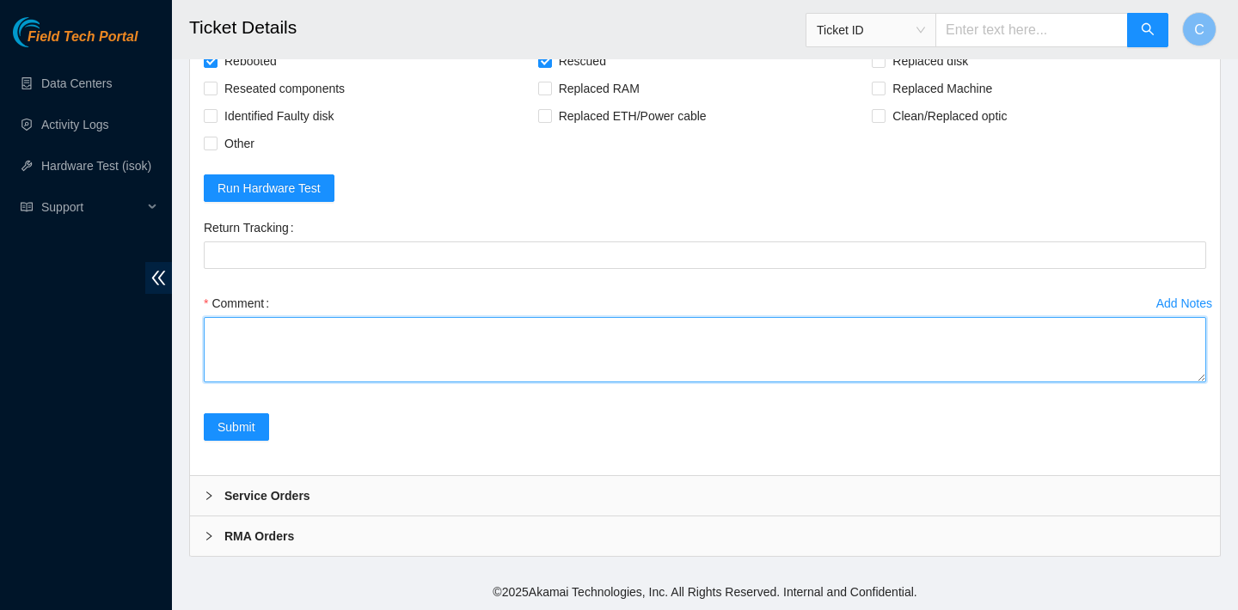
click at [377, 383] on textarea "Comment" at bounding box center [705, 349] width 1002 height 65
type textarea "e"
paste textarea "104.86.70.135 : failed: unpingable"
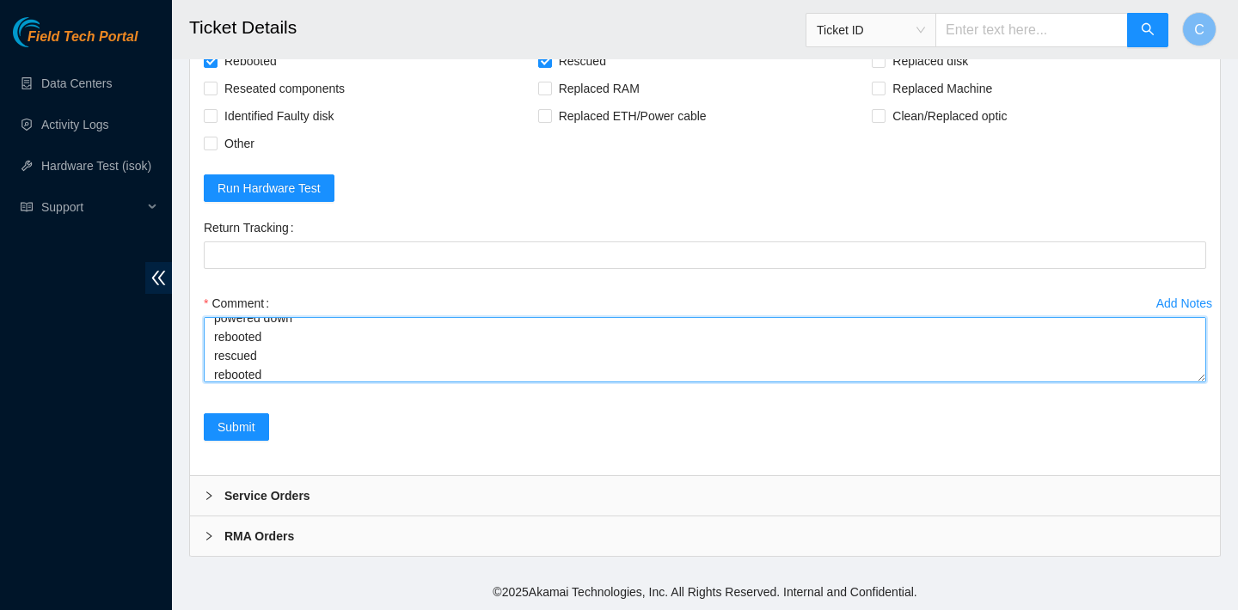
click at [277, 383] on textarea "verified SN rebooted ran isok 104.86.70.135 : failed: unpingable powered down r…" at bounding box center [705, 349] width 1002 height 65
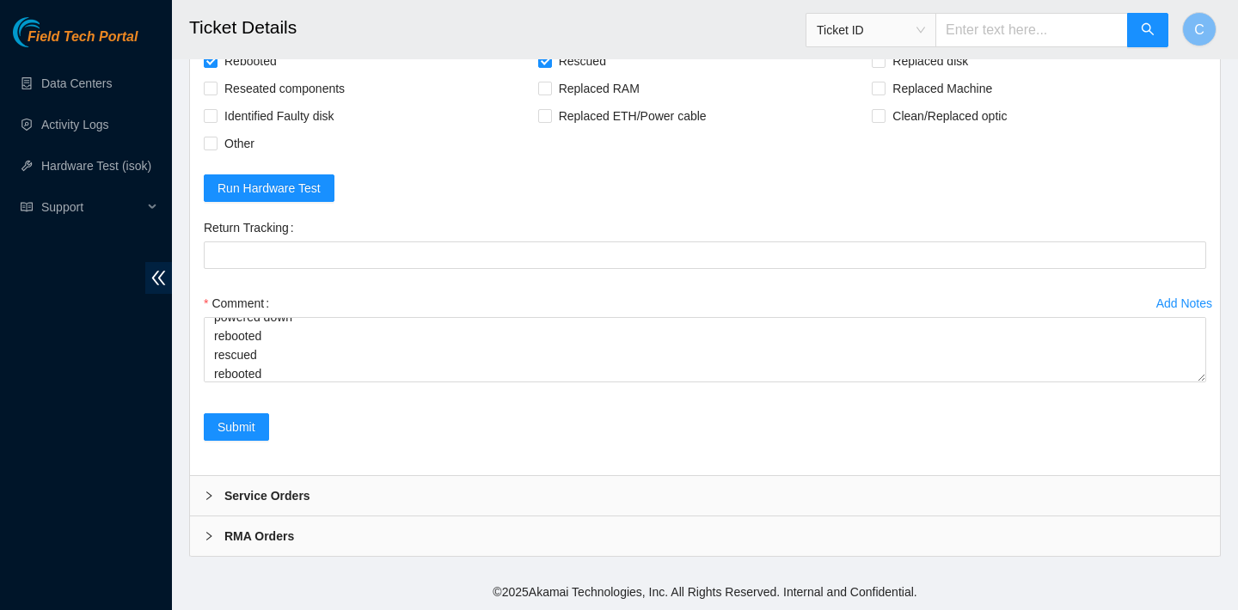
scroll to position [51, 0]
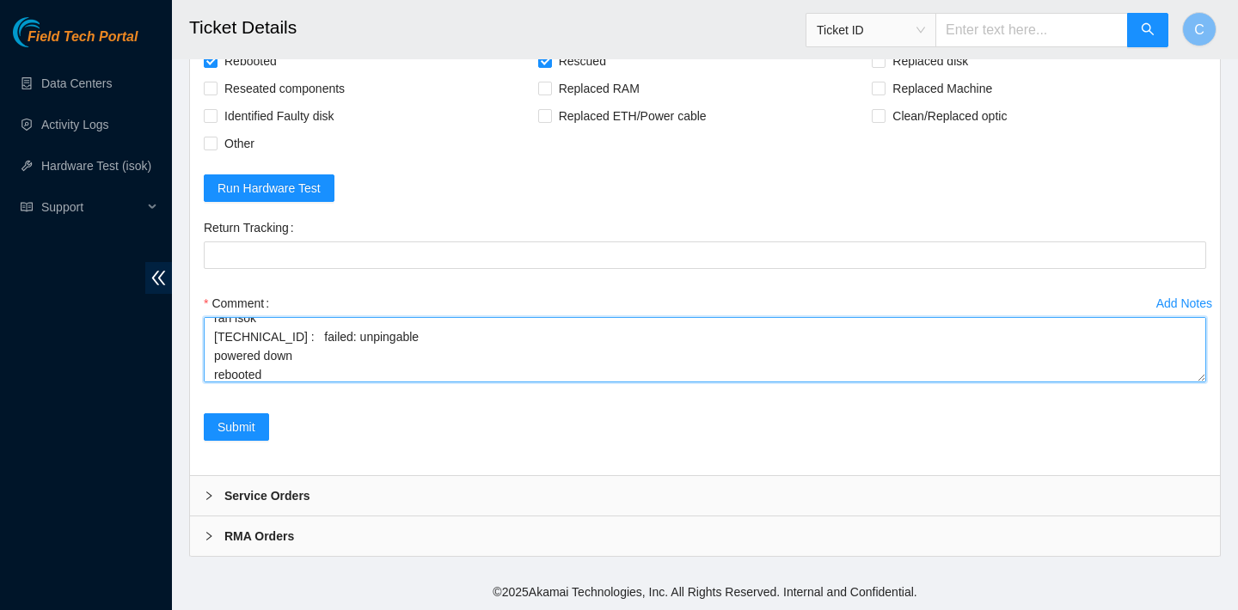
drag, startPoint x: 301, startPoint y: 408, endPoint x: 197, endPoint y: 404, distance: 104.1
click at [197, 404] on div "Add Notes Comment verified SN rebooted ran isok 104.86.70.135 : failed: unpinga…" at bounding box center [705, 352] width 1016 height 124
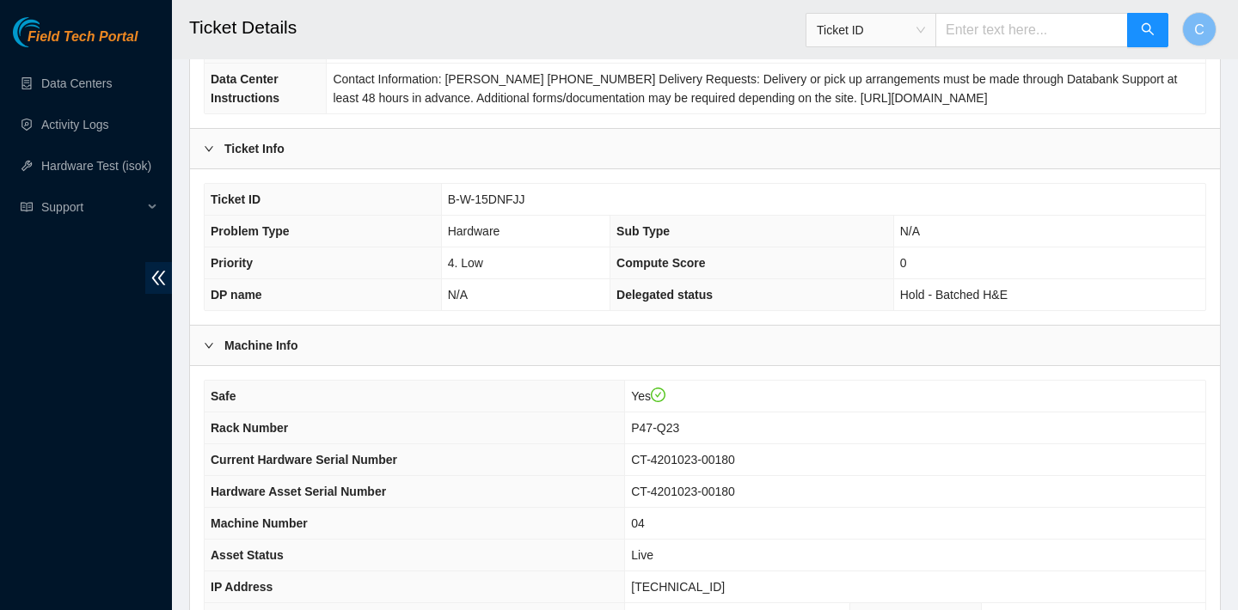
scroll to position [382, 0]
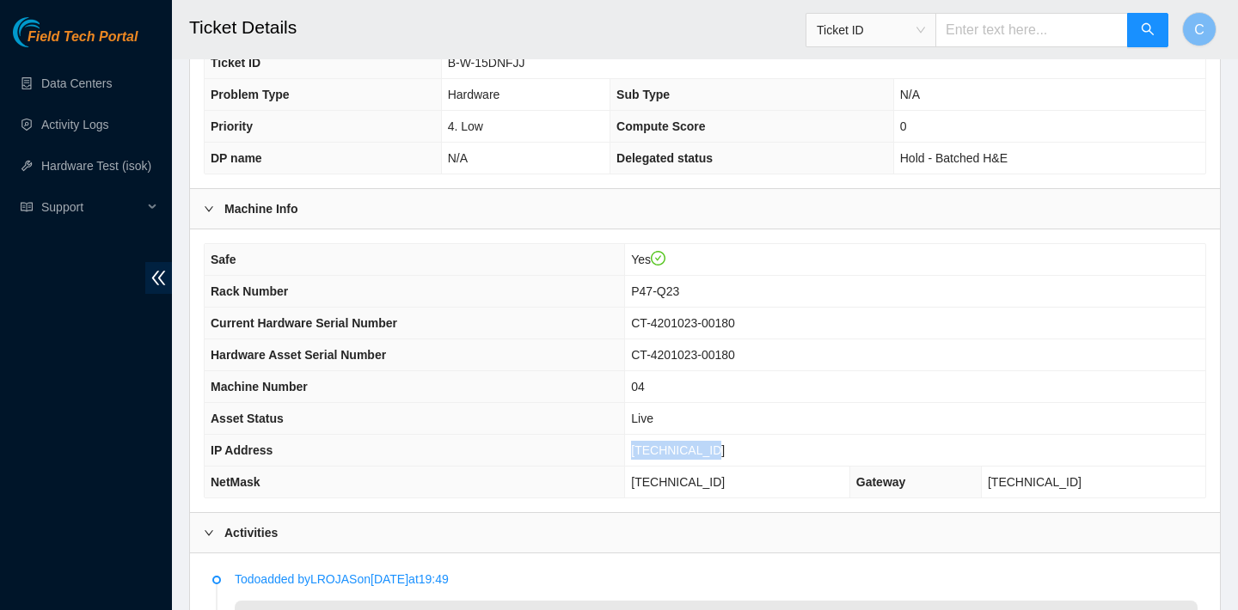
drag, startPoint x: 728, startPoint y: 447, endPoint x: 654, endPoint y: 436, distance: 74.8
click at [654, 436] on td "104.86.70.135" at bounding box center [915, 451] width 580 height 32
copy span "104.86.70.135"
drag, startPoint x: 746, startPoint y: 482, endPoint x: 643, endPoint y: 482, distance: 103.2
click at [643, 482] on td "255.255.255.192" at bounding box center [737, 483] width 225 height 32
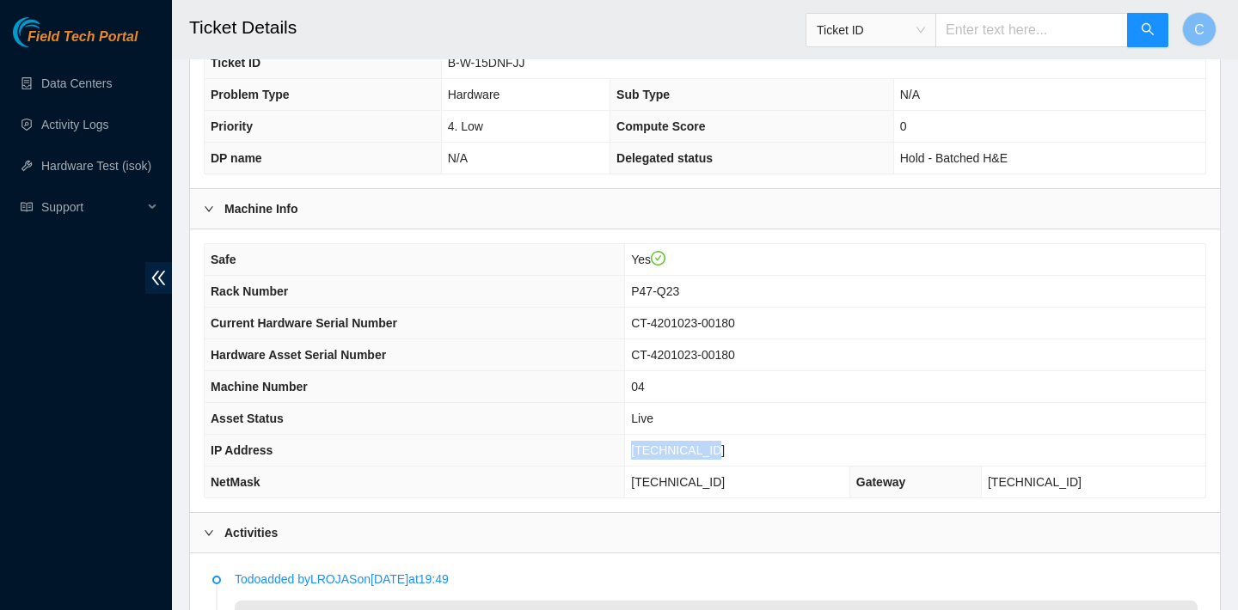
copy span "255.255.255.192"
drag, startPoint x: 703, startPoint y: 285, endPoint x: 640, endPoint y: 284, distance: 63.6
click at [640, 284] on td "P47-Q23" at bounding box center [915, 292] width 580 height 32
copy span "P47-Q23"
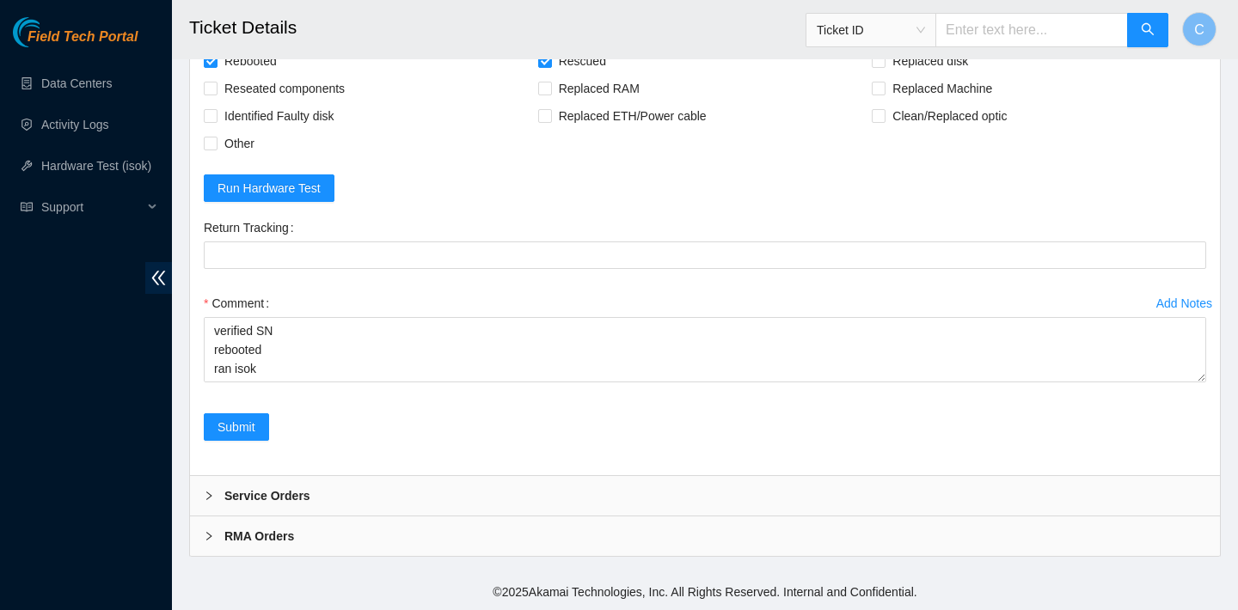
scroll to position [1916, 0]
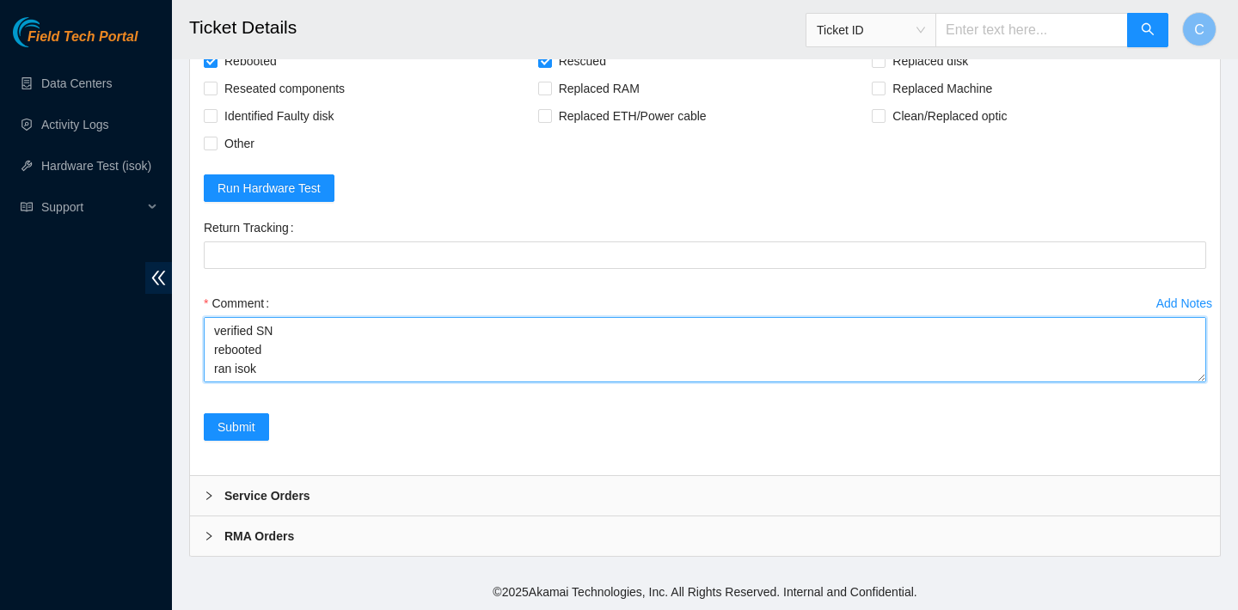
click at [262, 367] on textarea "verified SN rebooted ran isok 104.86.70.135 : failed: unpingable rebooted rescu…" at bounding box center [705, 349] width 1002 height 65
paste textarea "104.86.70.135 : failed: disk: disk - Missing disk(s) Currently responding disks…"
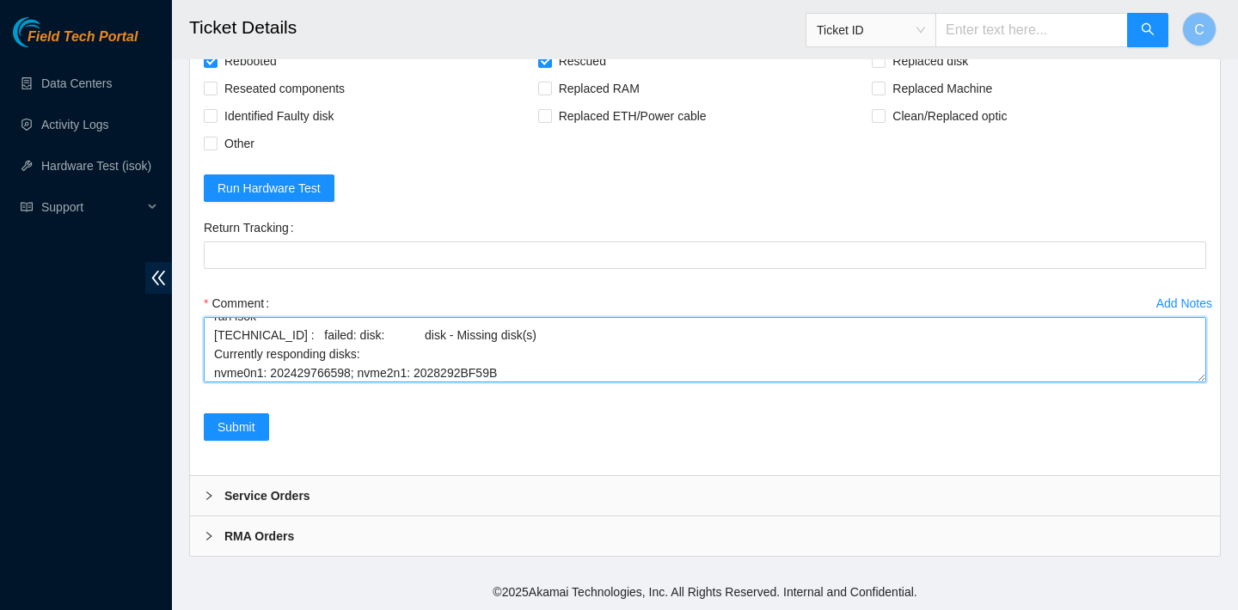
scroll to position [113, 0]
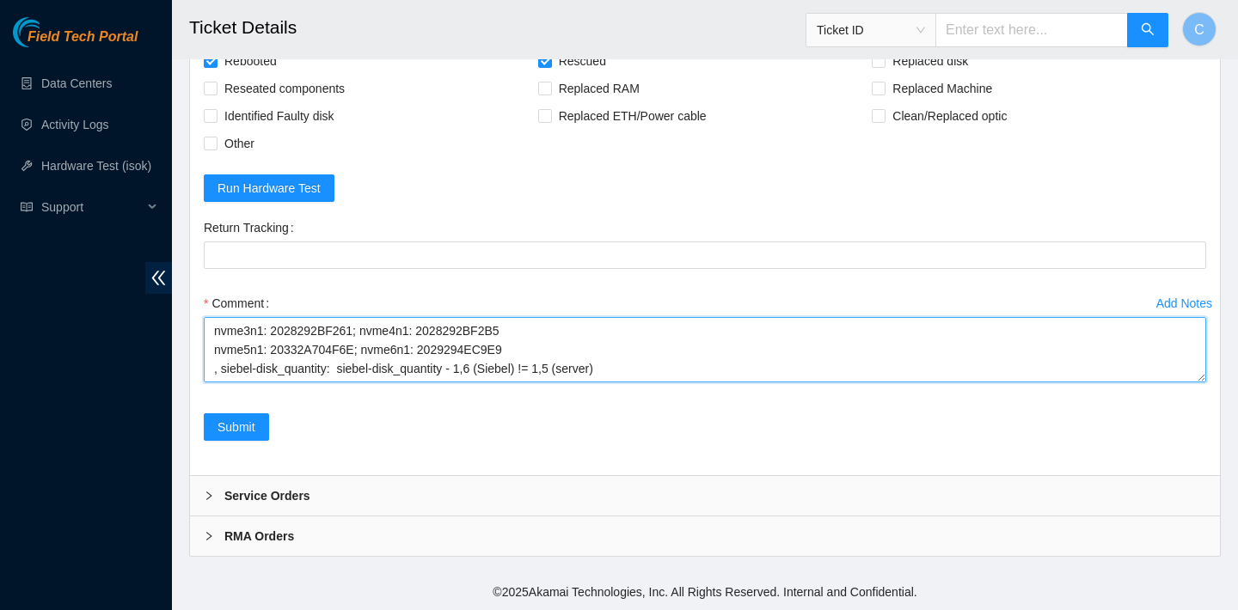
drag, startPoint x: 522, startPoint y: 345, endPoint x: 370, endPoint y: 345, distance: 152.2
click at [370, 345] on textarea "verified SN rebooted ran isok 104.86.70.135 : failed: disk: disk - Missing disk…" at bounding box center [705, 349] width 1002 height 65
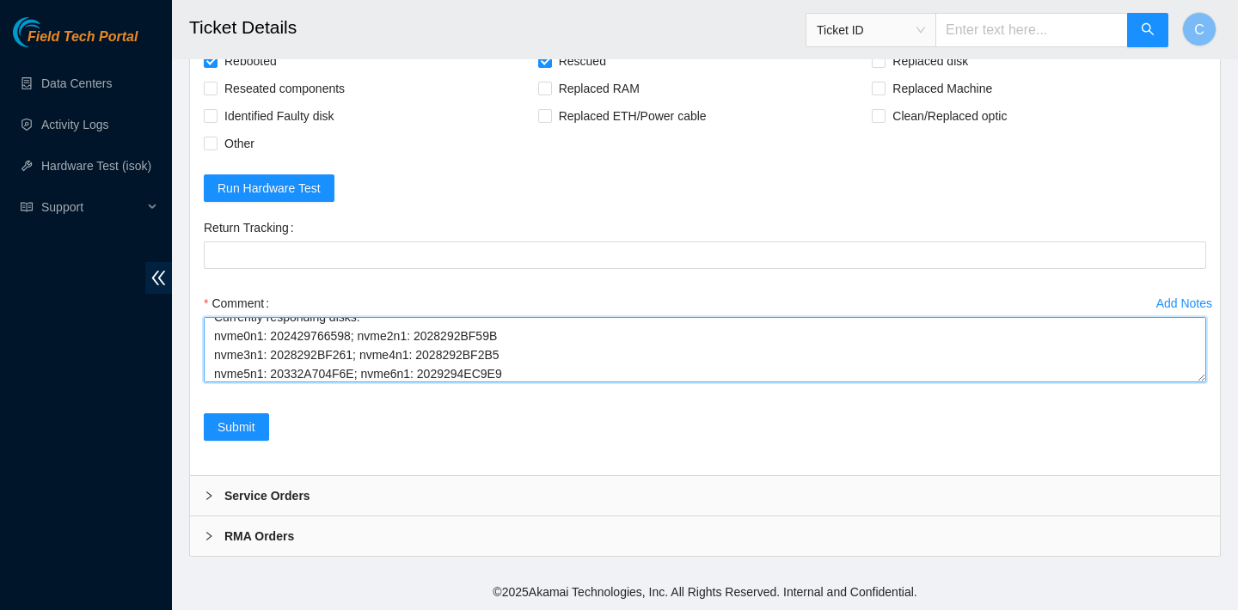
scroll to position [21, 0]
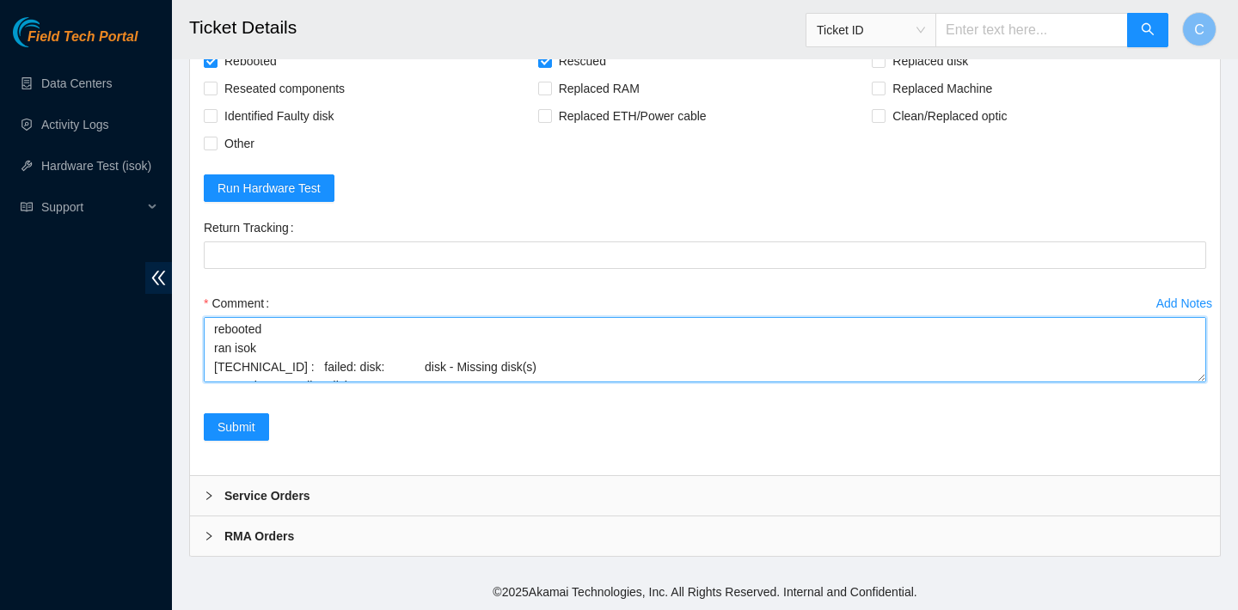
click at [303, 362] on textarea "verified SN rebooted ran isok 104.86.70.135 : failed: disk: disk - Missing disk…" at bounding box center [705, 349] width 1002 height 65
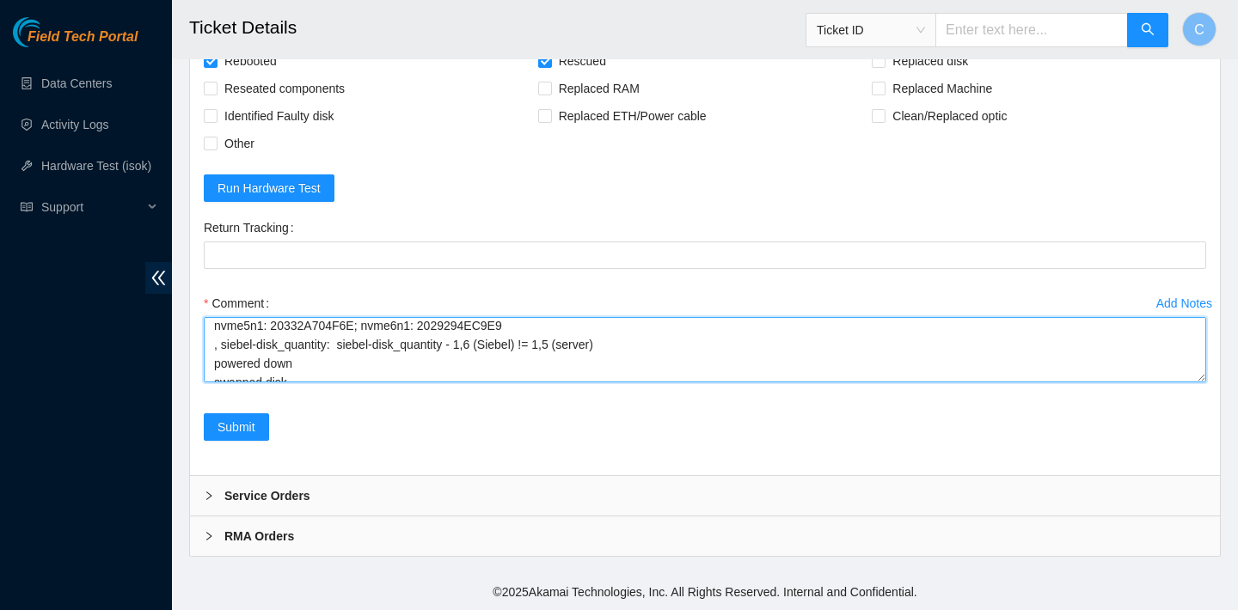
scroll to position [132, 0]
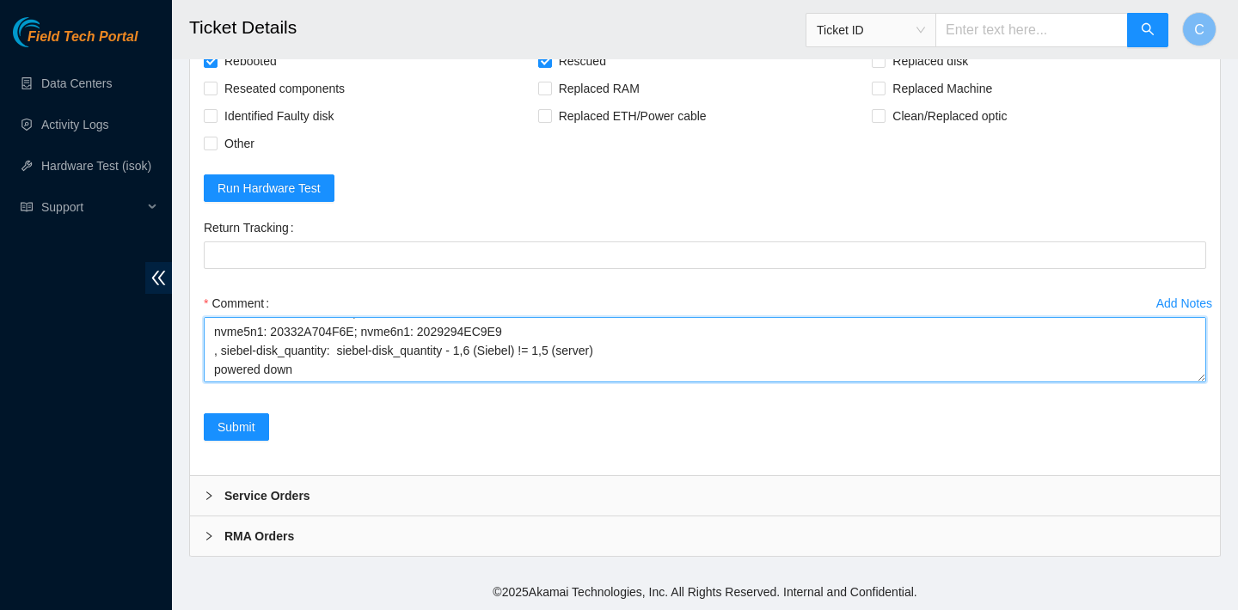
click at [303, 362] on textarea "verified SN rebooted ran isok 104.86.70.135 : failed: disk: disk - Missing disk…" at bounding box center [705, 349] width 1002 height 65
drag, startPoint x: 211, startPoint y: 343, endPoint x: 415, endPoint y: 365, distance: 205.0
click at [415, 365] on textarea "verified SN rebooted ran isok 104.86.70.135 : failed: disk: disk - Missing disk…" at bounding box center [705, 349] width 1002 height 65
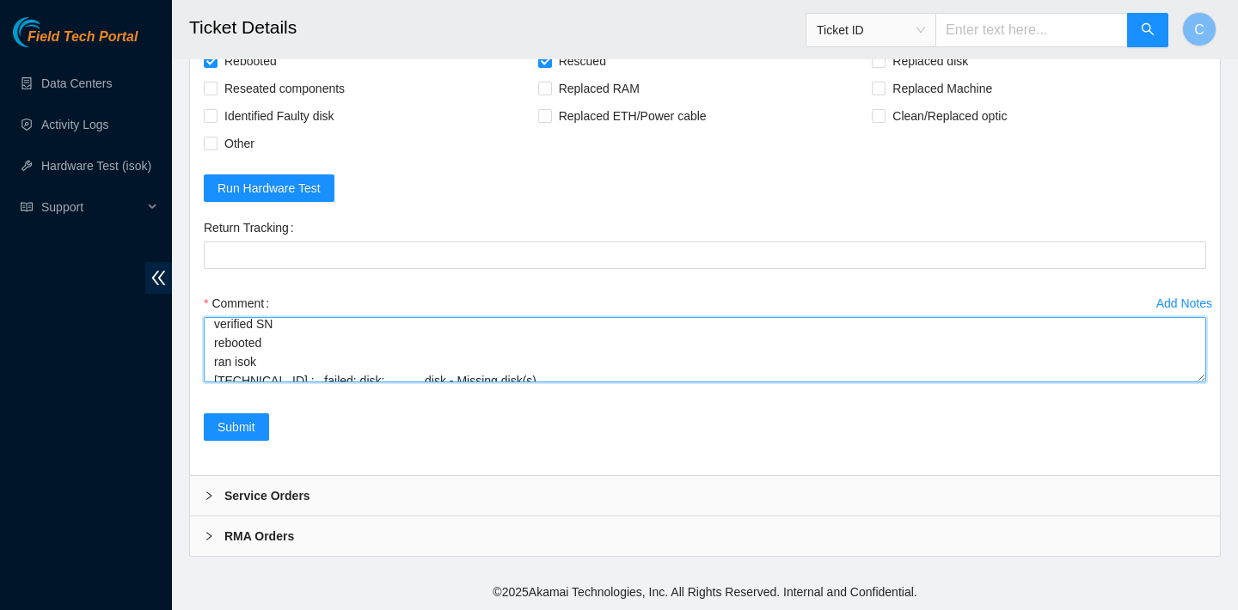
scroll to position [0, 0]
drag, startPoint x: 625, startPoint y: 371, endPoint x: 212, endPoint y: 367, distance: 412.6
click at [212, 367] on textarea "verified SN rebooted ran isok 104.86.70.135 : failed: disk: disk - Missing disk…" at bounding box center [705, 349] width 1002 height 65
drag, startPoint x: 300, startPoint y: 346, endPoint x: 212, endPoint y: 334, distance: 88.5
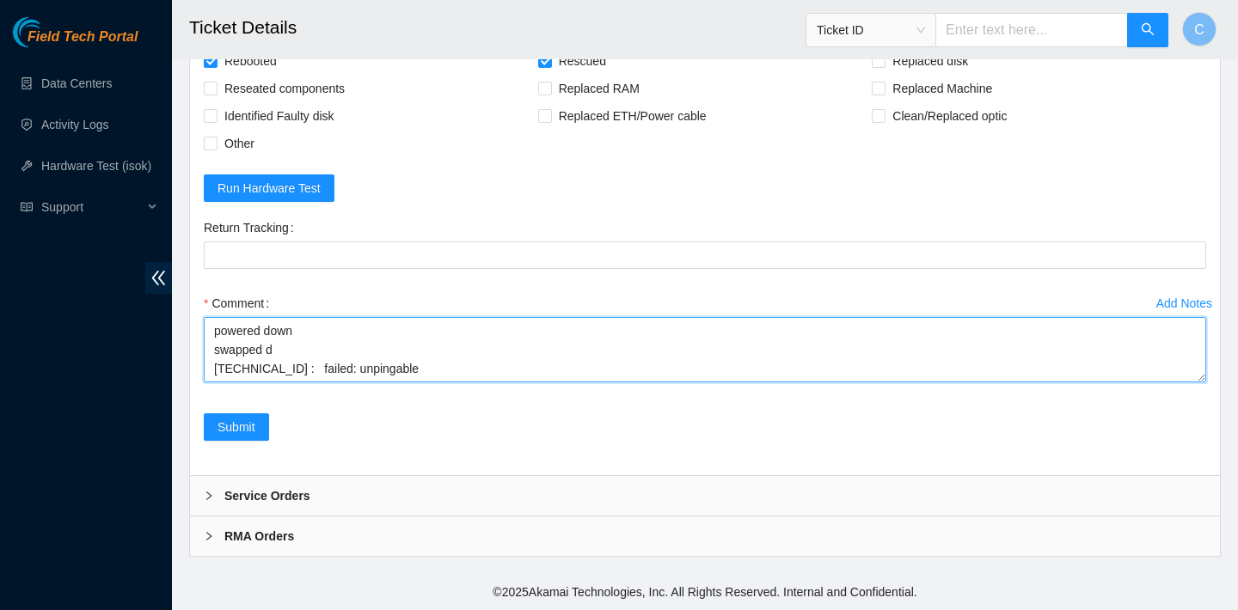
click at [212, 334] on textarea "verified SN rebooted powered down swapped d 104.86.70.135 : failed: unpingable …" at bounding box center [705, 349] width 1002 height 65
click at [279, 368] on textarea "verified SN rebooted ran isok 104.86.70.135 : failed: unpingable rebooted rescu…" at bounding box center [705, 349] width 1002 height 65
paste textarea "ran isok 104.86.70.135 : failed: disk: disk - Missing disk(s) Currently respond…"
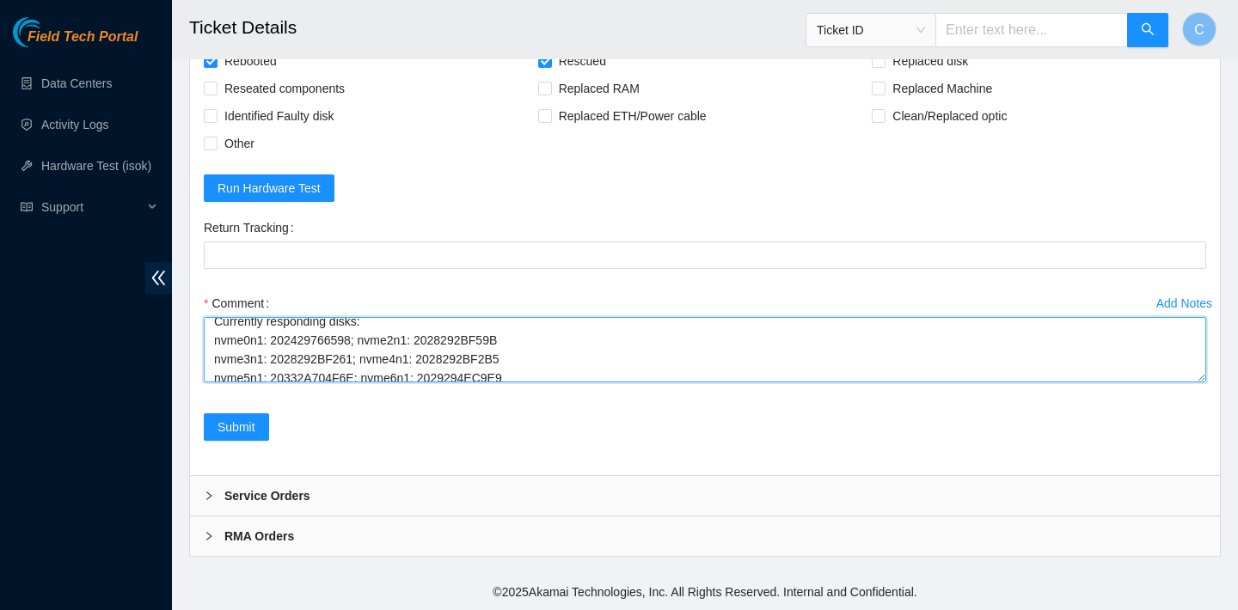
scroll to position [263, 0]
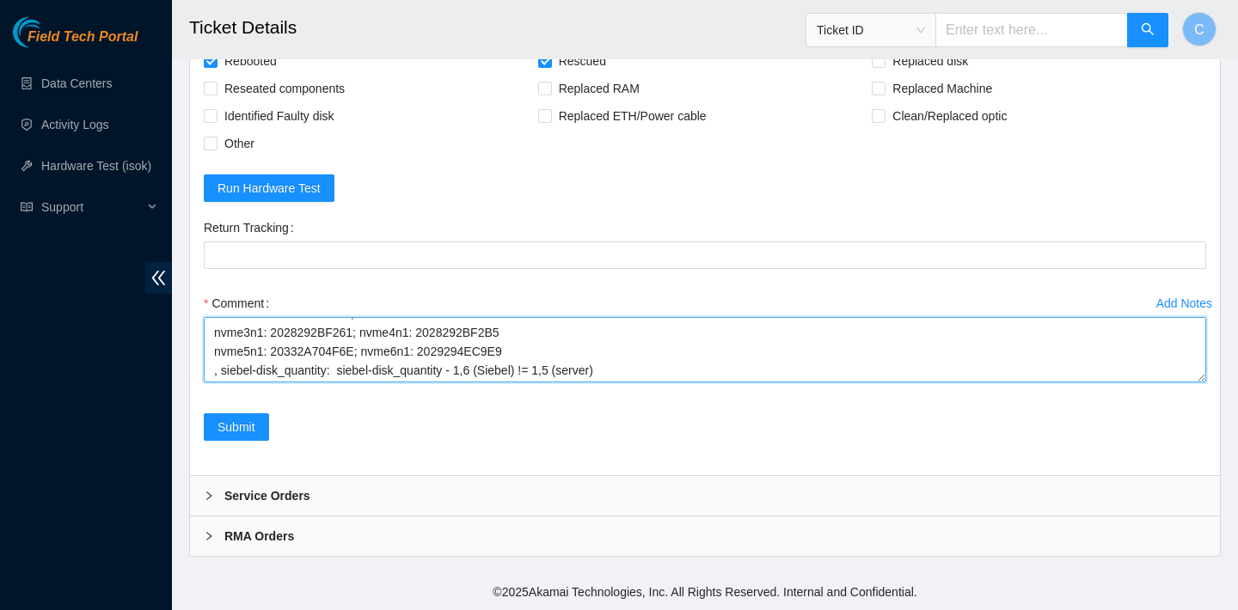
drag, startPoint x: 366, startPoint y: 351, endPoint x: 515, endPoint y: 355, distance: 148.8
click at [515, 355] on textarea "verified SN rebooted ran isok 104.86.70.135 : failed: unpingable rebooted rescu…" at bounding box center [705, 349] width 1002 height 65
click at [315, 367] on textarea "verified SN rebooted ran isok 104.86.70.135 : failed: unpingable rebooted rescu…" at bounding box center [705, 349] width 1002 height 65
paste textarea "nvme6n1: 2029294EC9E9"
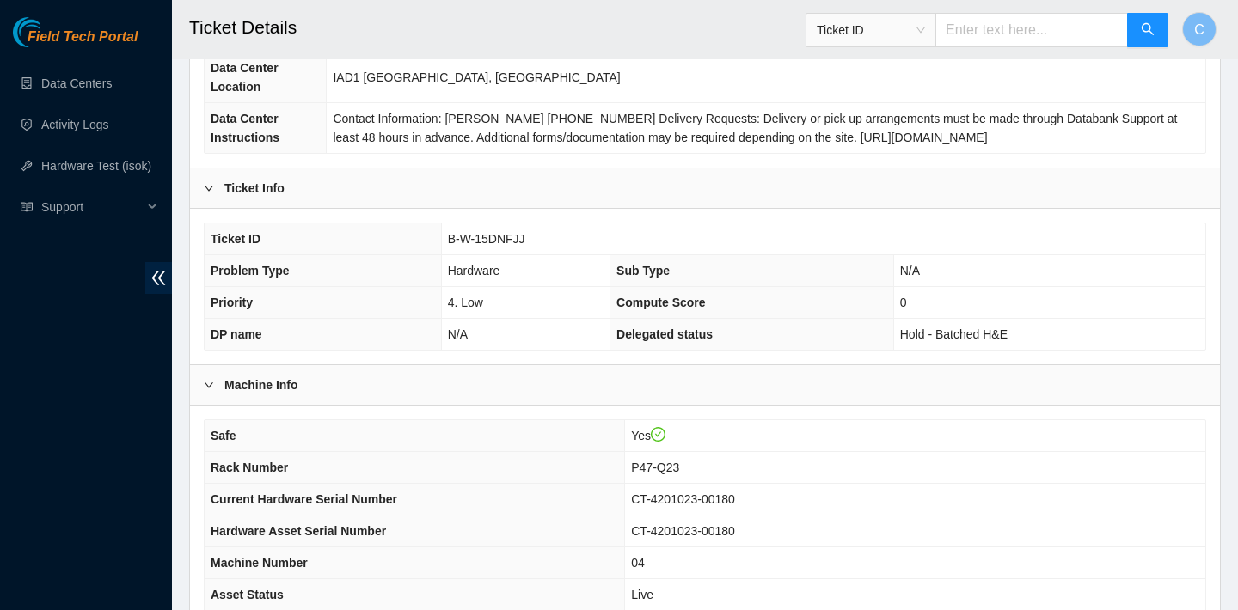
scroll to position [0, 0]
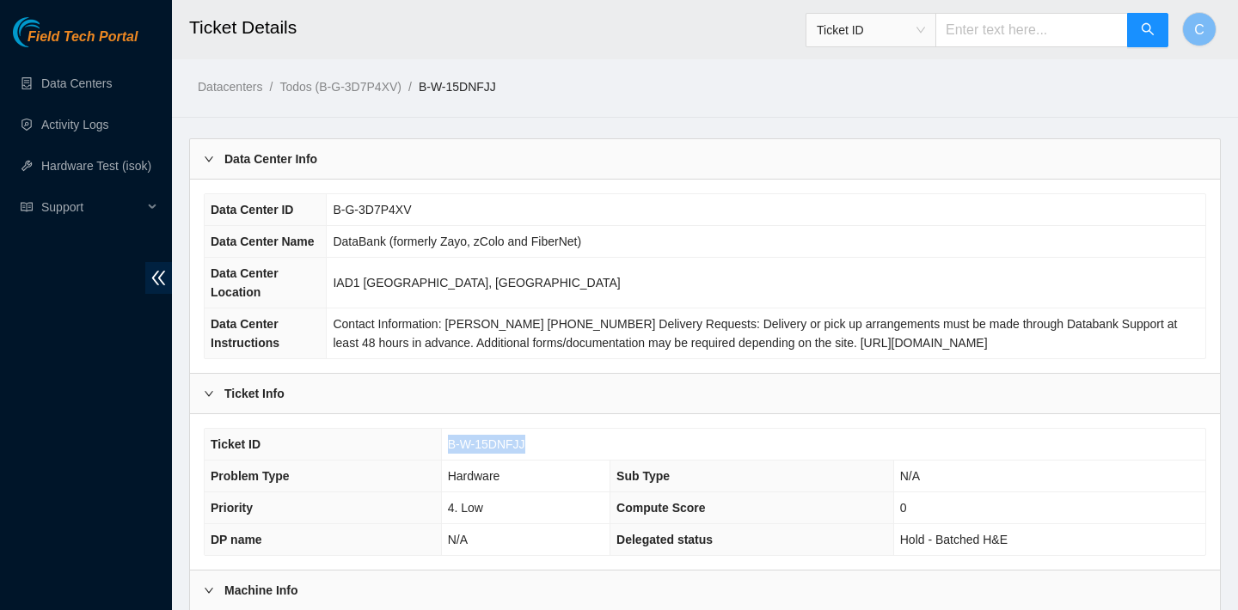
drag, startPoint x: 553, startPoint y: 445, endPoint x: 437, endPoint y: 444, distance: 116.1
click at [437, 444] on tr "Ticket ID B-W-15DNFJJ" at bounding box center [705, 445] width 1001 height 32
copy tr "B-W-15DNFJJ"
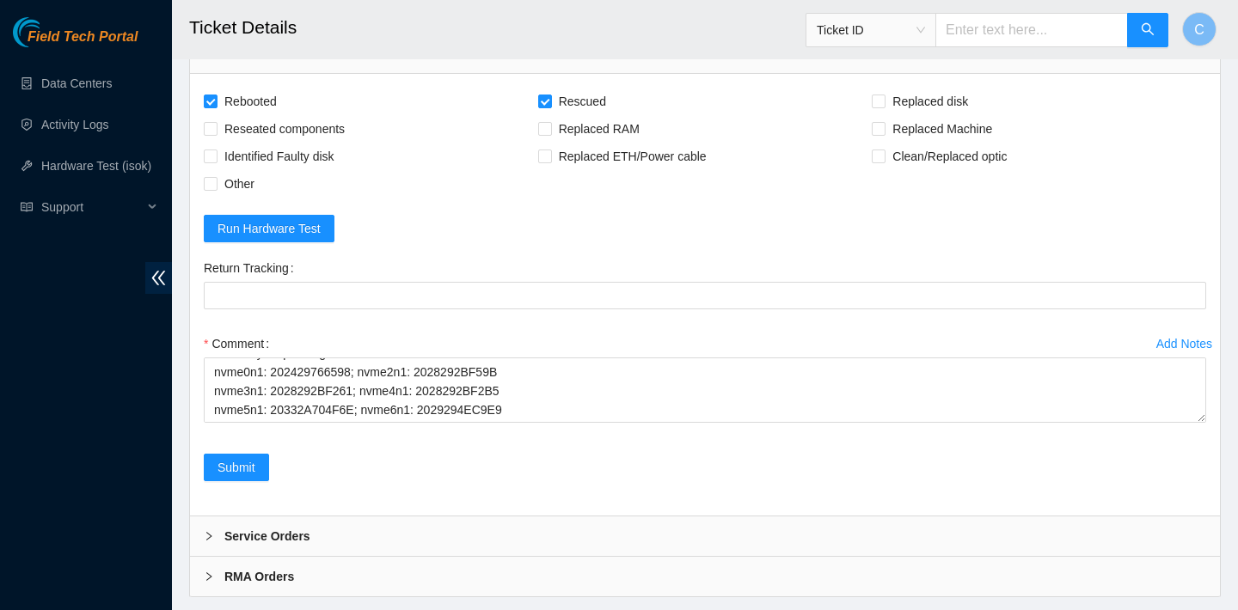
scroll to position [1916, 0]
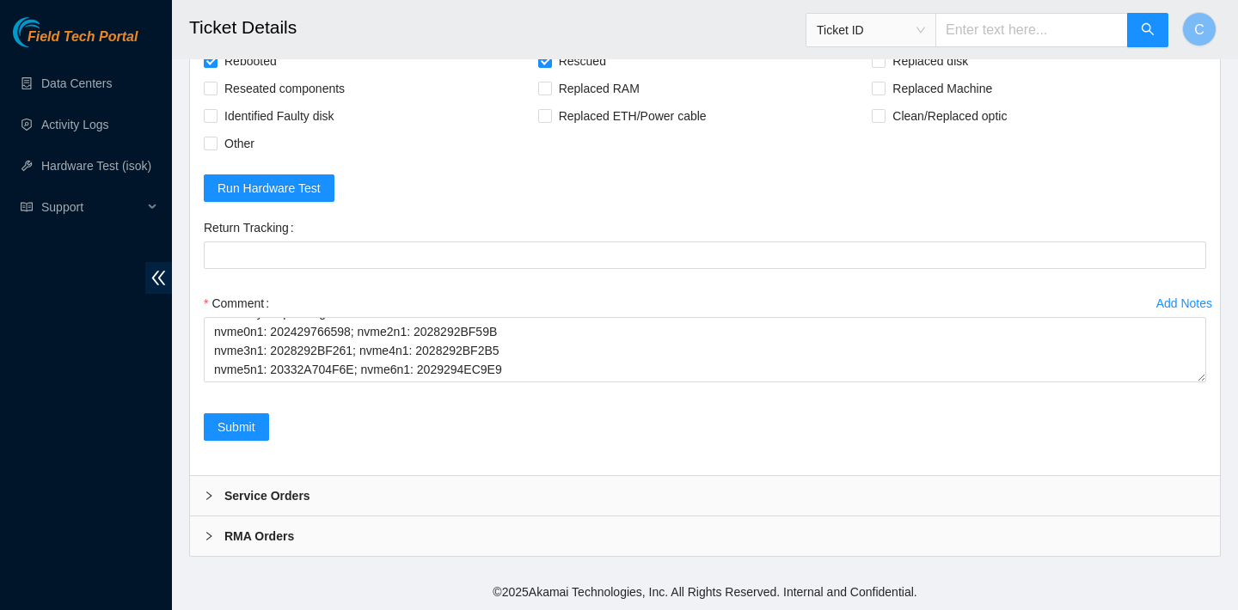
click at [442, 489] on div "Service Orders" at bounding box center [705, 496] width 1030 height 40
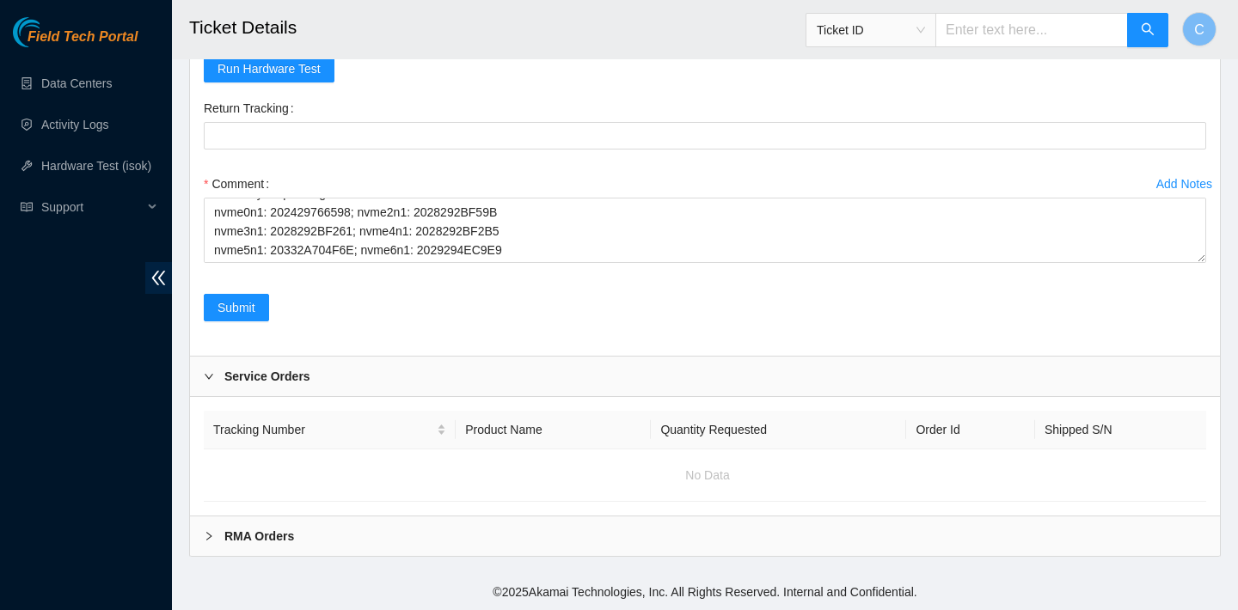
scroll to position [2036, 0]
click at [433, 528] on div "RMA Orders" at bounding box center [705, 537] width 1030 height 40
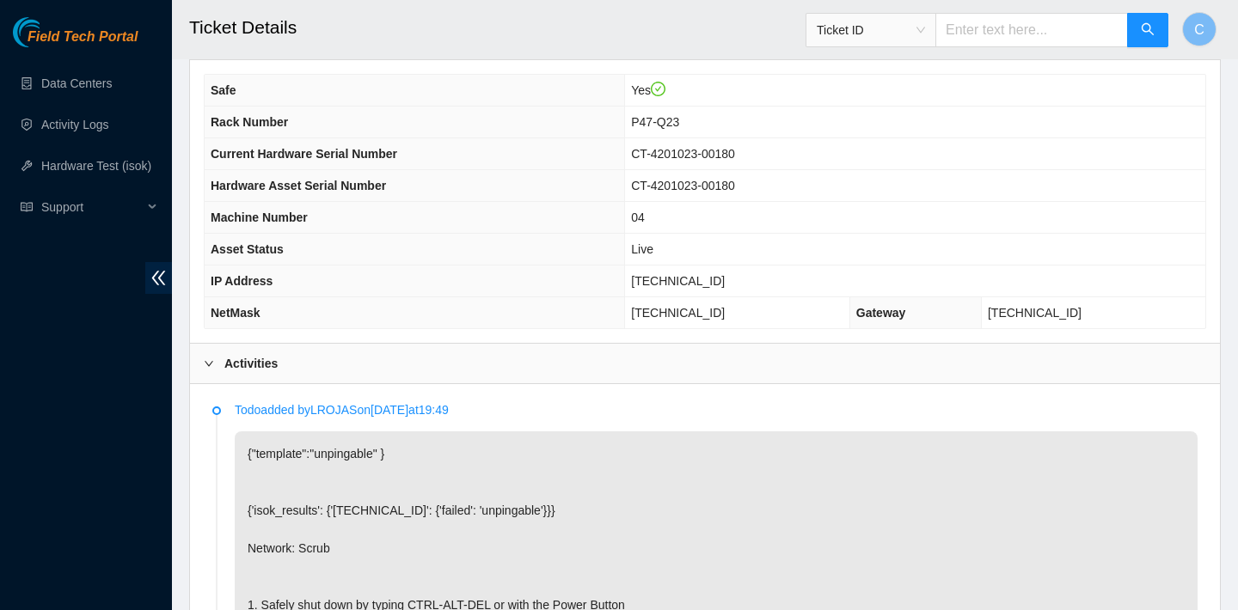
scroll to position [521, 0]
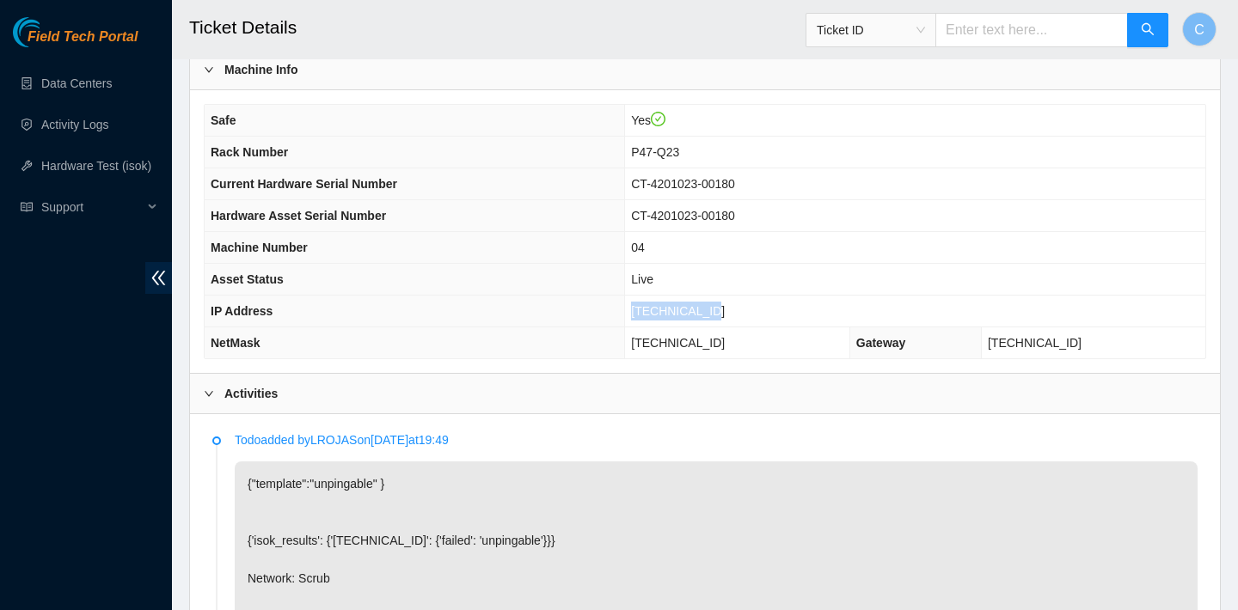
drag, startPoint x: 734, startPoint y: 302, endPoint x: 640, endPoint y: 306, distance: 94.7
click at [640, 306] on td "104.86.70.135" at bounding box center [915, 312] width 580 height 32
copy span "104.86.70.135"
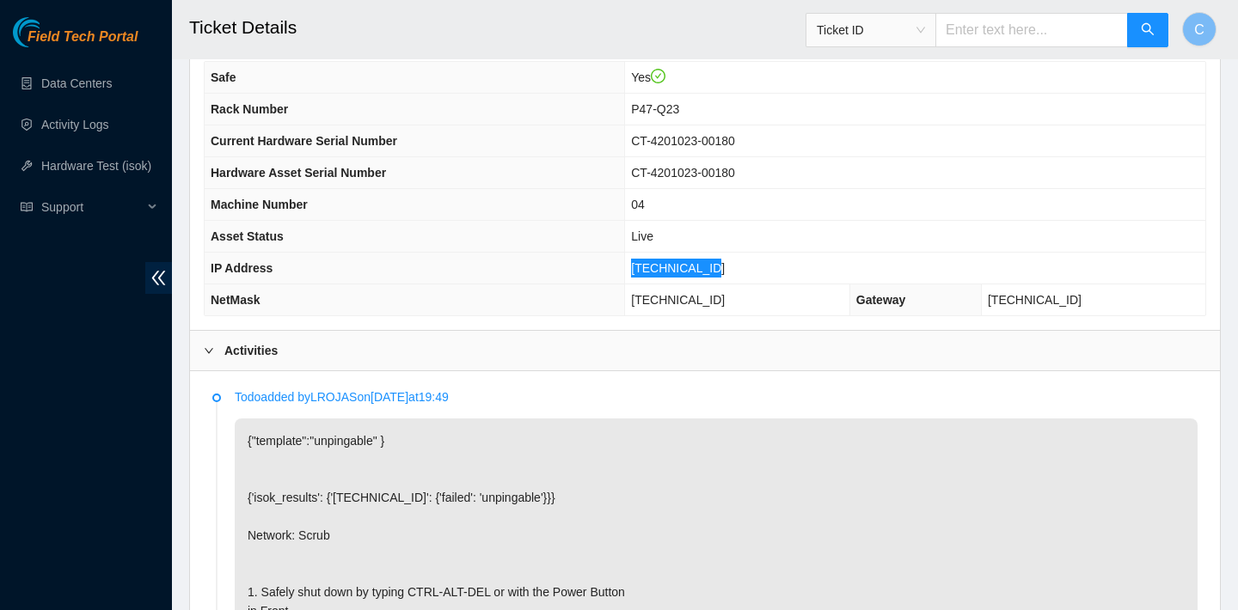
scroll to position [518, 0]
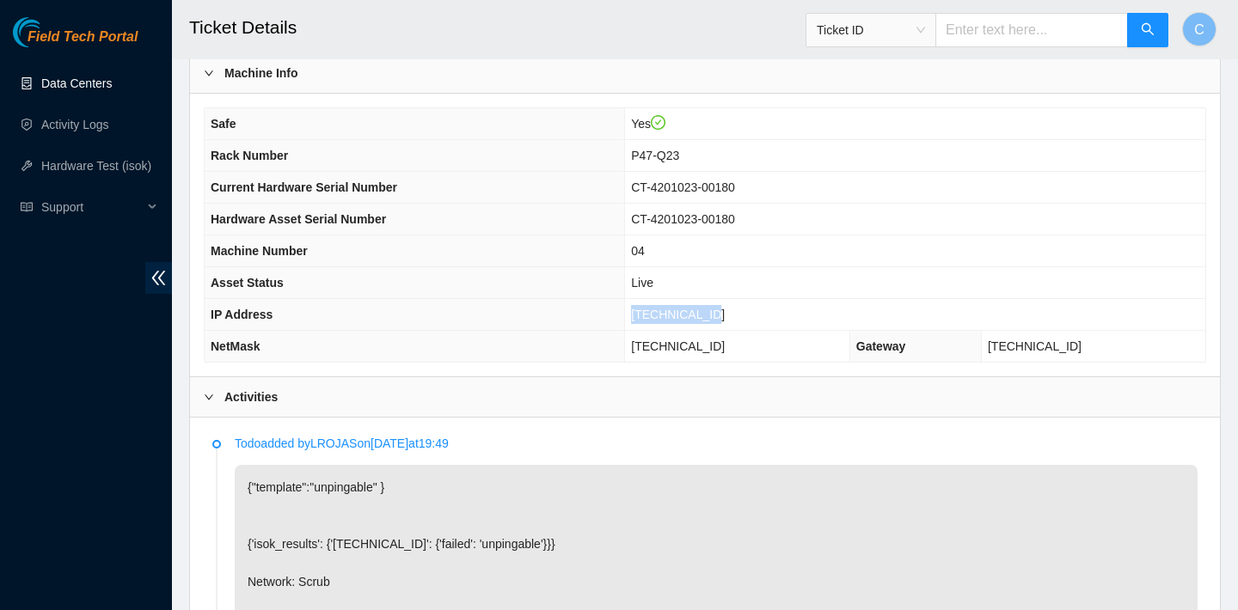
drag, startPoint x: 760, startPoint y: 355, endPoint x: 650, endPoint y: 352, distance: 110.1
click at [650, 352] on td "255.255.255.192" at bounding box center [737, 347] width 225 height 32
drag, startPoint x: 748, startPoint y: 341, endPoint x: 637, endPoint y: 341, distance: 110.9
click at [637, 341] on td "255.255.255.192" at bounding box center [737, 347] width 225 height 32
copy span "255.255.255.192"
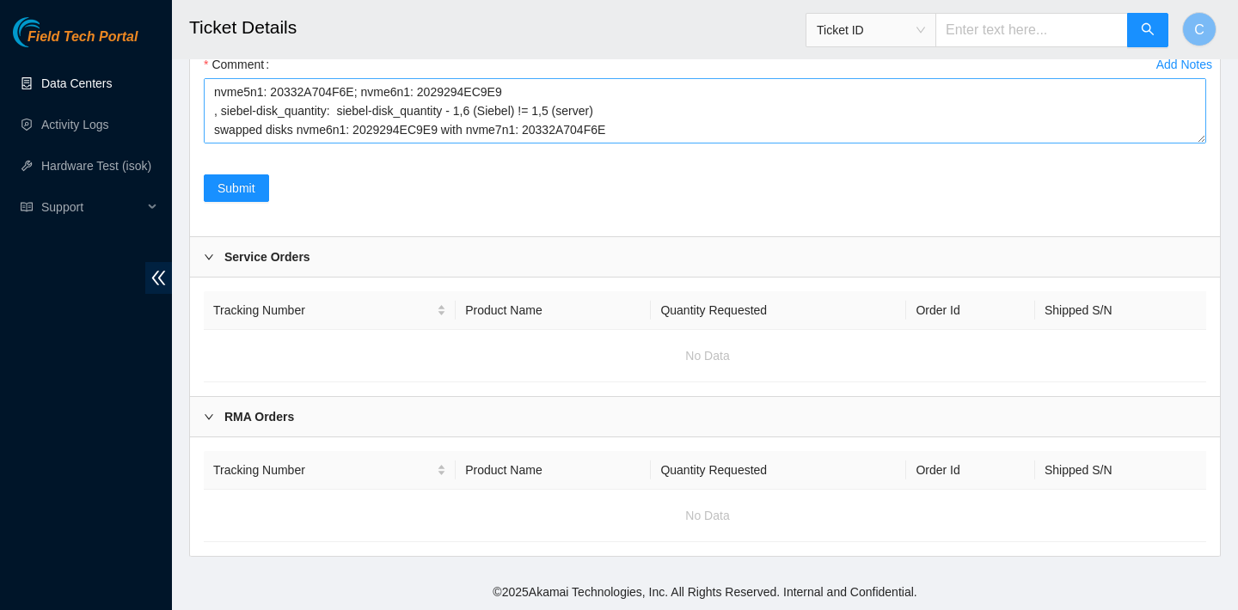
scroll to position [2139, 0]
click at [647, 144] on textarea "verified SN rebooted ran isok 104.86.70.135 : failed: unpingable rebooted rescu…" at bounding box center [705, 110] width 1002 height 65
drag, startPoint x: 448, startPoint y: 133, endPoint x: 369, endPoint y: 129, distance: 79.2
click at [368, 129] on textarea "verified SN rebooted ran isok 104.86.70.135 : failed: unpingable rebooted rescu…" at bounding box center [705, 110] width 1002 height 65
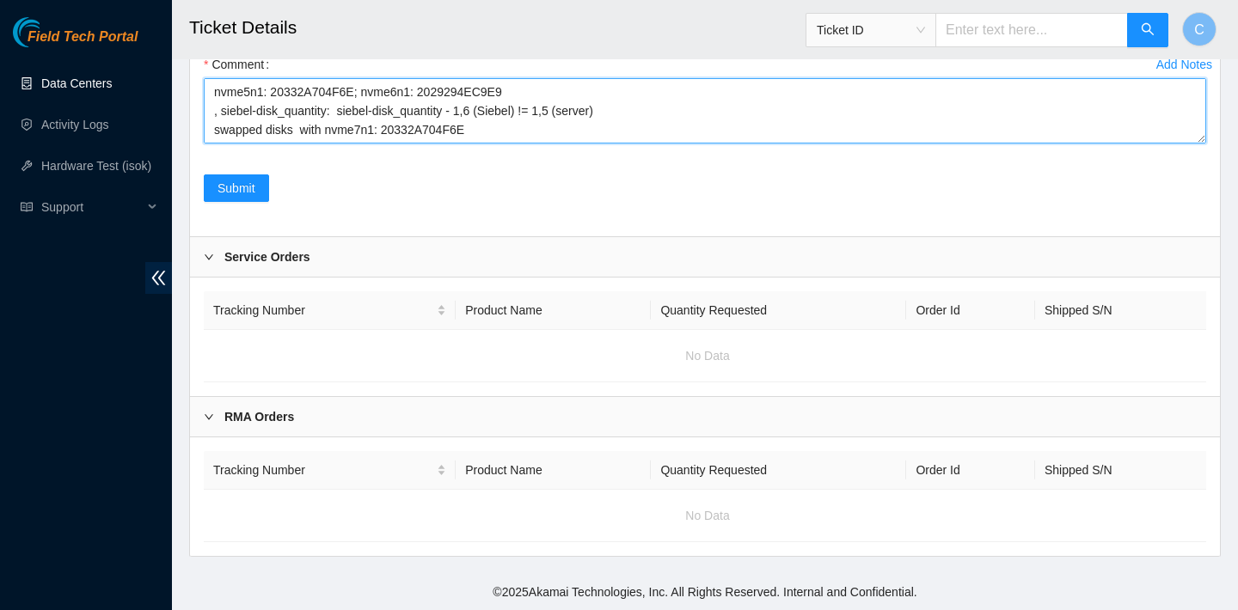
drag, startPoint x: 483, startPoint y: 130, endPoint x: 347, endPoint y: 128, distance: 135.8
click at [347, 128] on textarea "verified SN rebooted ran isok 104.86.70.135 : failed: unpingable rebooted rescu…" at bounding box center [705, 110] width 1002 height 65
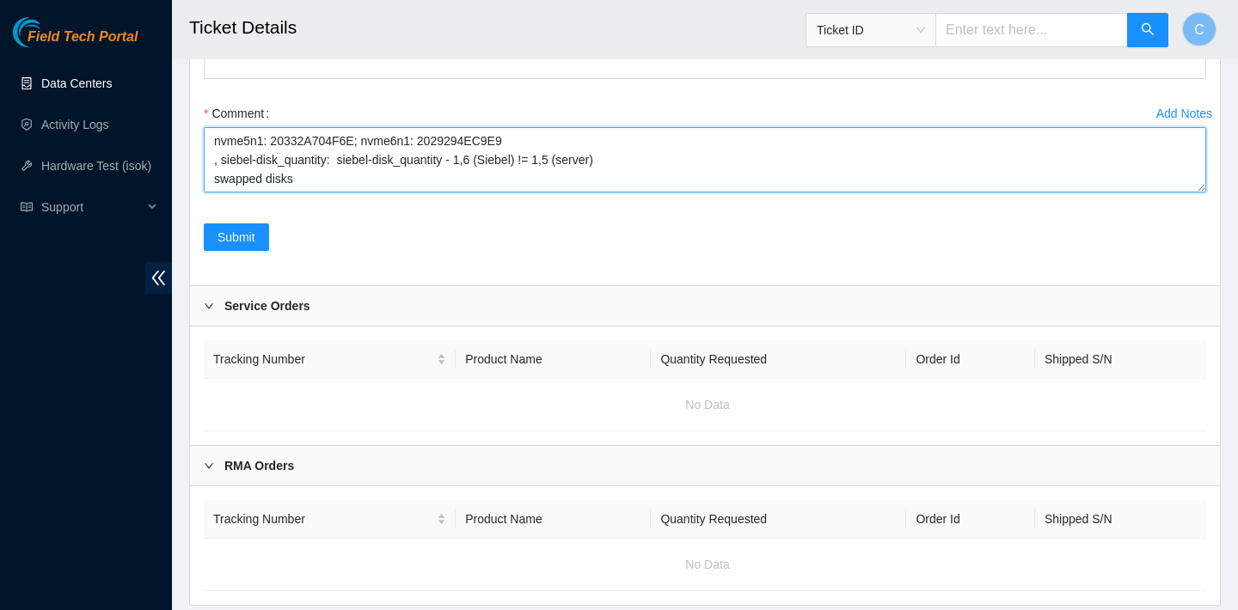
scroll to position [2007, 0]
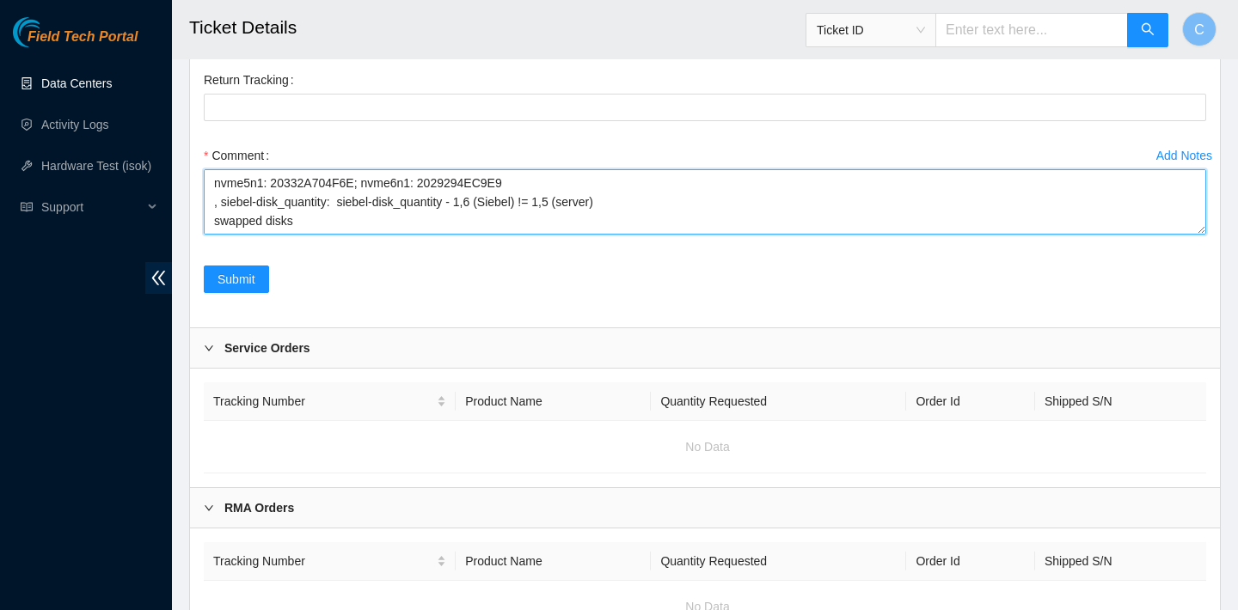
paste textarea "2028292BF0AD"
paste textarea "2028292BF59B"
paste textarea "104.86.70.135 : failed: disk: disk - Missing disk(s) Currently responding disks…"
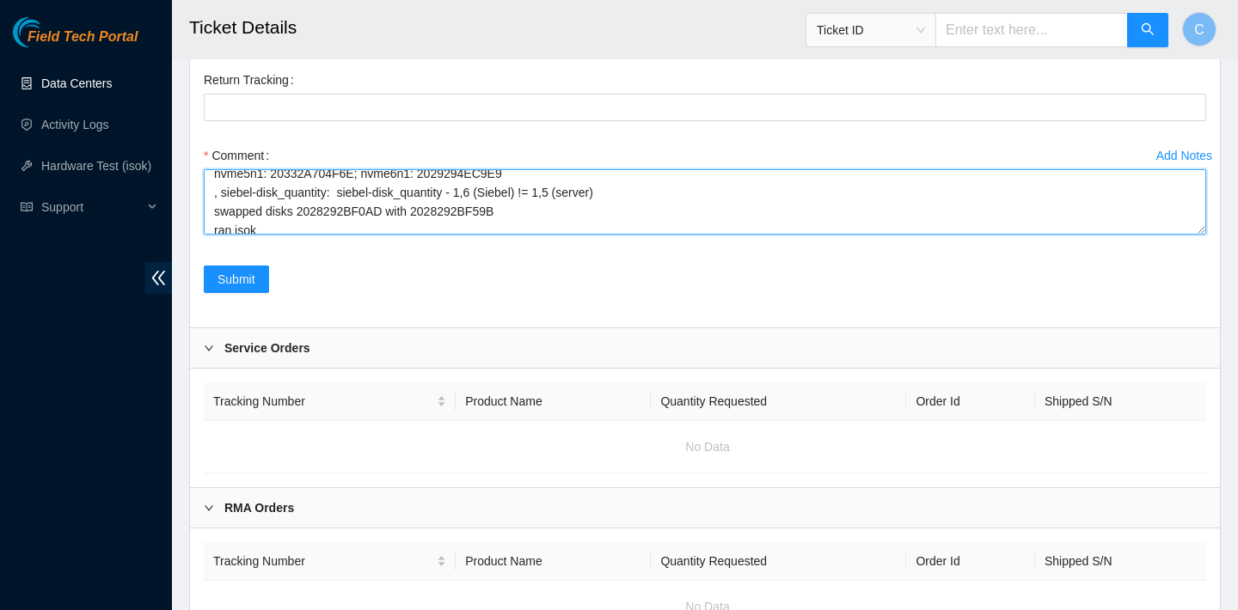
drag, startPoint x: 389, startPoint y: 266, endPoint x: 300, endPoint y: 260, distance: 88.7
click at [300, 235] on textarea "verified SN rebooted ran isok 104.86.70.135 : failed: unpingable rebooted rescu…" at bounding box center [705, 201] width 1002 height 65
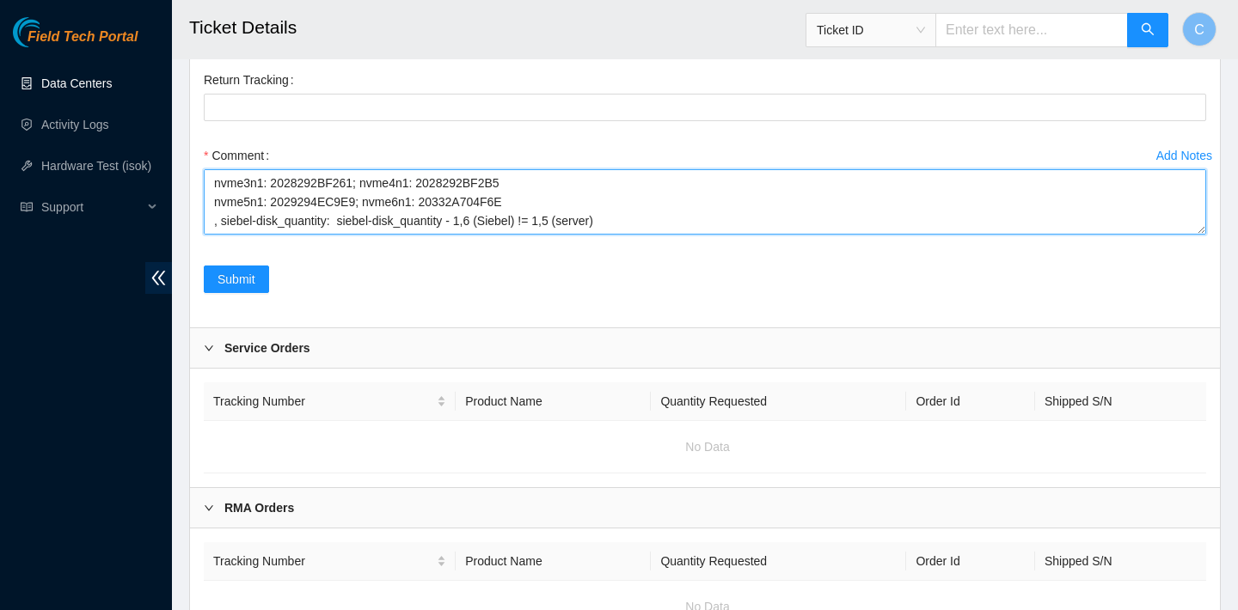
click at [263, 235] on textarea "verified SN rebooted ran isok 104.86.70.135 : failed: unpingable rebooted rescu…" at bounding box center [705, 201] width 1002 height 65
click at [226, 235] on textarea "verified SN rebooted ran isok 104.86.70.135 : failed: unpingable rebooted rescu…" at bounding box center [705, 201] width 1002 height 65
paste textarea "2028292BF0AD"
click at [213, 235] on textarea "verified SN rebooted ran isok 104.86.70.135 : failed: unpingable rebooted rescu…" at bounding box center [705, 201] width 1002 height 65
click at [345, 235] on textarea "verified SN rebooted ran isok 104.86.70.135 : failed: unpingable rebooted rescu…" at bounding box center [705, 201] width 1002 height 65
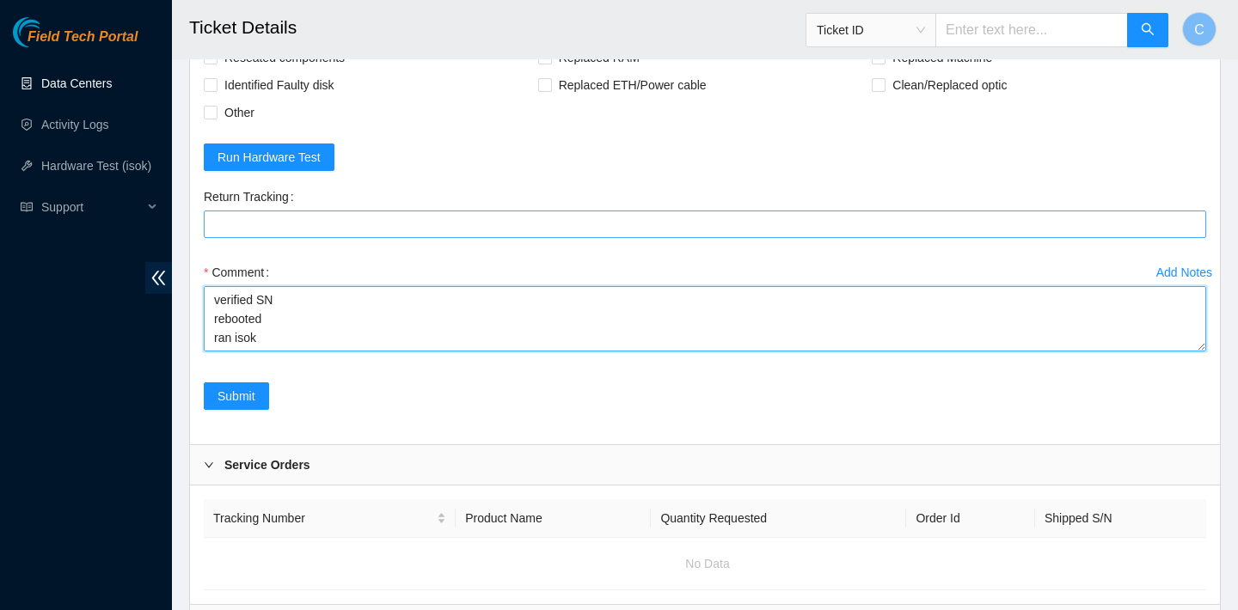
scroll to position [1907, 0]
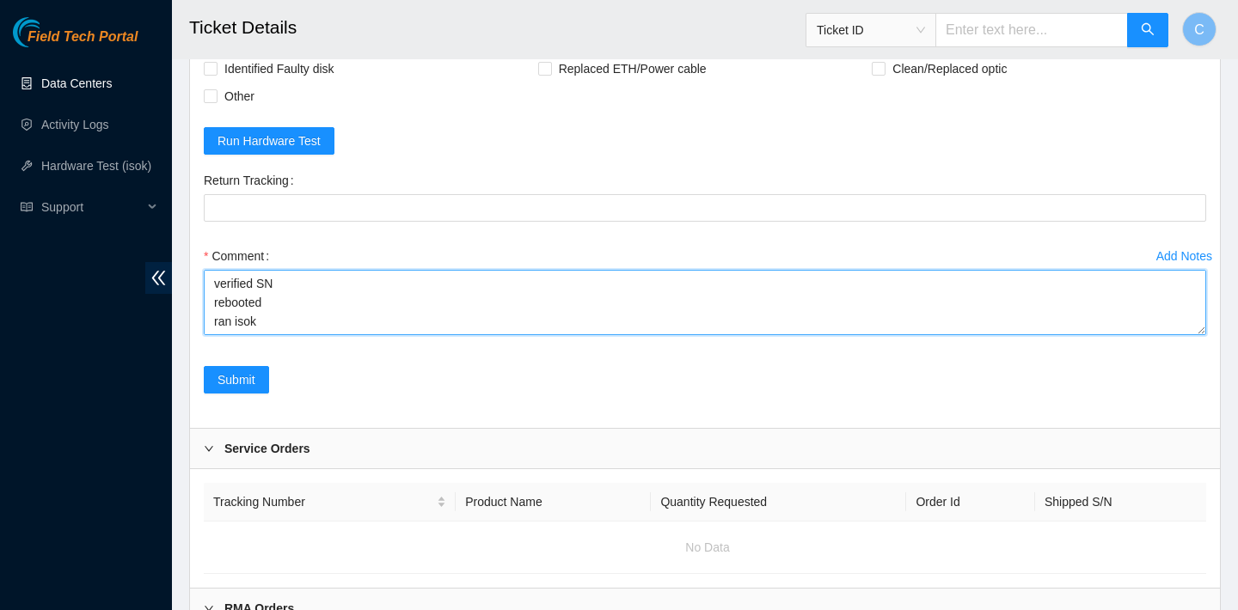
type textarea "verified SN rebooted ran isok 104.86.70.135 : failed: unpingable rebooted rescu…"
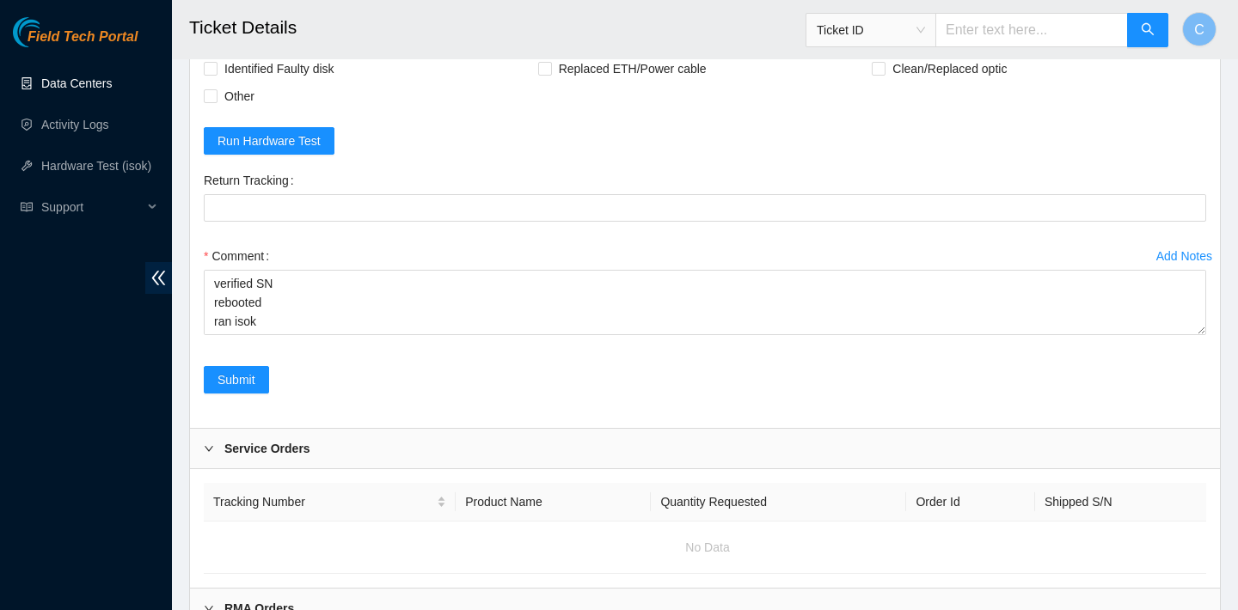
click at [273, 55] on span "Reseated components" at bounding box center [284, 42] width 134 height 28
click at [216, 46] on input "Reseated components" at bounding box center [210, 40] width 12 height 12
checkbox input "true"
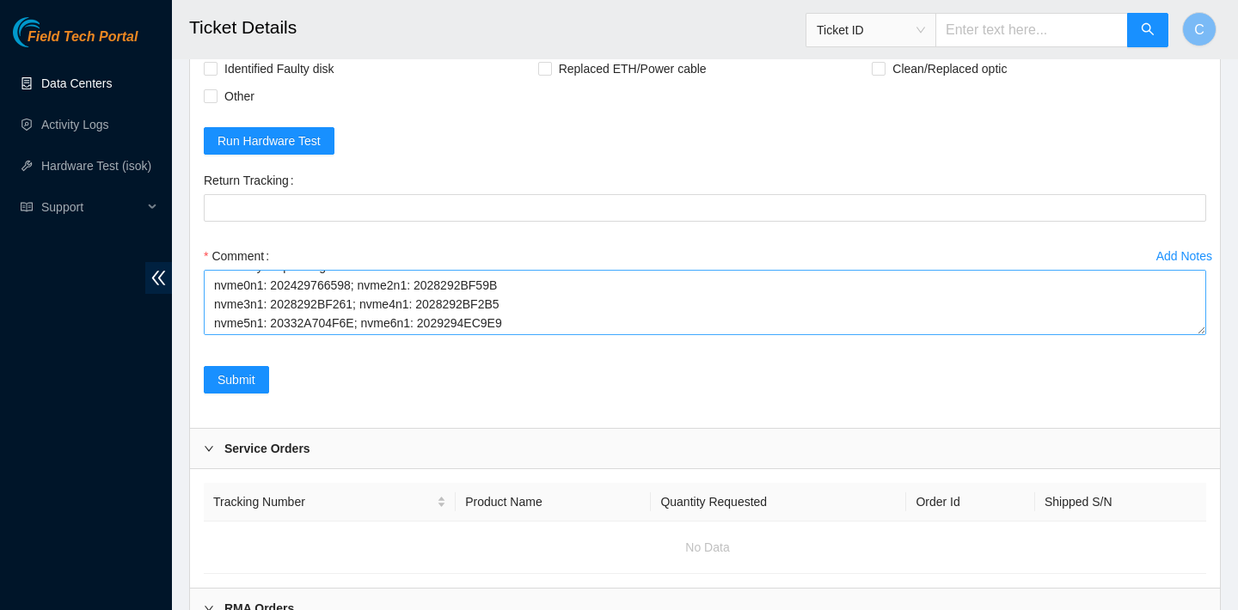
scroll to position [473, 0]
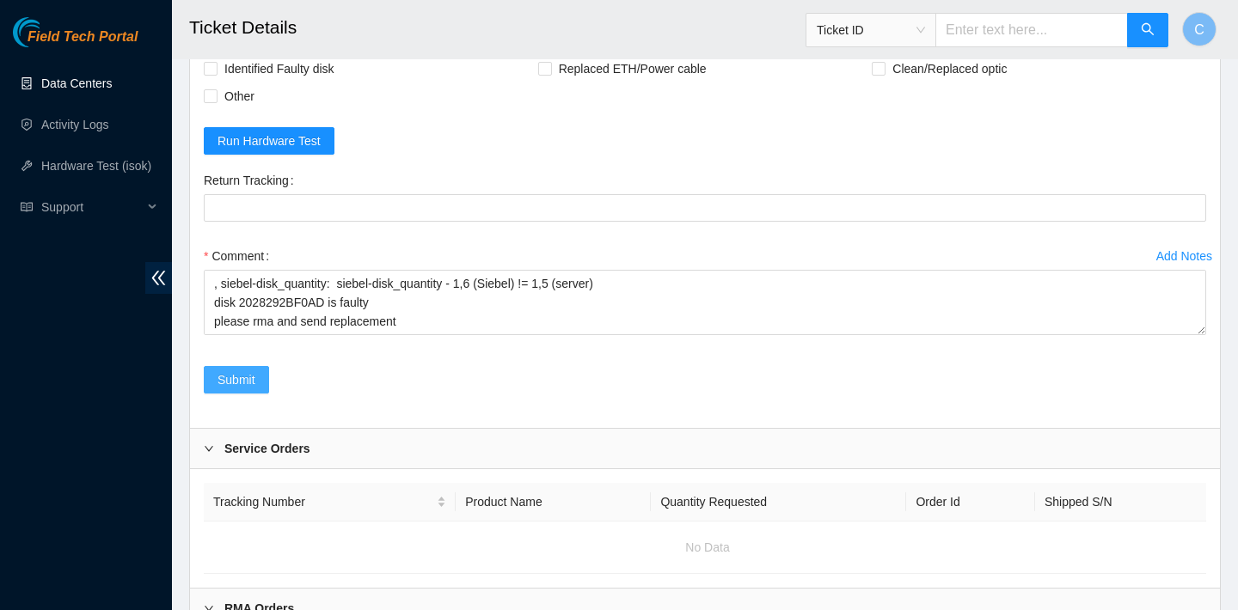
click at [246, 389] on span "Submit" at bounding box center [236, 380] width 38 height 19
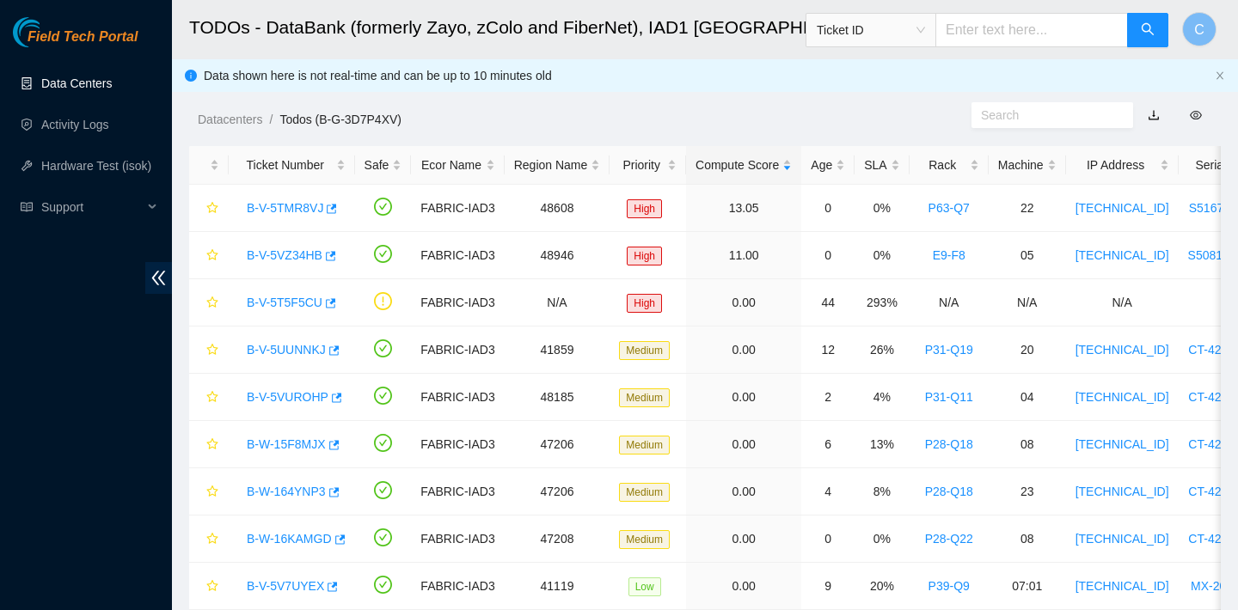
click at [111, 79] on link "Data Centers" at bounding box center [76, 84] width 70 height 14
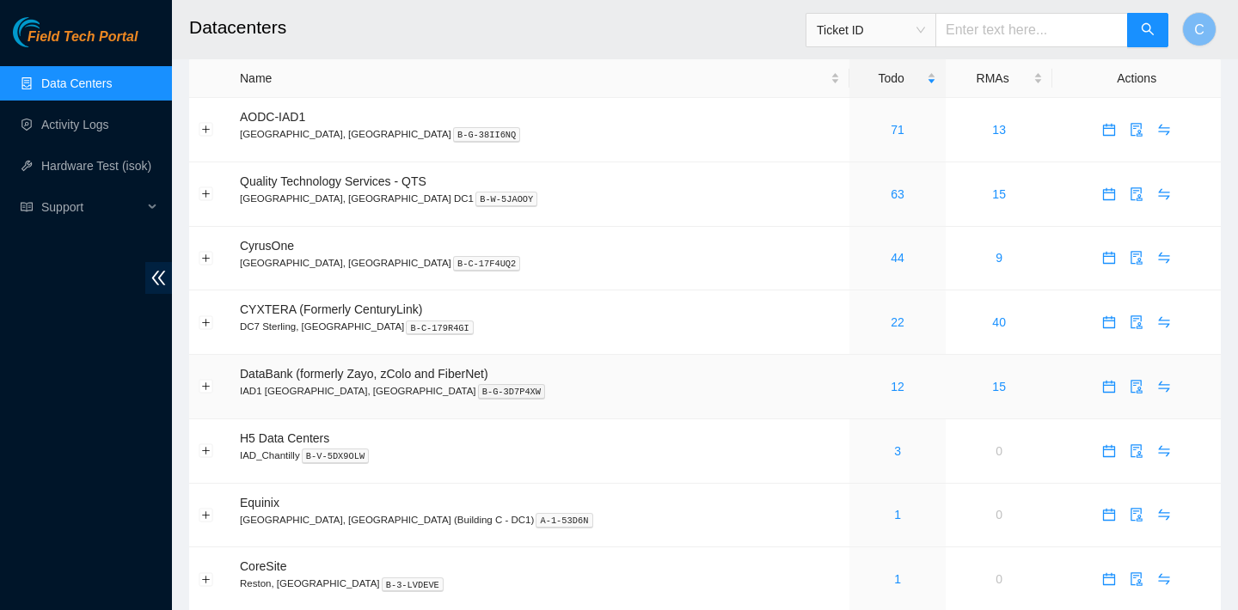
scroll to position [11, 0]
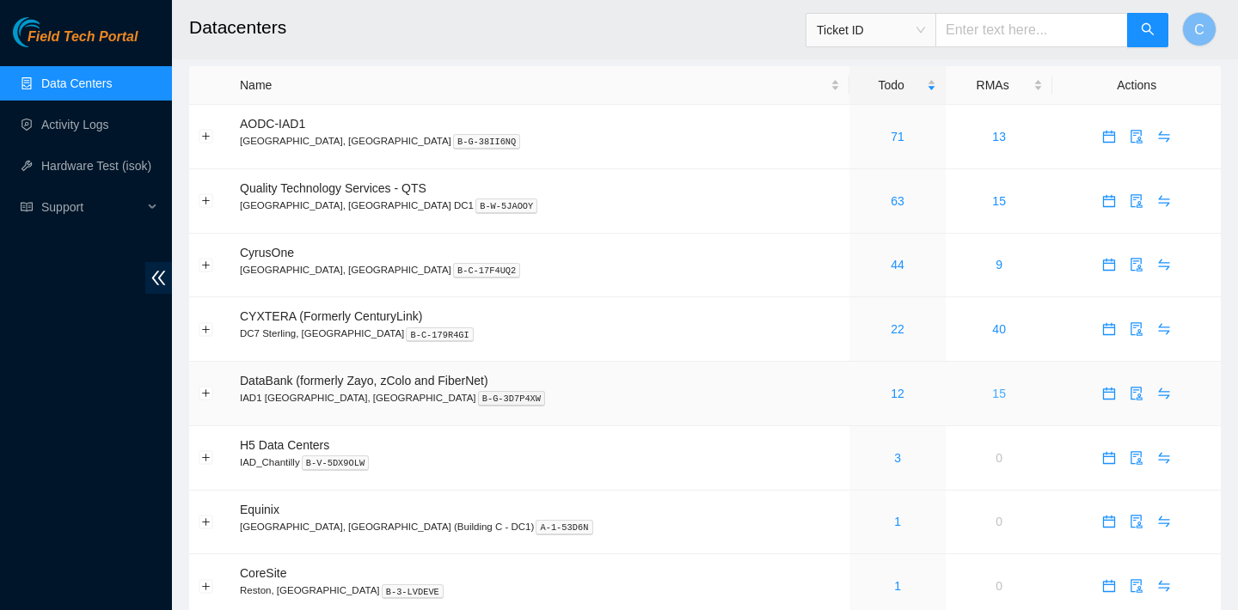
click at [992, 389] on link "15" at bounding box center [999, 394] width 14 height 14
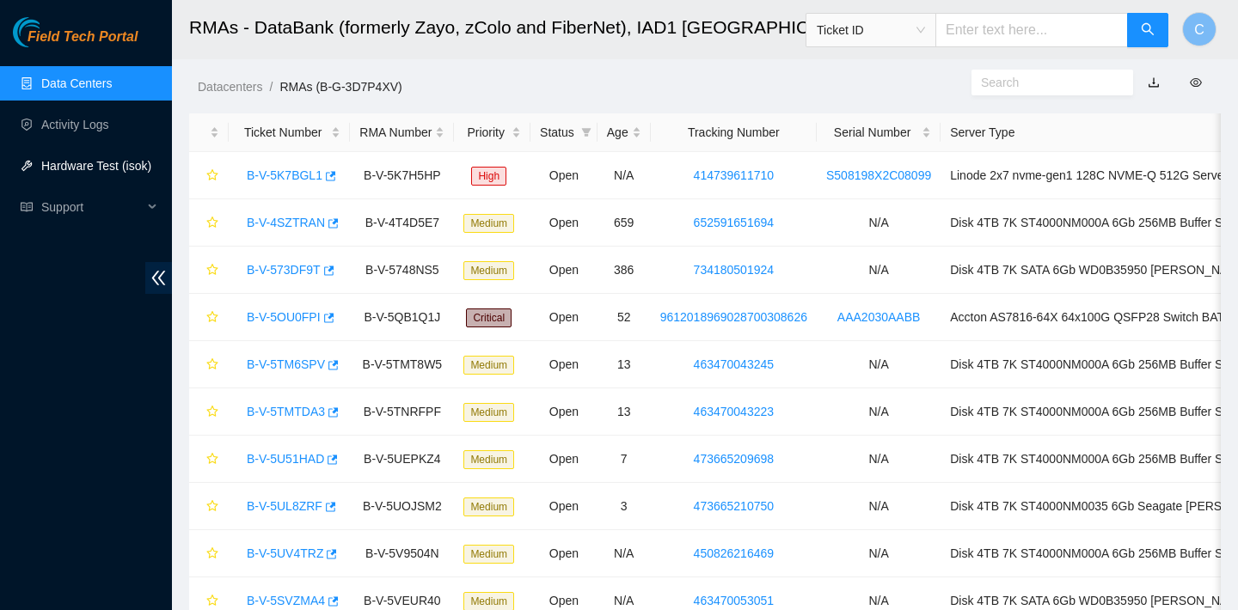
click at [127, 164] on link "Hardware Test (isok)" at bounding box center [96, 166] width 110 height 14
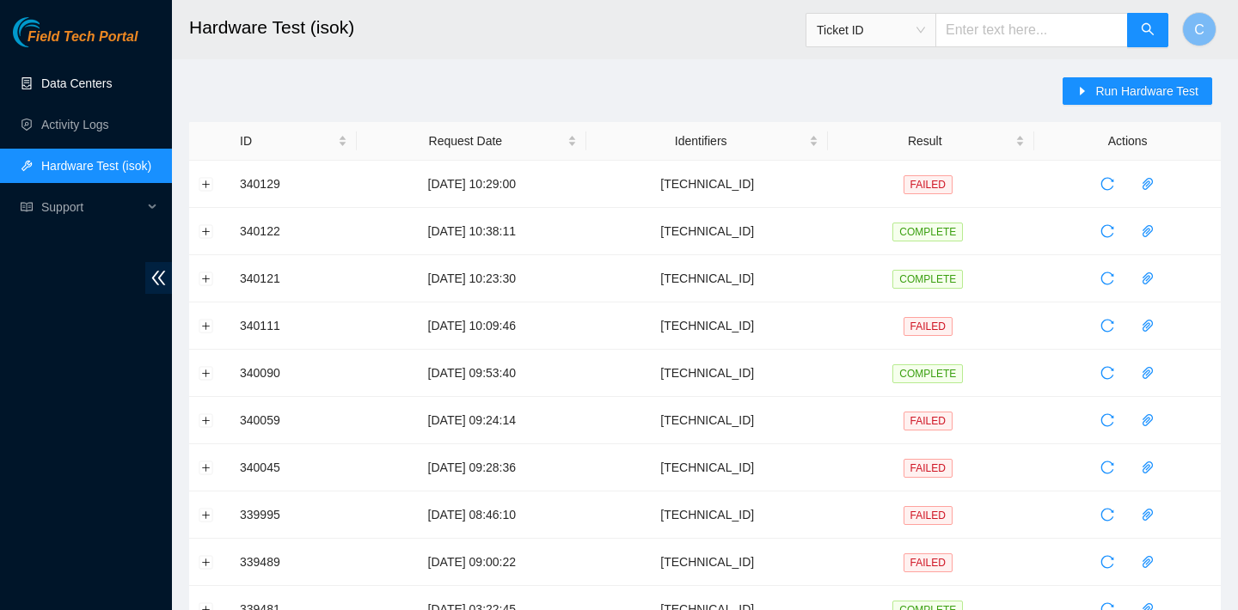
click at [112, 77] on link "Data Centers" at bounding box center [76, 84] width 70 height 14
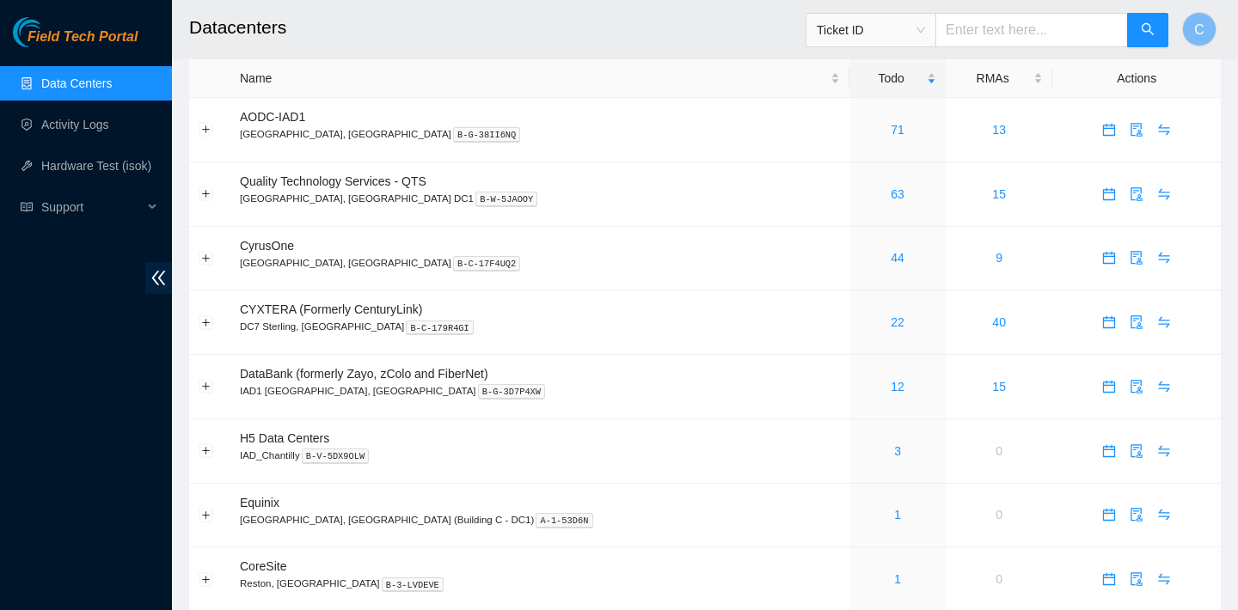
scroll to position [8, 0]
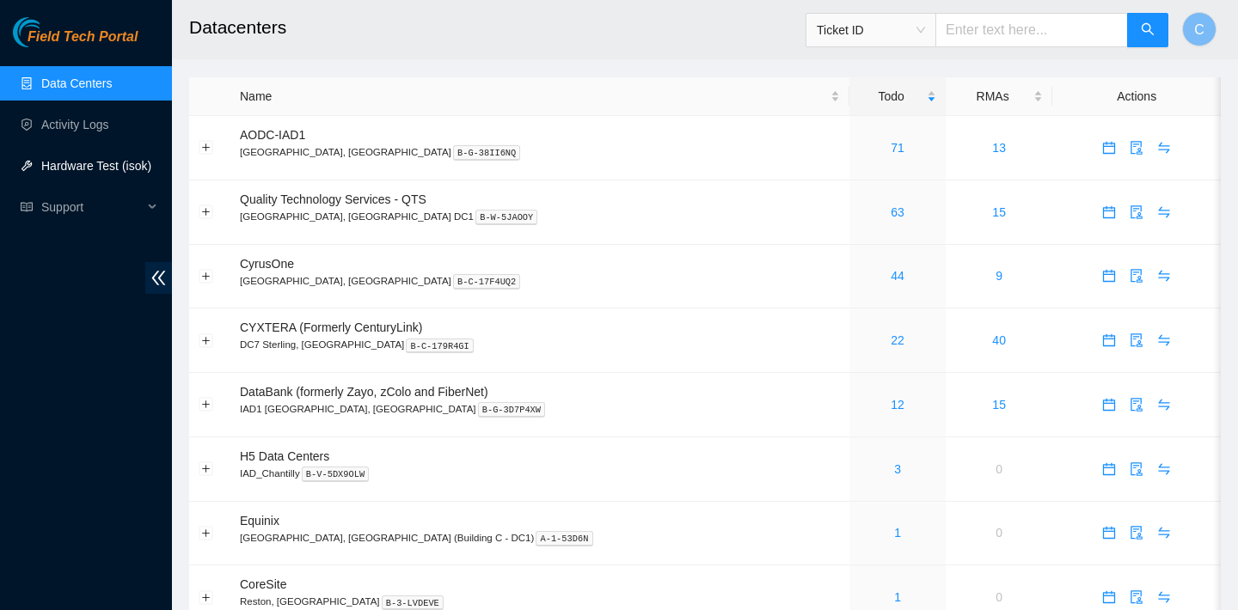
click at [127, 159] on link "Hardware Test (isok)" at bounding box center [96, 166] width 110 height 14
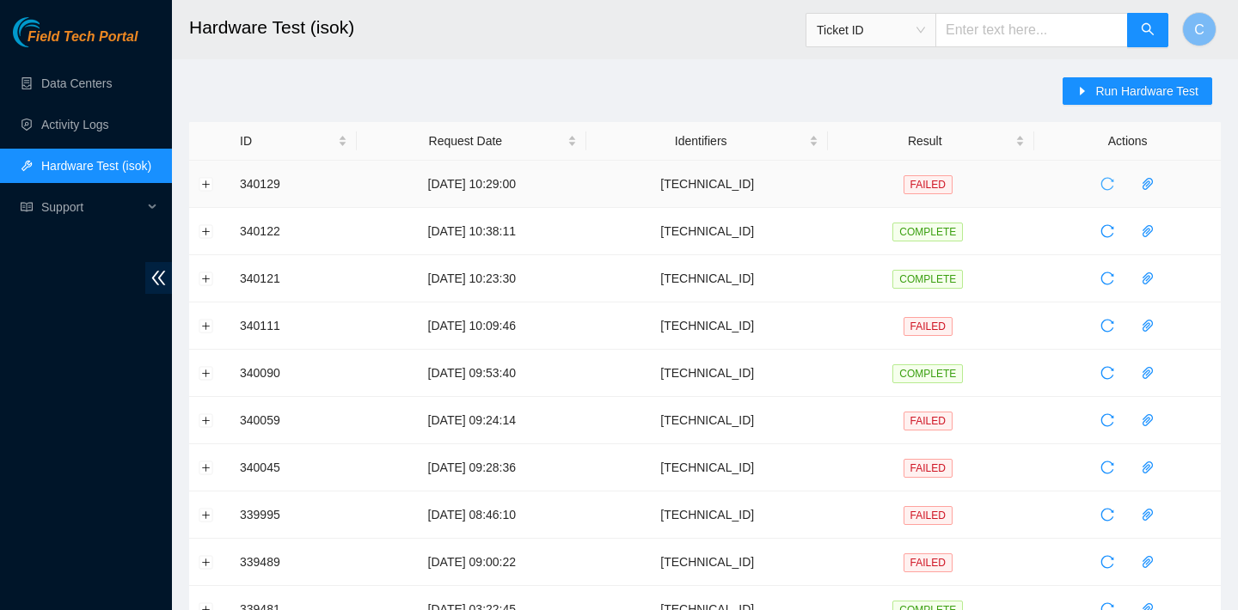
click at [1112, 178] on icon "reload" at bounding box center [1107, 184] width 13 height 13
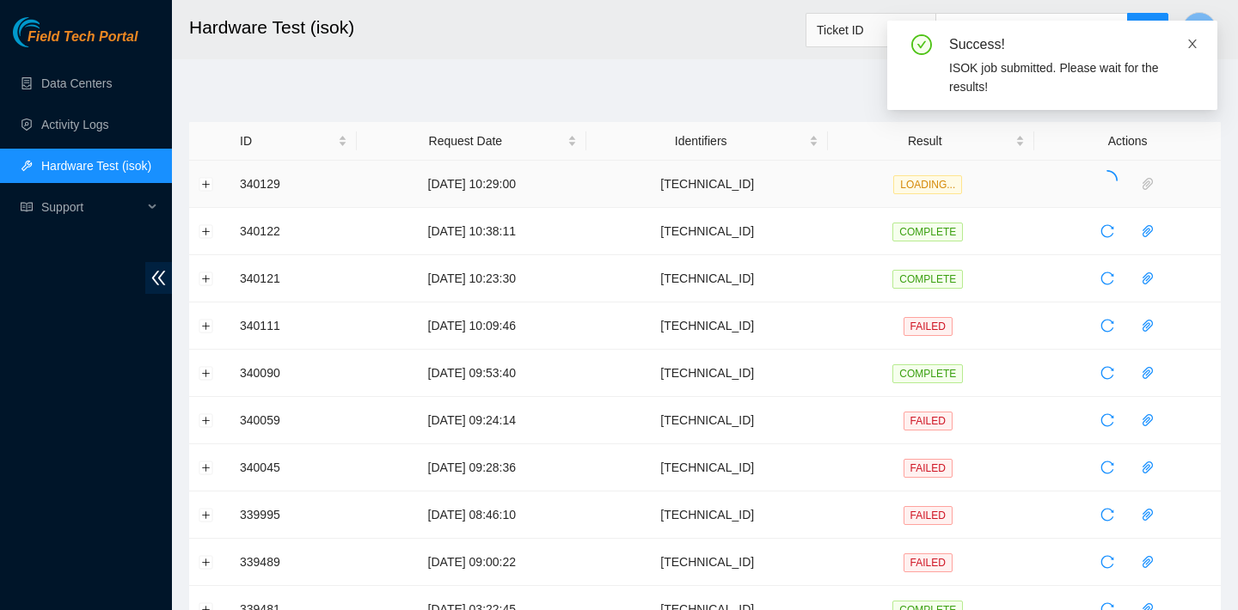
click at [1190, 49] on icon "close" at bounding box center [1192, 44] width 12 height 12
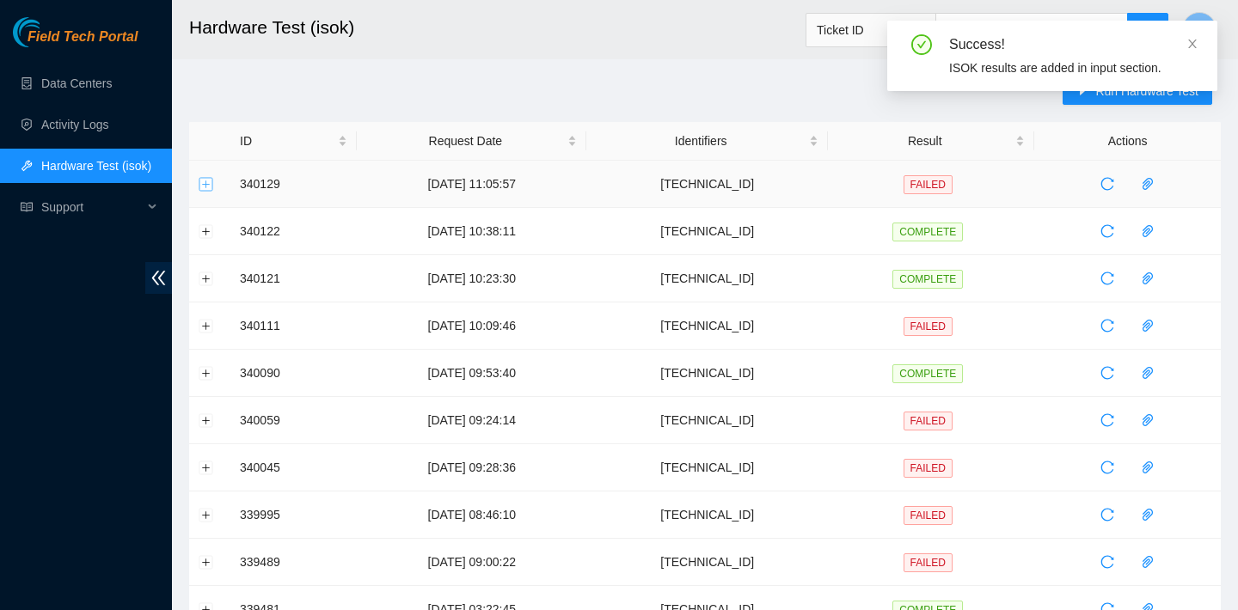
click at [200, 178] on button "Expand row" at bounding box center [206, 184] width 14 height 14
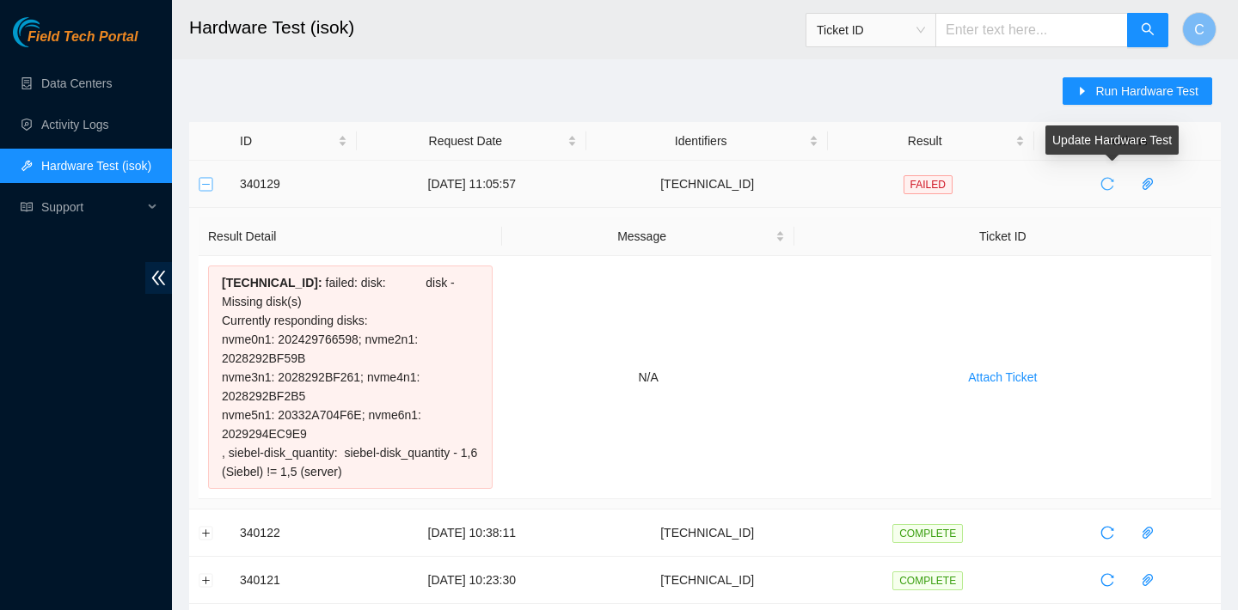
click at [199, 177] on button "Collapse row" at bounding box center [206, 184] width 14 height 14
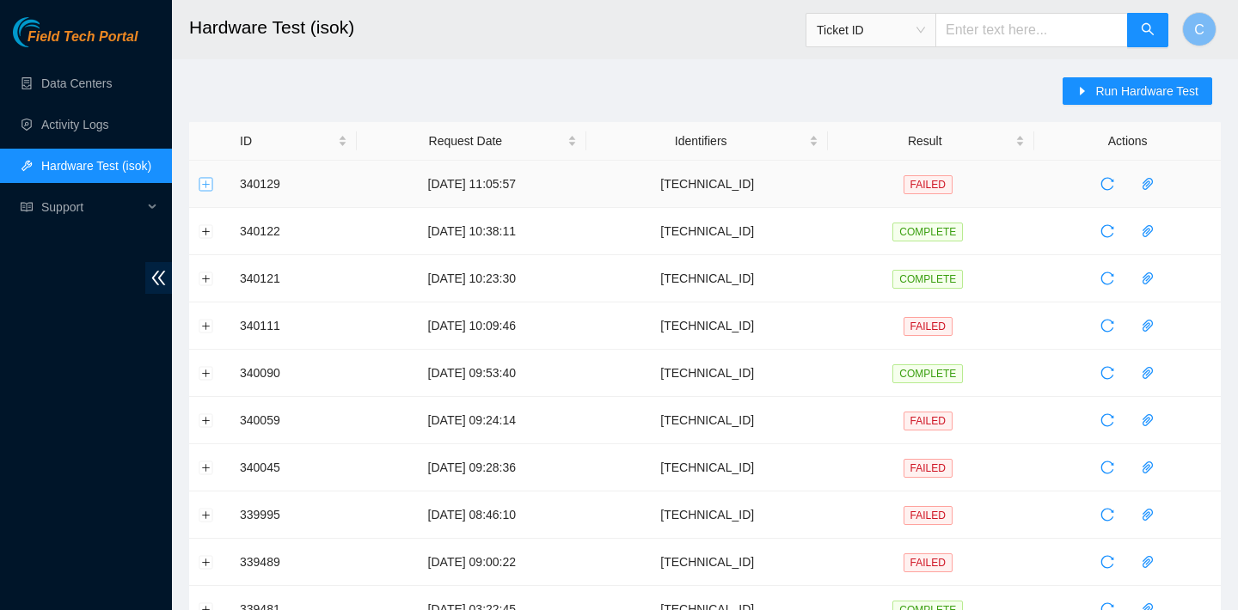
click at [209, 179] on button "Expand row" at bounding box center [206, 184] width 14 height 14
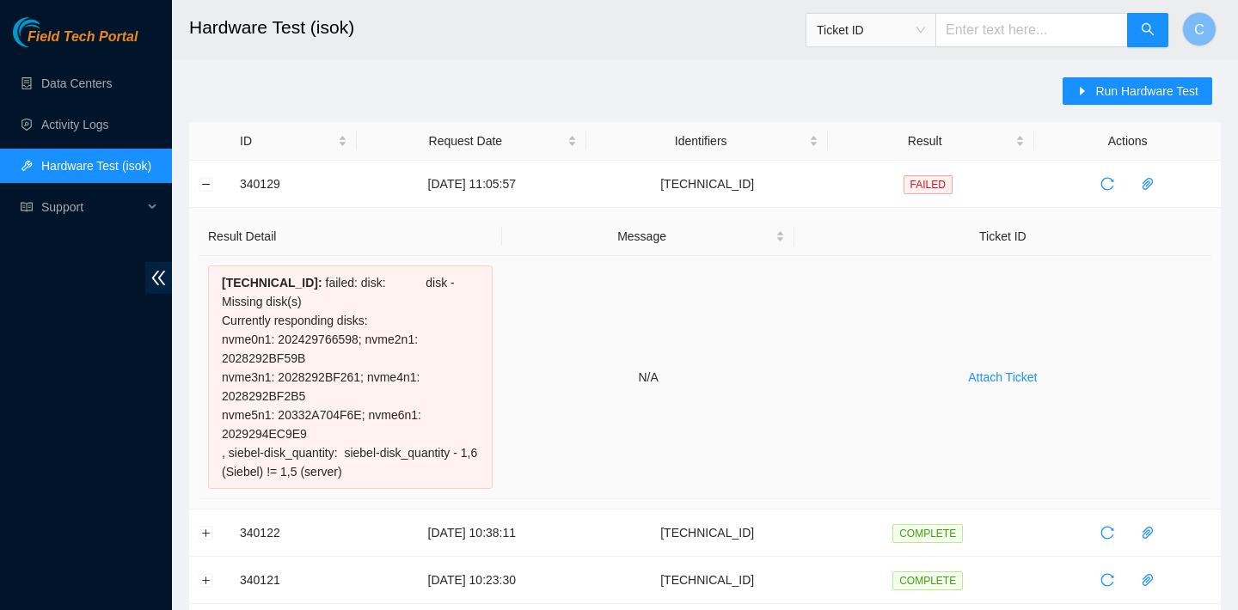
drag, startPoint x: 219, startPoint y: 276, endPoint x: 420, endPoint y: 478, distance: 285.1
click at [420, 478] on div "[TECHNICAL_ID] : failed: disk: disk - Missing disk(s) Currently responding disk…" at bounding box center [350, 378] width 285 height 224
copy div "104.86.70.135 : failed: disk: disk - Missing disk(s) Currently responding disks…"
click at [1121, 171] on button "button" at bounding box center [1107, 184] width 28 height 28
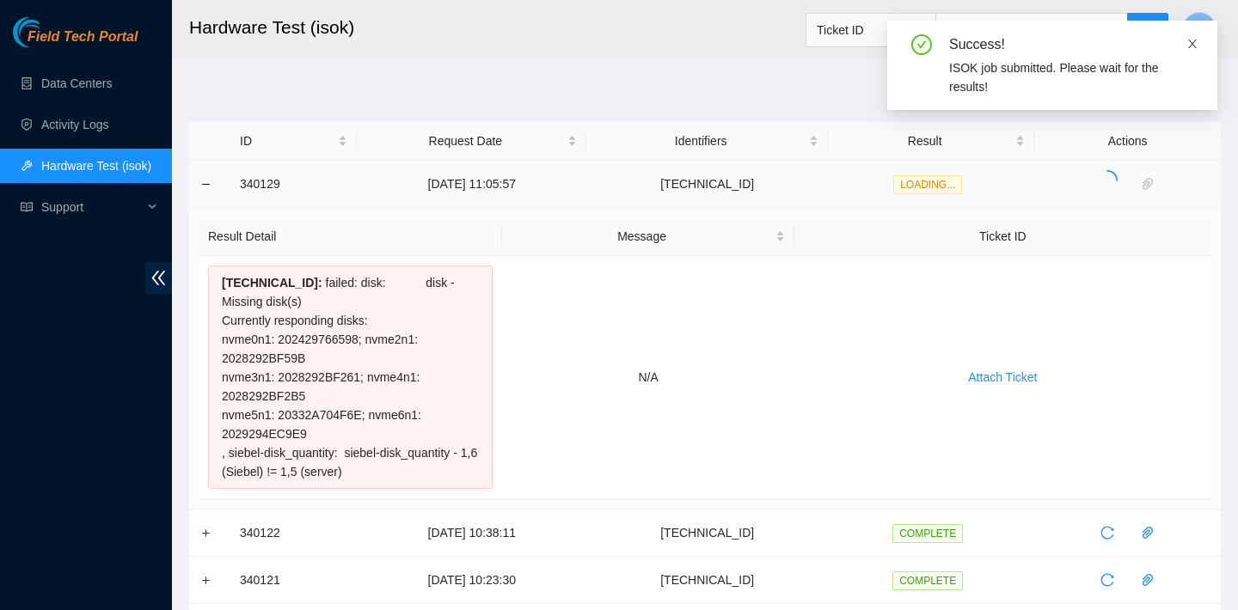
click at [1189, 43] on icon "close" at bounding box center [1192, 44] width 12 height 12
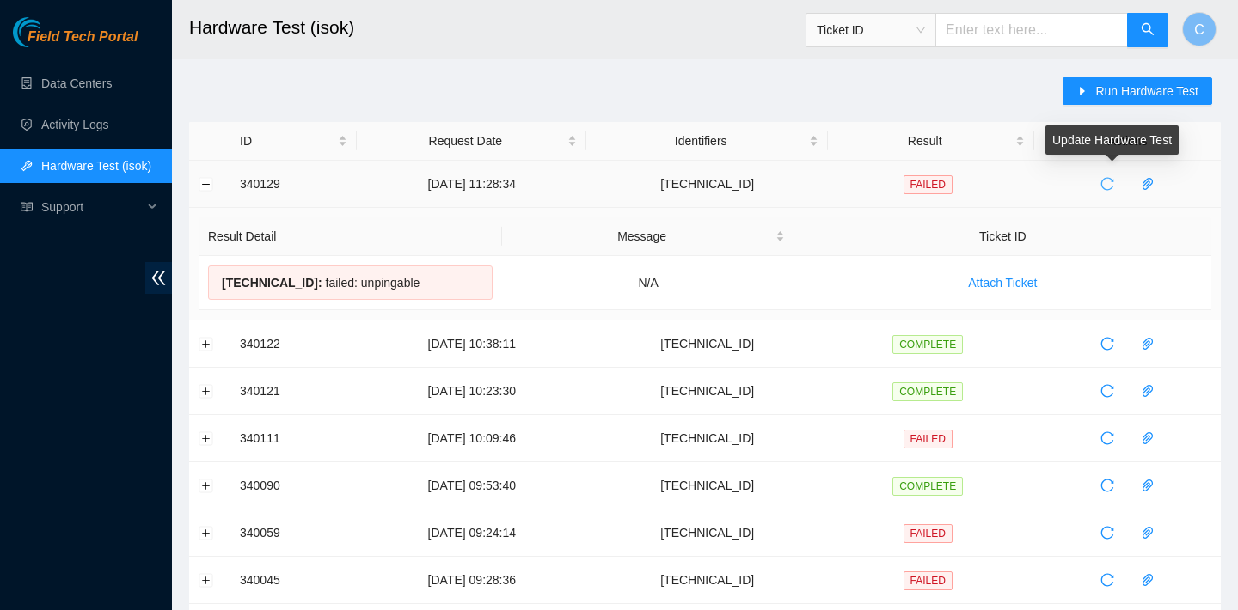
click at [1113, 175] on button "button" at bounding box center [1107, 184] width 28 height 28
click at [1112, 186] on icon "reload" at bounding box center [1107, 184] width 14 height 14
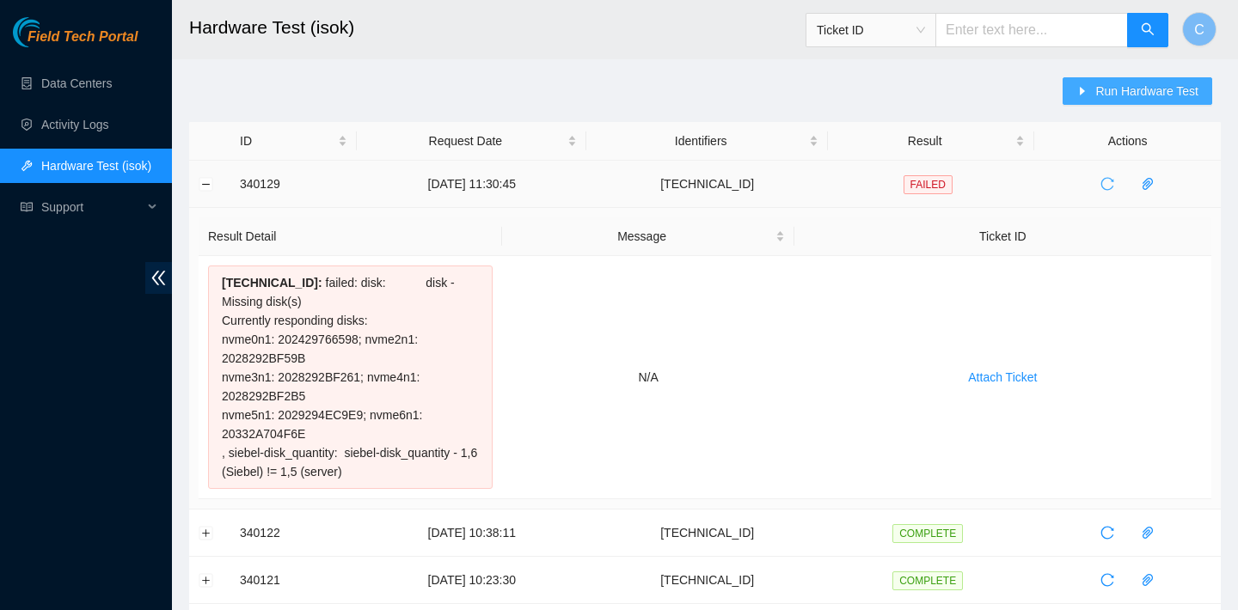
click at [1104, 101] on button "Run Hardware Test" at bounding box center [1138, 91] width 150 height 28
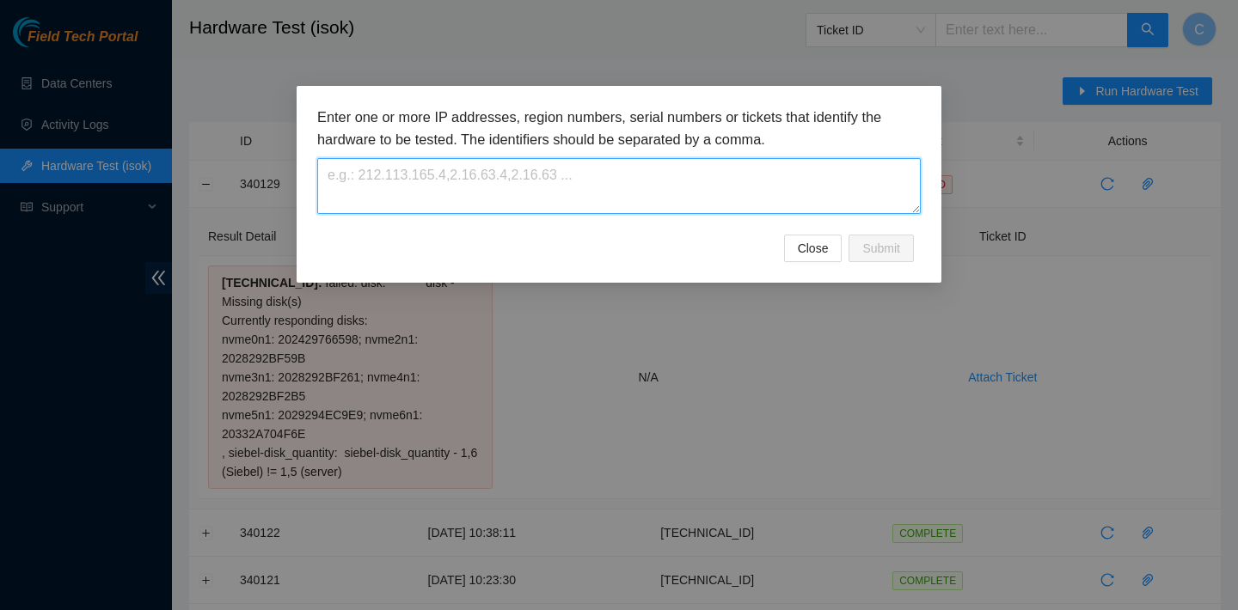
click at [720, 185] on textarea at bounding box center [618, 186] width 603 height 56
paste textarea "104.86.70.135"
type textarea "104.86.70.135"
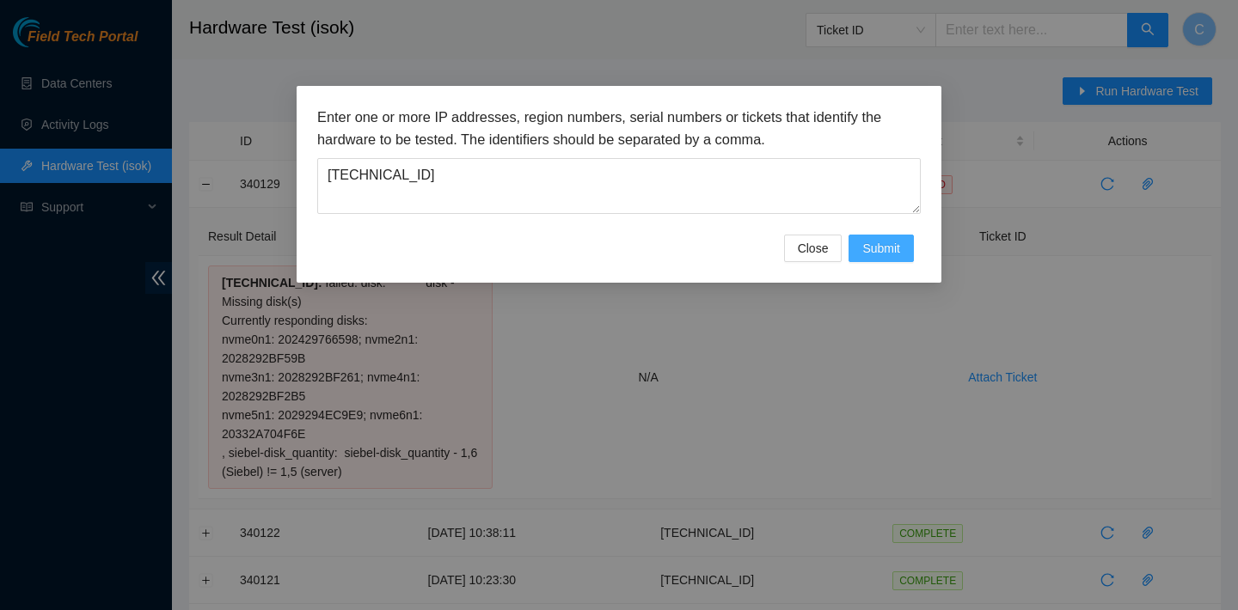
click at [873, 253] on span "Submit" at bounding box center [881, 248] width 38 height 19
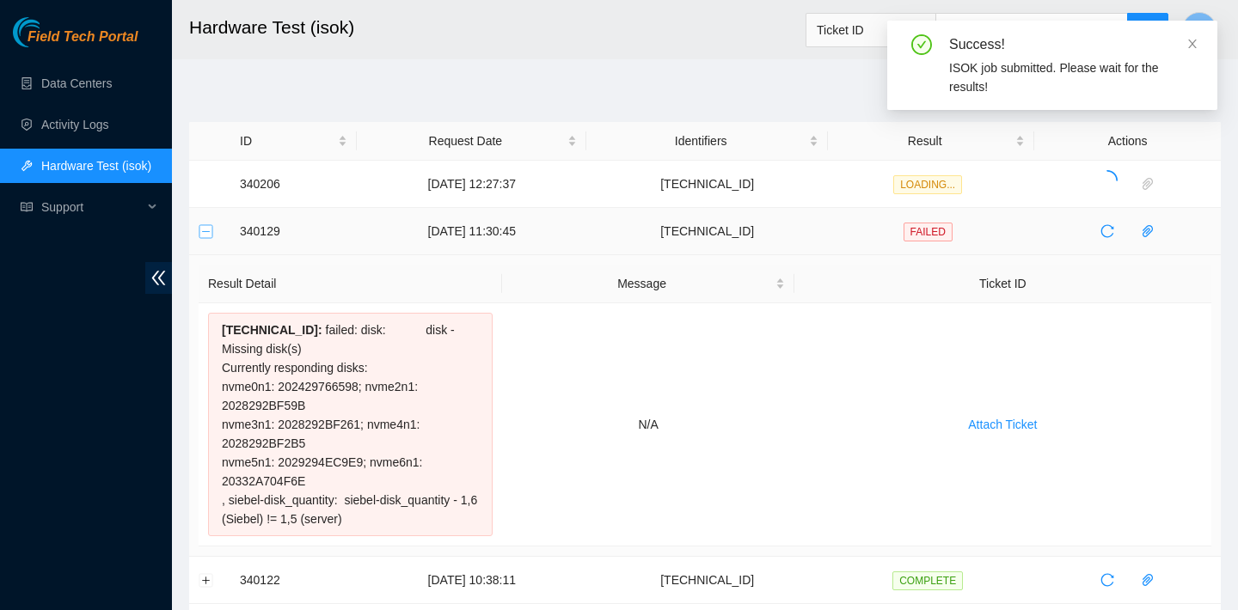
click at [203, 230] on button "Collapse row" at bounding box center [206, 231] width 14 height 14
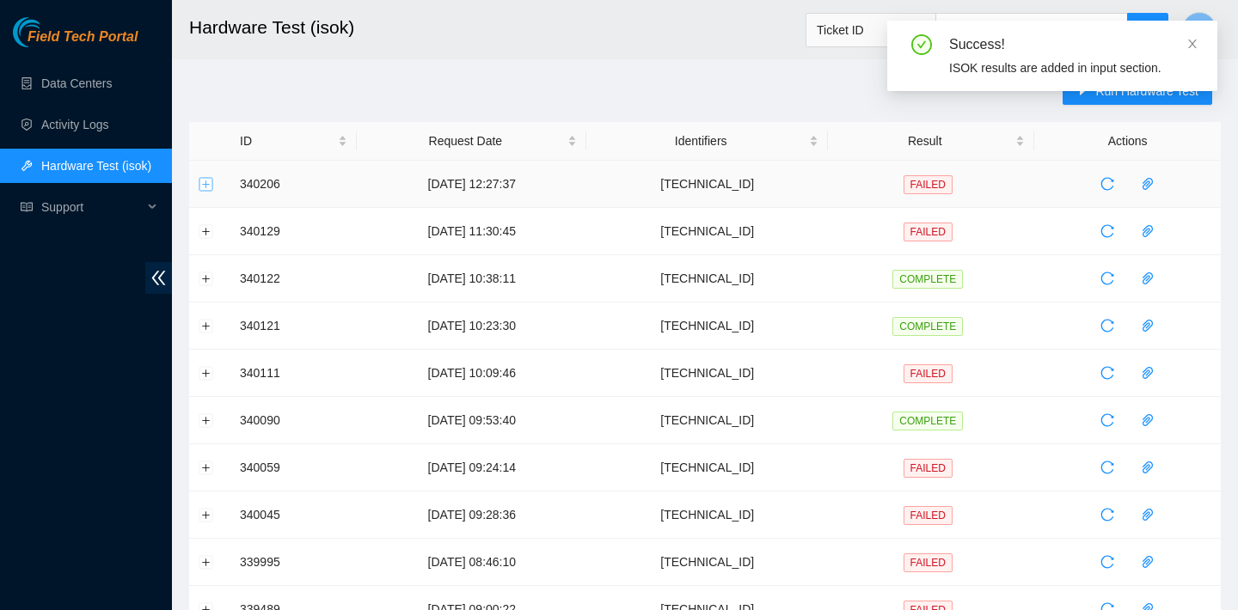
click at [205, 179] on button "Expand row" at bounding box center [206, 184] width 14 height 14
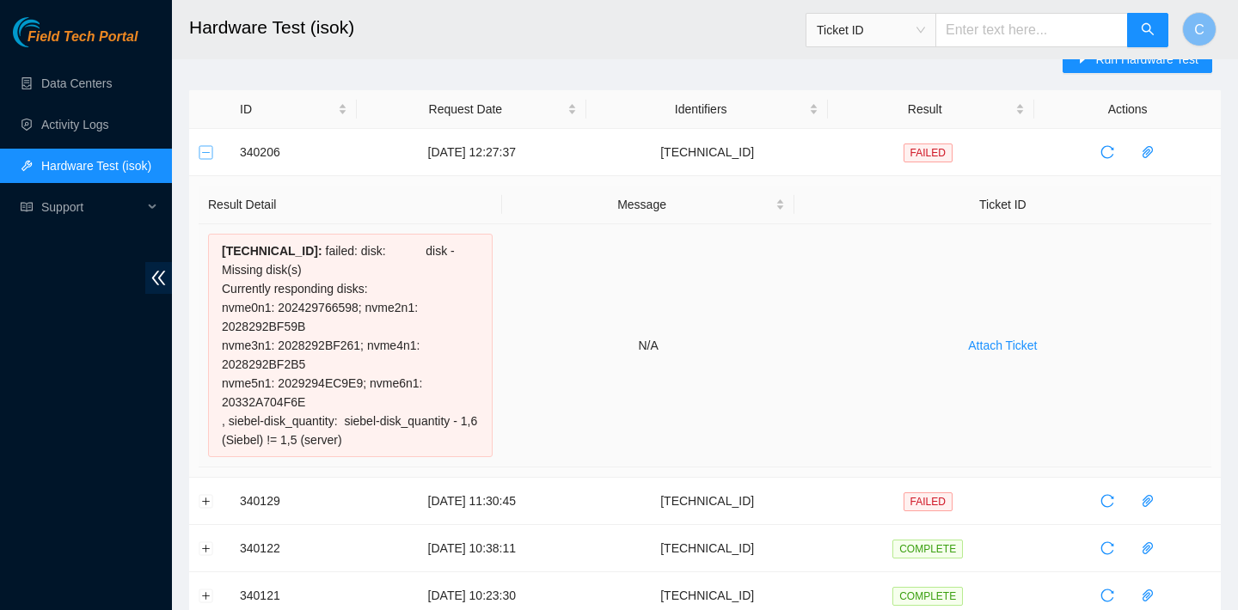
scroll to position [42, 0]
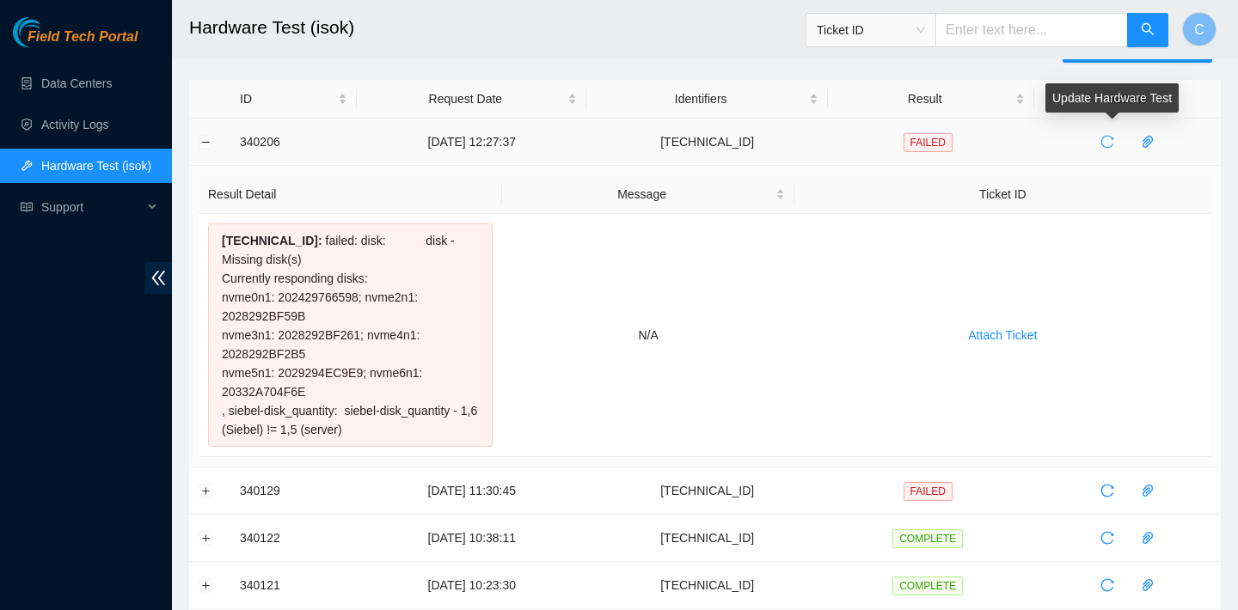
click at [1114, 140] on icon "reload" at bounding box center [1107, 142] width 14 height 14
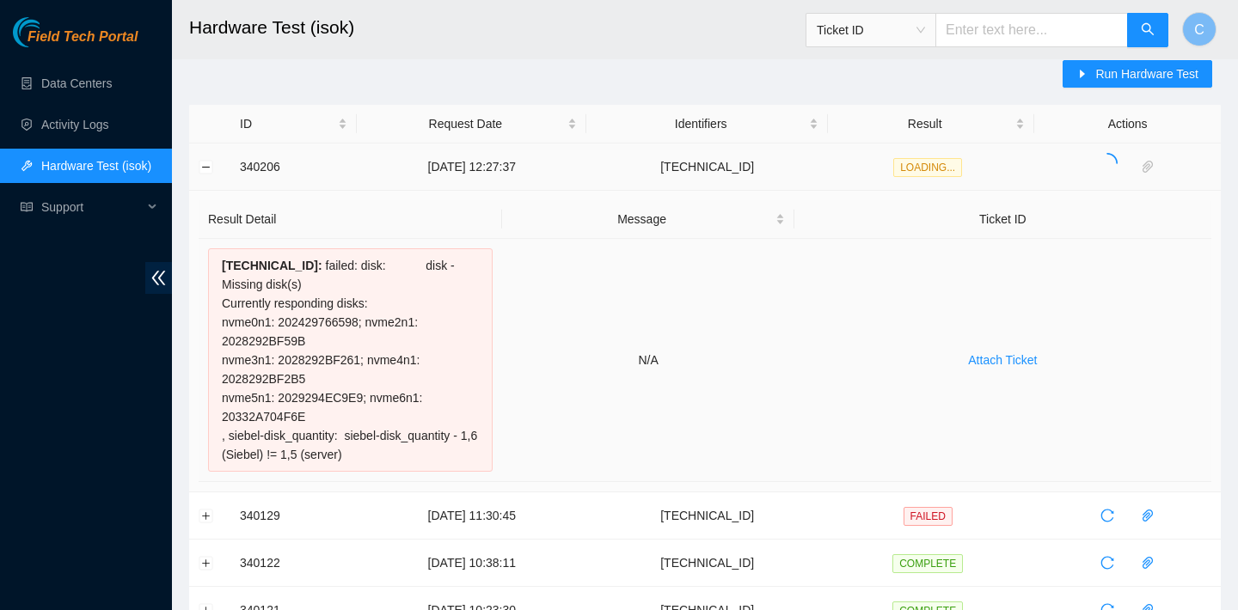
scroll to position [0, 0]
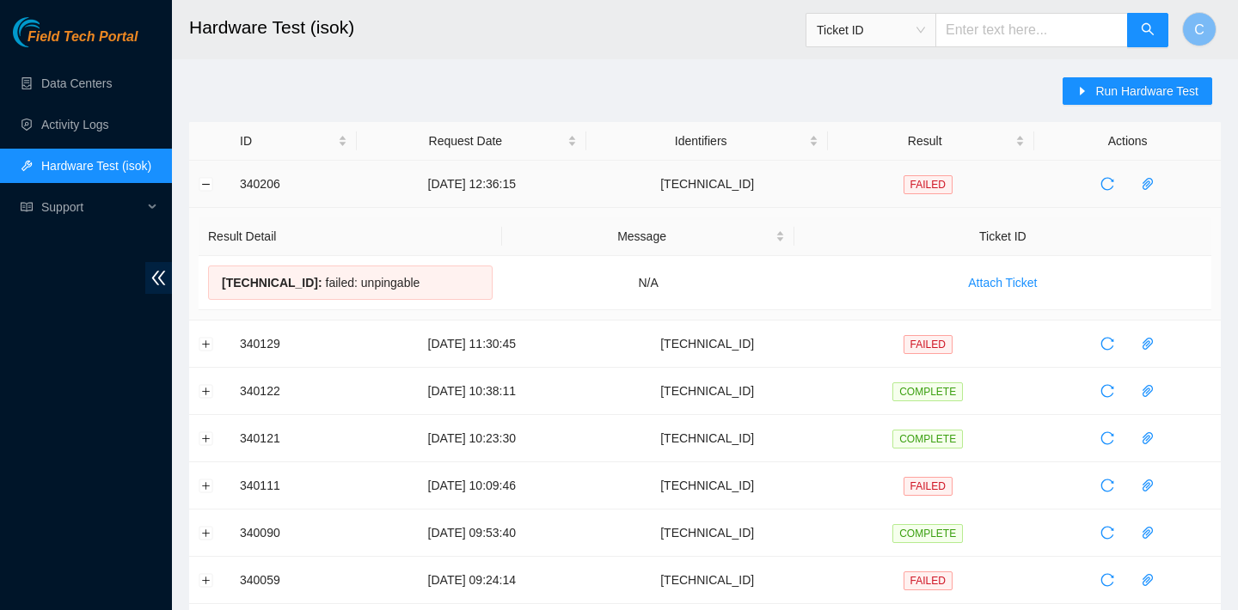
click at [776, 211] on td "Result Detail Message Ticket ID 104.86.70.135 : failed: unpingable N/A Attach T…" at bounding box center [705, 264] width 1032 height 113
click at [1114, 193] on button "button" at bounding box center [1107, 184] width 28 height 28
click at [205, 340] on button "Expand row" at bounding box center [206, 344] width 14 height 14
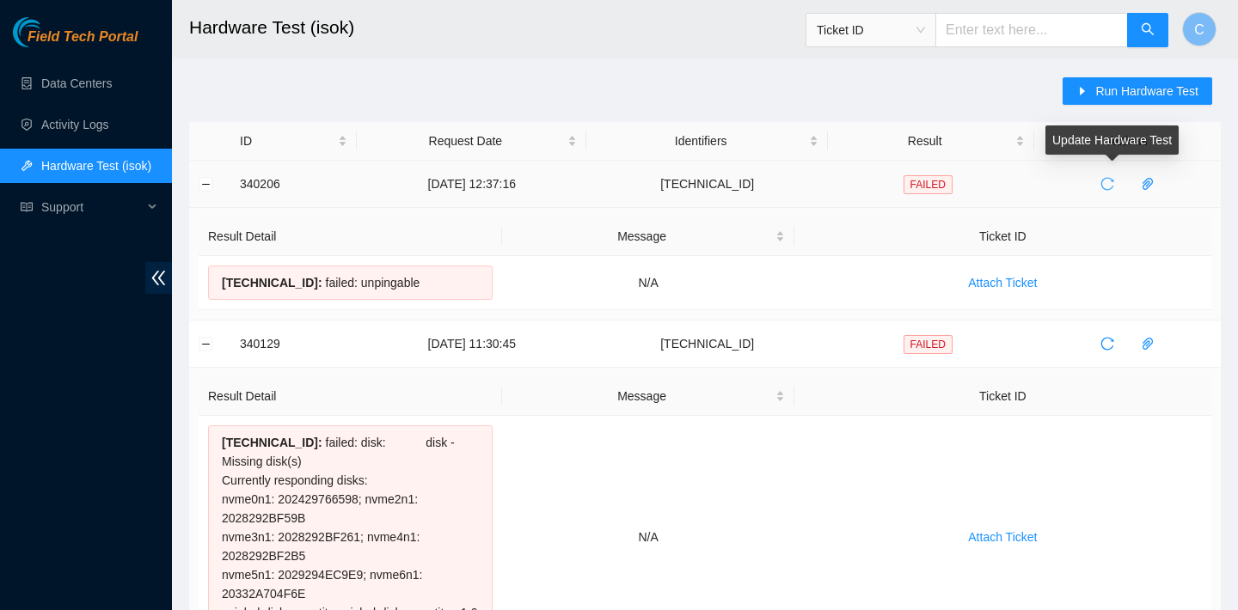
click at [1114, 183] on icon "reload" at bounding box center [1107, 184] width 14 height 14
click at [1112, 183] on icon "reload" at bounding box center [1107, 184] width 14 height 14
click at [1113, 180] on icon "reload" at bounding box center [1107, 184] width 14 height 14
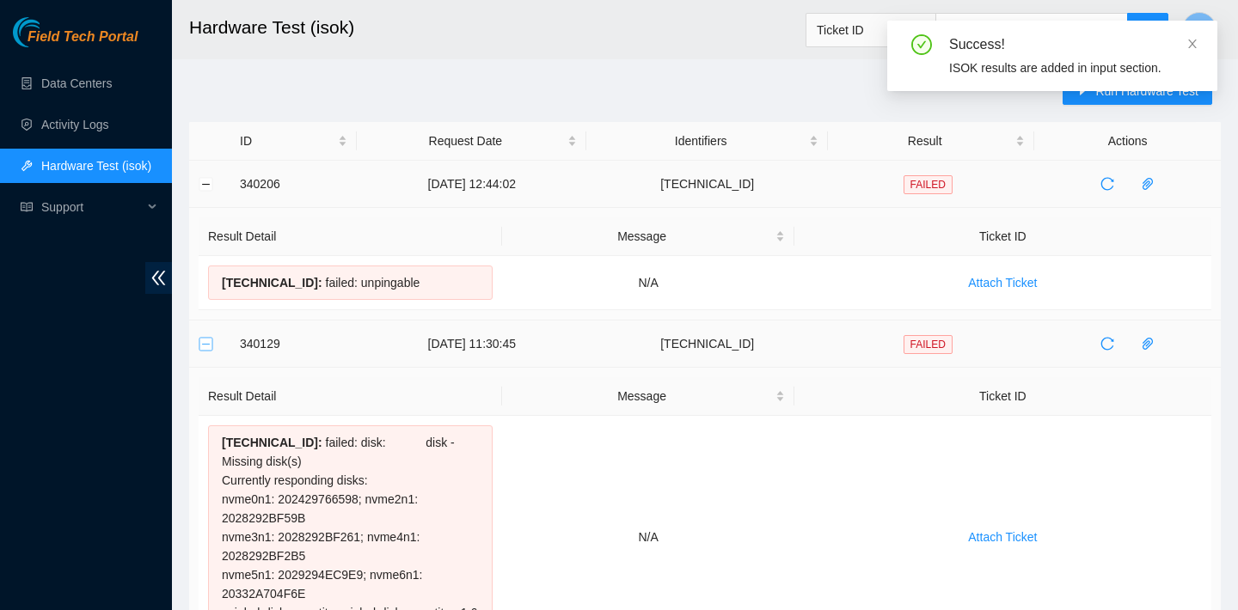
click at [212, 349] on button "Collapse row" at bounding box center [206, 344] width 14 height 14
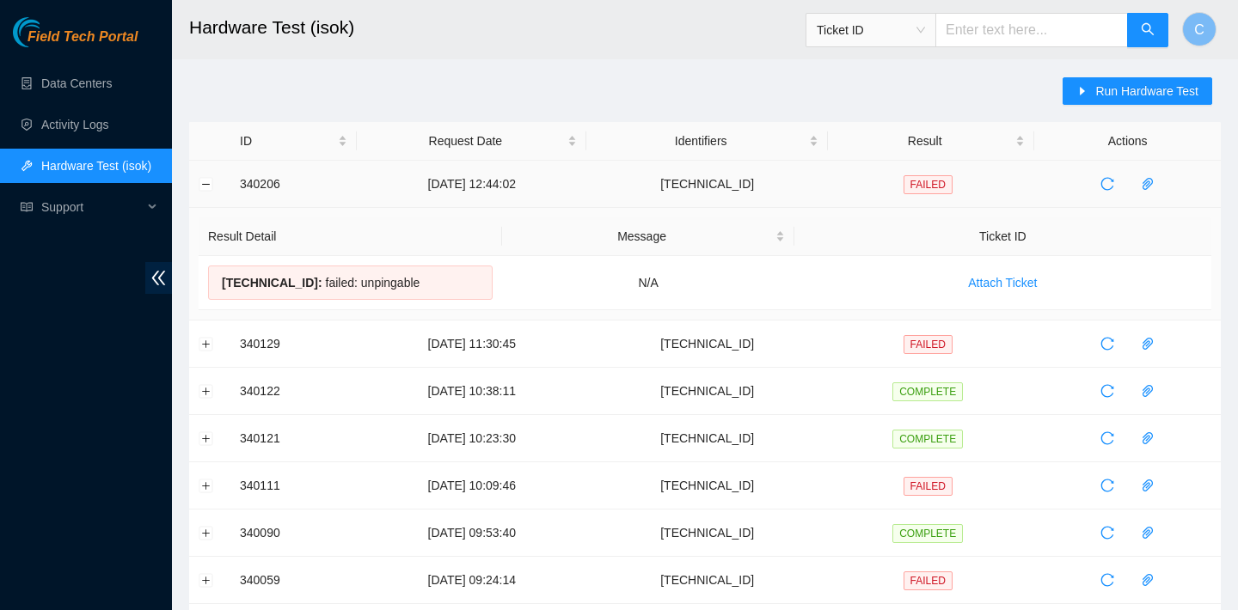
click at [1117, 169] on td at bounding box center [1127, 184] width 187 height 47
click at [1113, 188] on icon "reload" at bounding box center [1107, 184] width 14 height 14
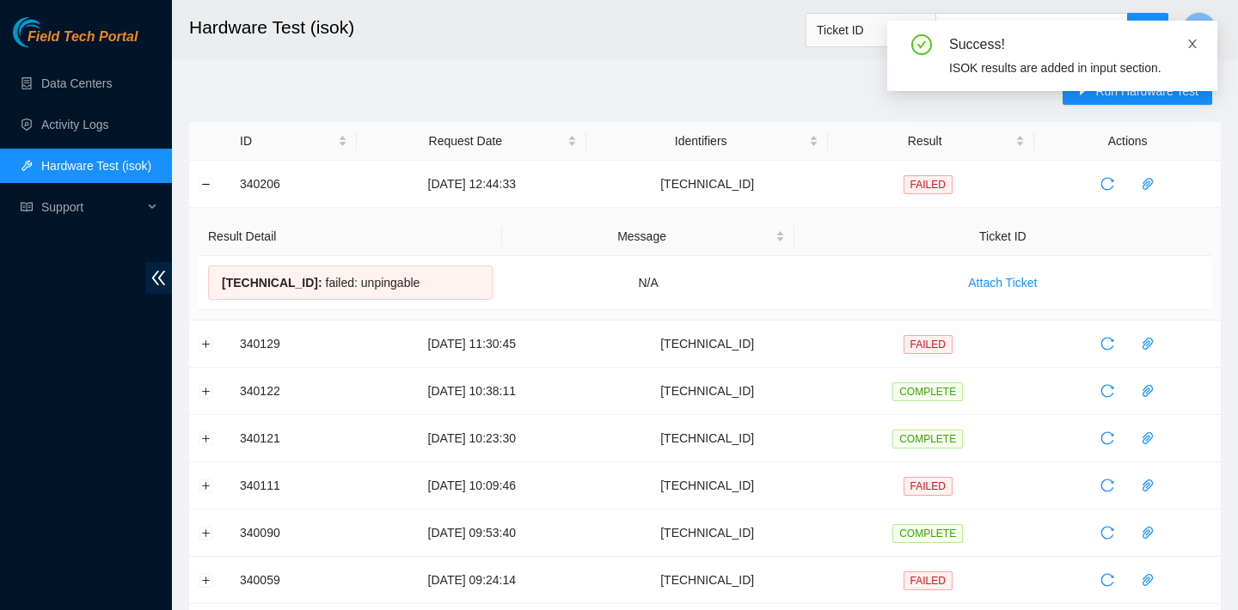
click at [1191, 41] on icon "close" at bounding box center [1192, 44] width 12 height 12
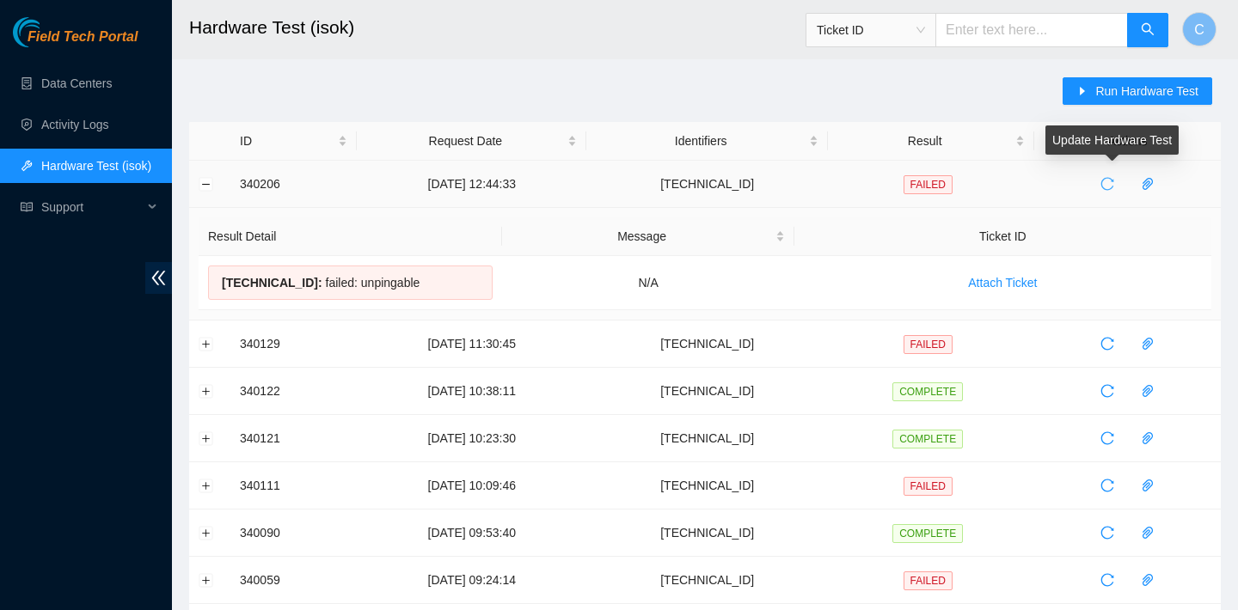
click at [1118, 176] on button "button" at bounding box center [1107, 184] width 28 height 28
click at [1113, 190] on icon "reload" at bounding box center [1107, 184] width 14 height 14
click at [1109, 176] on button "button" at bounding box center [1107, 184] width 28 height 28
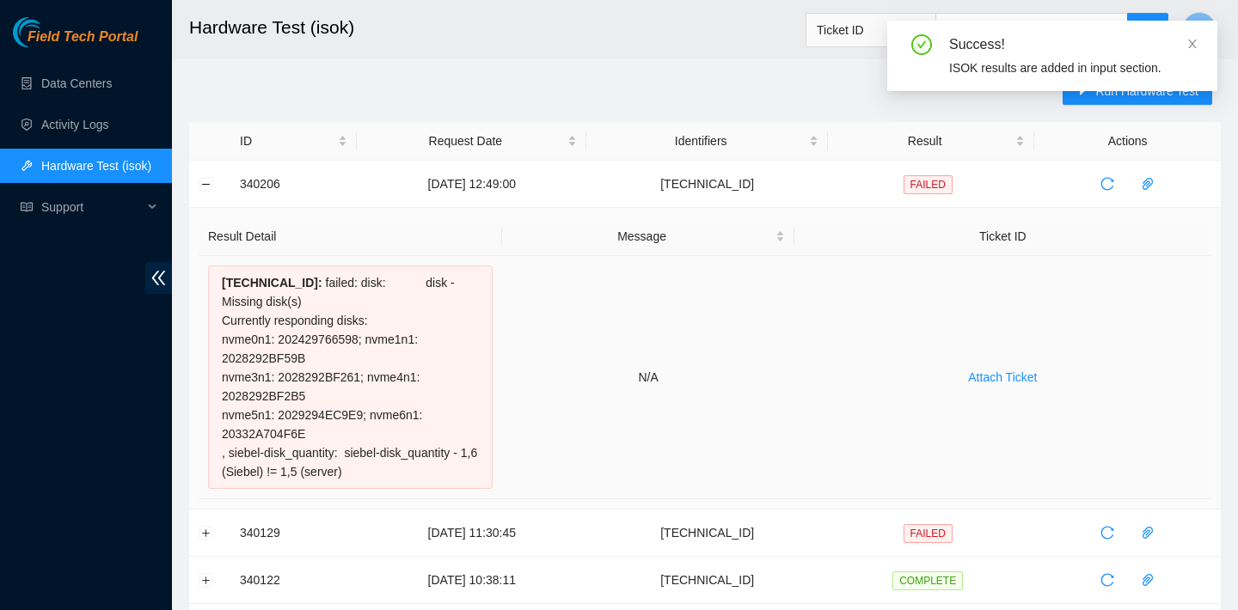
click at [603, 340] on td "N/A" at bounding box center [647, 377] width 291 height 243
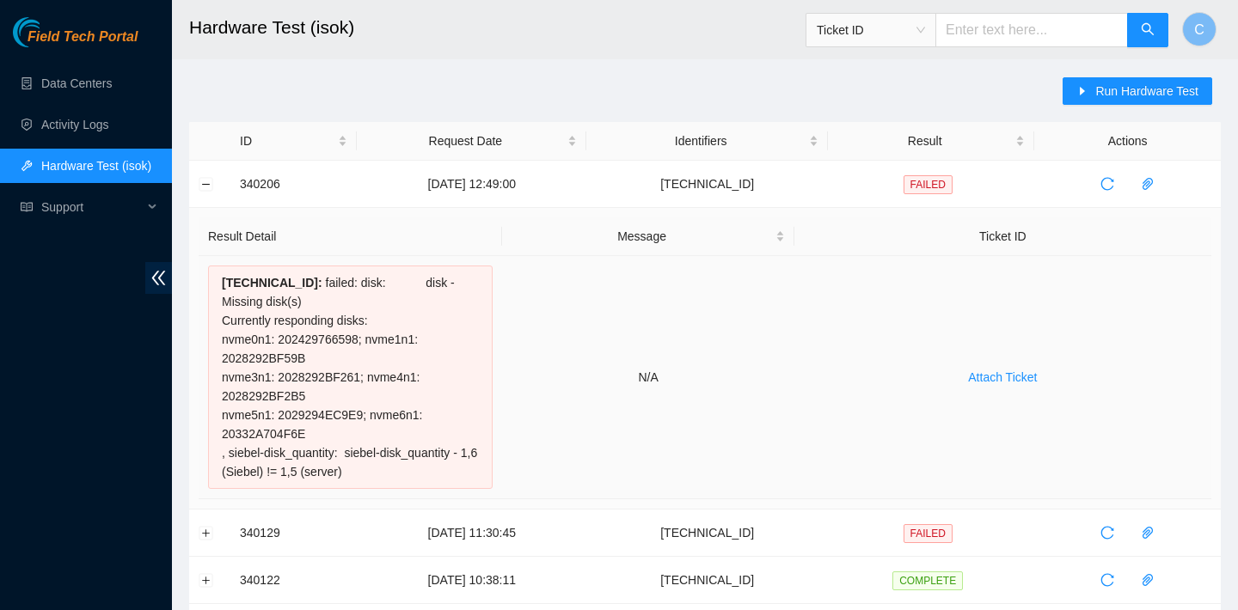
drag, startPoint x: 221, startPoint y: 279, endPoint x: 405, endPoint y: 479, distance: 272.0
click at [405, 479] on div "104.86.70.135 : failed: disk: disk - Missing disk(s) Currently responding disks…" at bounding box center [350, 378] width 285 height 224
copy div "104.86.70.135 : failed: disk: disk - Missing disk(s) Currently responding disks…"
